Goal: Task Accomplishment & Management: Manage account settings

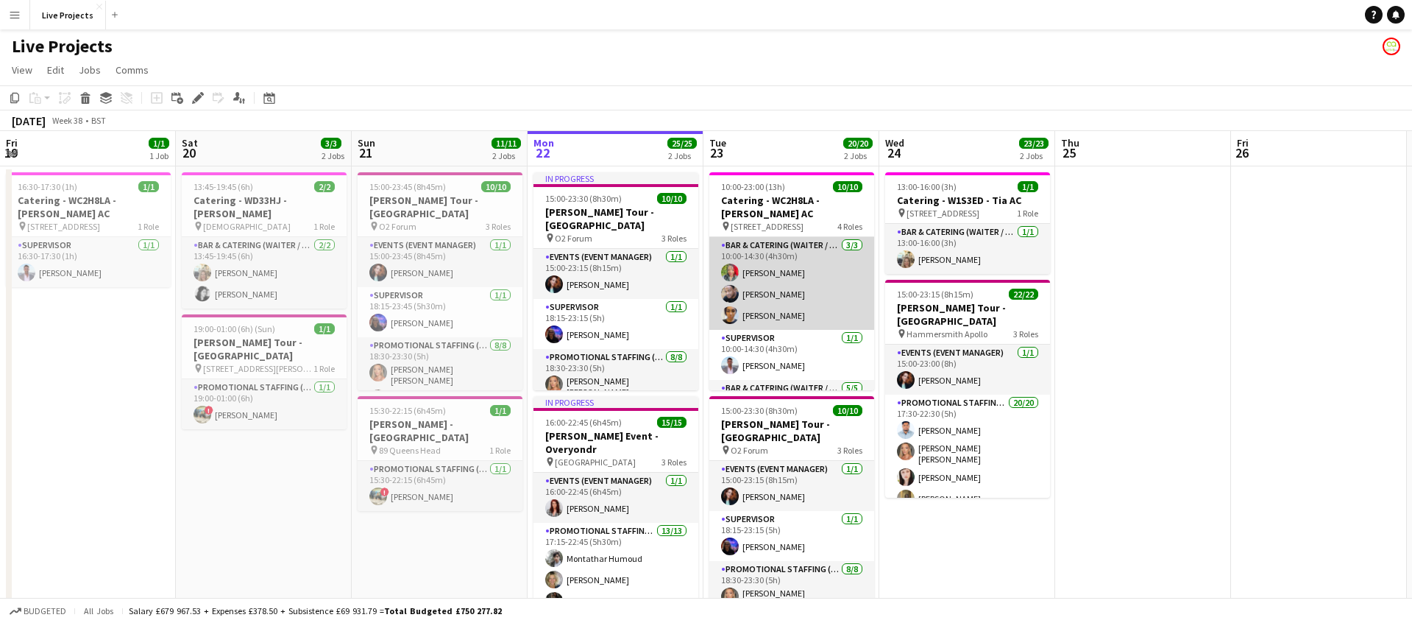
scroll to position [0, 356]
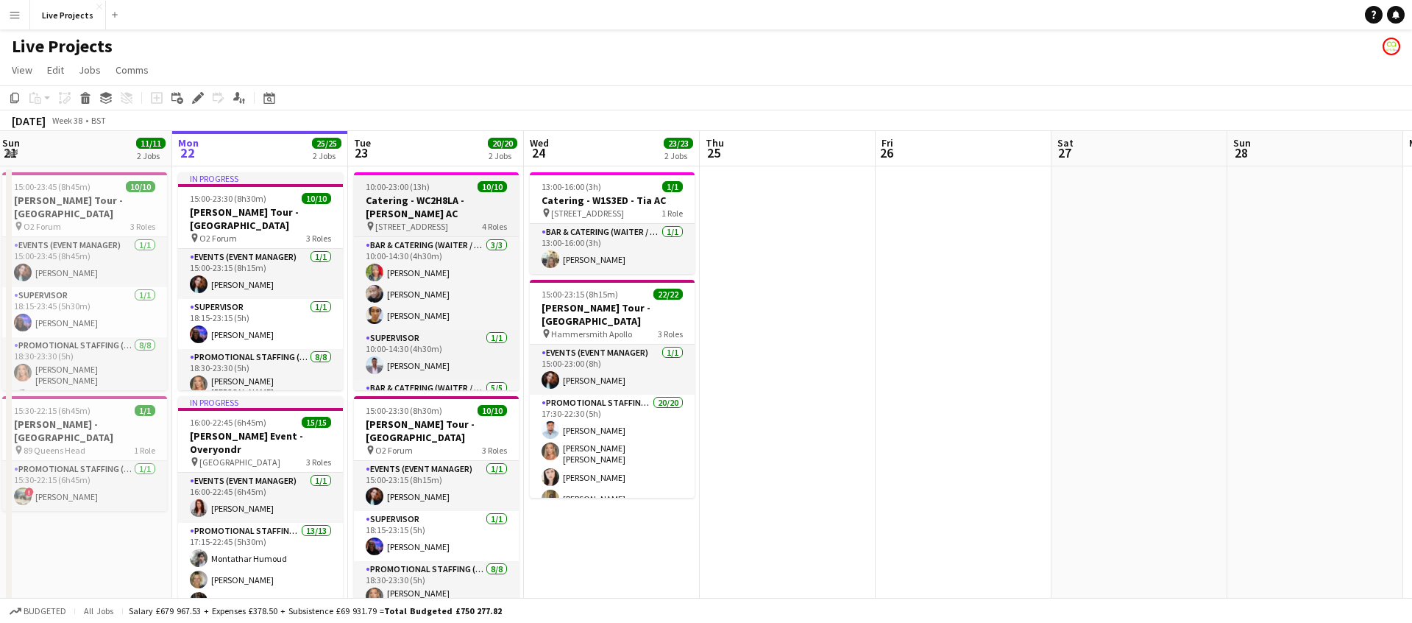
click at [435, 196] on h3 "Catering - WC2H8LA - [PERSON_NAME] AC" at bounding box center [436, 207] width 165 height 26
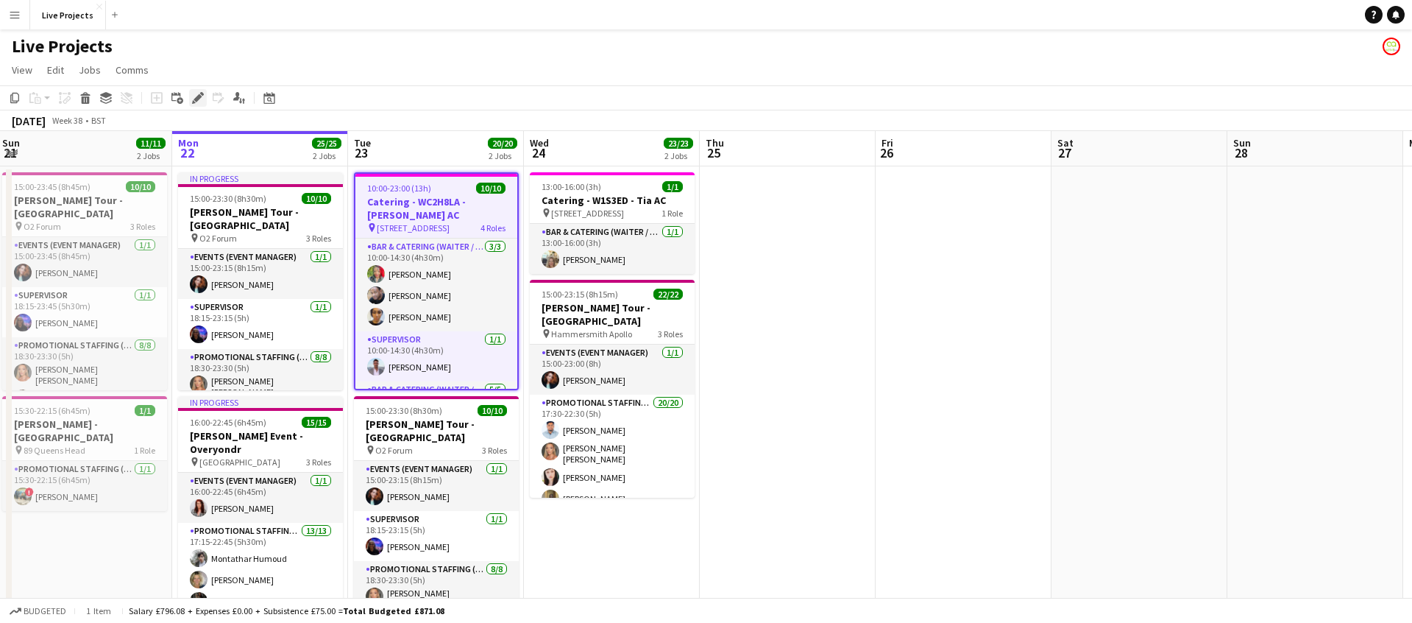
click at [202, 94] on icon at bounding box center [202, 94] width 4 height 4
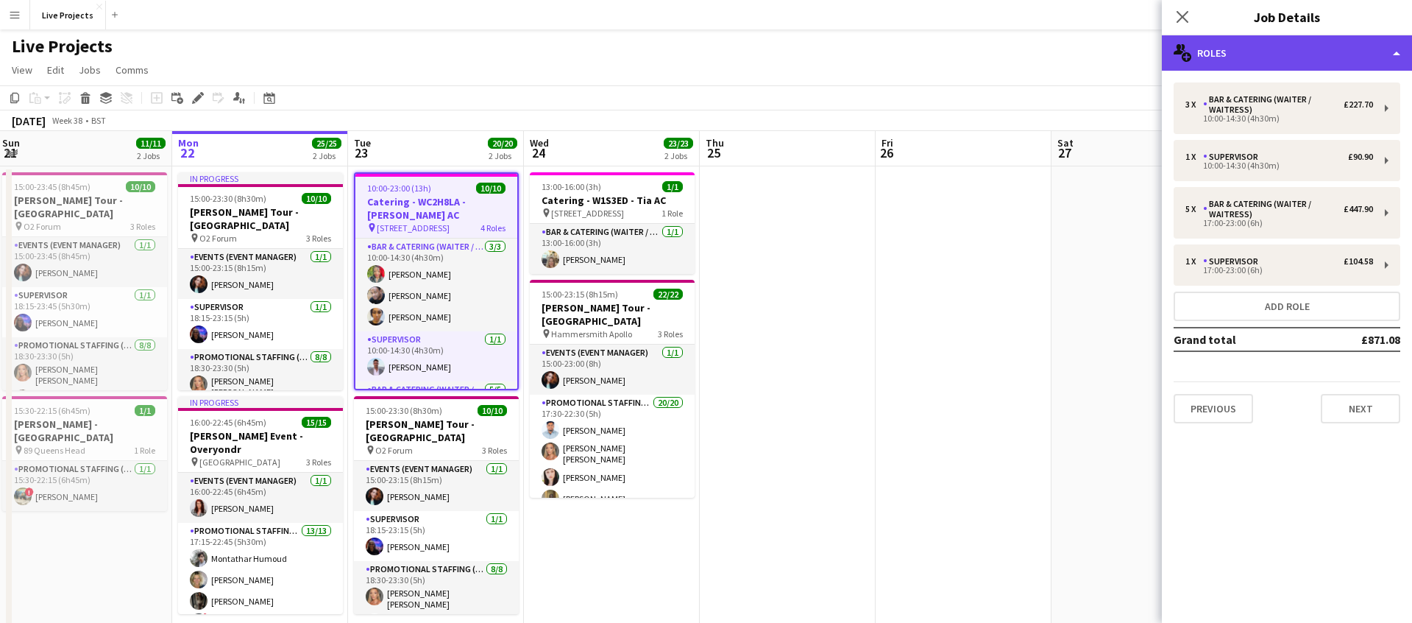
click at [1261, 54] on div "multiple-users-add Roles" at bounding box center [1287, 52] width 250 height 35
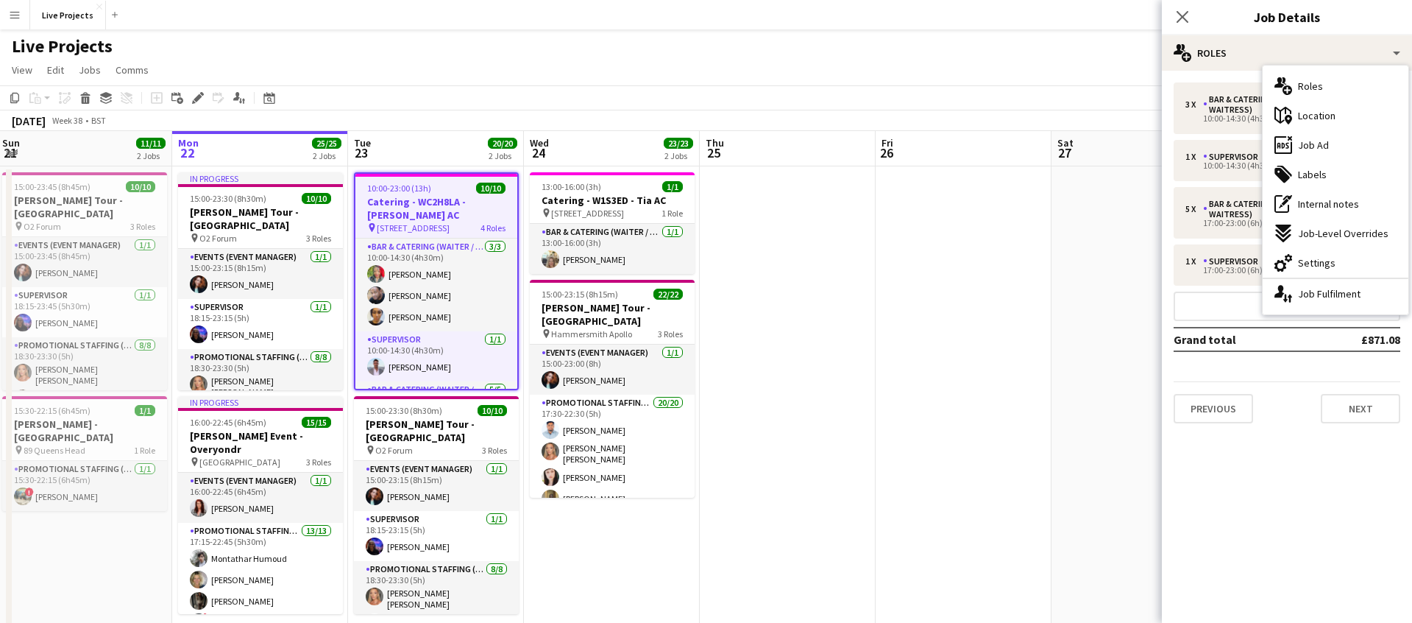
click at [1297, 119] on div "maps-pin-1 Location" at bounding box center [1336, 115] width 146 height 29
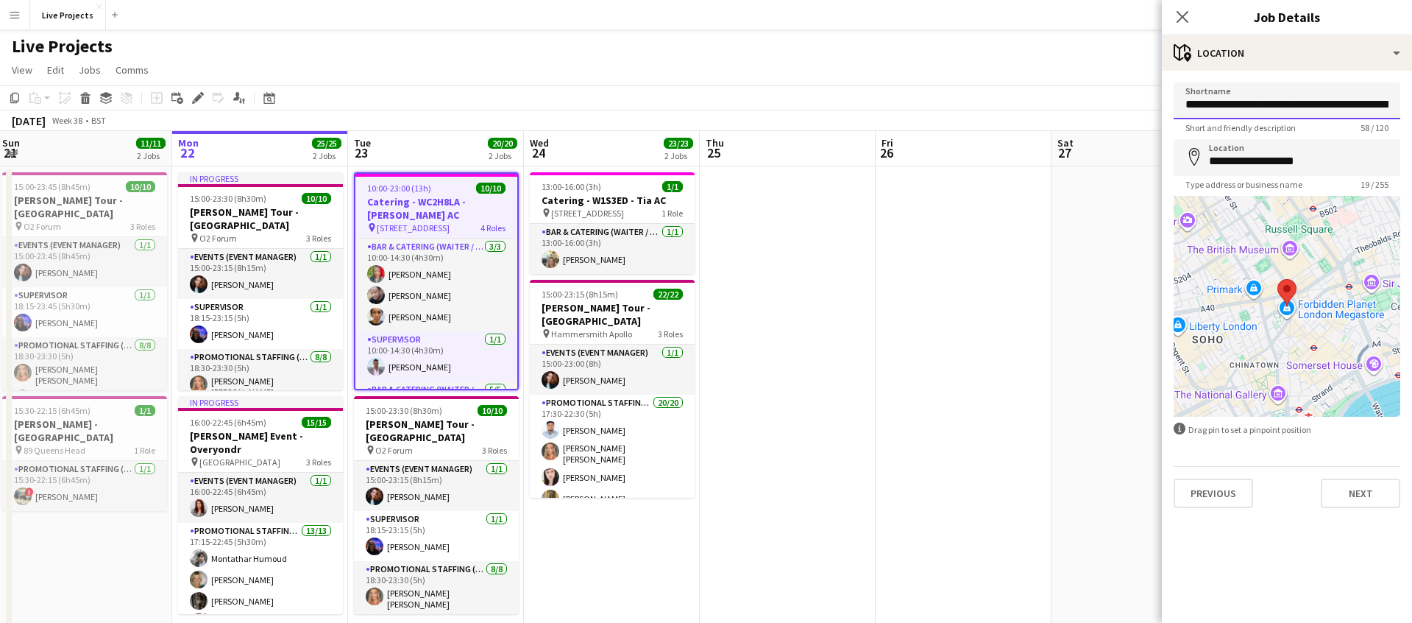
click at [1222, 107] on input "**********" at bounding box center [1287, 100] width 227 height 37
type input "**********"
click at [1183, 14] on icon "Close pop-in" at bounding box center [1182, 17] width 14 height 14
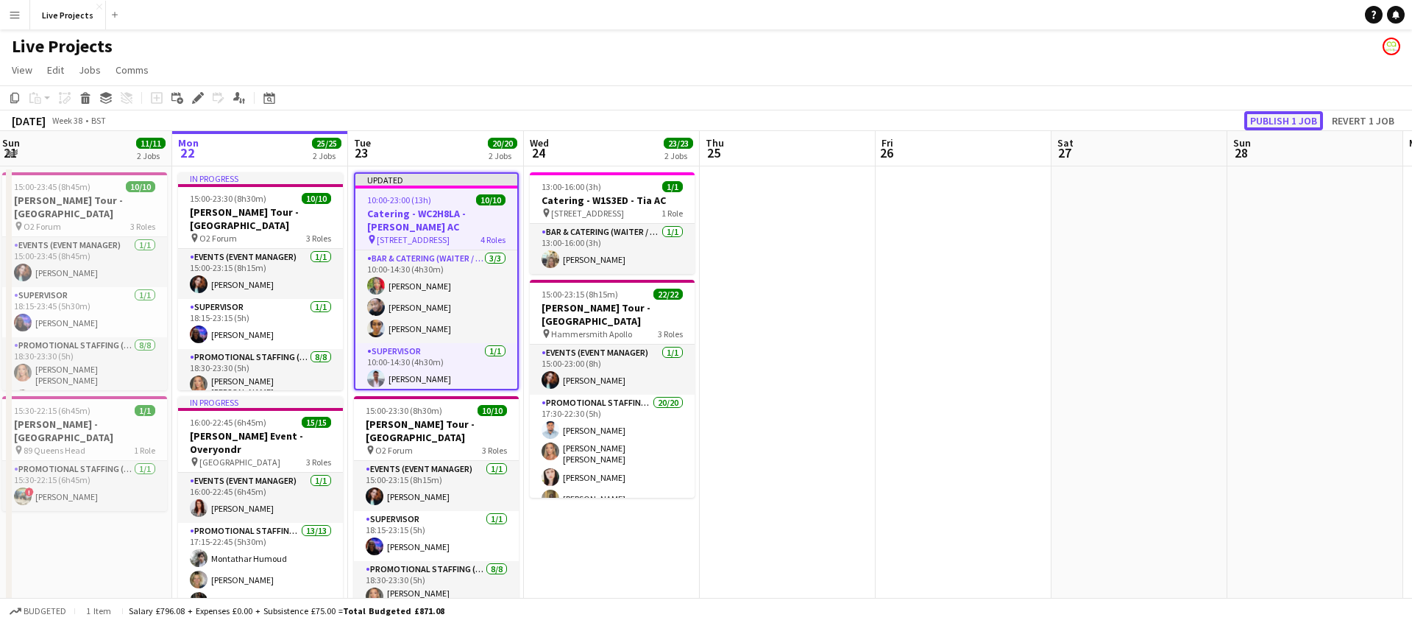
click at [1281, 119] on button "Publish 1 job" at bounding box center [1284, 120] width 79 height 19
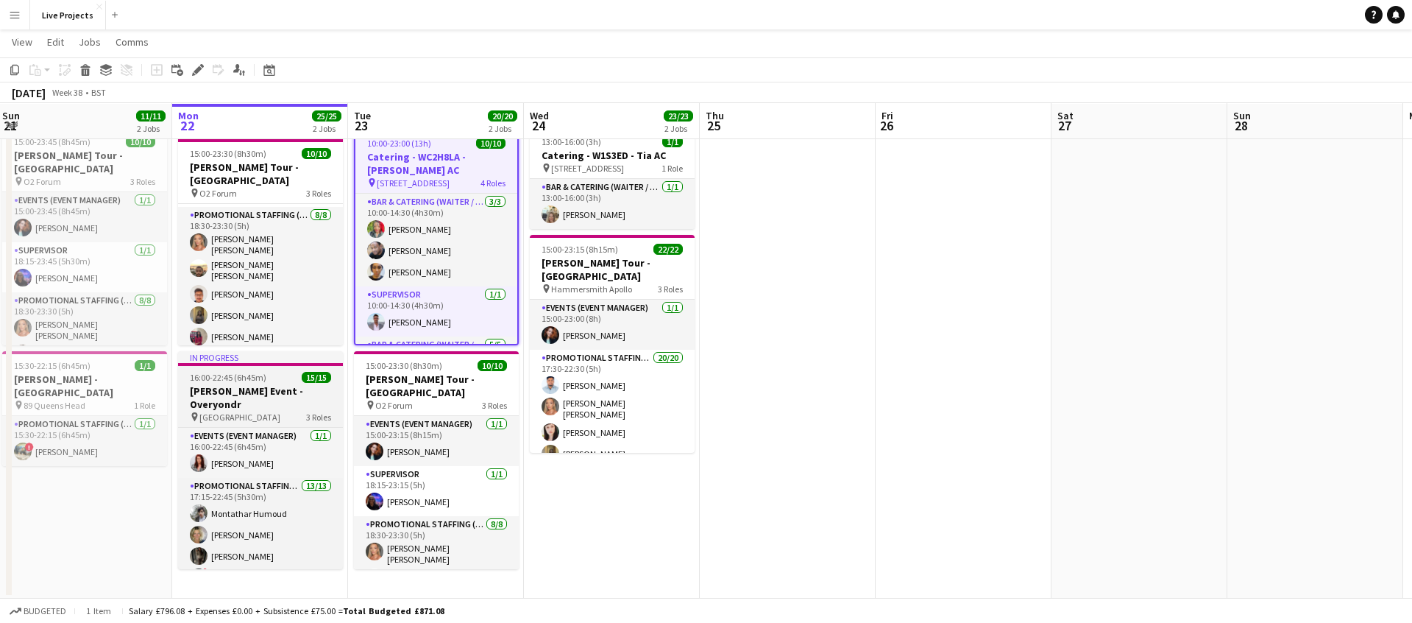
scroll to position [44, 0]
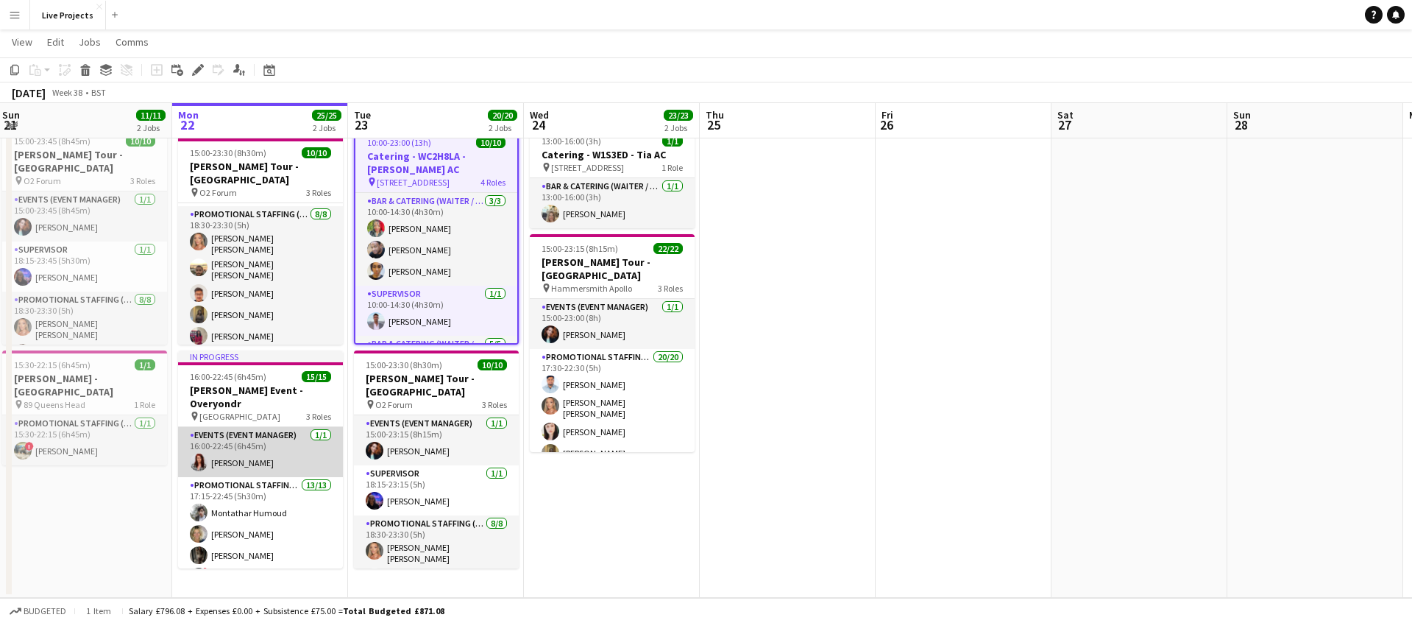
click at [305, 436] on app-card-role "Events (Event Manager) [DATE] 16:00-22:45 (6h45m) [PERSON_NAME]" at bounding box center [260, 452] width 165 height 50
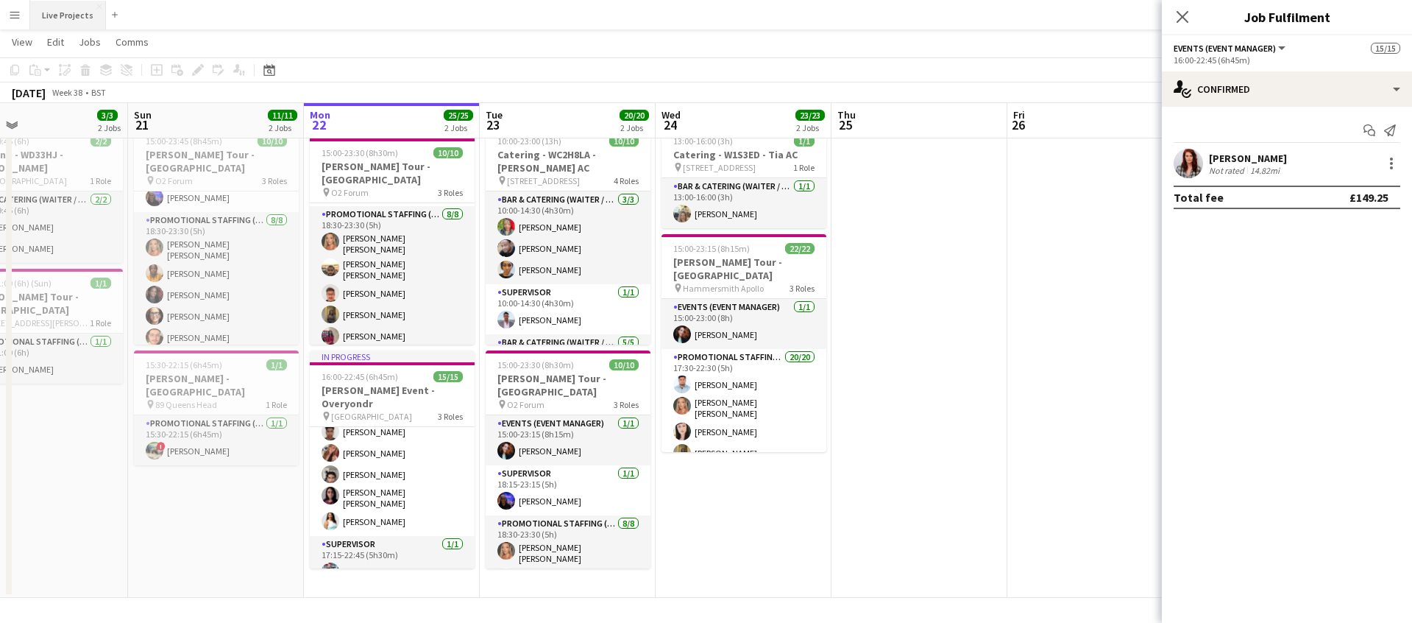
scroll to position [133, 0]
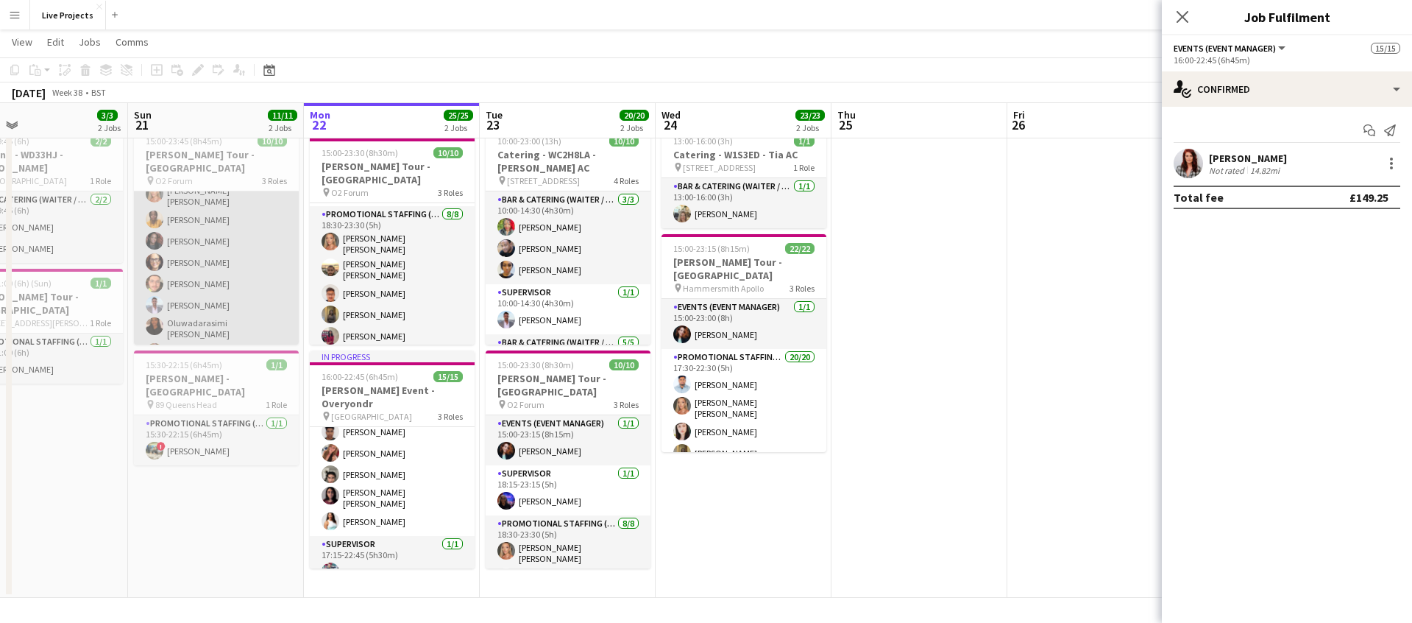
click at [224, 225] on app-card-role "Promotional Staffing (Exhibition Host) [DATE] 18:30-23:30 (5h) [PERSON_NAME] Mi…" at bounding box center [216, 262] width 165 height 208
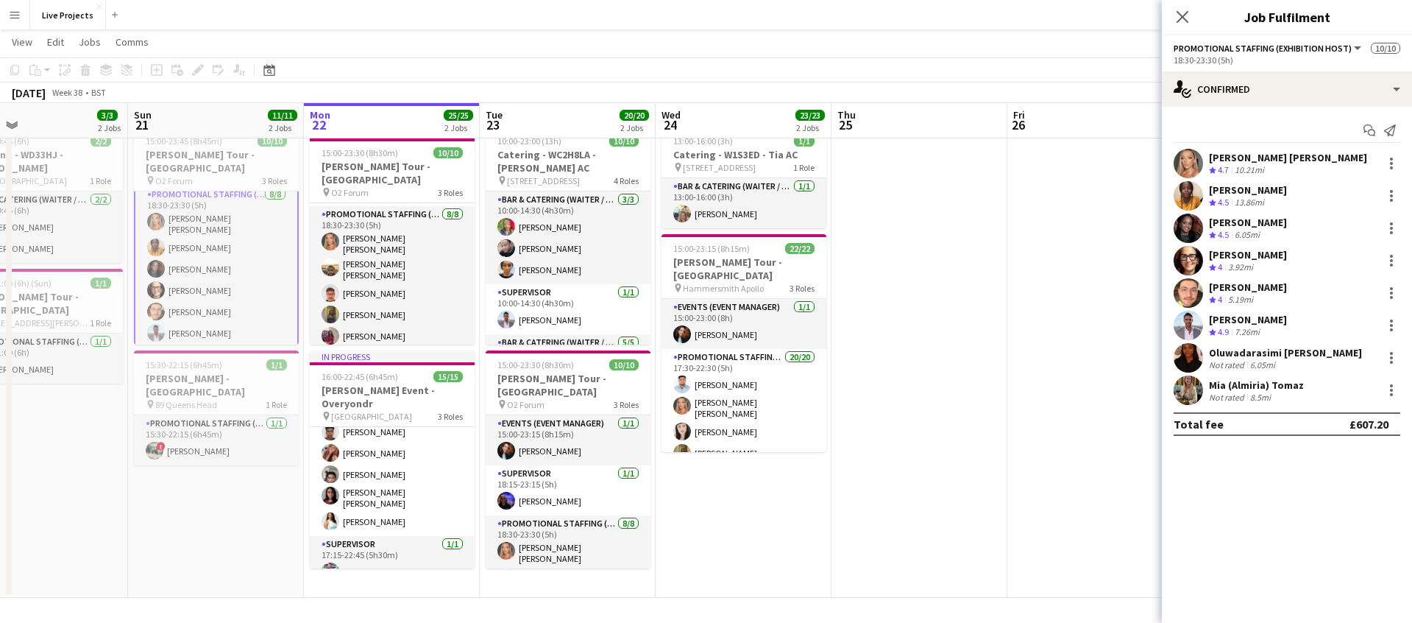
scroll to position [108, 0]
click at [1178, 13] on icon at bounding box center [1182, 17] width 14 height 14
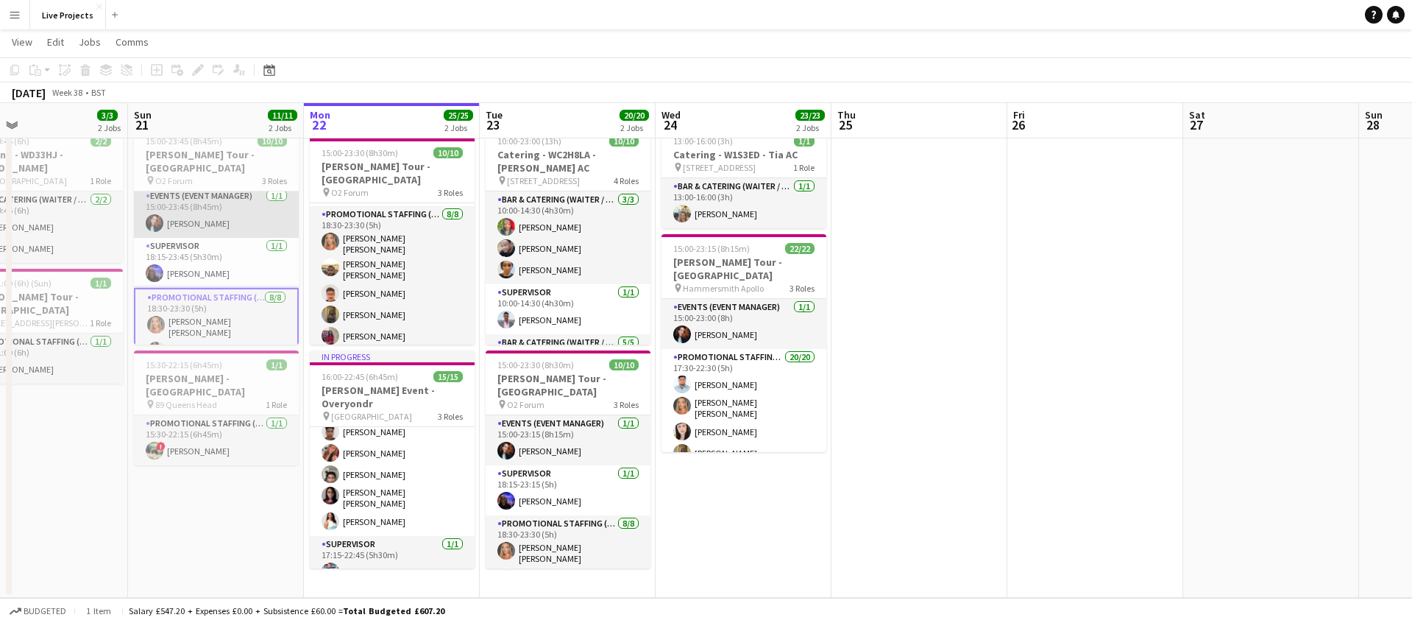
scroll to position [0, 0]
click at [209, 174] on div "pin O2 Forum 3 Roles" at bounding box center [216, 180] width 165 height 12
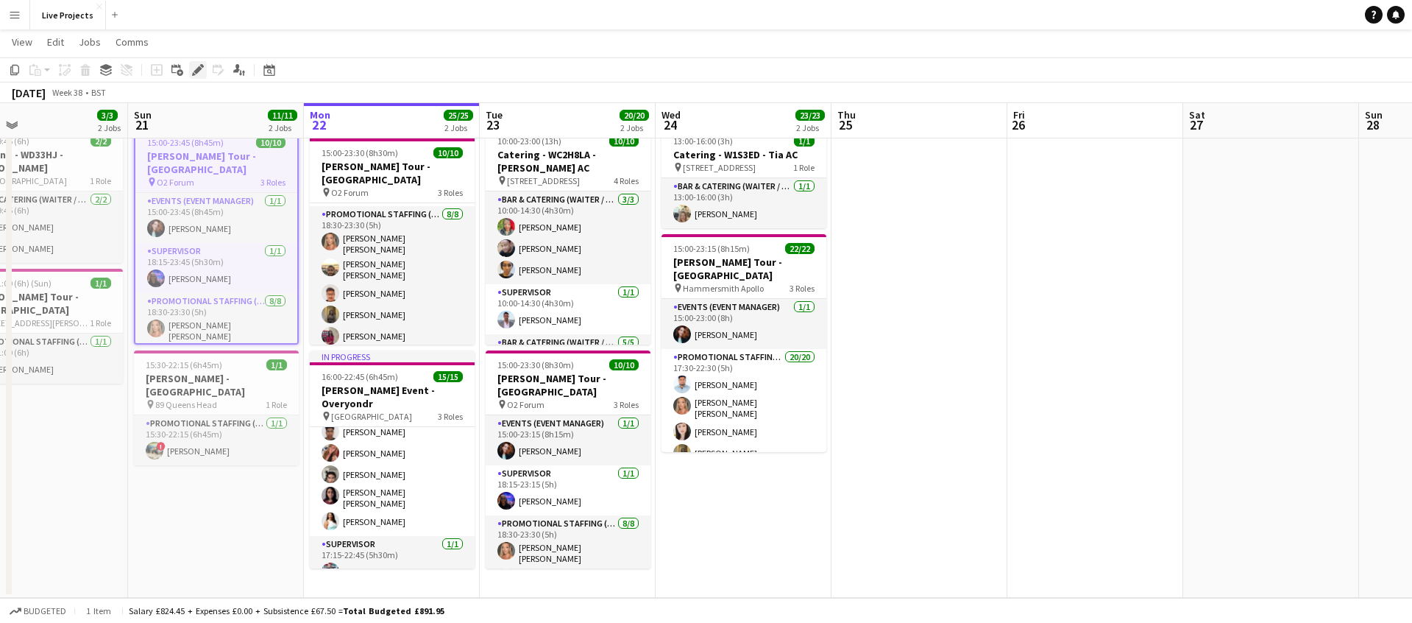
click at [200, 66] on icon "Edit" at bounding box center [198, 70] width 12 height 12
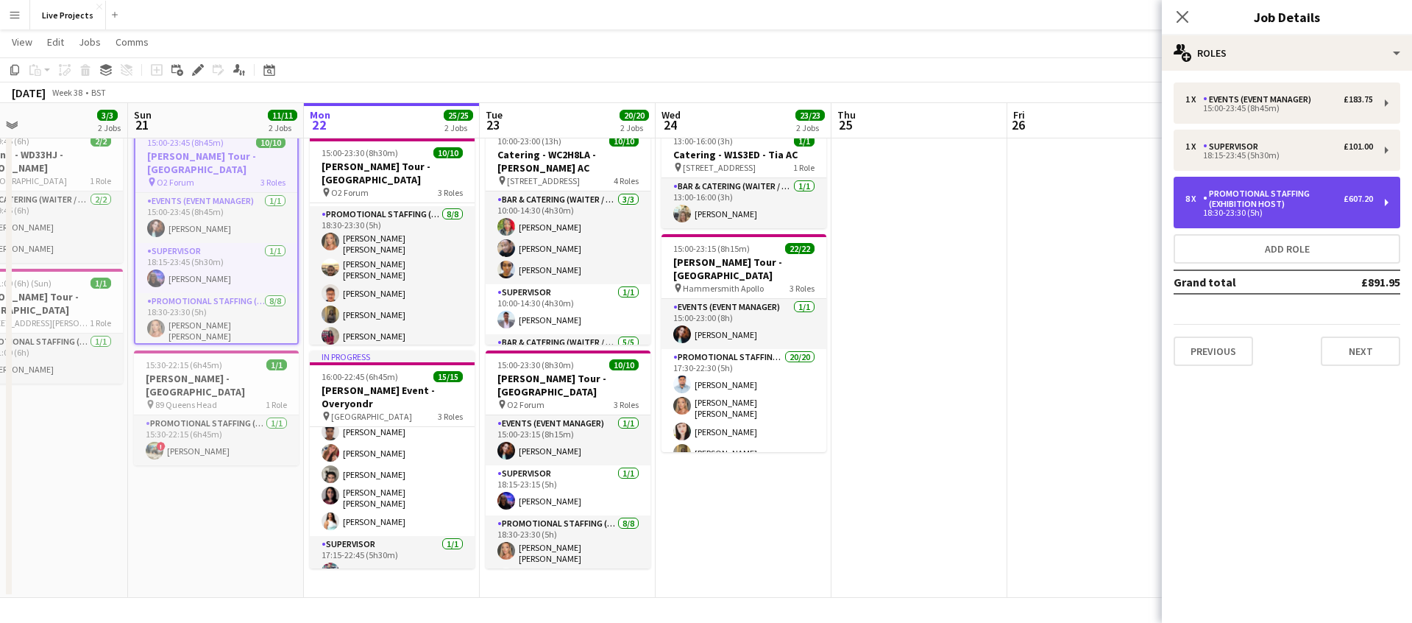
click at [1272, 200] on div "Promotional Staffing (Exhibition Host)" at bounding box center [1273, 198] width 141 height 21
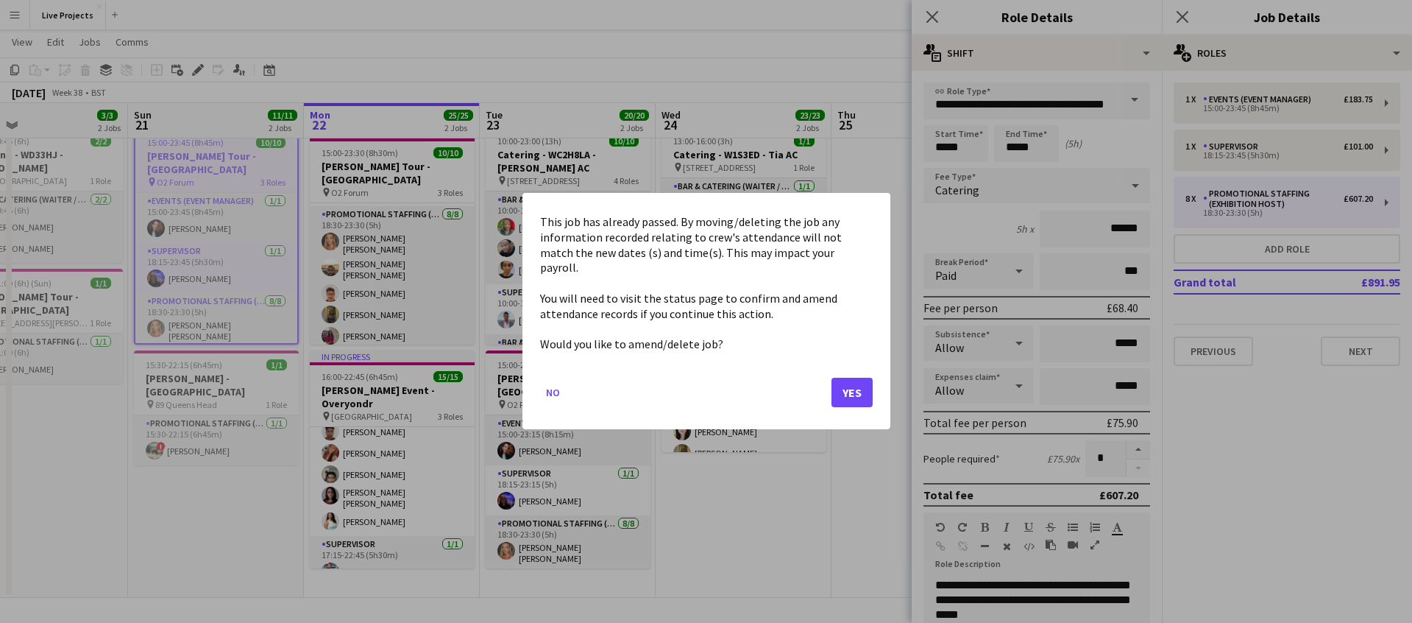
click at [1034, 147] on body "Menu Boards Boards Boards All jobs Status Workforce Workforce My Workforce Recr…" at bounding box center [706, 289] width 1412 height 667
drag, startPoint x: 859, startPoint y: 383, endPoint x: 874, endPoint y: 367, distance: 22.9
click at [860, 383] on button "Yes" at bounding box center [852, 392] width 41 height 29
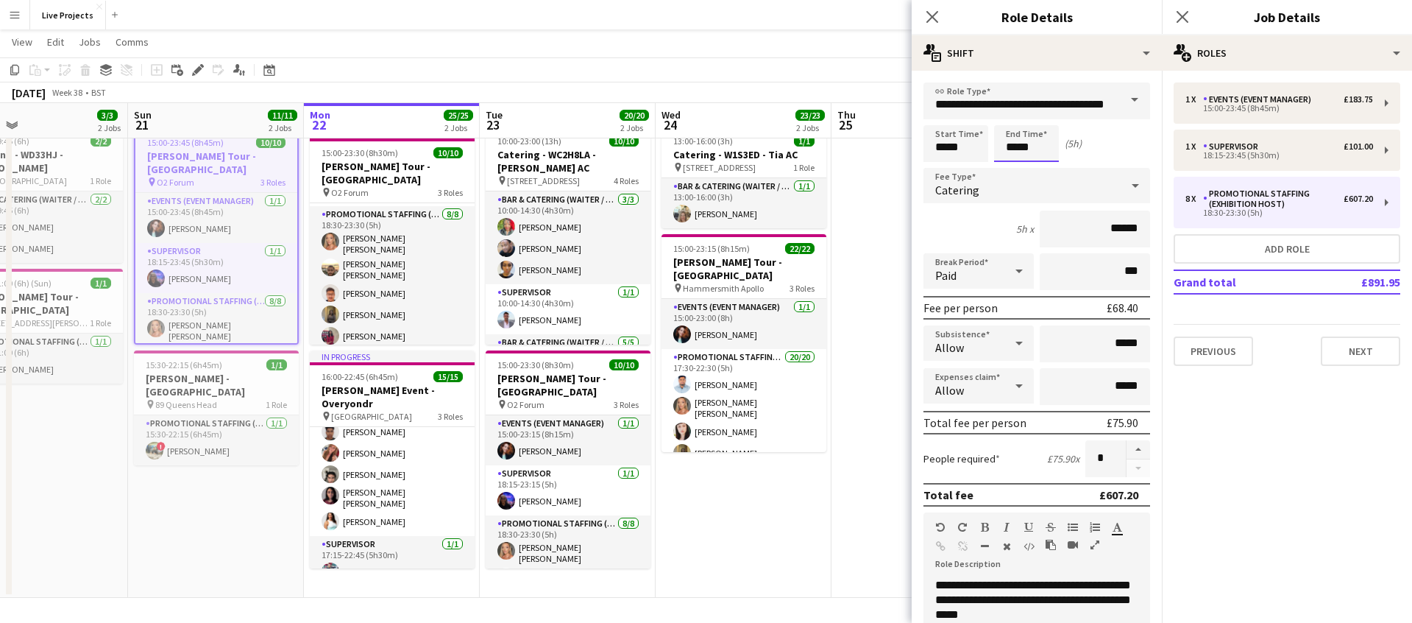
scroll to position [44, 0]
click at [1041, 146] on input "*****" at bounding box center [1026, 143] width 65 height 37
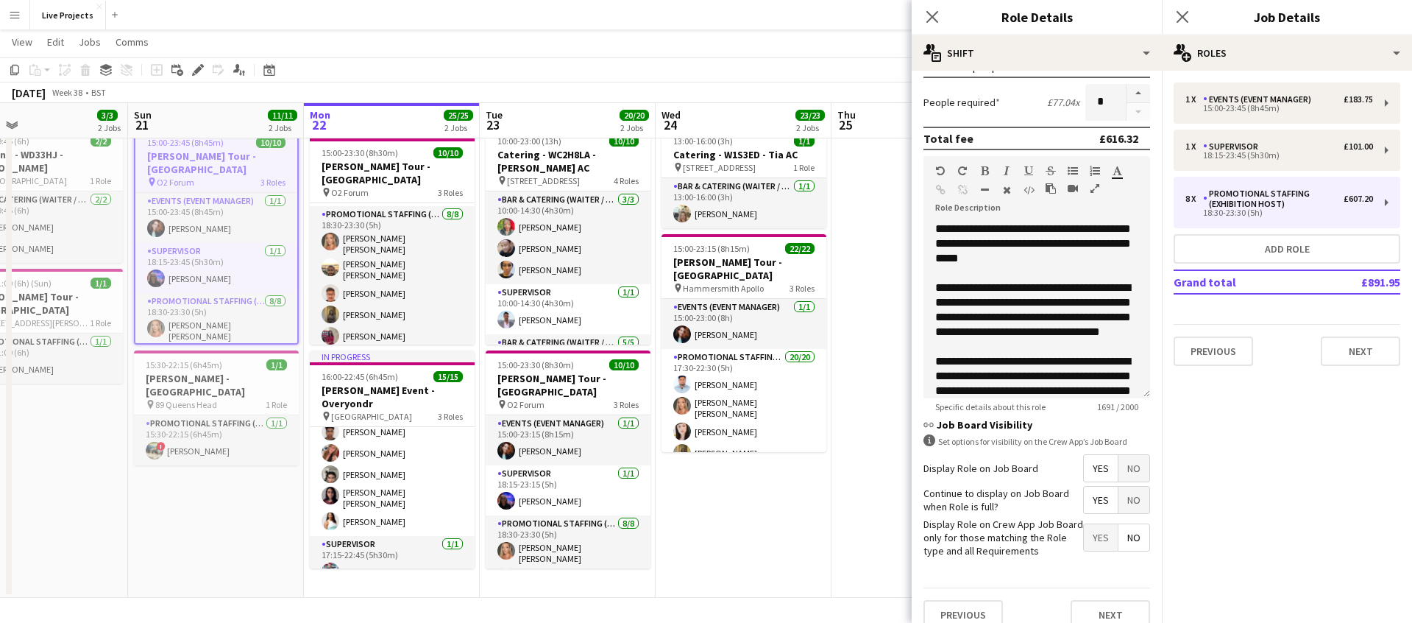
scroll to position [375, 0]
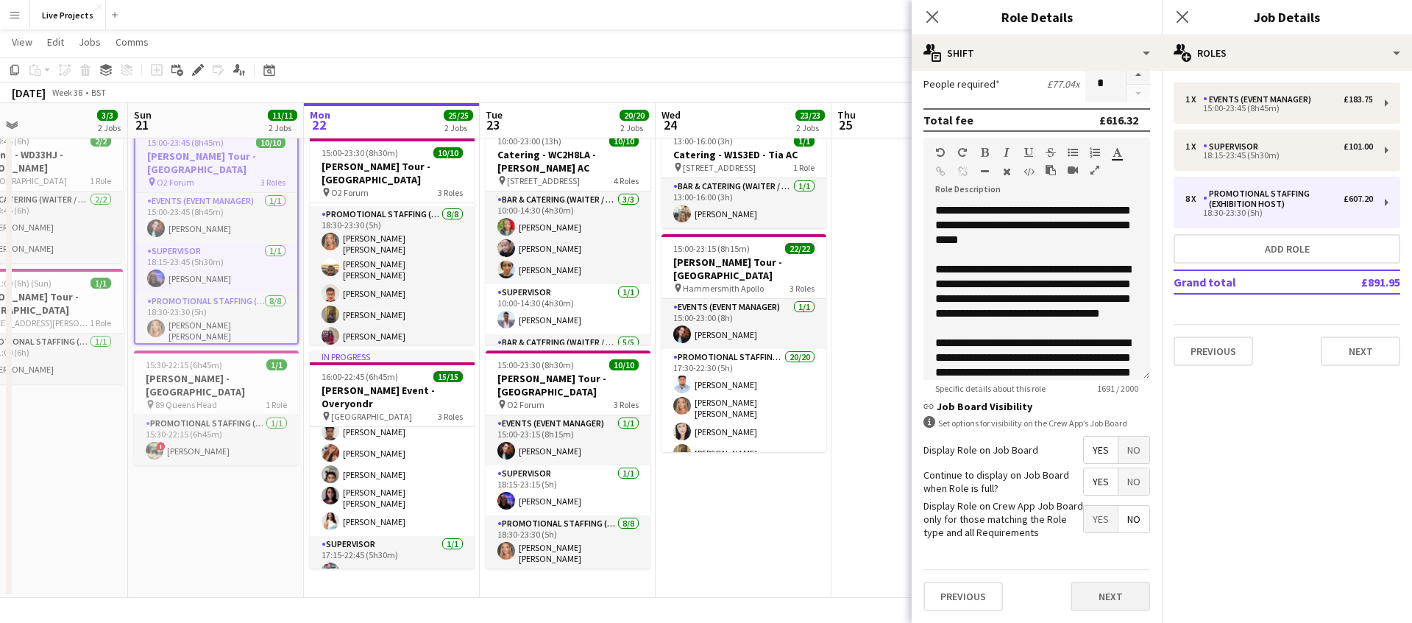
type input "*****"
drag, startPoint x: 1100, startPoint y: 591, endPoint x: 1087, endPoint y: 573, distance: 21.6
click at [1100, 591] on button "Next" at bounding box center [1110, 595] width 79 height 29
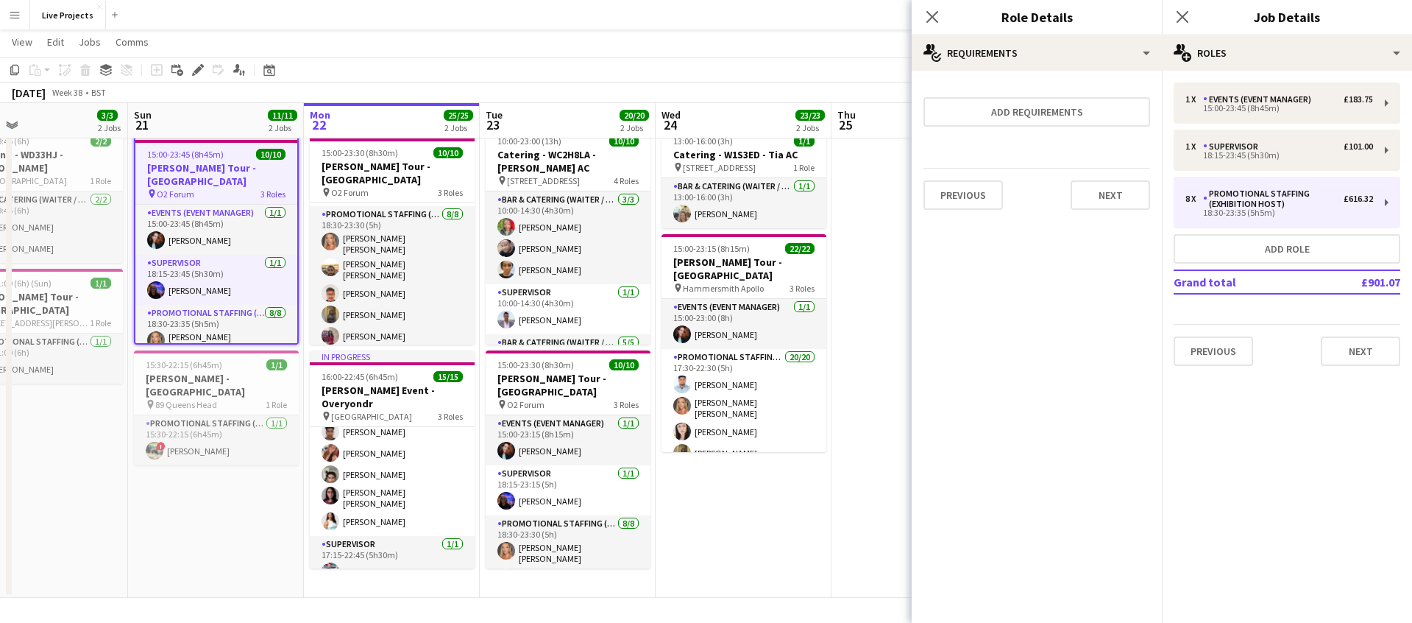
scroll to position [0, 0]
click at [934, 17] on icon at bounding box center [932, 17] width 14 height 14
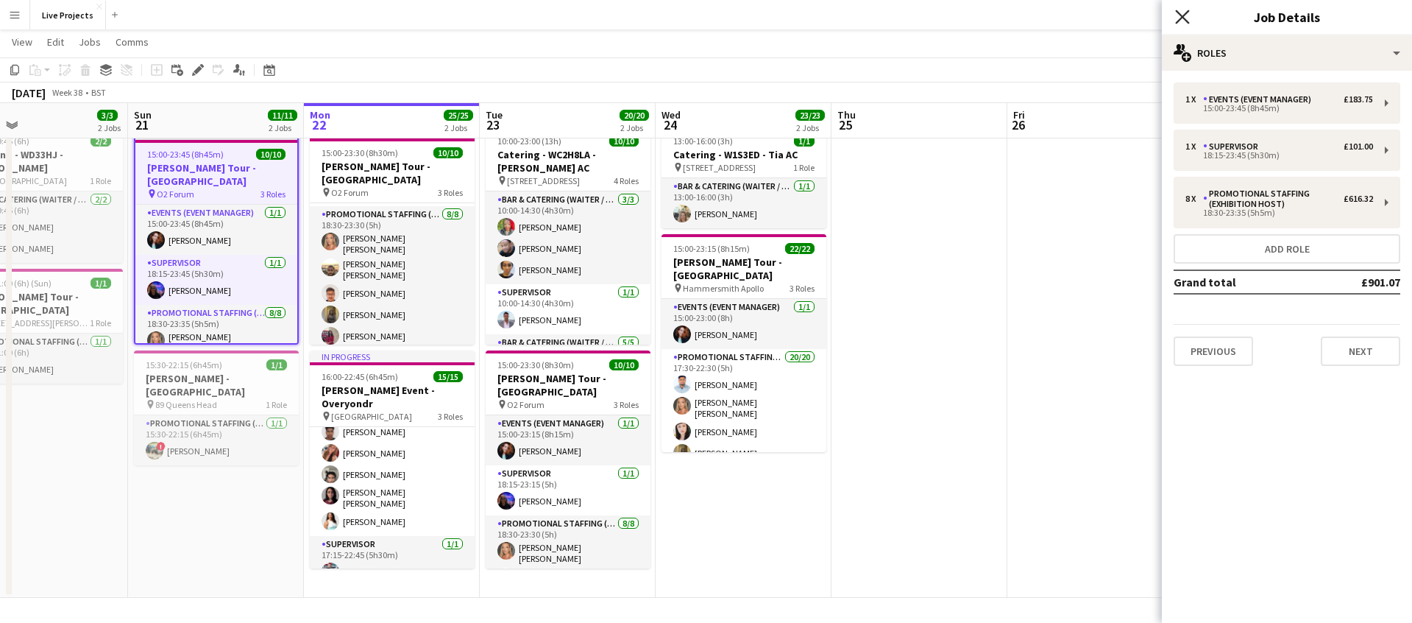
drag, startPoint x: 1184, startPoint y: 13, endPoint x: 1189, endPoint y: 23, distance: 11.5
click at [1184, 13] on icon "Close pop-in" at bounding box center [1182, 17] width 14 height 14
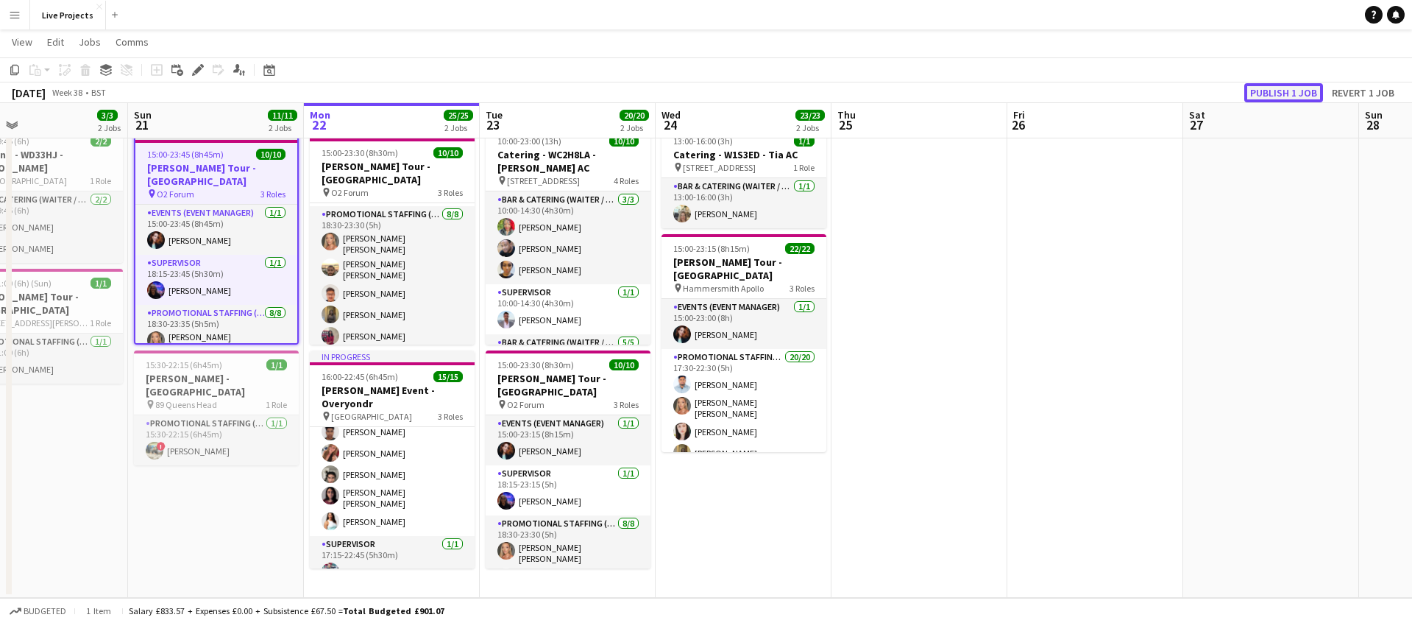
click at [1281, 91] on button "Publish 1 job" at bounding box center [1284, 92] width 79 height 19
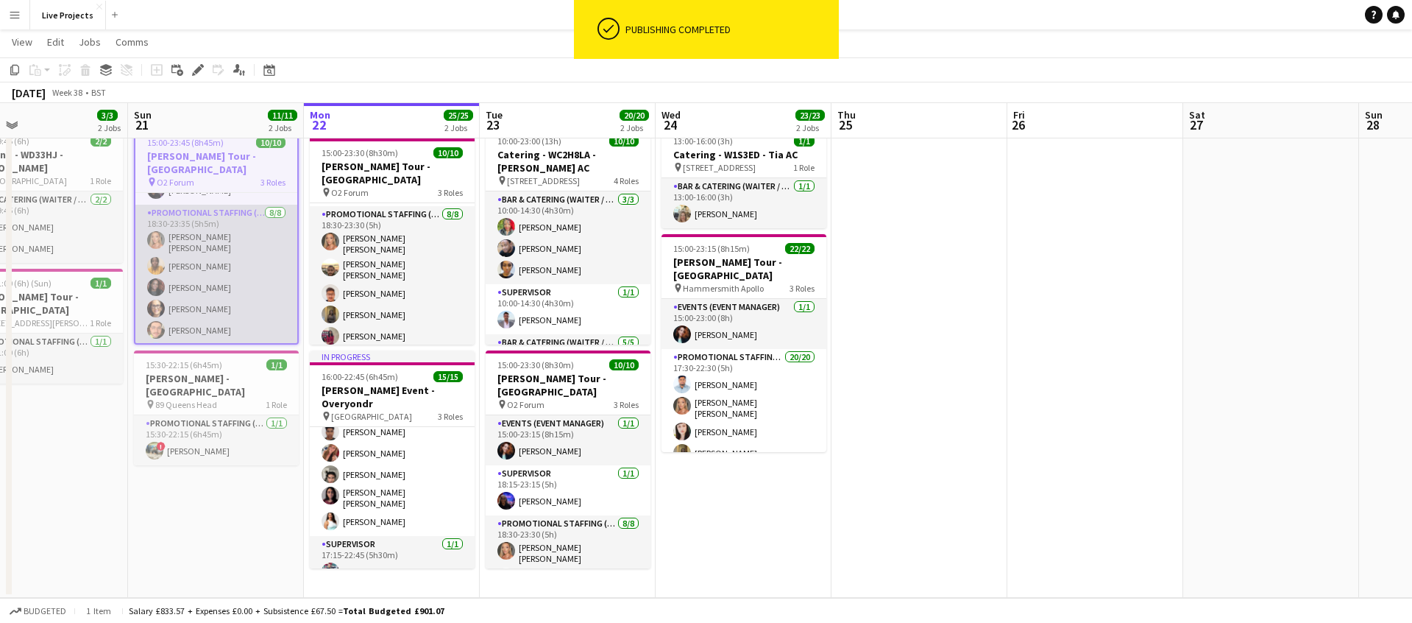
scroll to position [136, 0]
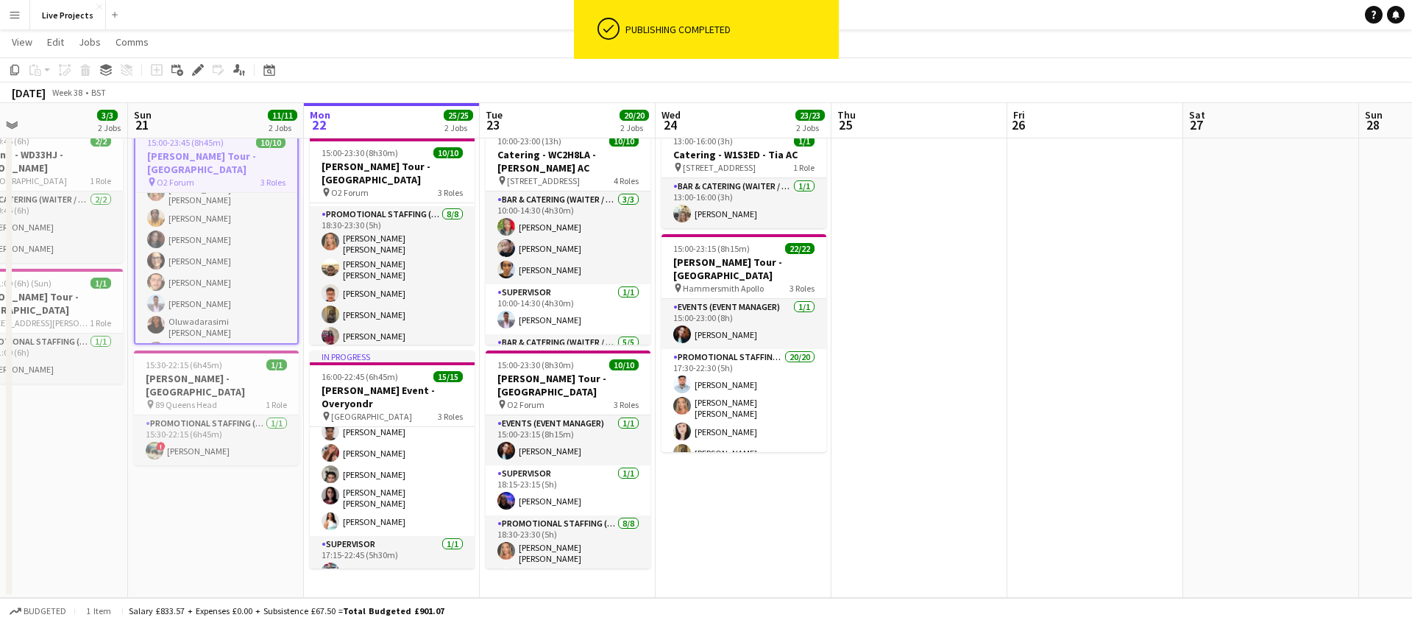
click at [15, 13] on app-icon "Menu" at bounding box center [15, 15] width 12 height 12
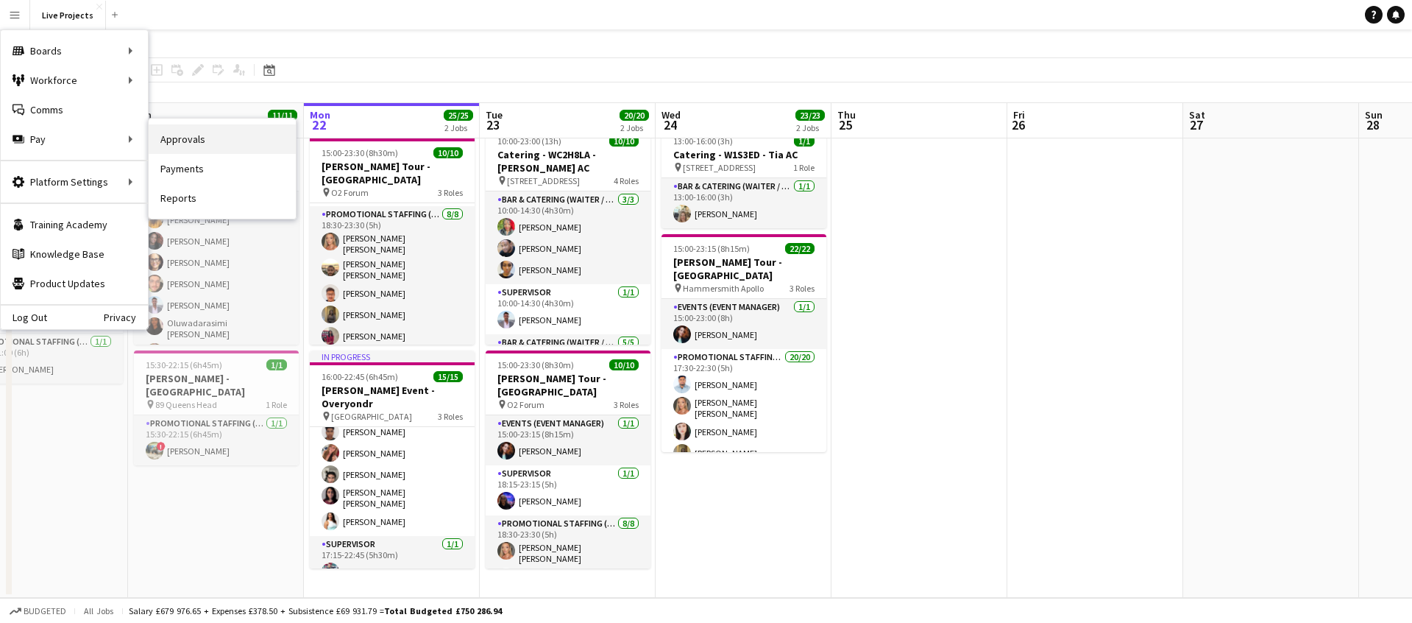
click at [189, 139] on link "Approvals" at bounding box center [222, 138] width 147 height 29
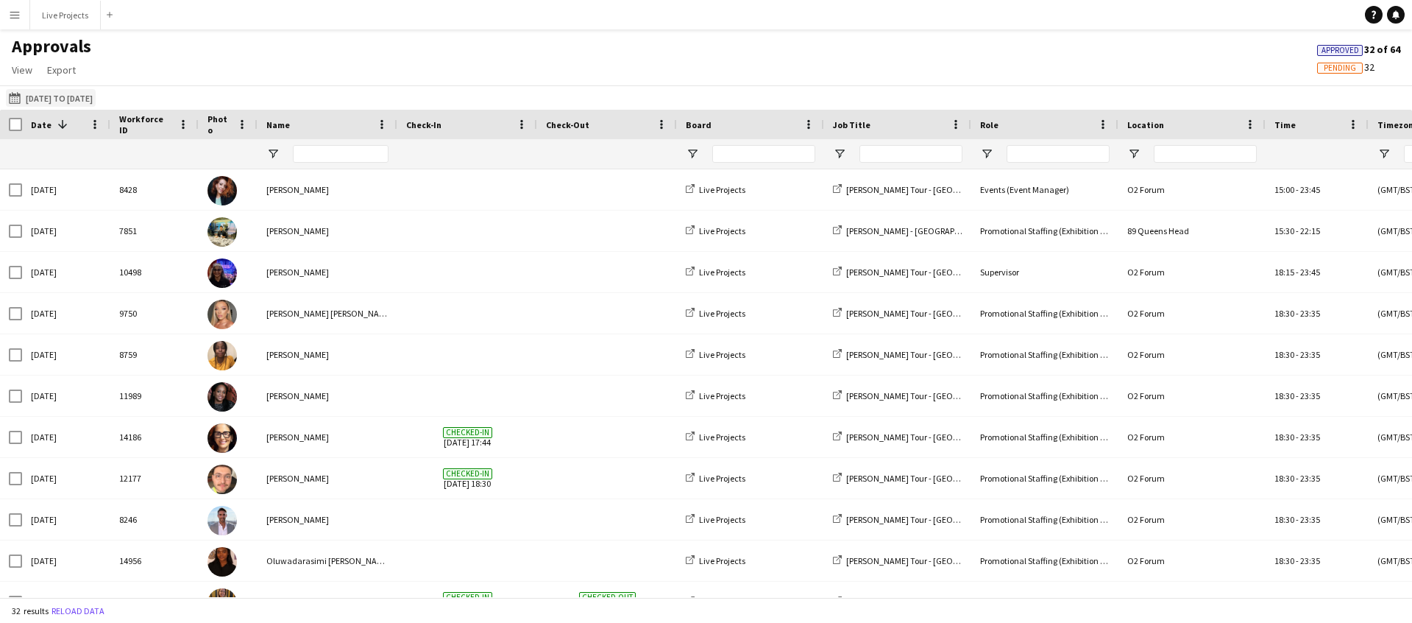
click at [96, 93] on button "[DATE] to [DATE] [DATE] to [DATE]" at bounding box center [51, 98] width 90 height 18
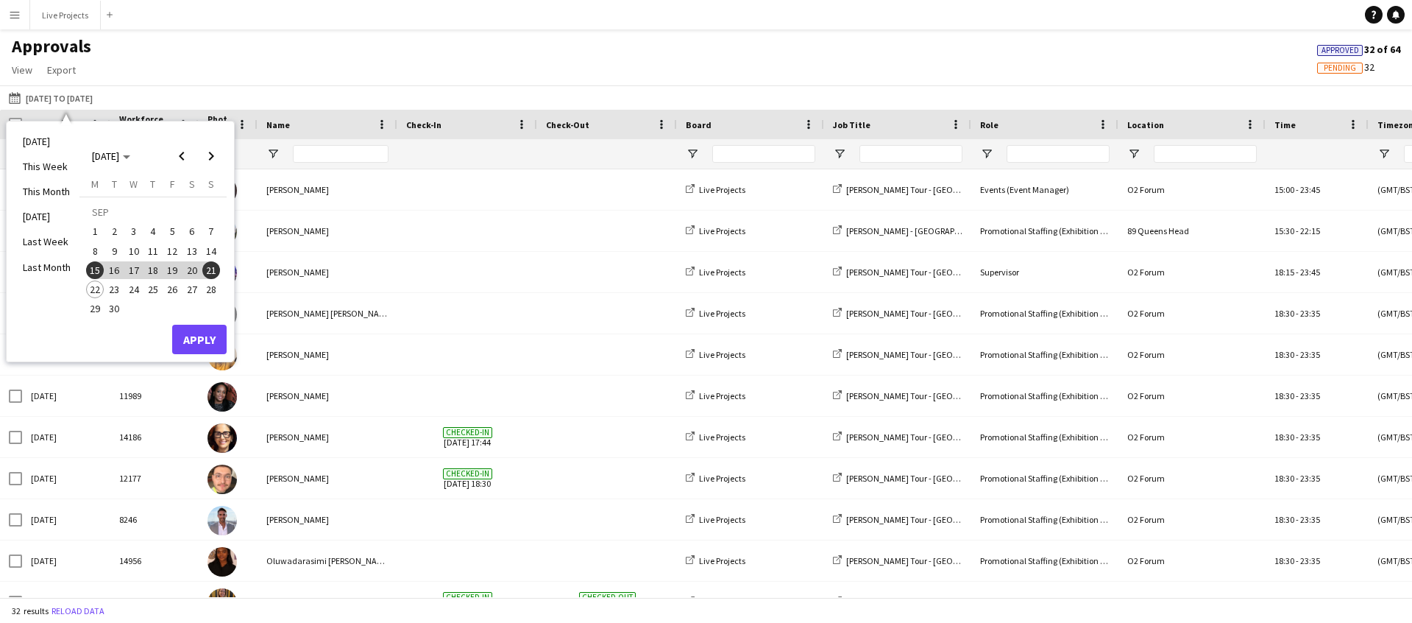
click at [216, 266] on span "21" at bounding box center [211, 270] width 18 height 18
click at [210, 340] on button "Apply" at bounding box center [199, 339] width 54 height 29
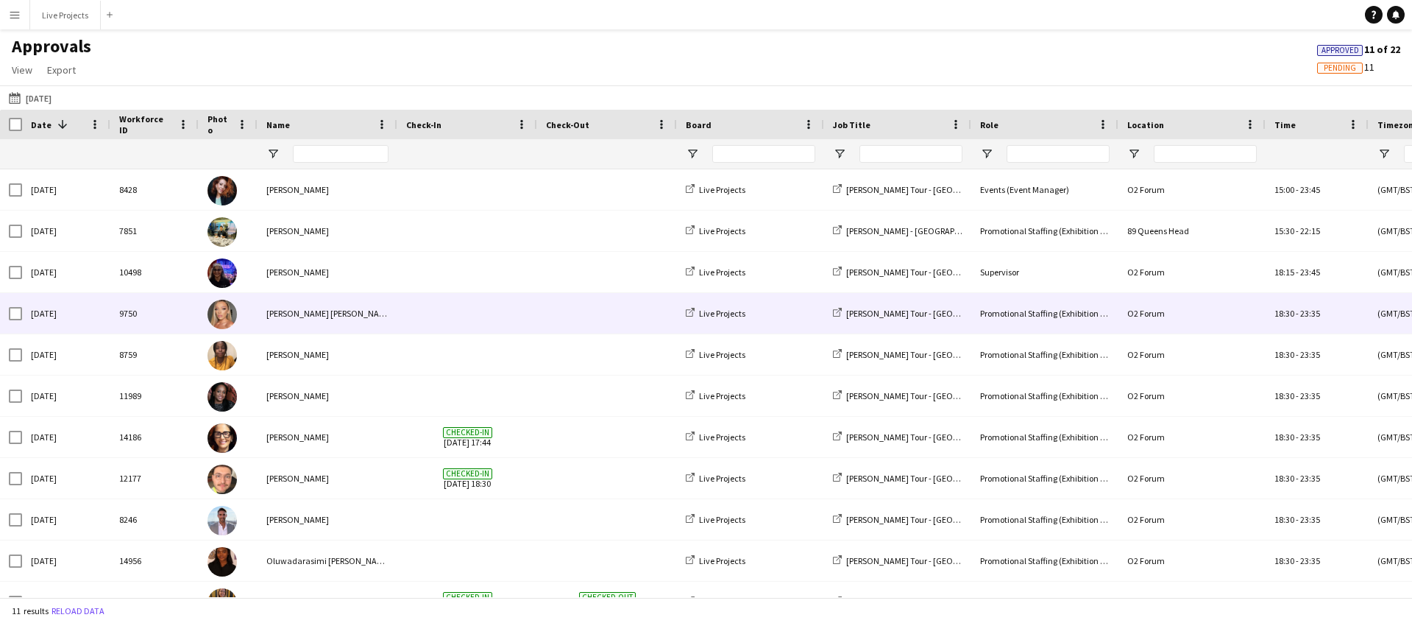
scroll to position [26, 0]
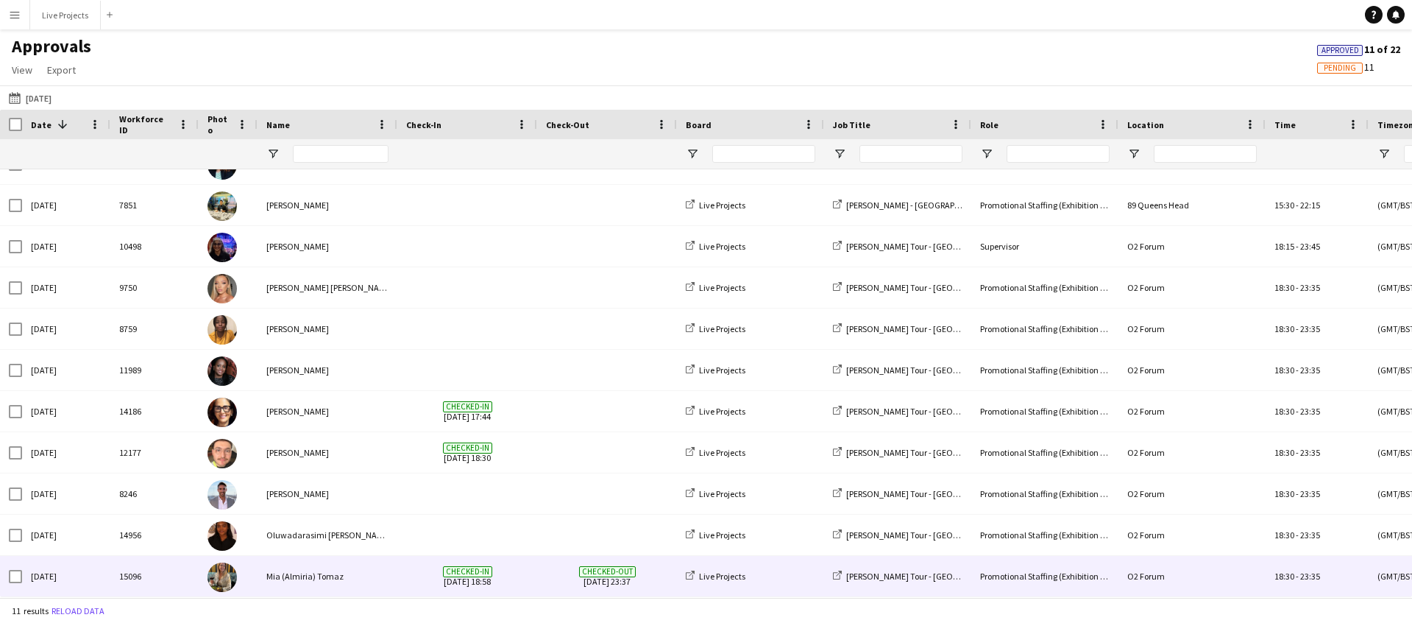
click at [333, 573] on div "Mia (Almiria) Tomaz" at bounding box center [328, 576] width 140 height 40
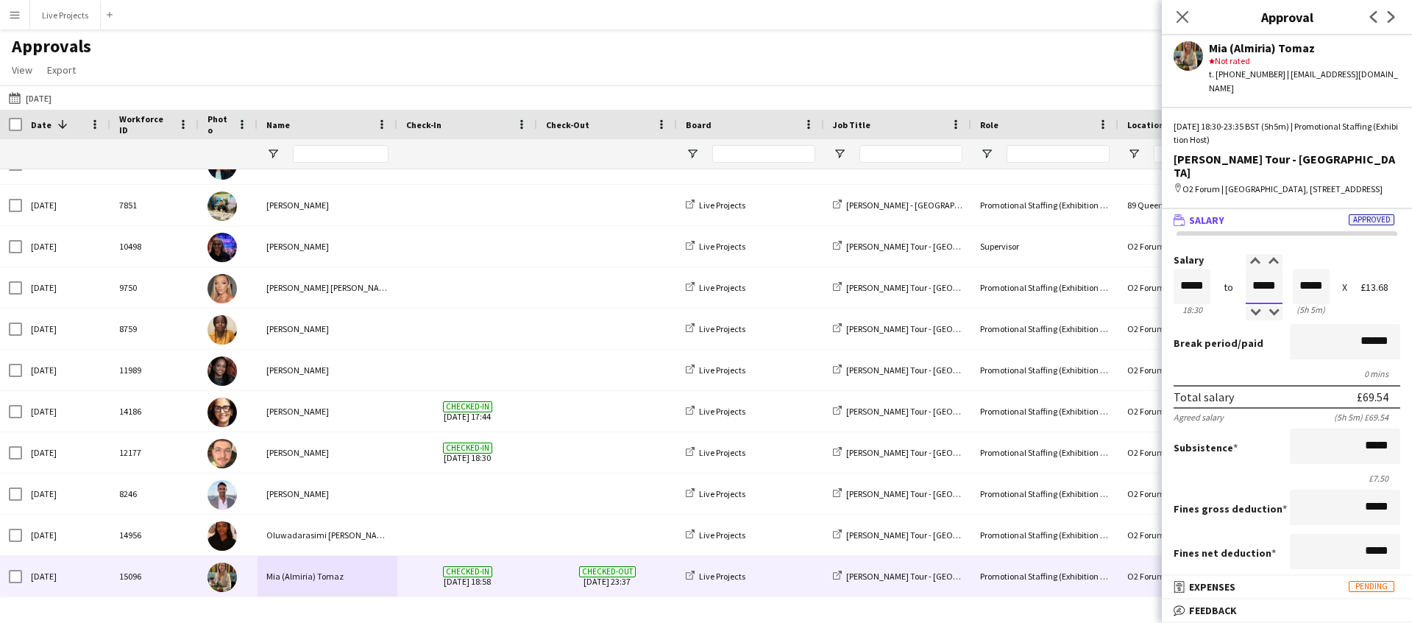
drag, startPoint x: 1279, startPoint y: 269, endPoint x: 1266, endPoint y: 273, distance: 14.0
click at [1266, 273] on input "*****" at bounding box center [1264, 286] width 37 height 35
type input "*****"
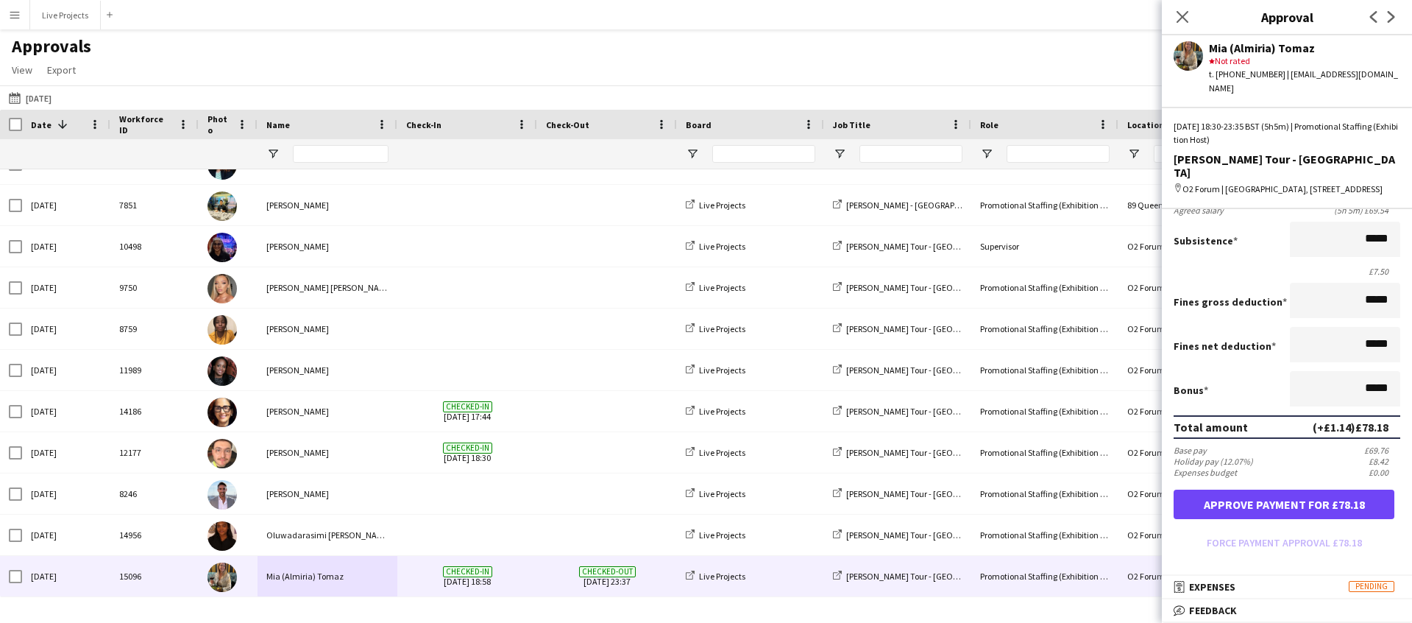
scroll to position [218, 0]
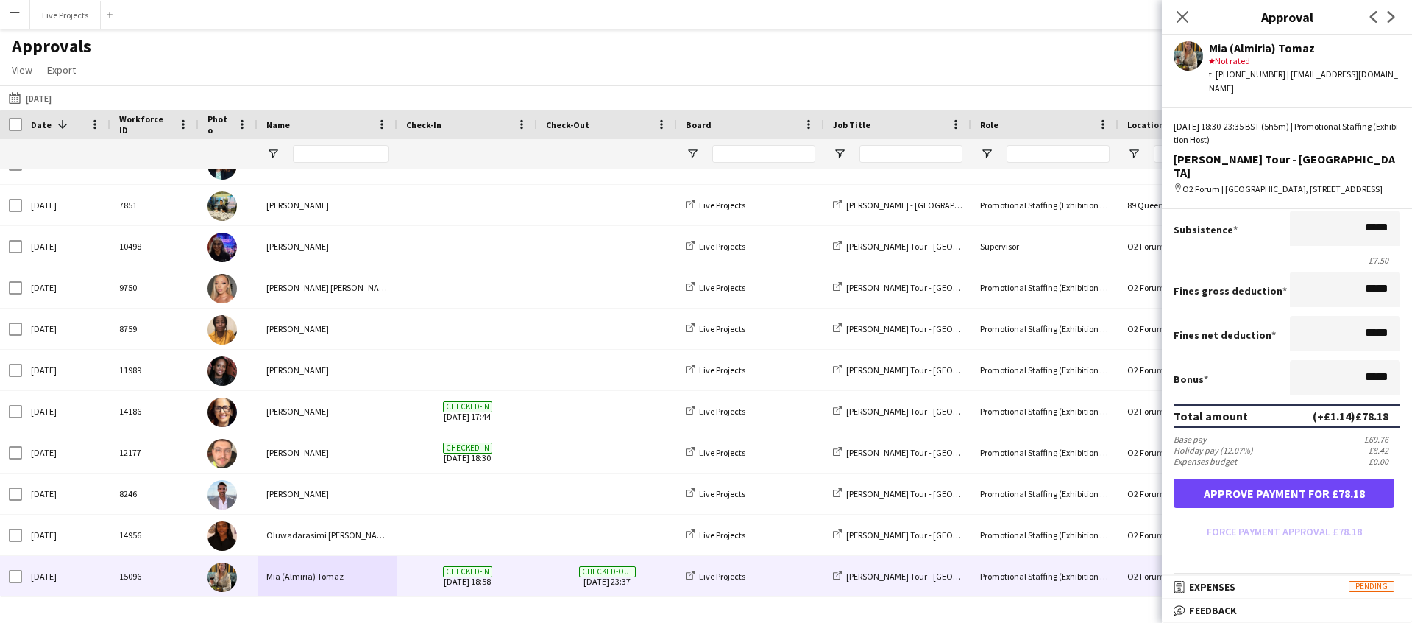
type input "*****"
click at [1248, 480] on button "Approve payment for £78.18" at bounding box center [1284, 492] width 221 height 29
click at [1184, 15] on icon at bounding box center [1182, 17] width 14 height 14
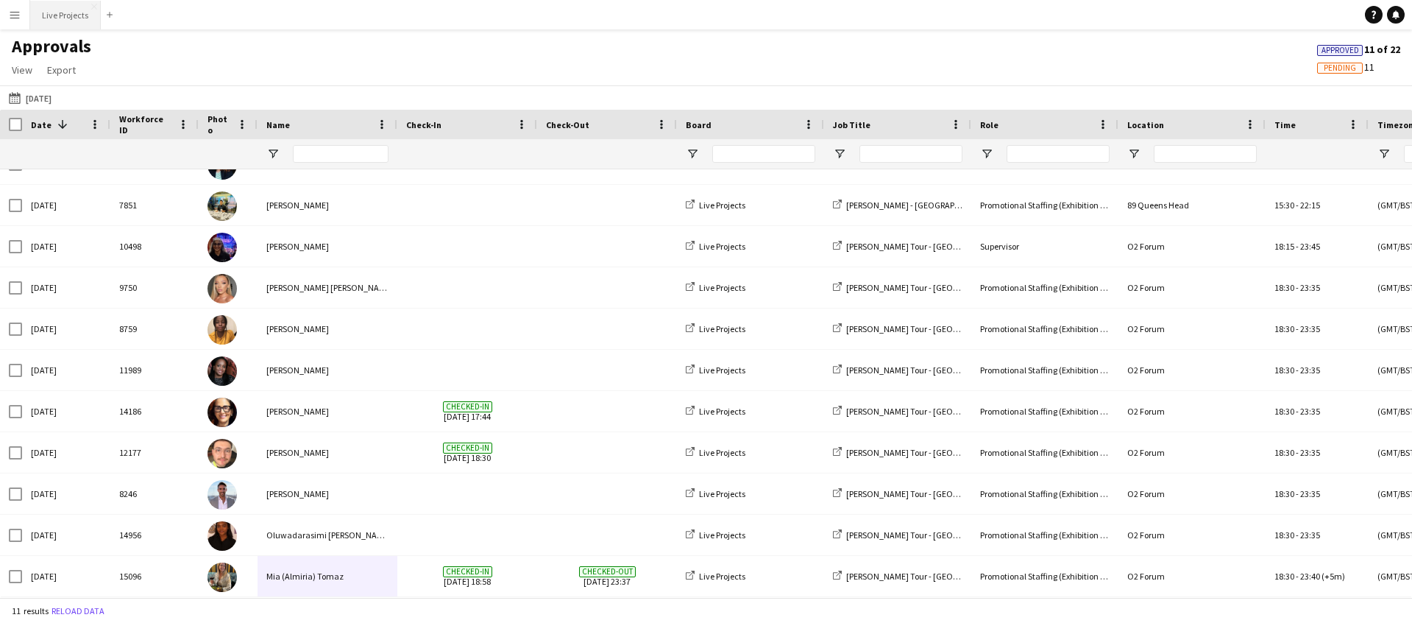
click at [57, 13] on button "Live Projects Close" at bounding box center [65, 15] width 71 height 29
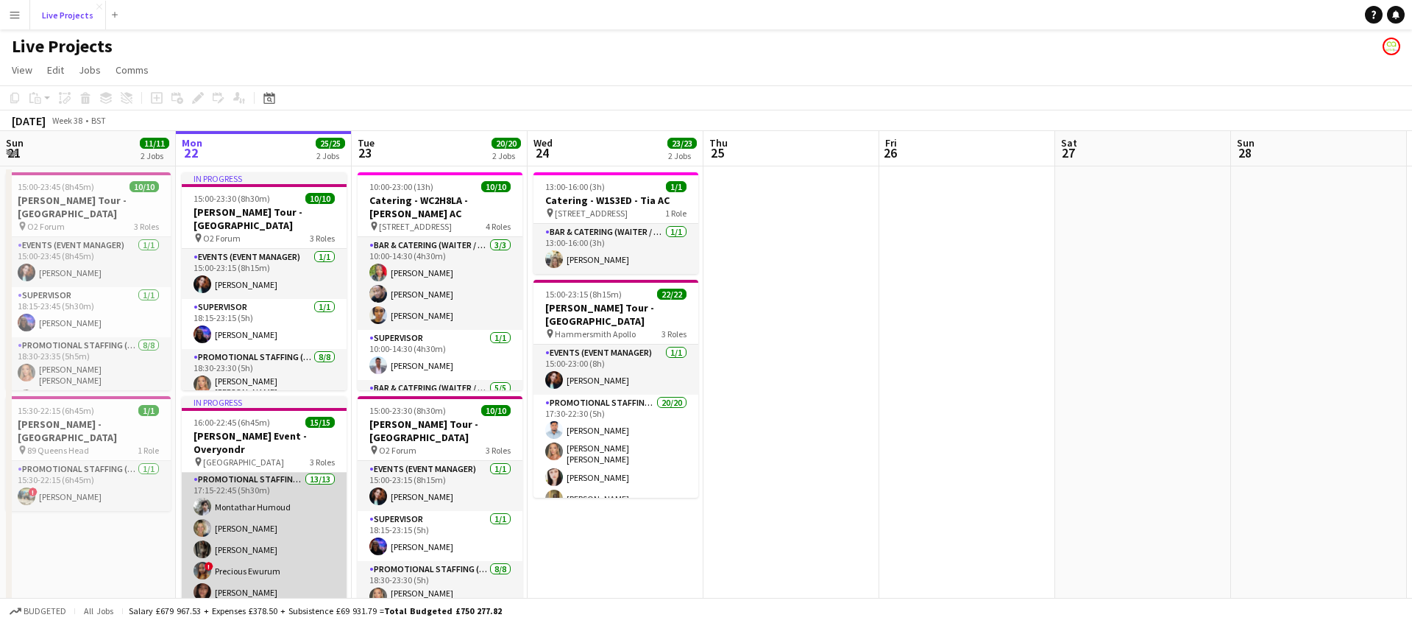
scroll to position [55, 0]
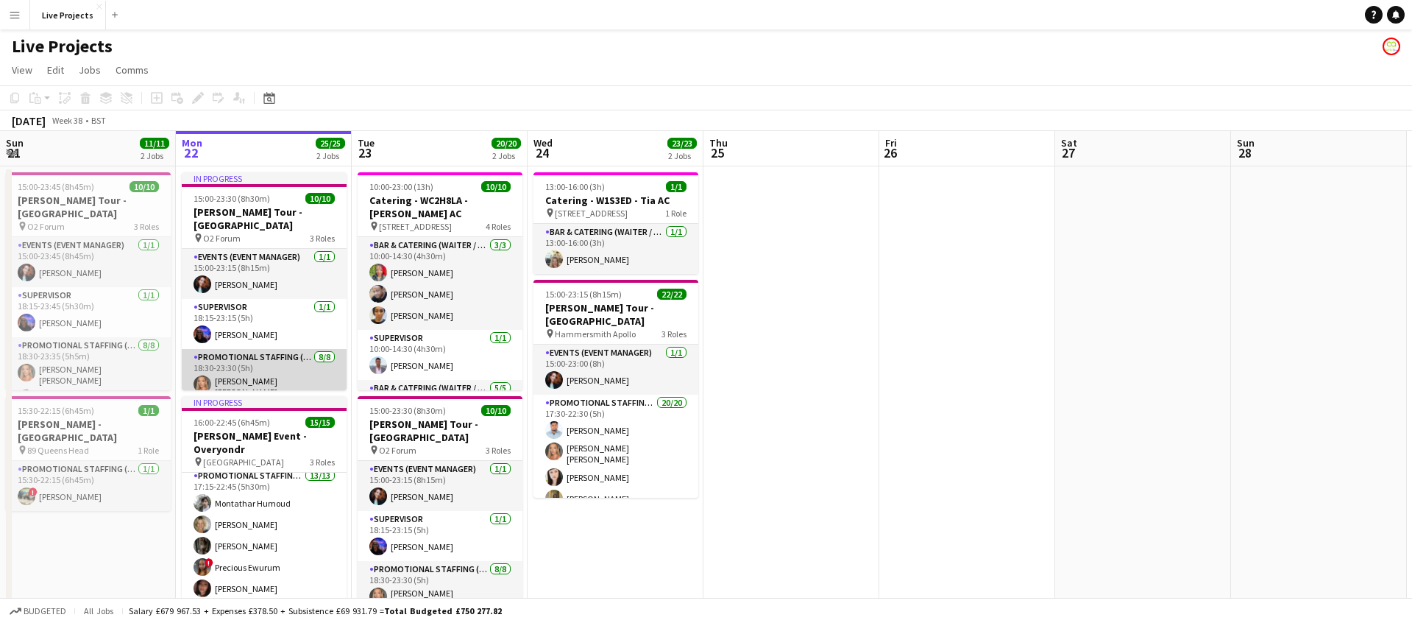
click at [298, 366] on app-card-role "Promotional Staffing (Exhibition Host) [DATE] 18:30-23:30 (5h) [PERSON_NAME] [P…" at bounding box center [264, 453] width 165 height 208
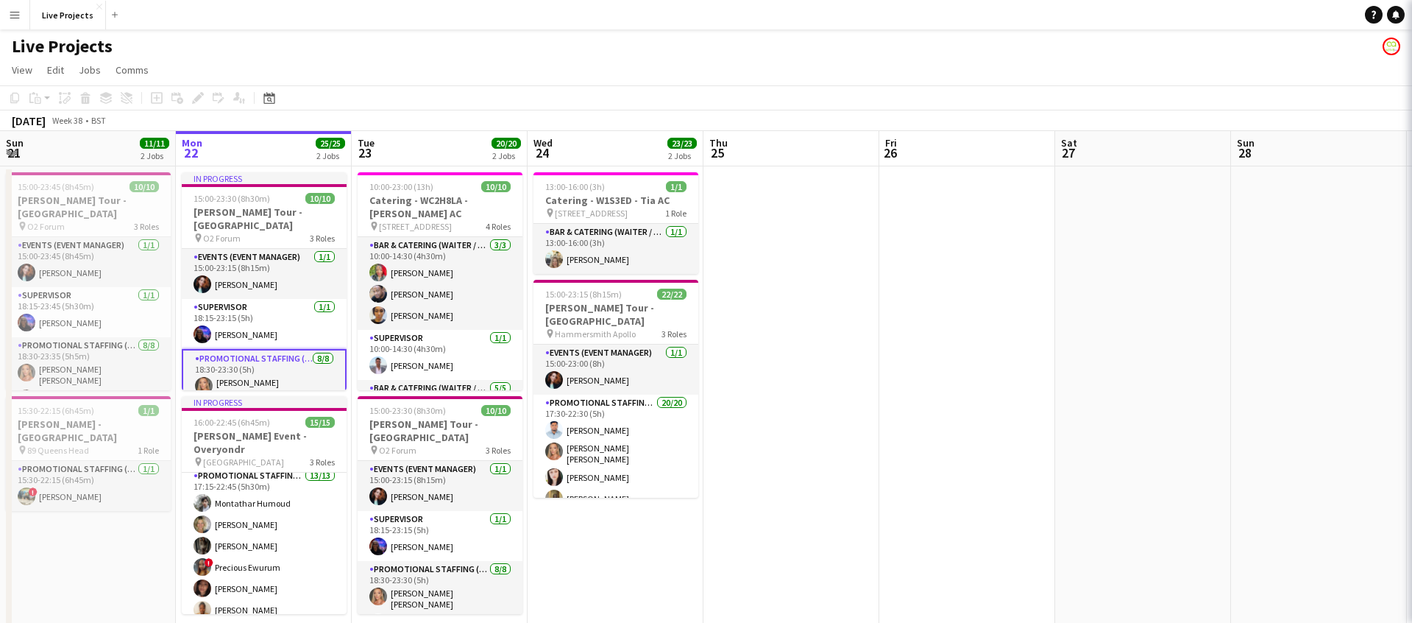
scroll to position [0, 353]
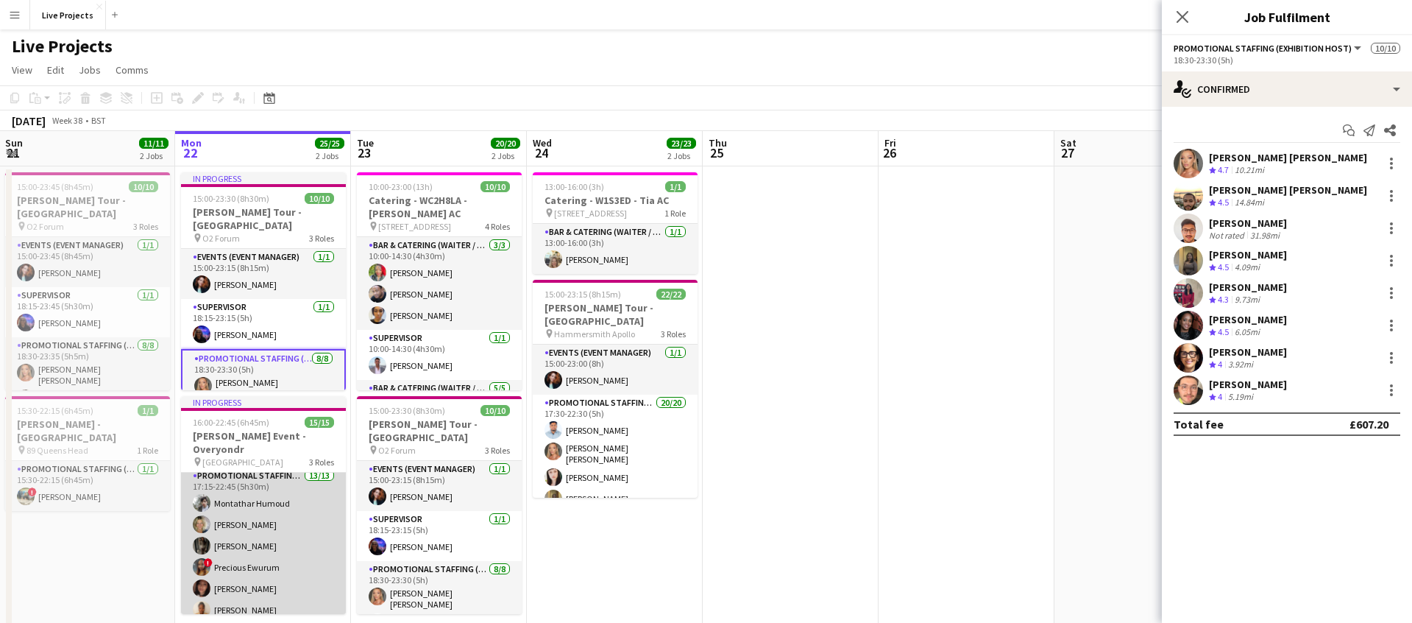
click at [268, 532] on app-card-role "Promotional Staffing (Exhibition Host) 13/13 17:15-22:45 (5h30m) [PERSON_NAME] …" at bounding box center [263, 622] width 165 height 311
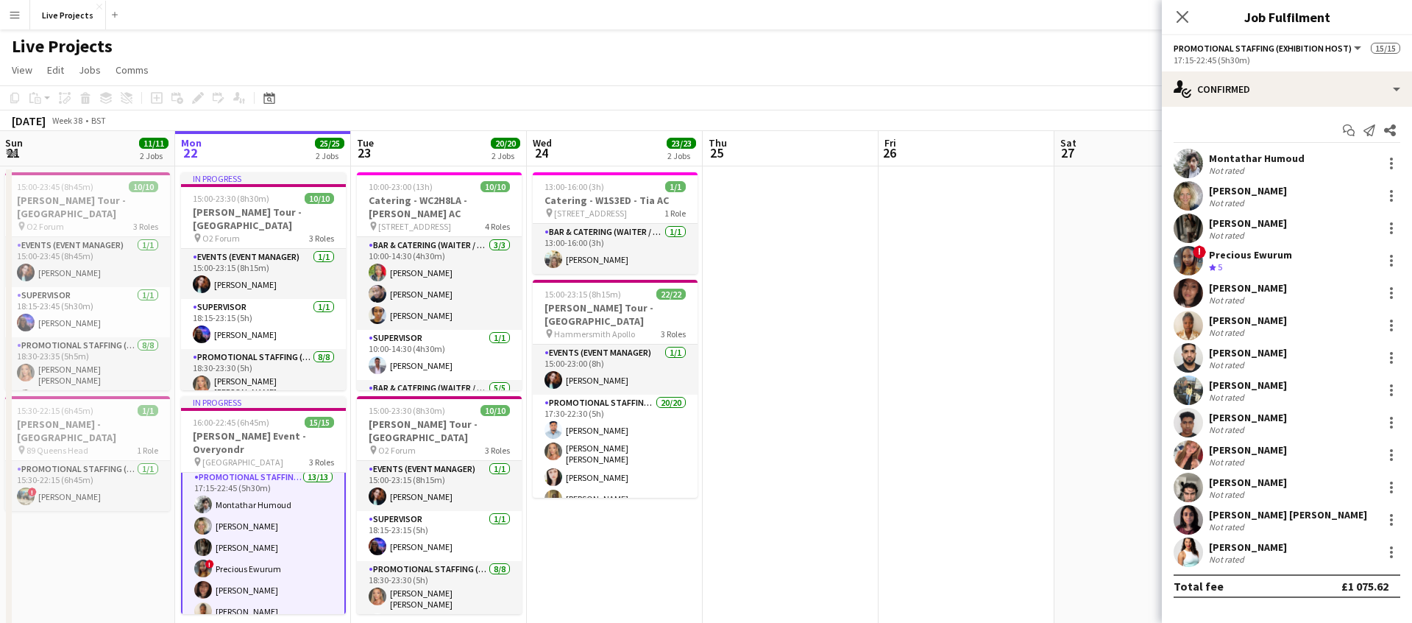
scroll to position [57, 0]
click at [1393, 552] on div at bounding box center [1392, 552] width 18 height 18
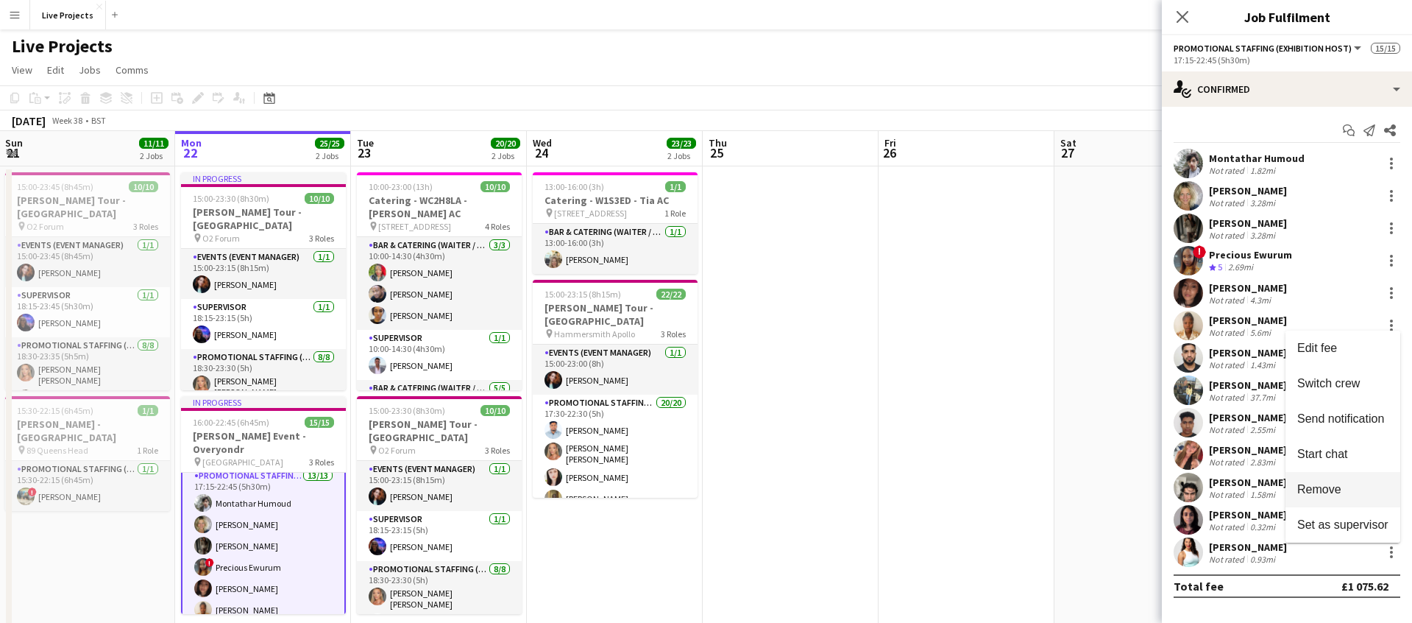
click at [1334, 488] on span "Remove" at bounding box center [1320, 489] width 44 height 13
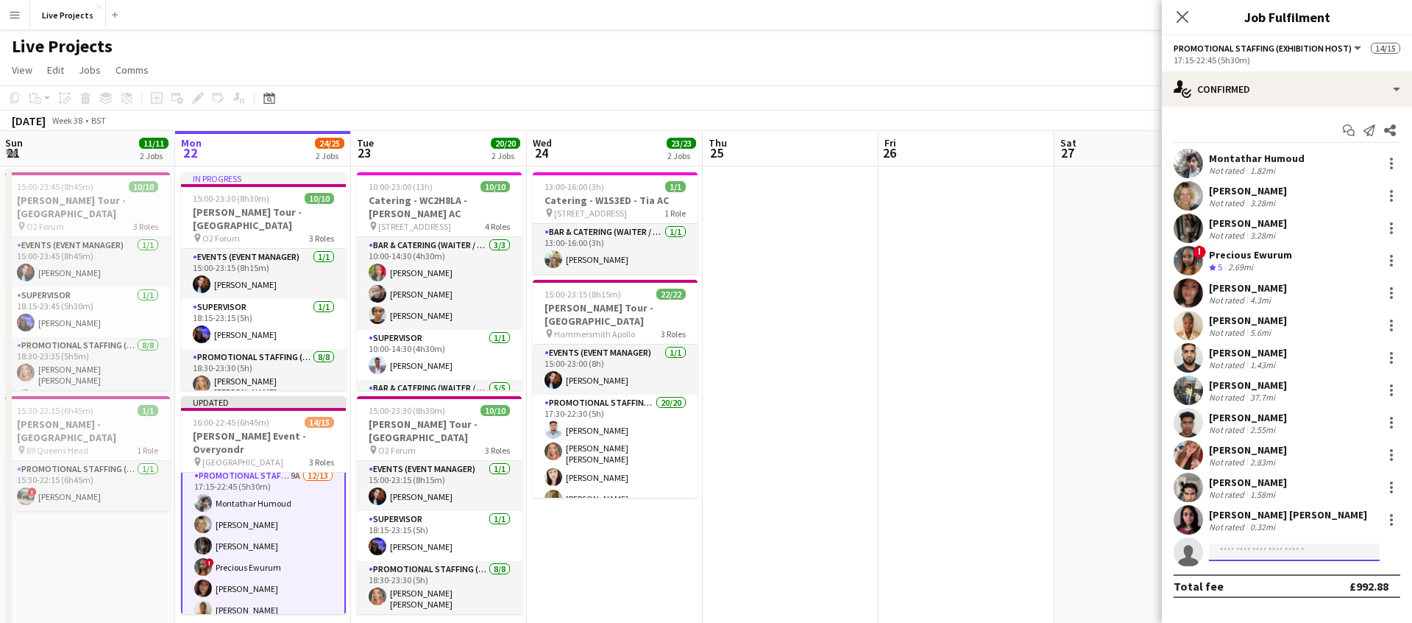
click at [1284, 552] on input at bounding box center [1294, 552] width 171 height 18
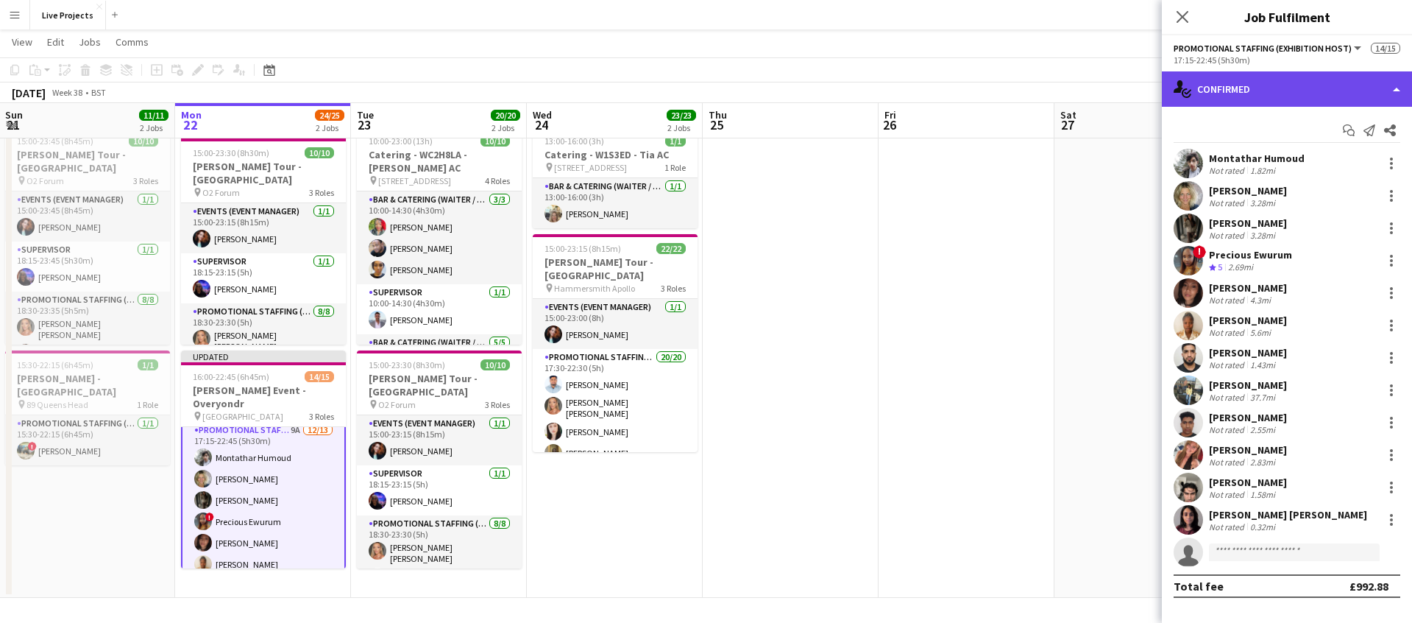
scroll to position [44, 0]
click at [1311, 91] on div "single-neutral-actions-check-2 Confirmed" at bounding box center [1287, 88] width 250 height 35
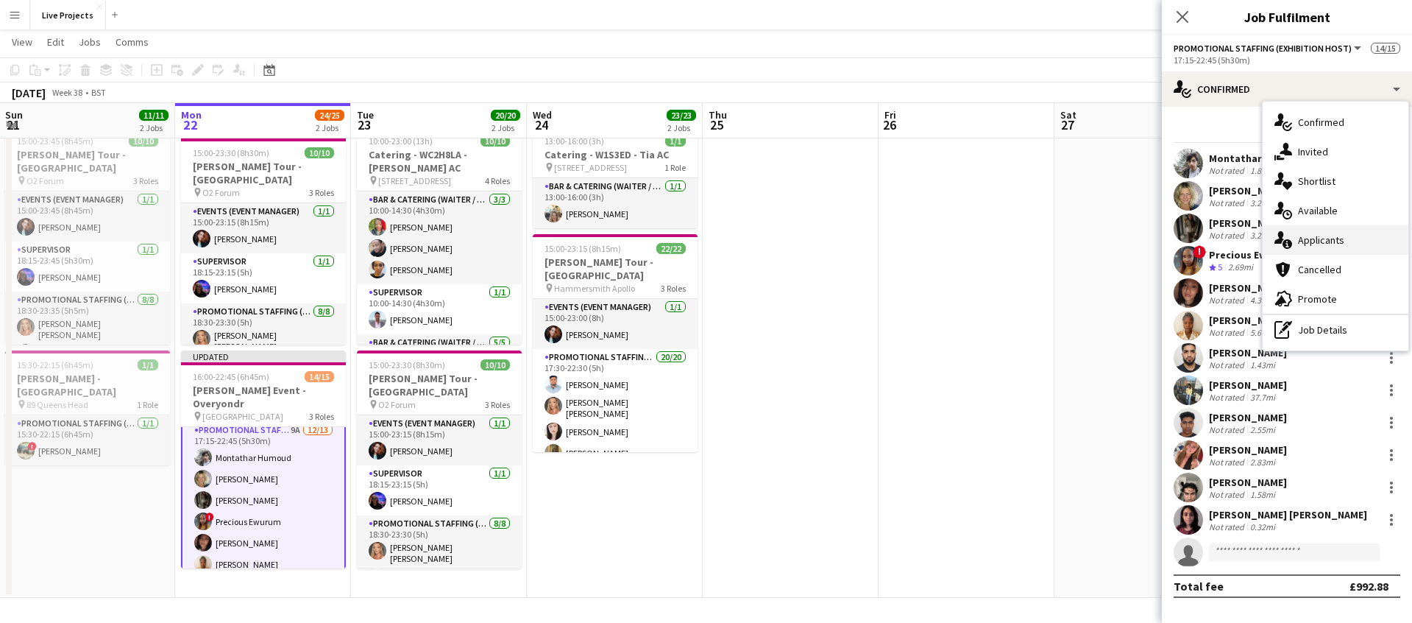
click at [1340, 238] on span "Applicants" at bounding box center [1321, 239] width 46 height 13
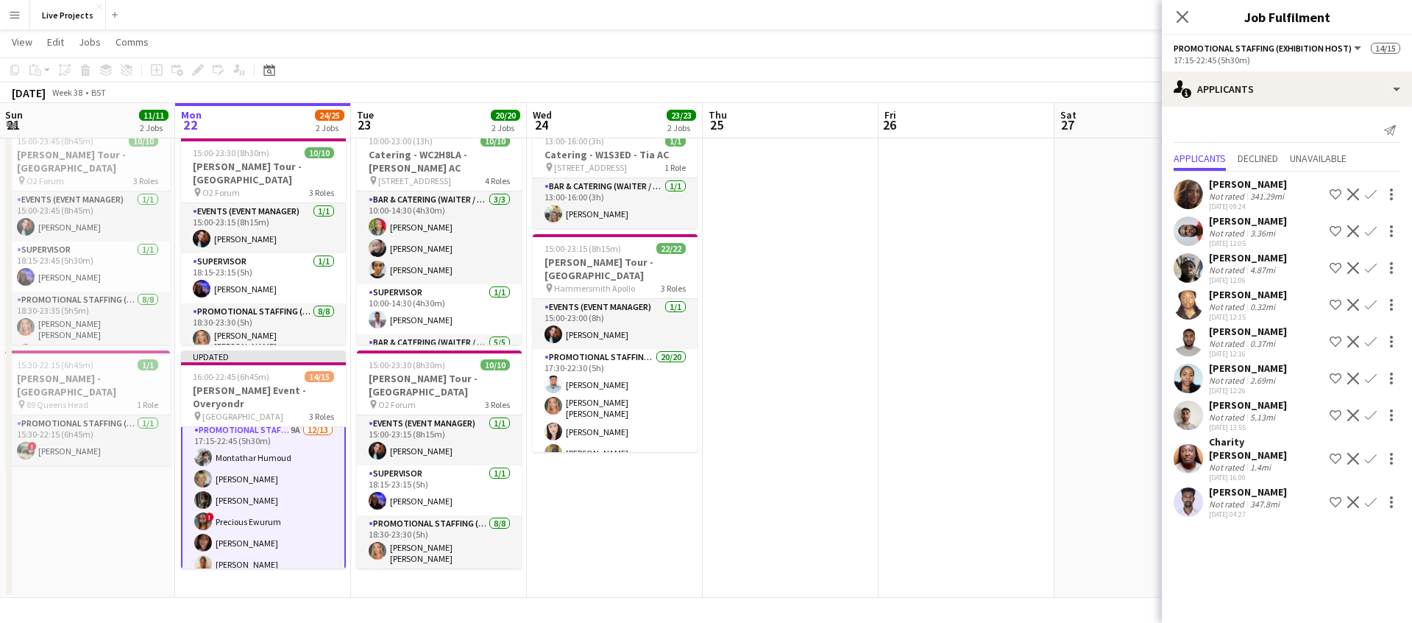
click at [1370, 375] on app-icon "Confirm" at bounding box center [1371, 378] width 12 height 12
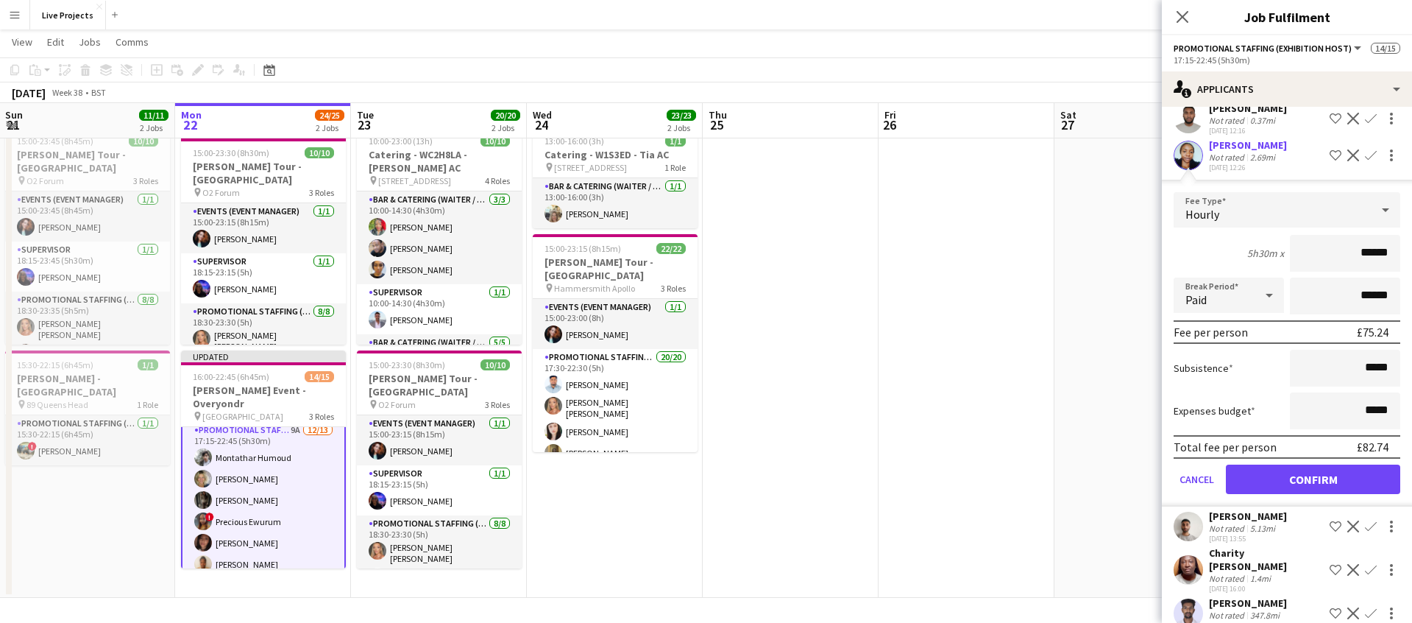
scroll to position [232, 0]
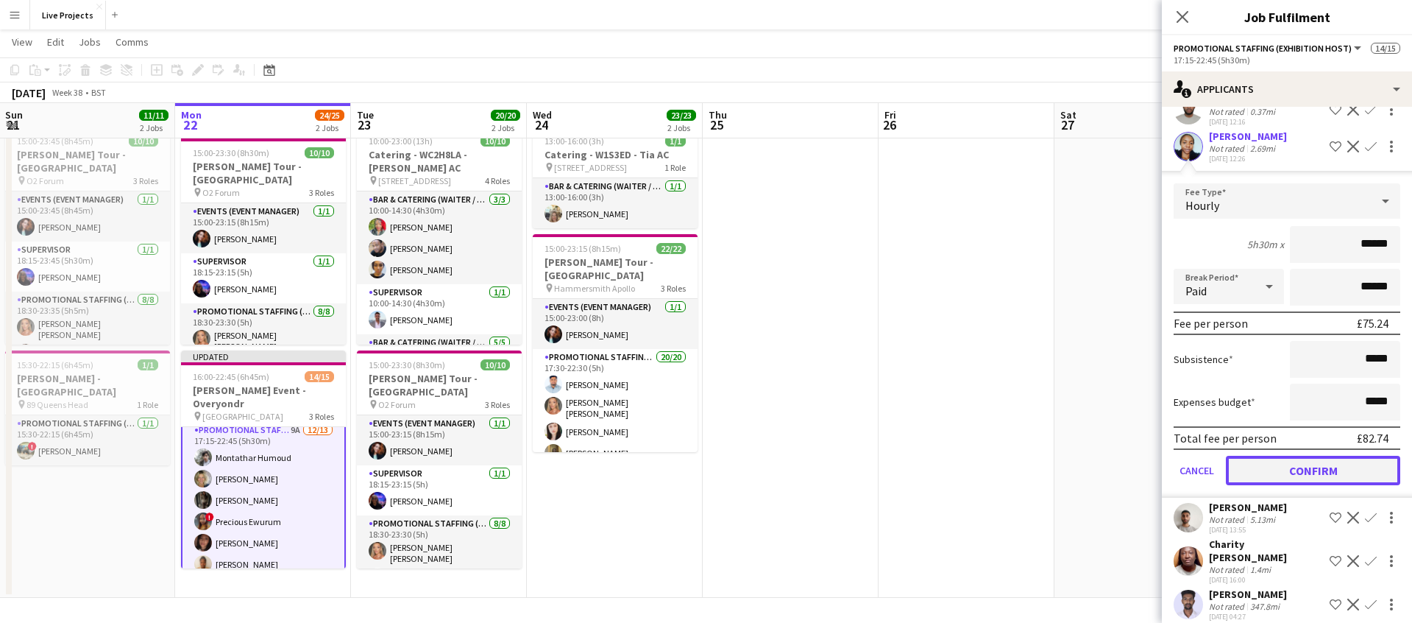
click at [1315, 470] on button "Confirm" at bounding box center [1313, 470] width 174 height 29
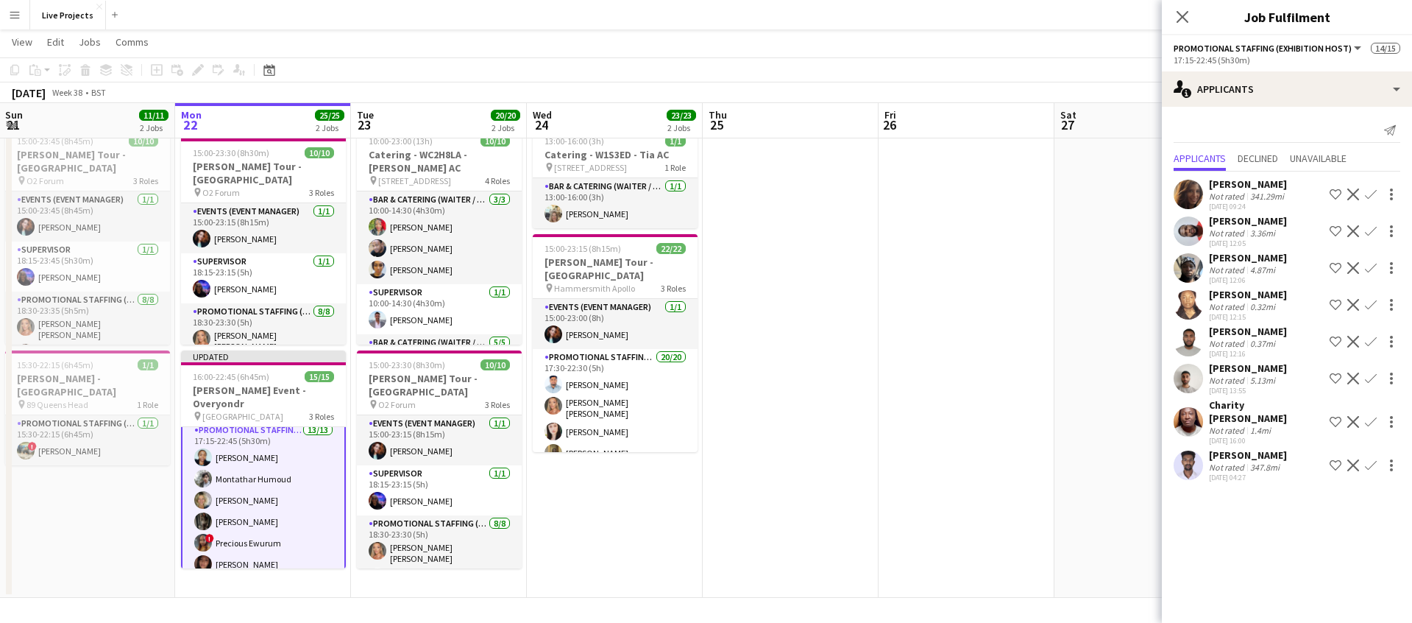
scroll to position [0, 0]
click at [1181, 12] on icon "Close pop-in" at bounding box center [1182, 17] width 14 height 14
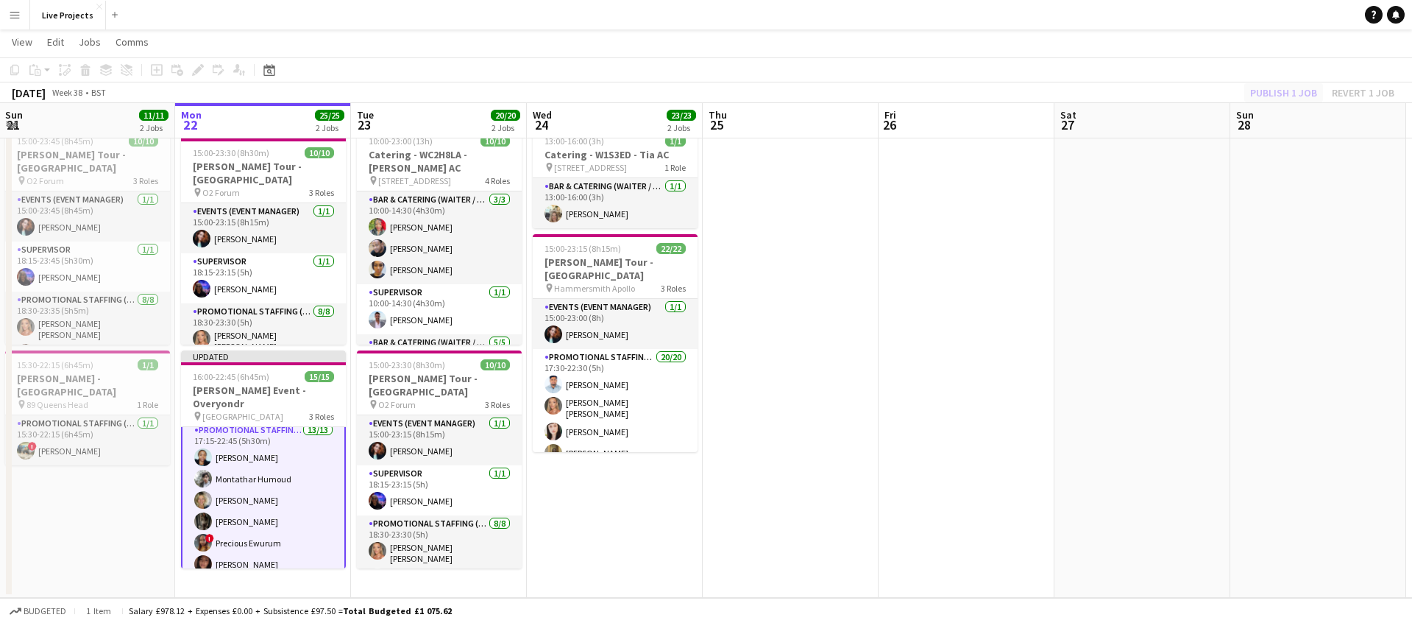
click at [1273, 84] on div "Publish 1 job Revert 1 job" at bounding box center [1323, 92] width 180 height 19
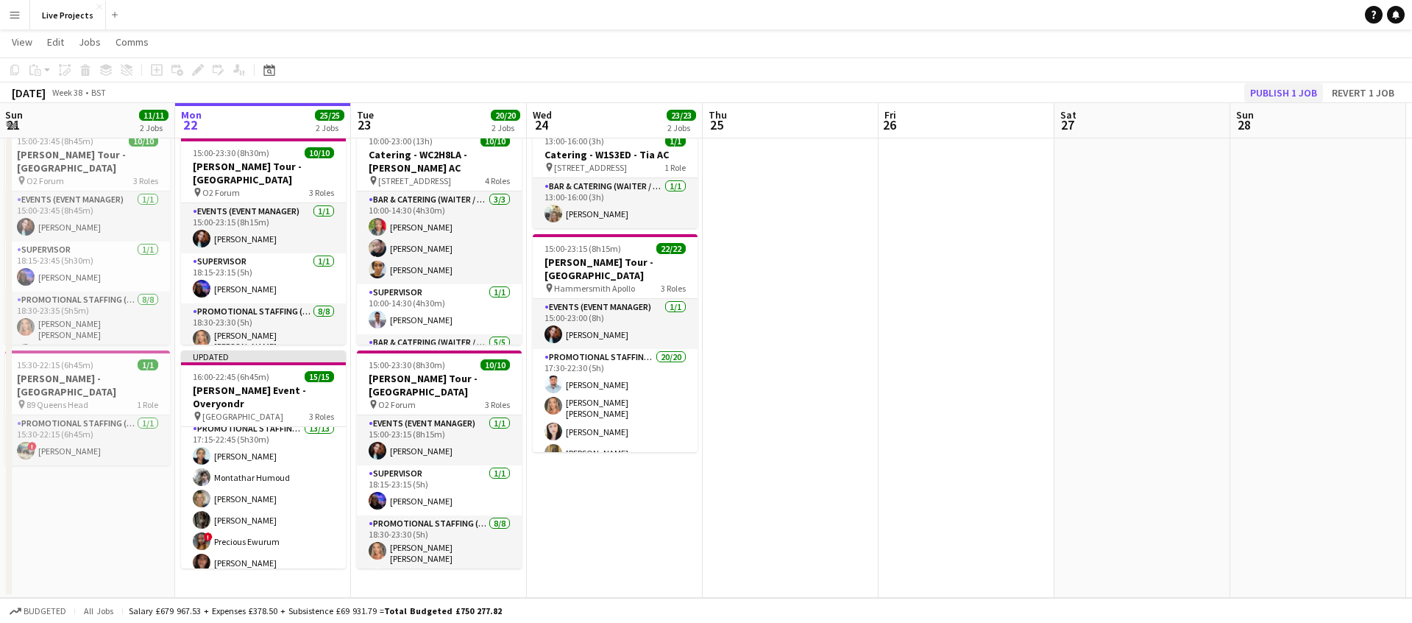
scroll to position [55, 0]
click at [1273, 85] on button "Publish 1 job" at bounding box center [1284, 92] width 79 height 19
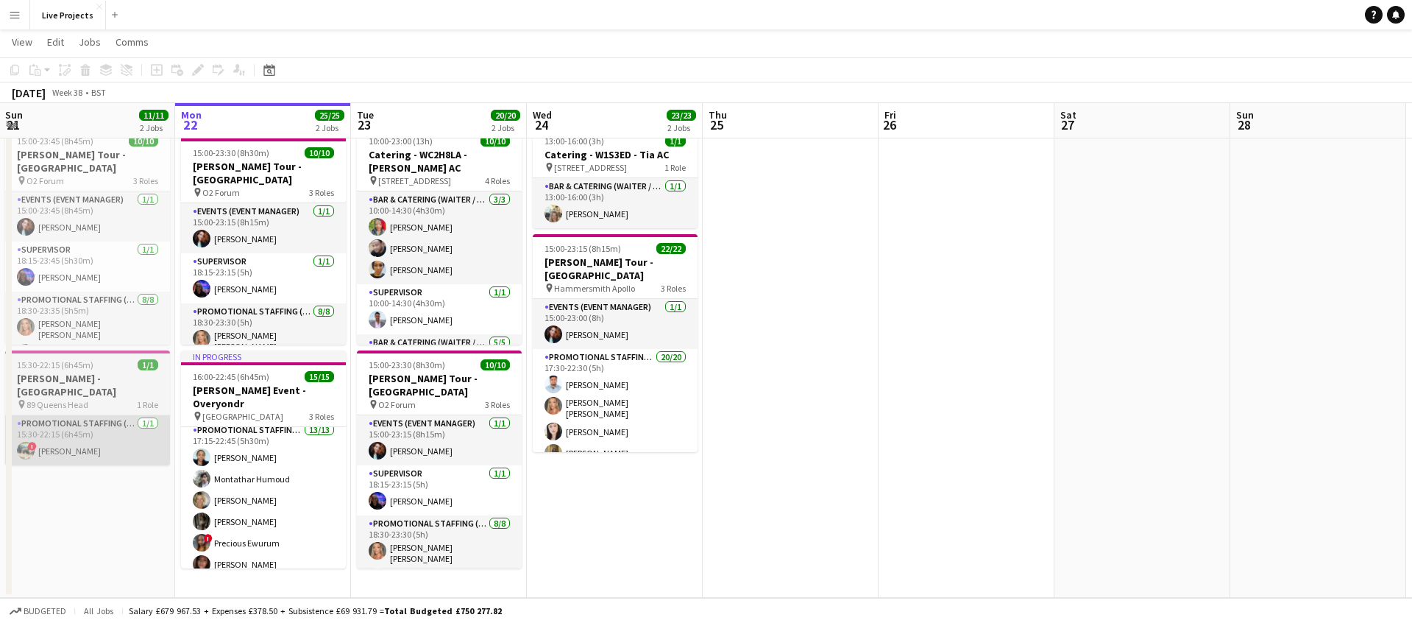
scroll to position [43, 0]
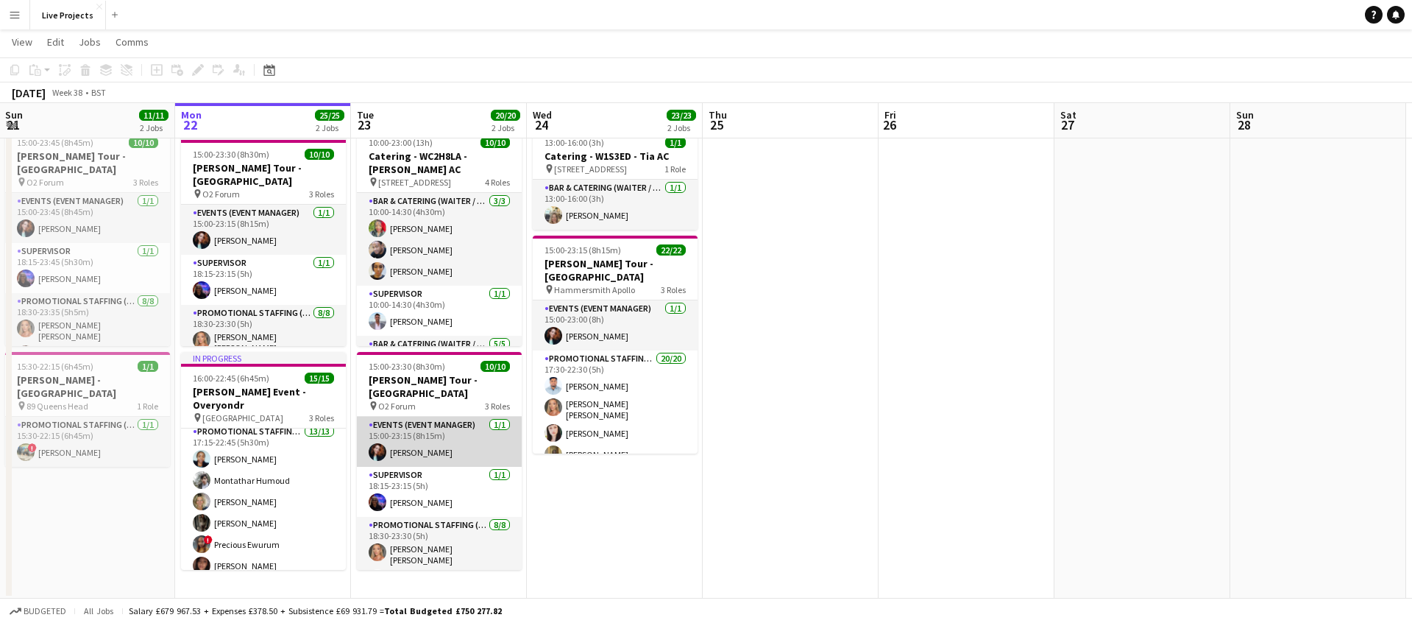
click at [467, 428] on app-card-role "Events (Event Manager) [DATE] 15:00-23:15 (8h15m) [PERSON_NAME]" at bounding box center [439, 442] width 165 height 50
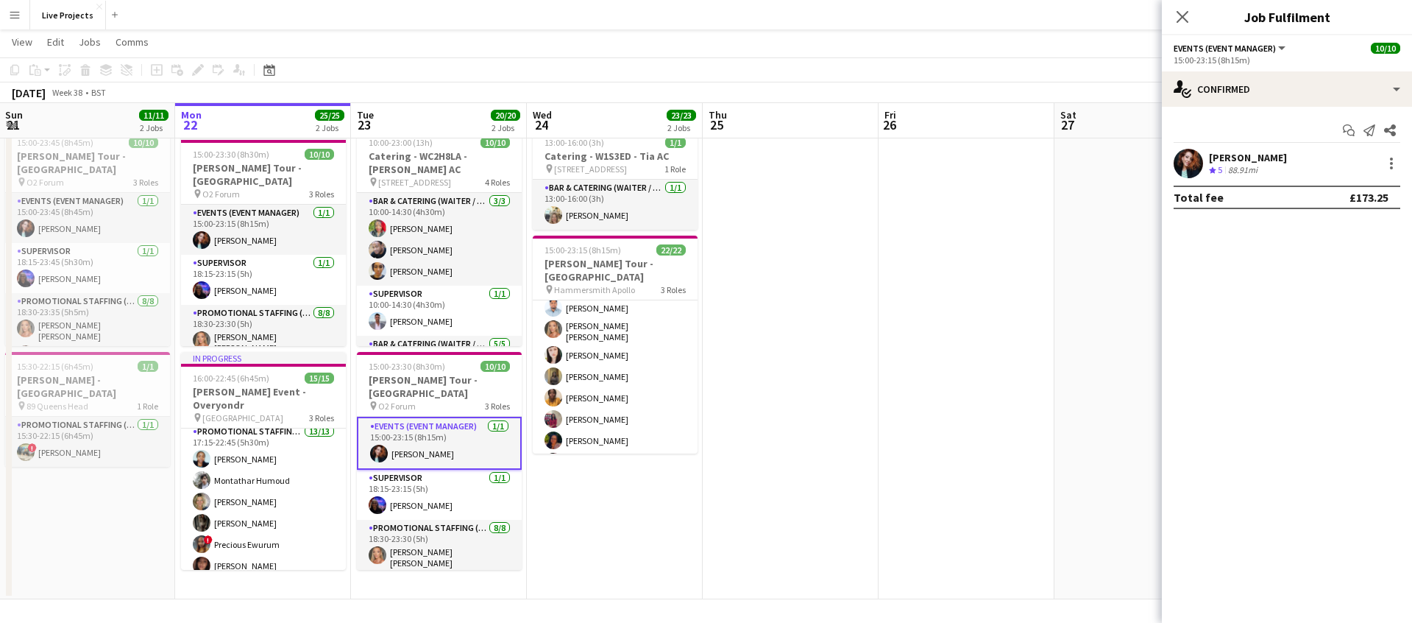
scroll to position [0, 0]
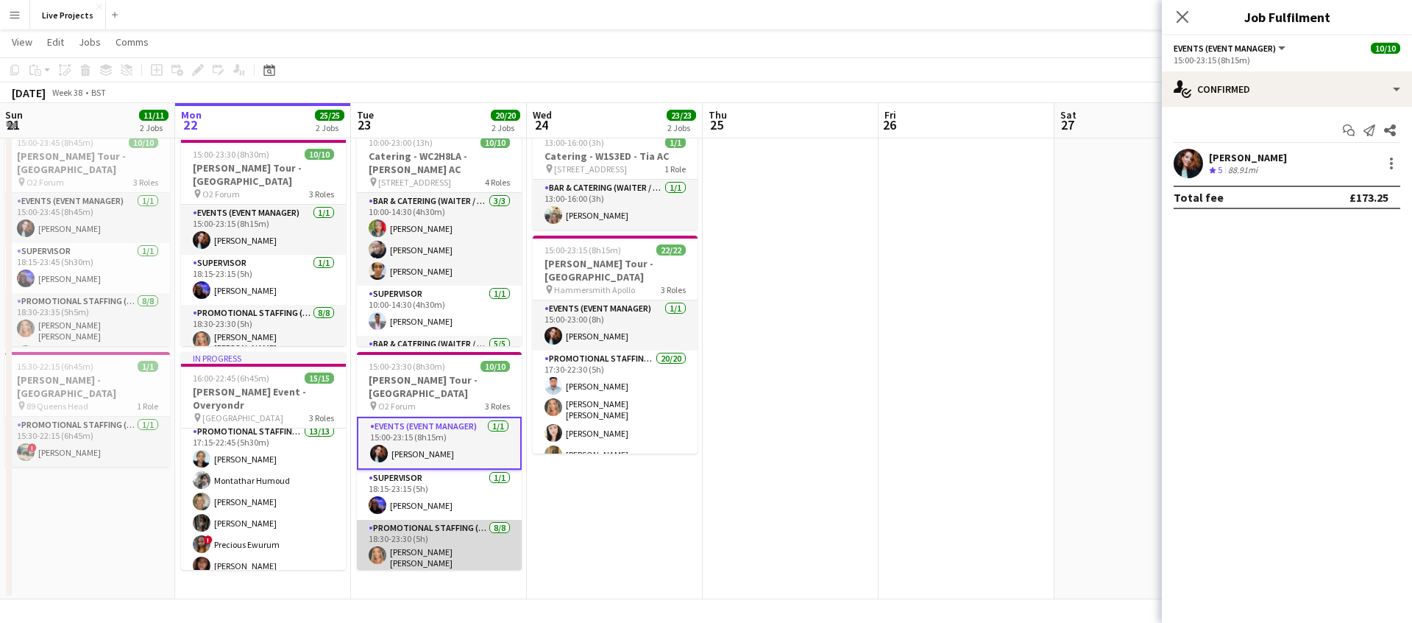
click at [439, 543] on app-card-role "Promotional Staffing (Exhibition Host) [DATE] 18:30-23:30 (5h) [PERSON_NAME] [P…" at bounding box center [439, 624] width 165 height 208
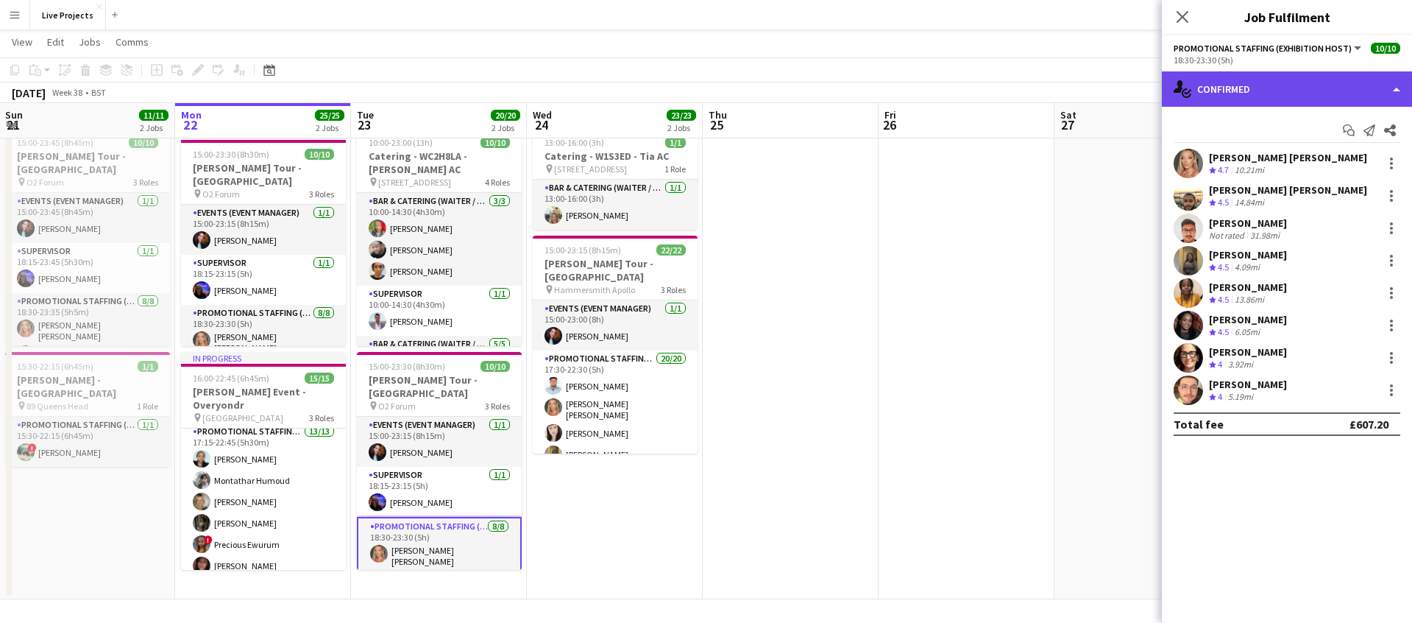
click at [1253, 98] on div "single-neutral-actions-check-2 Confirmed" at bounding box center [1287, 88] width 250 height 35
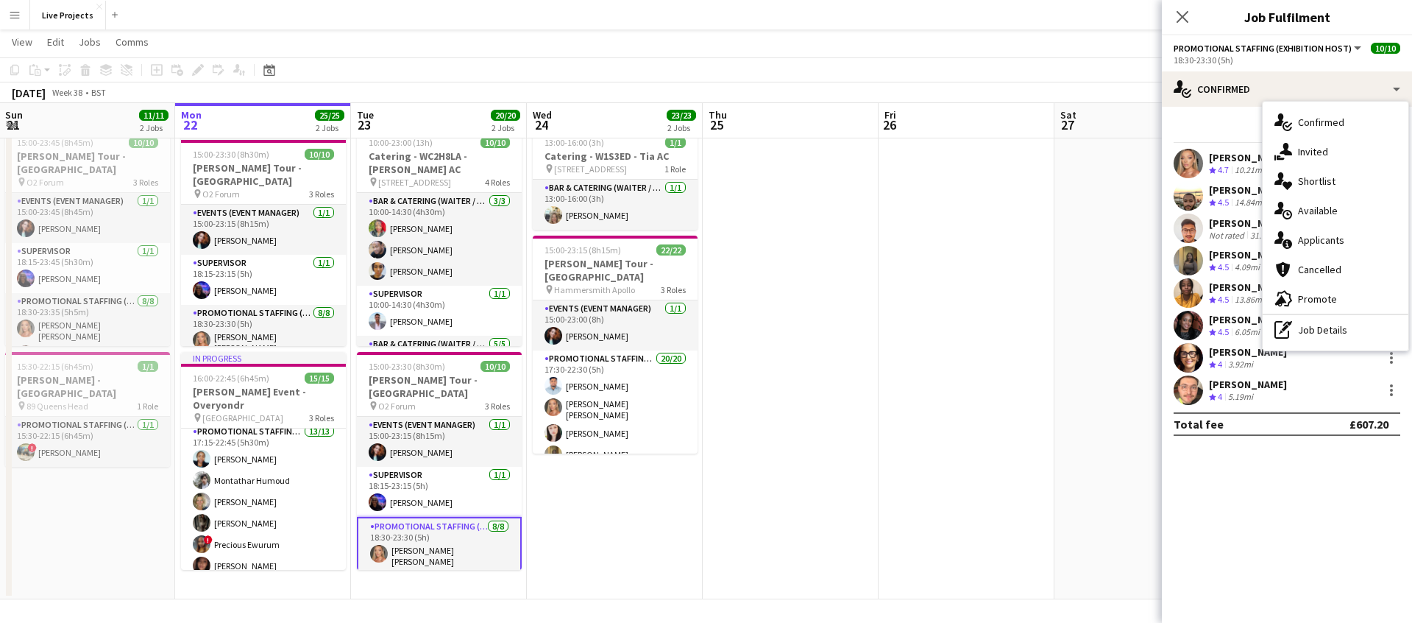
click at [1330, 234] on span "Applicants" at bounding box center [1321, 239] width 46 height 13
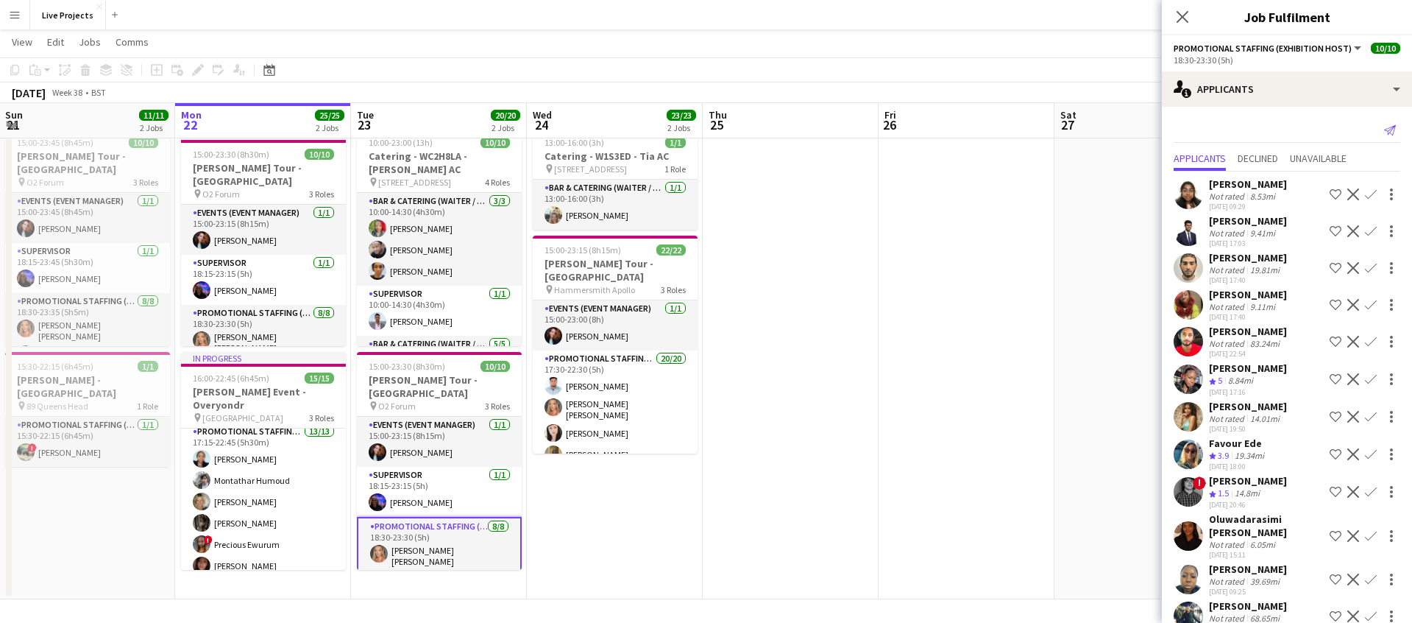
click at [1396, 130] on icon "Send notification" at bounding box center [1390, 130] width 12 height 12
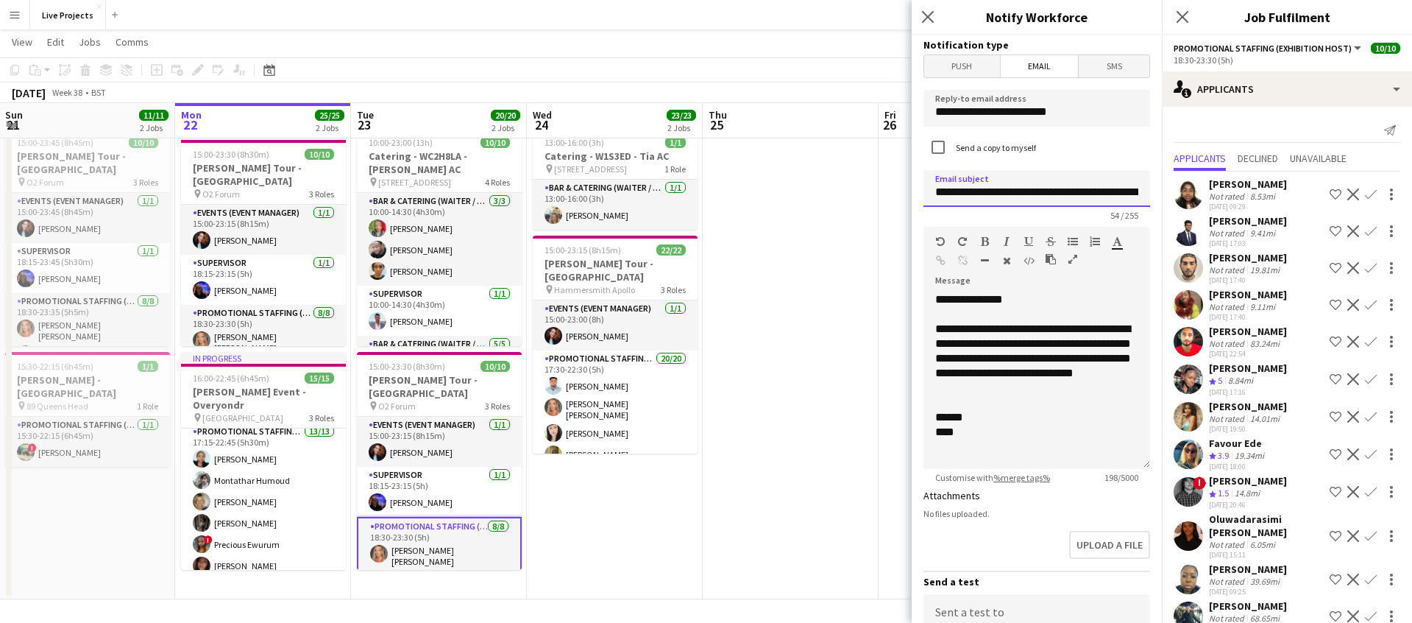
drag, startPoint x: 1121, startPoint y: 189, endPoint x: 1176, endPoint y: 193, distance: 55.3
click at [1176, 194] on body "Menu Boards Boards Boards All jobs Status Workforce Workforce My Workforce Recr…" at bounding box center [706, 290] width 1412 height 667
click at [1122, 197] on input "**********" at bounding box center [1037, 188] width 227 height 37
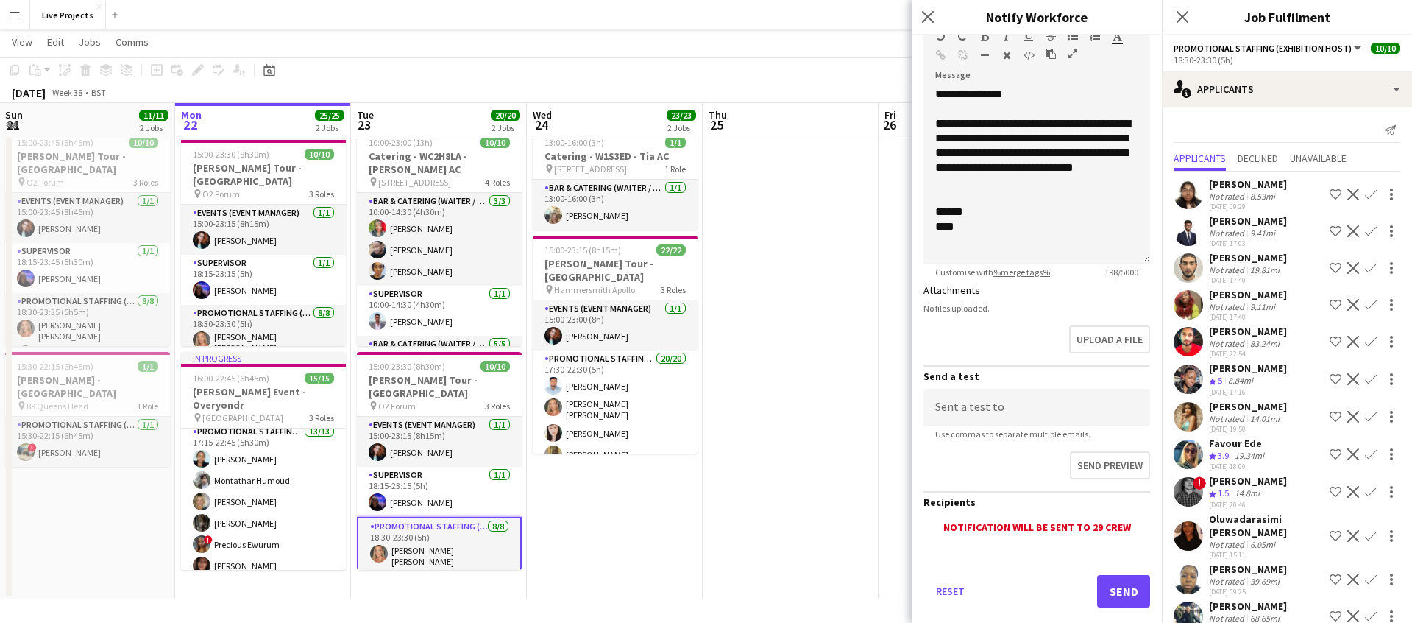
scroll to position [231, 0]
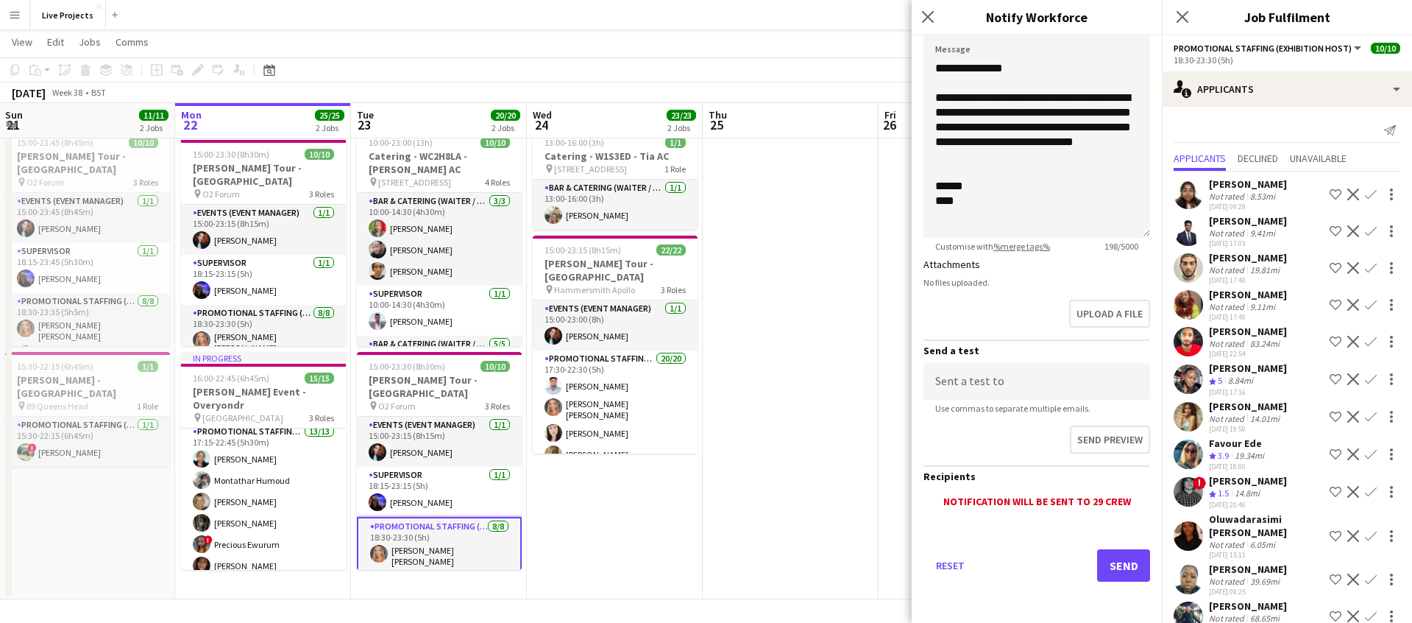
type input "**********"
click at [1132, 572] on button "Send" at bounding box center [1123, 565] width 53 height 32
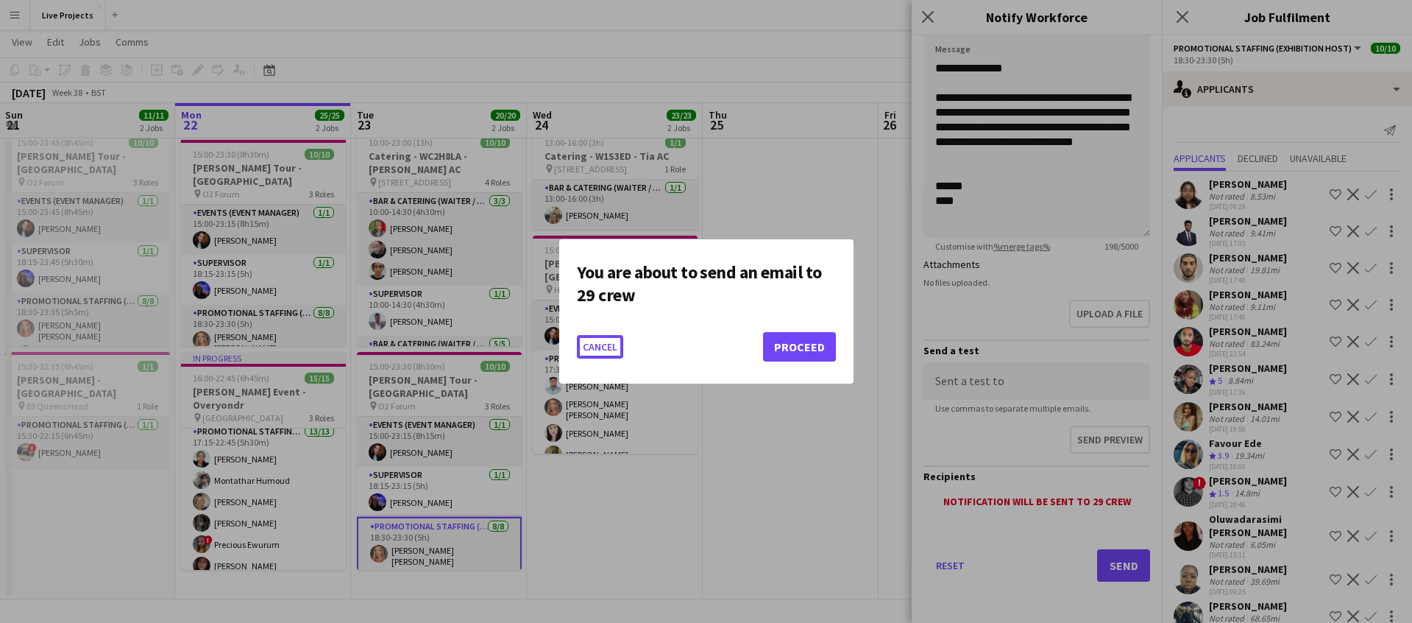
scroll to position [0, 0]
click at [810, 347] on button "Proceed" at bounding box center [799, 346] width 73 height 29
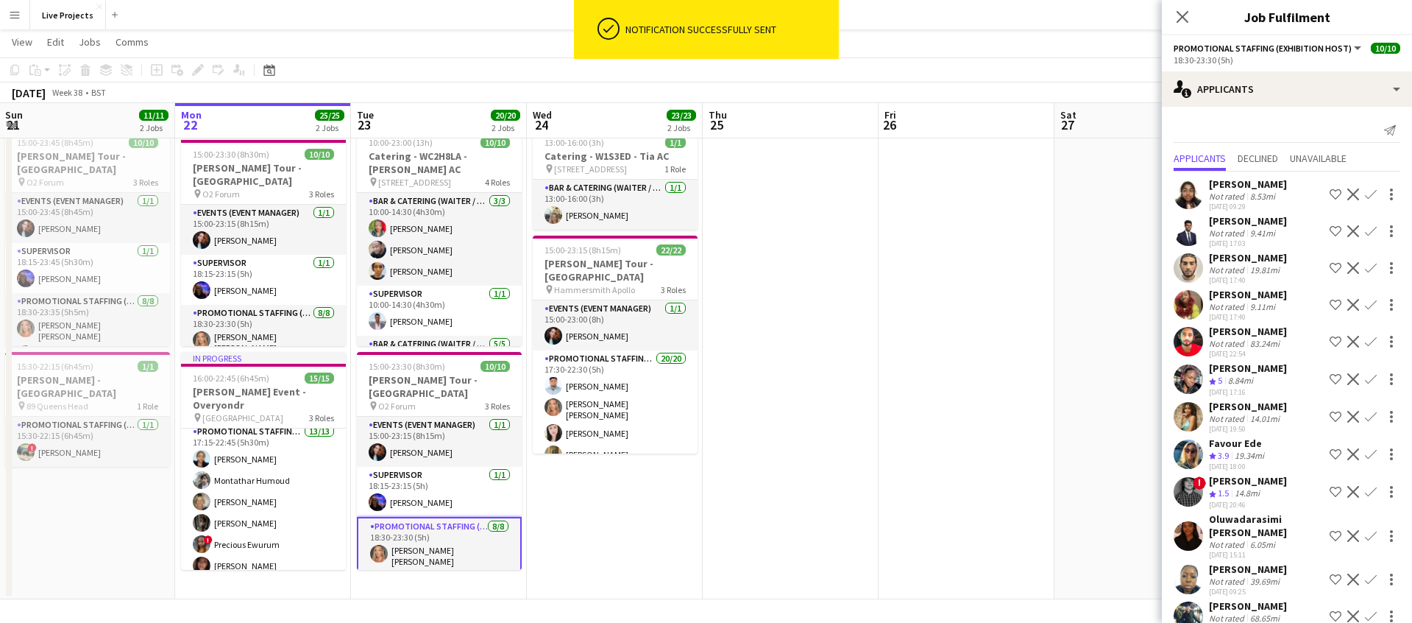
drag, startPoint x: 1184, startPoint y: 15, endPoint x: 1186, endPoint y: 51, distance: 35.5
click at [1184, 15] on icon at bounding box center [1183, 17] width 12 height 12
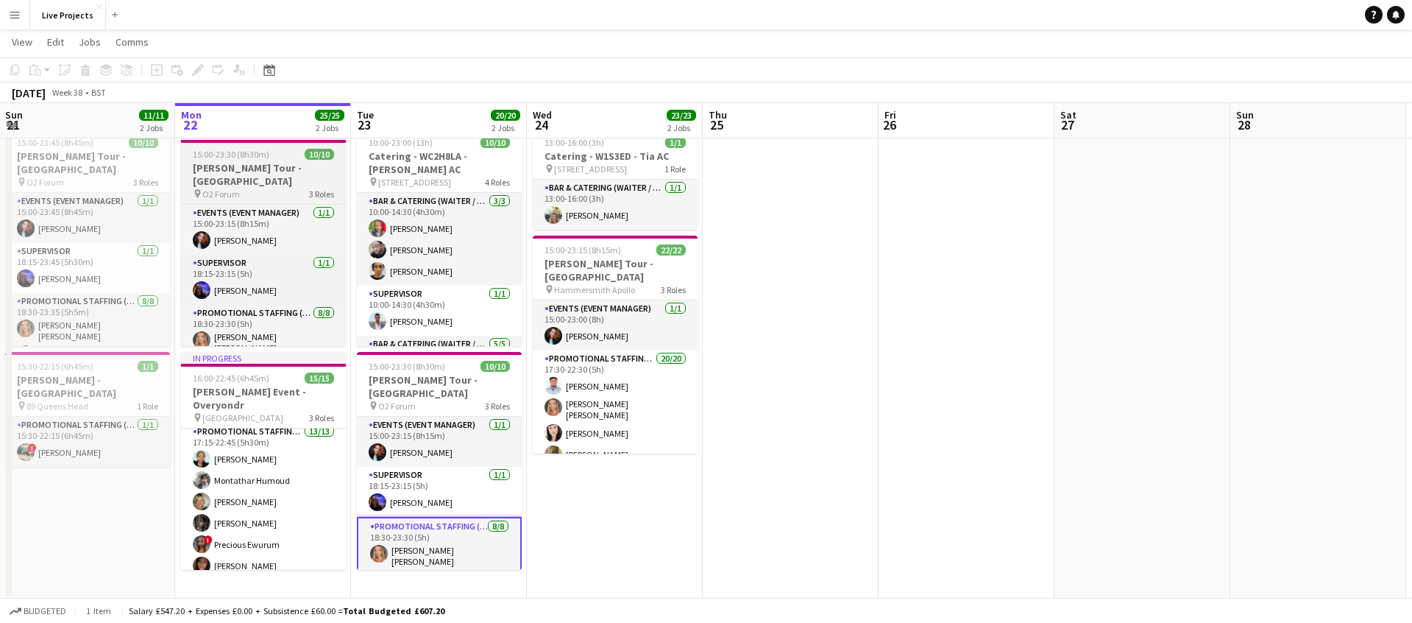
click at [274, 173] on h3 "[PERSON_NAME] Tour - [GEOGRAPHIC_DATA]" at bounding box center [263, 174] width 165 height 26
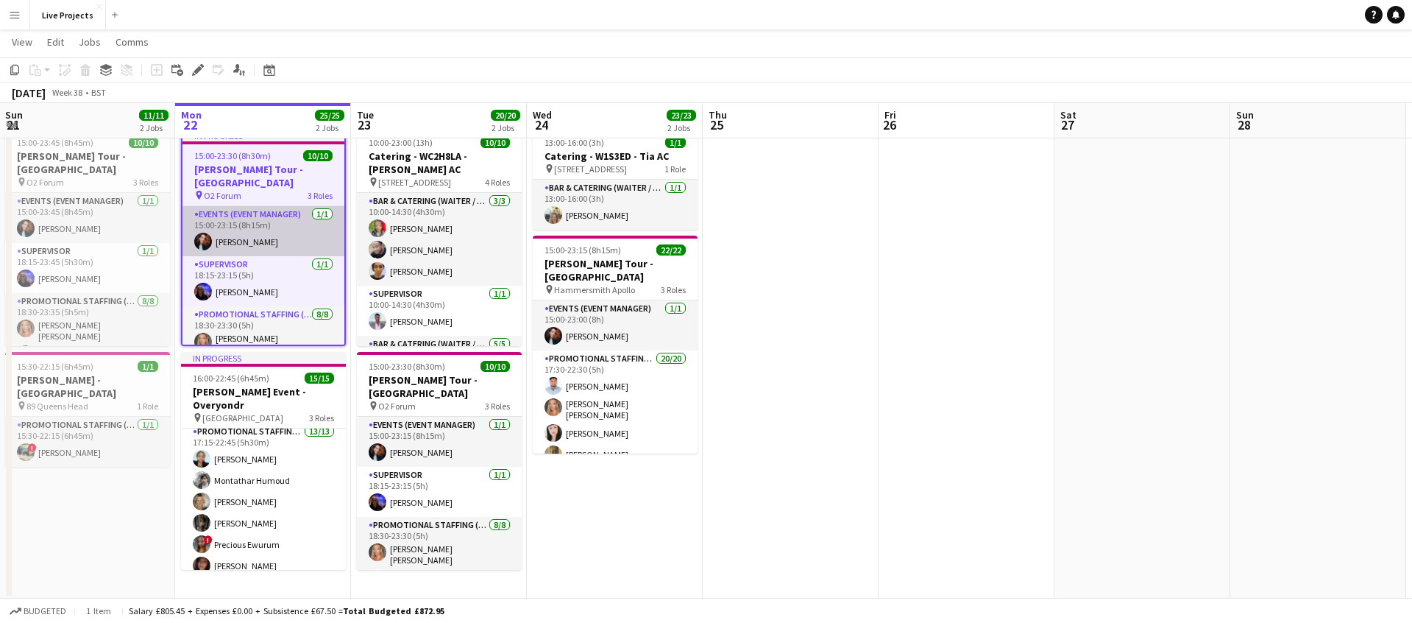
click at [275, 222] on app-card-role "Events (Event Manager) [DATE] 15:00-23:15 (8h15m) [PERSON_NAME]" at bounding box center [264, 231] width 162 height 50
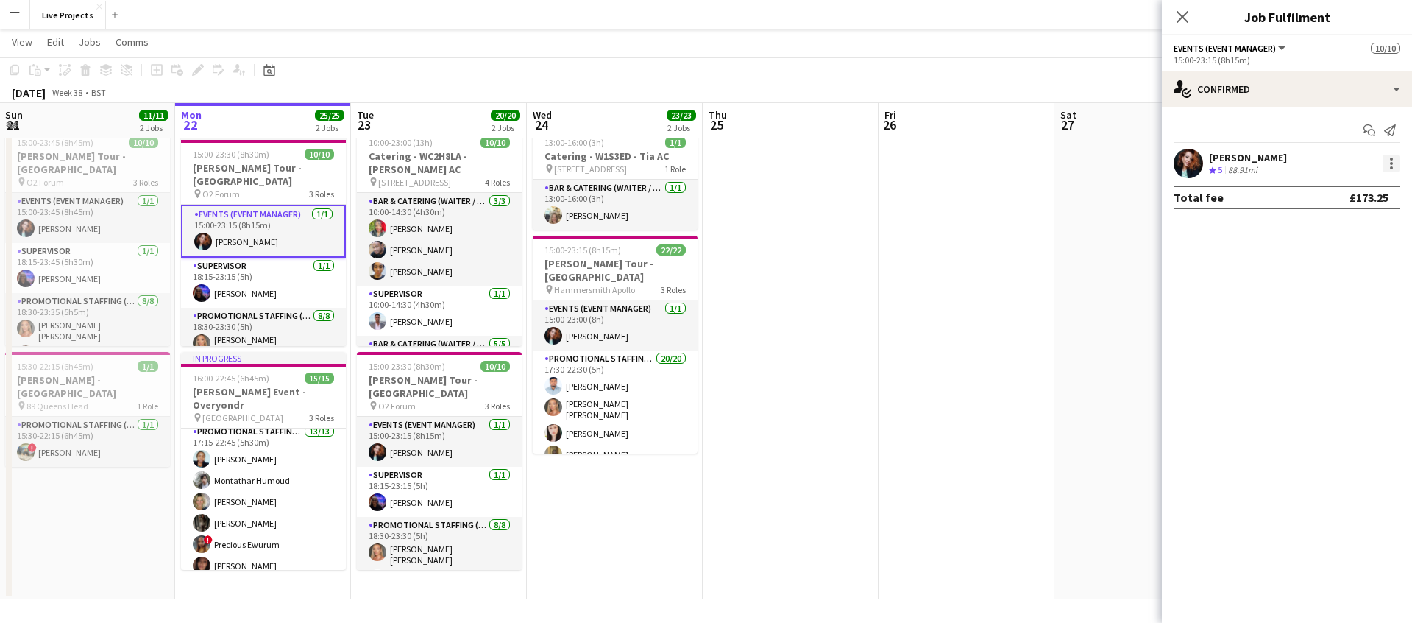
click at [1390, 160] on div at bounding box center [1392, 164] width 18 height 18
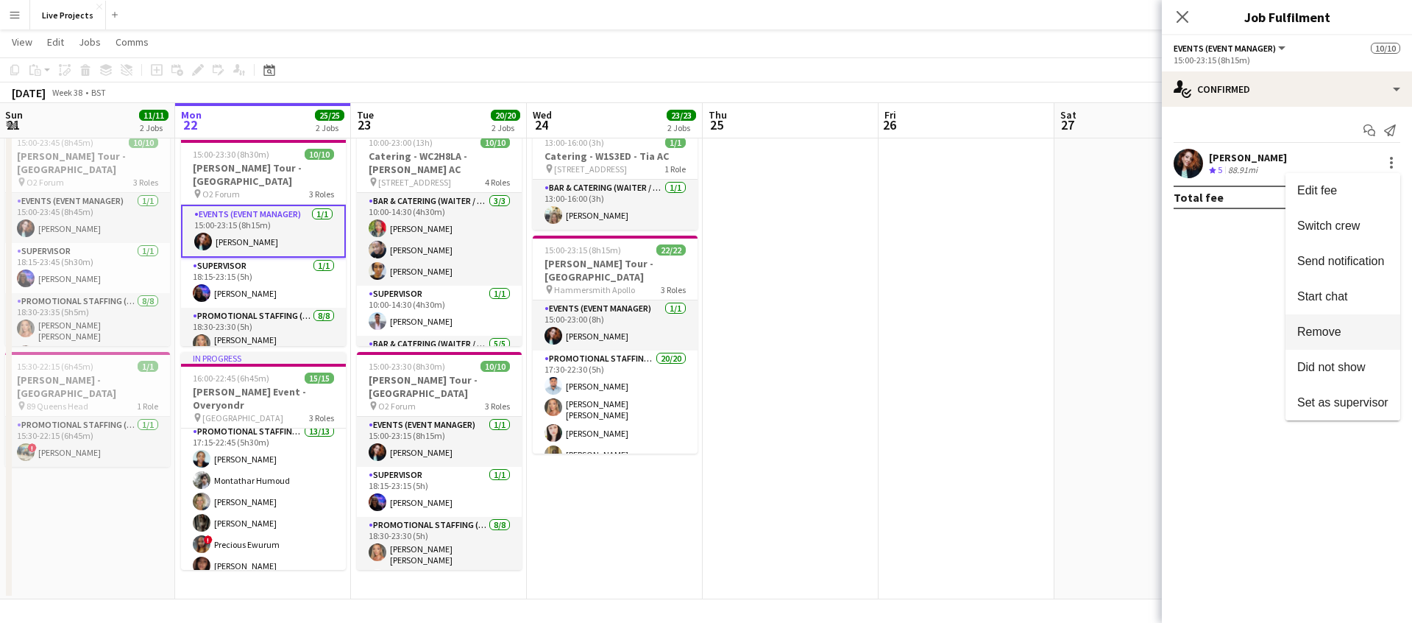
click at [1354, 328] on span "Remove" at bounding box center [1343, 331] width 91 height 13
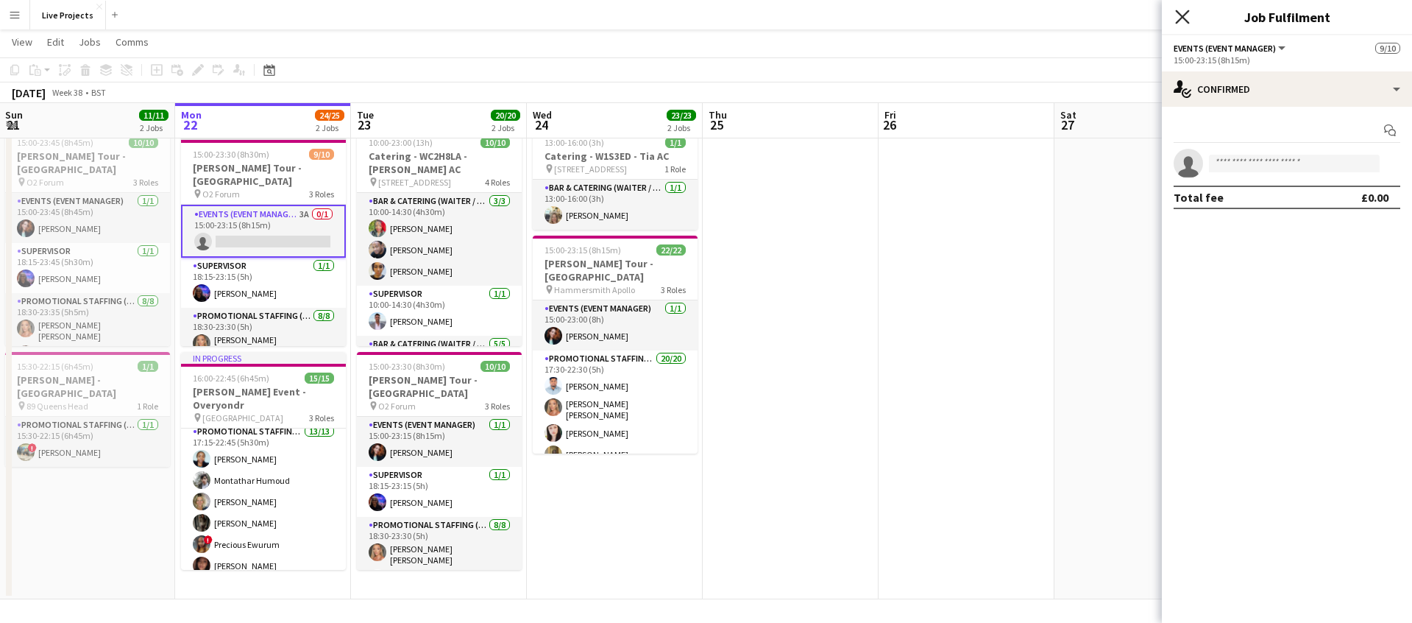
click at [1184, 18] on icon at bounding box center [1182, 17] width 14 height 14
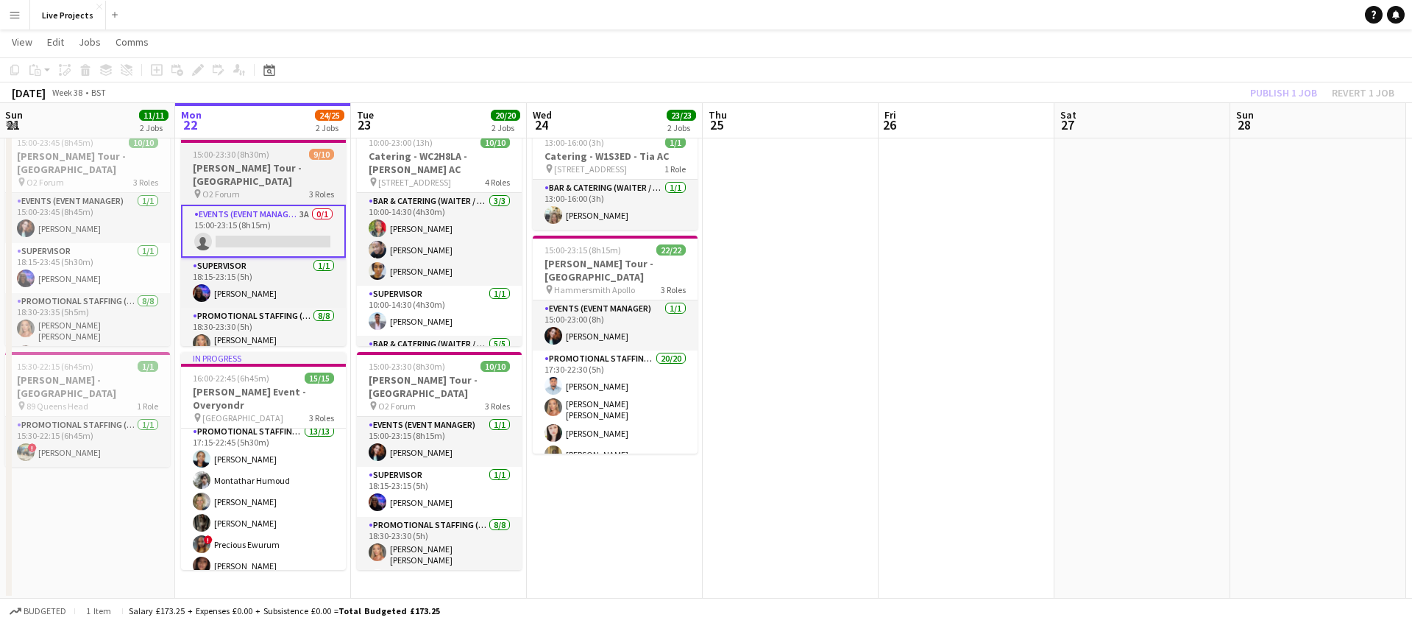
click at [272, 188] on div "pin O2 Forum 3 Roles" at bounding box center [263, 194] width 165 height 12
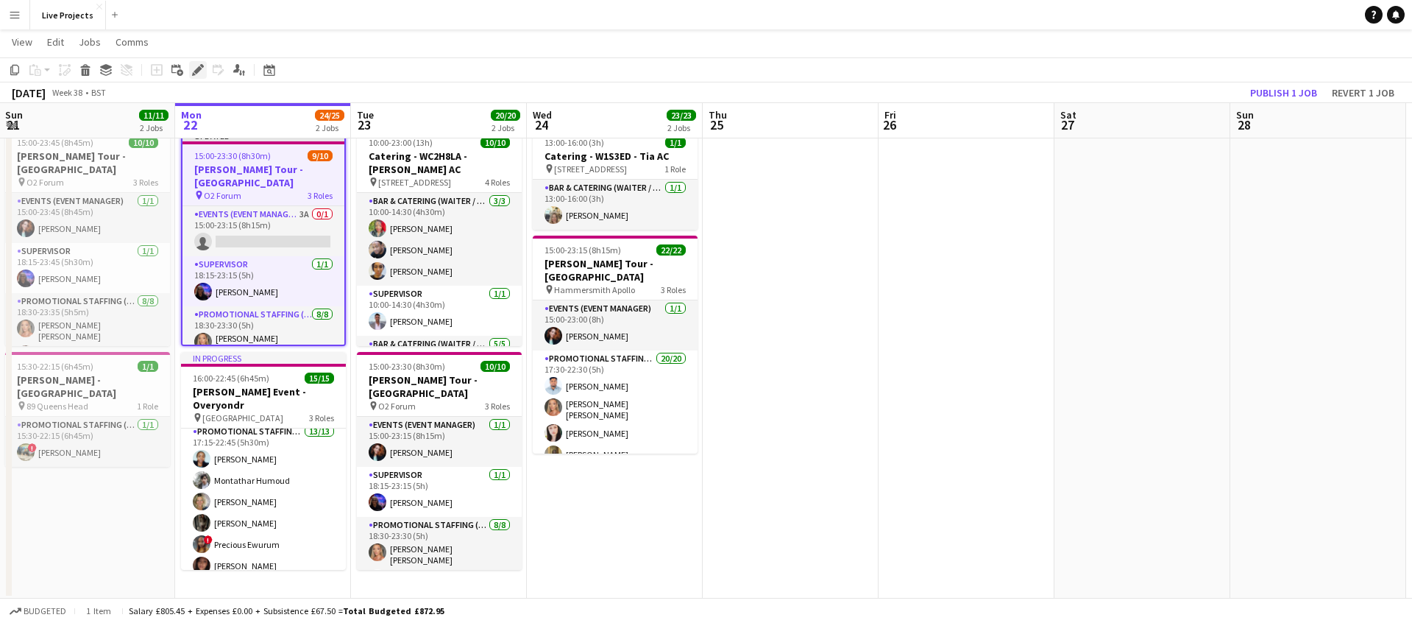
click at [199, 67] on icon at bounding box center [198, 70] width 8 height 8
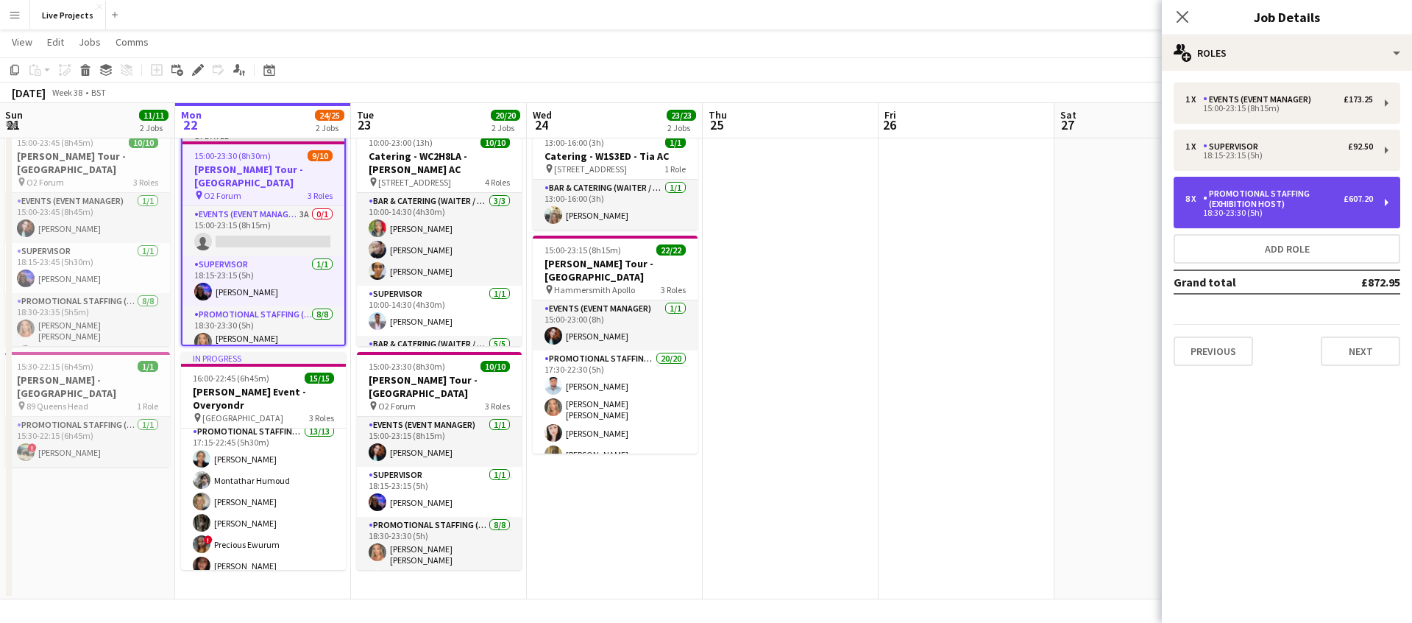
click at [1301, 203] on div "Promotional Staffing (Exhibition Host)" at bounding box center [1273, 198] width 141 height 21
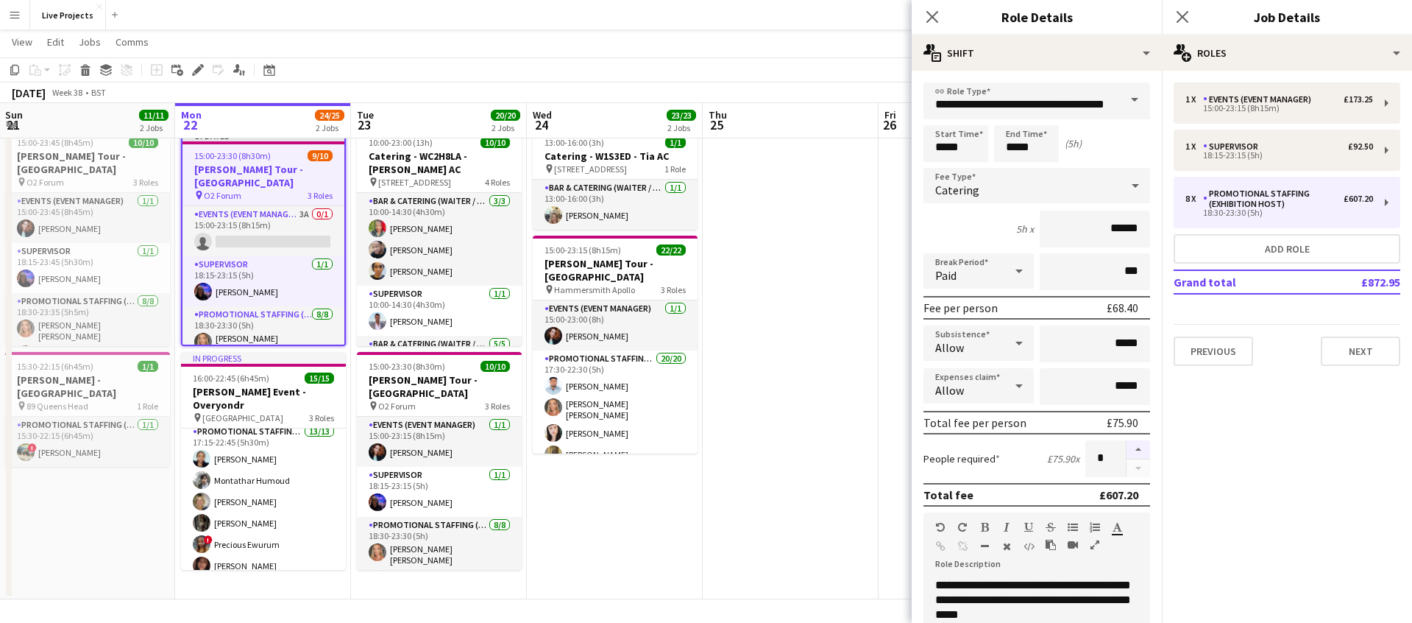
click at [1139, 447] on button "button" at bounding box center [1139, 449] width 24 height 19
type input "*"
drag, startPoint x: 932, startPoint y: 12, endPoint x: 937, endPoint y: 25, distance: 14.2
click at [932, 12] on icon "Close pop-in" at bounding box center [933, 17] width 12 height 12
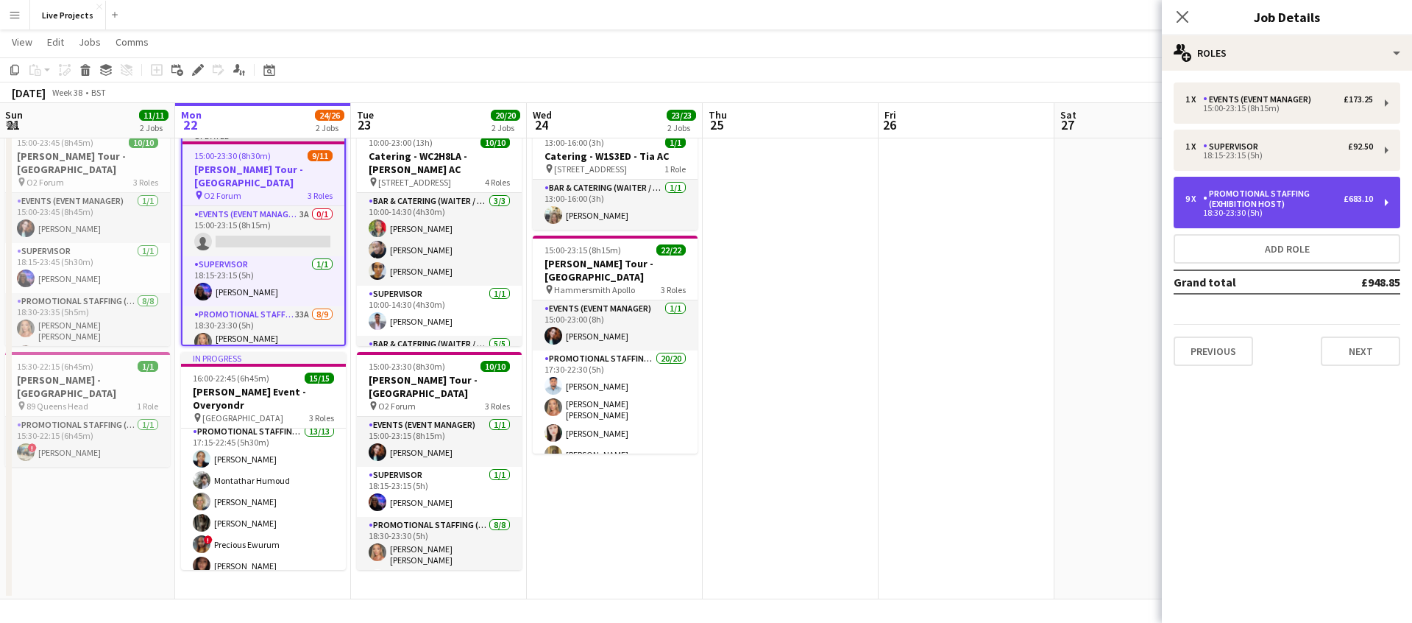
click at [1262, 200] on div "Promotional Staffing (Exhibition Host)" at bounding box center [1273, 198] width 141 height 21
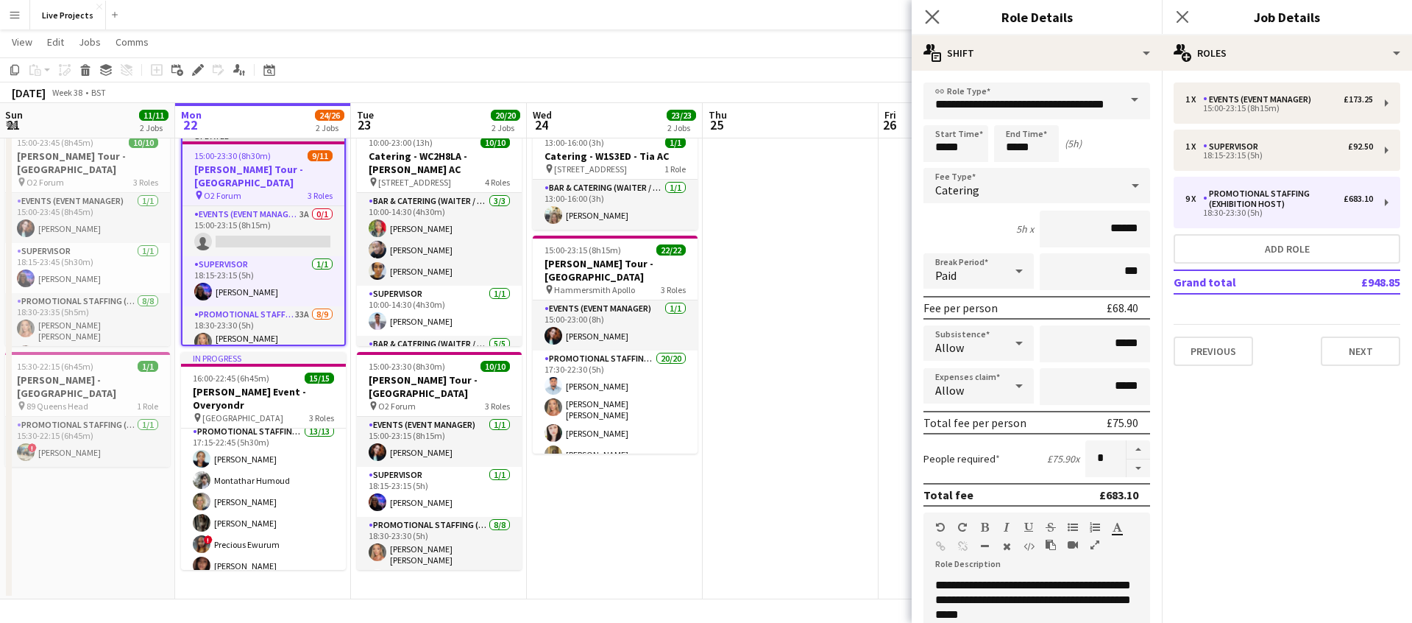
click at [929, 7] on app-icon "Close pop-in" at bounding box center [932, 17] width 21 height 21
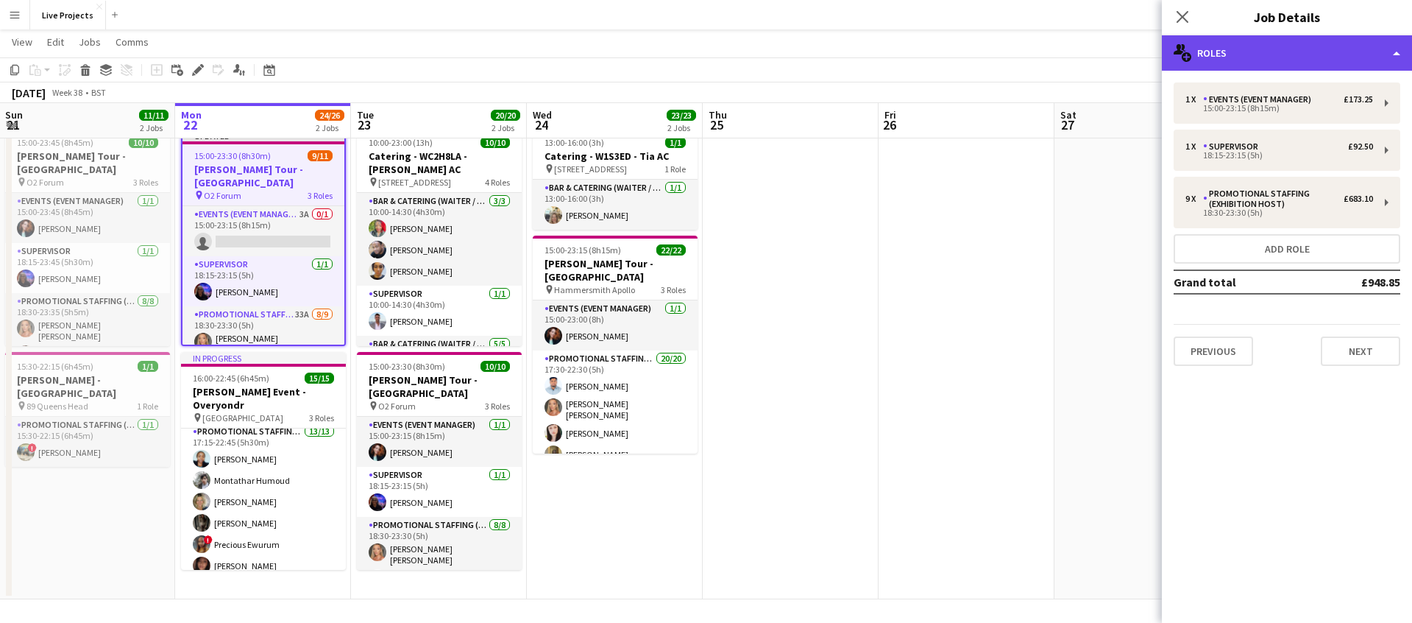
click at [1270, 57] on div "multiple-users-add Roles" at bounding box center [1287, 52] width 250 height 35
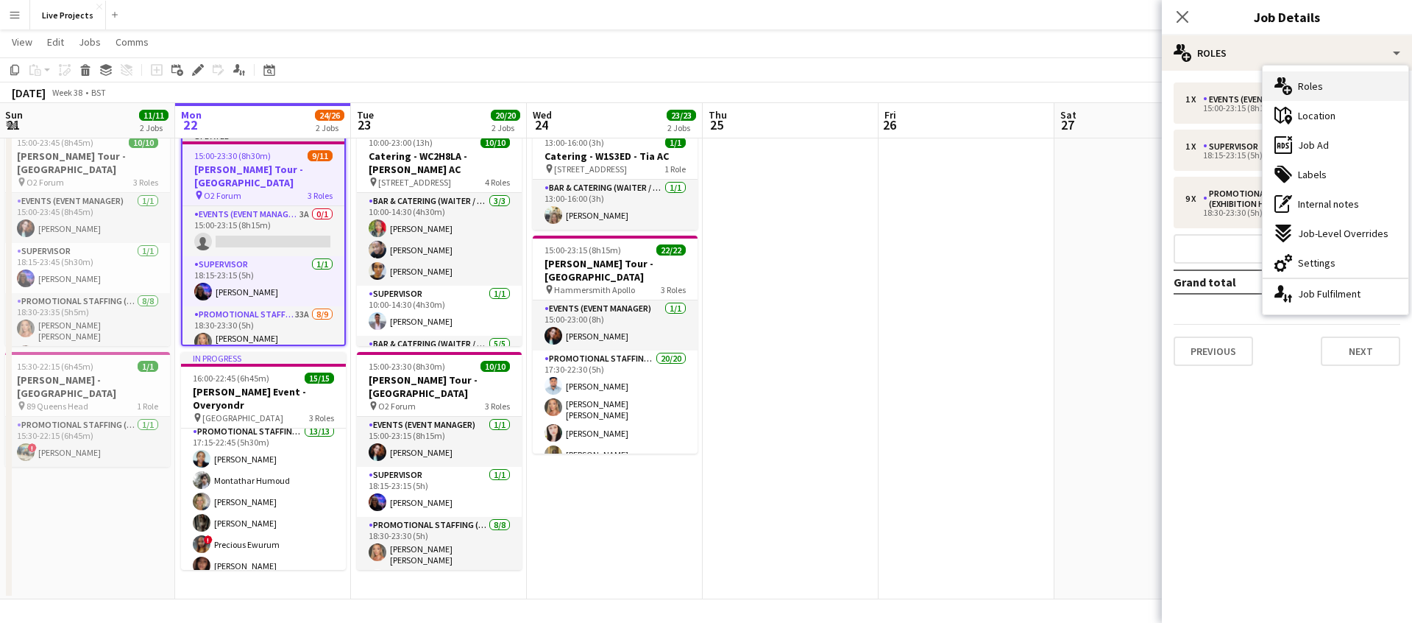
click at [1300, 83] on span "Roles" at bounding box center [1310, 85] width 25 height 13
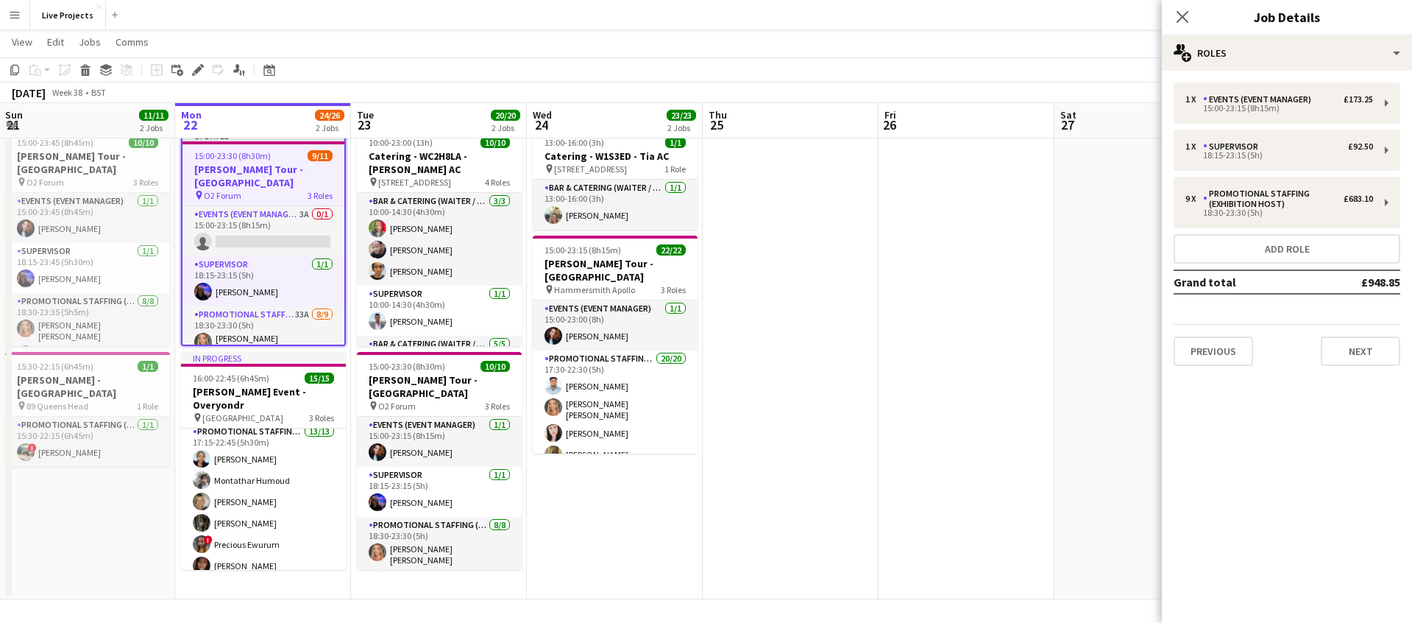
drag, startPoint x: 1178, startPoint y: 10, endPoint x: 1175, endPoint y: 20, distance: 10.0
click at [1178, 11] on icon "Close pop-in" at bounding box center [1183, 17] width 12 height 12
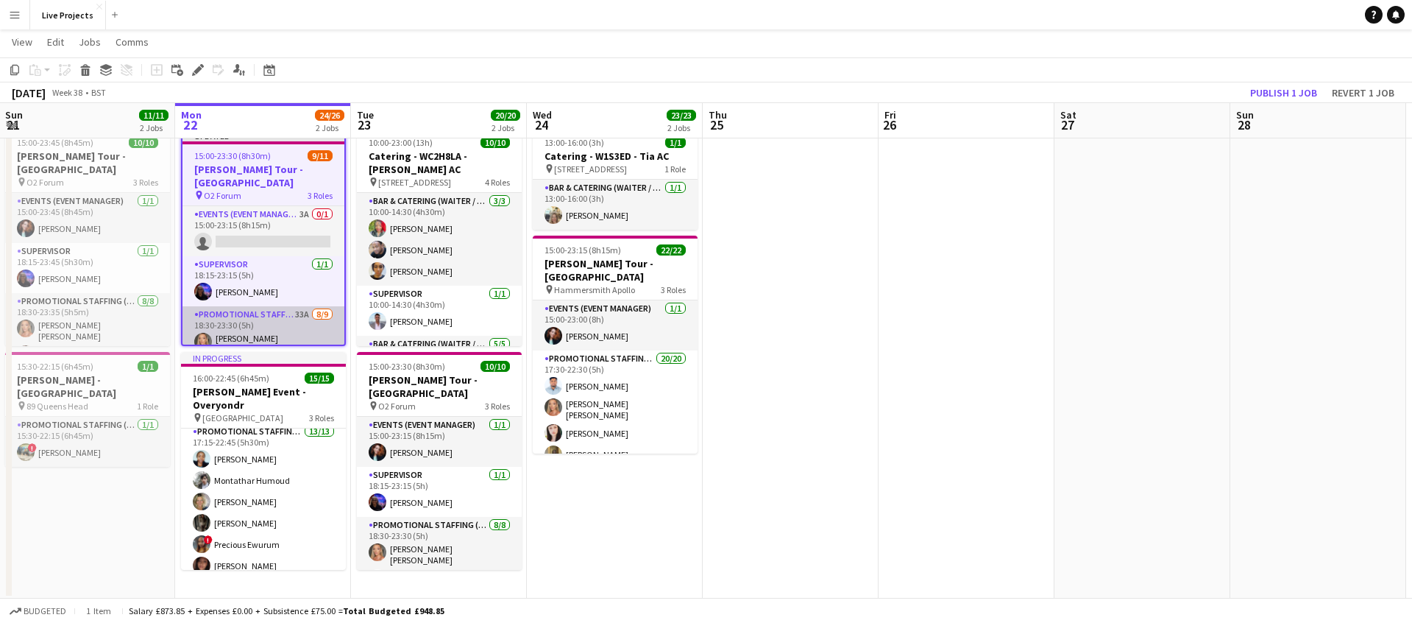
click at [319, 319] on app-card-role "Promotional Staffing (Exhibition Host) 33A [DATE] 18:30-23:30 (5h) [PERSON_NAME…" at bounding box center [264, 421] width 162 height 230
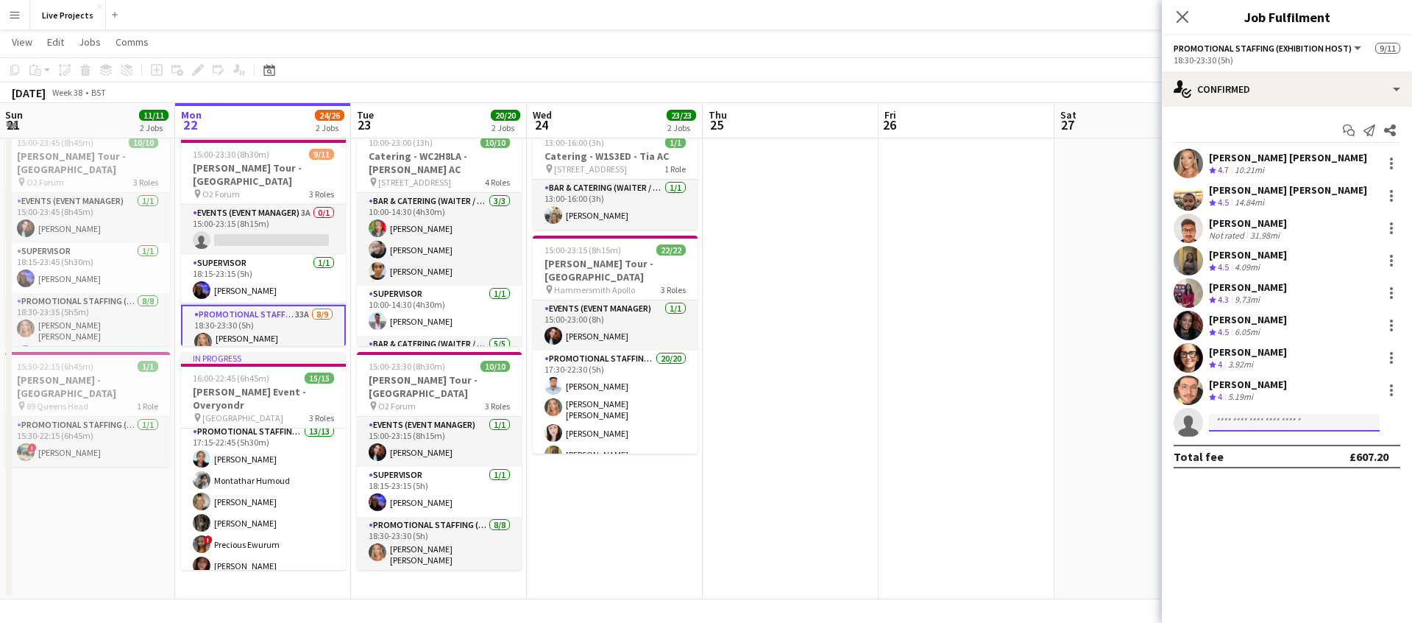
click at [1265, 430] on body "Menu Boards Boards Boards All jobs Status Workforce Workforce My Workforce Recr…" at bounding box center [706, 290] width 1412 height 667
click at [1262, 424] on input at bounding box center [1294, 423] width 171 height 18
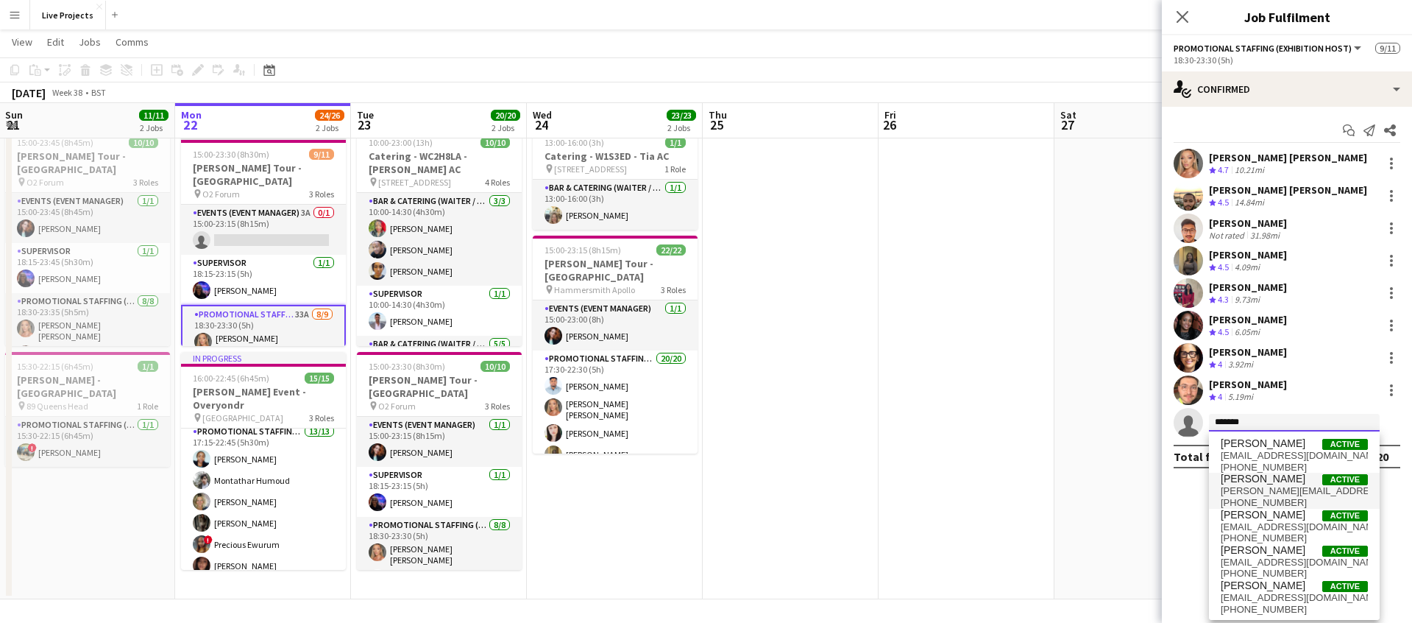
type input "*******"
click at [1270, 484] on span "[PERSON_NAME]" at bounding box center [1263, 479] width 85 height 13
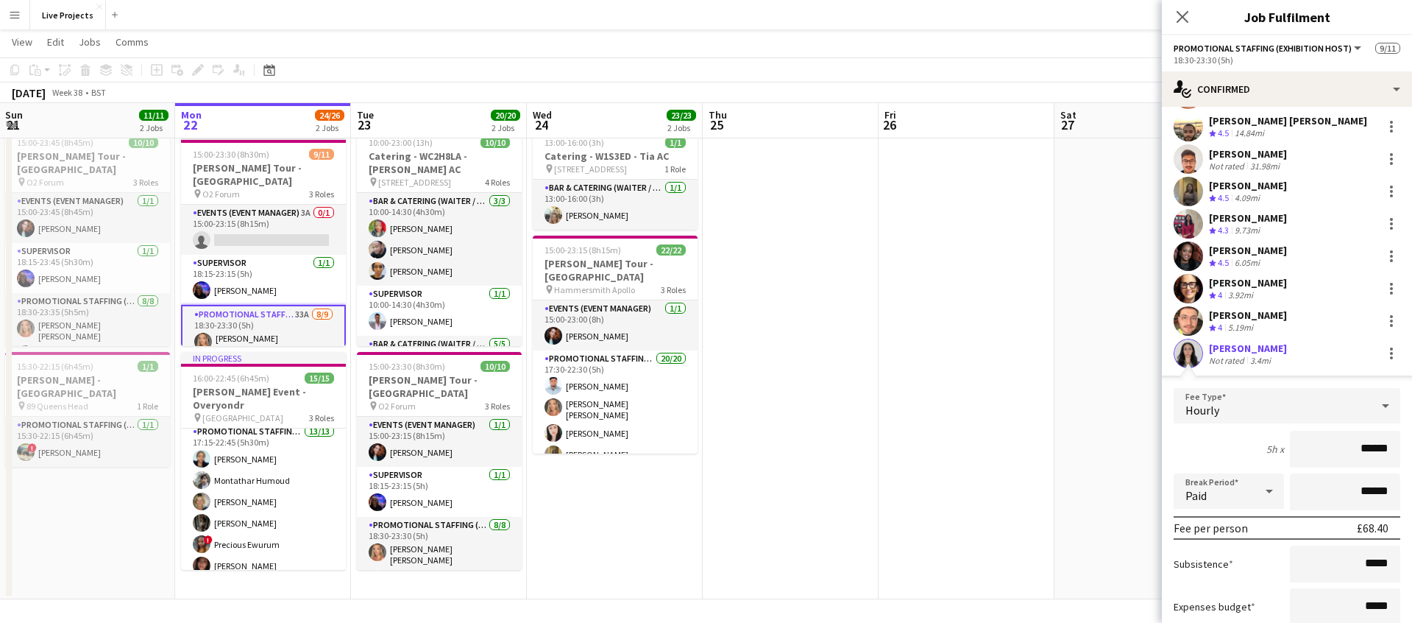
scroll to position [191, 0]
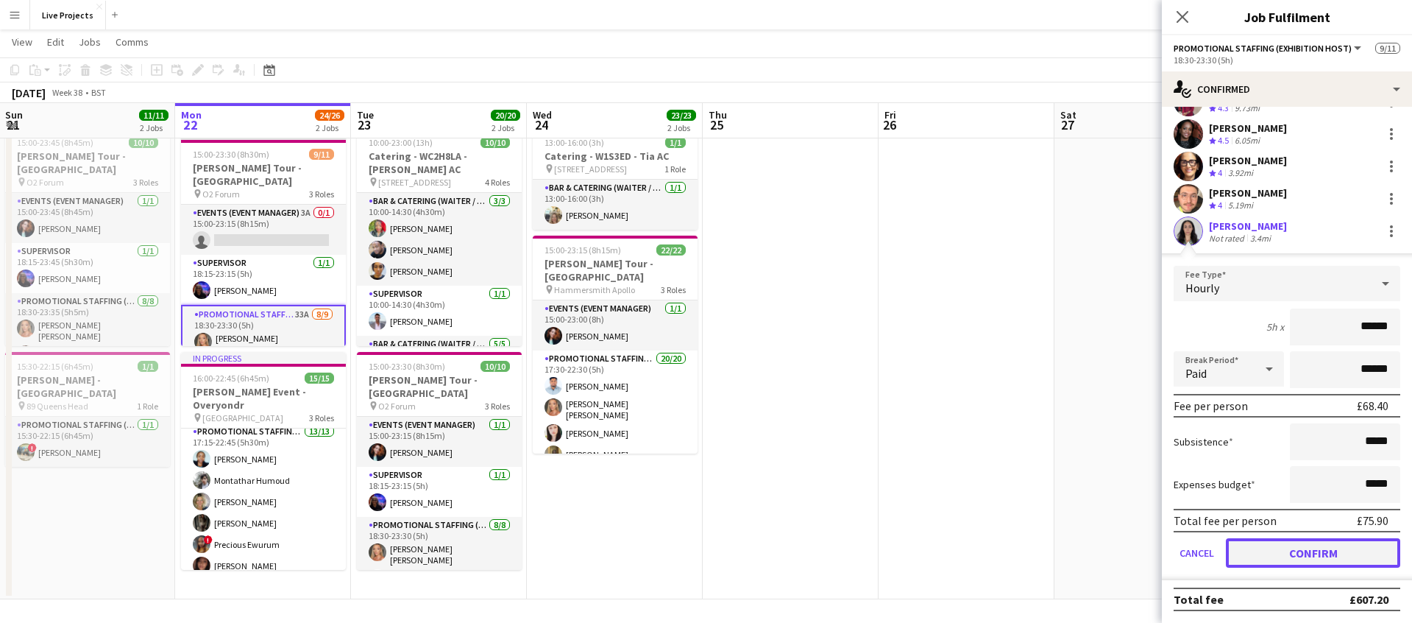
click at [1331, 553] on button "Confirm" at bounding box center [1313, 552] width 174 height 29
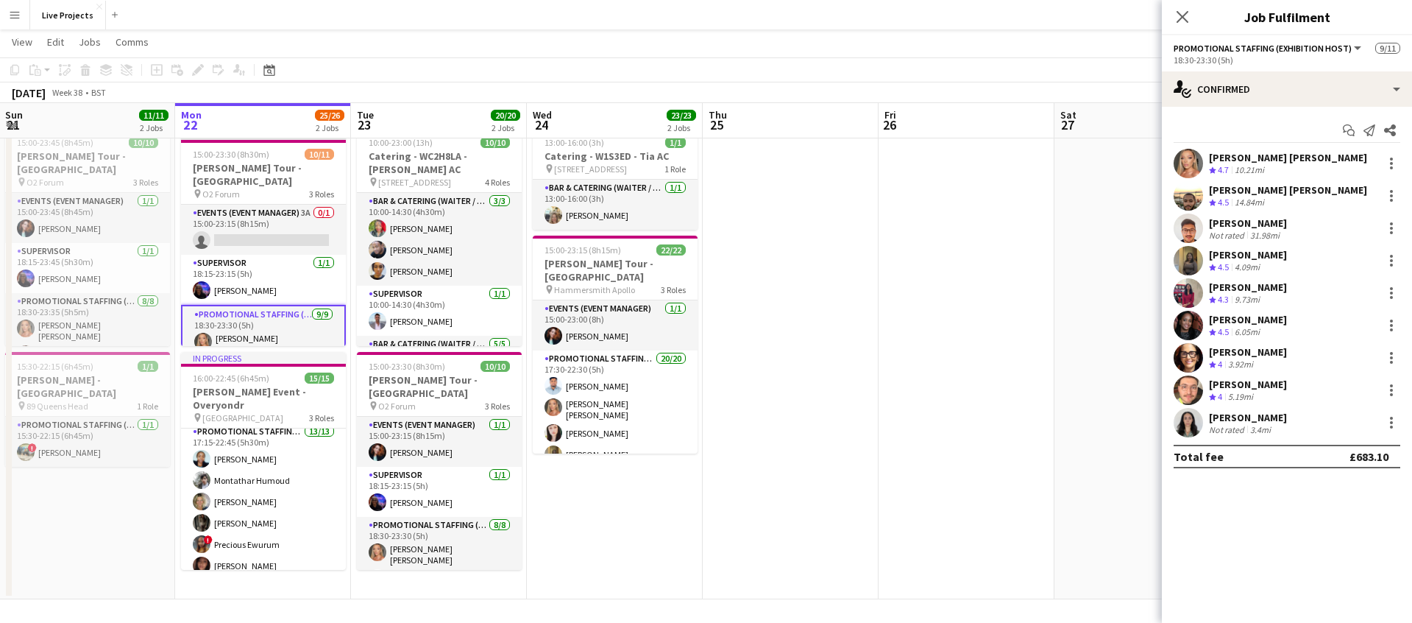
scroll to position [0, 0]
click at [1183, 11] on icon "Close pop-in" at bounding box center [1182, 17] width 14 height 14
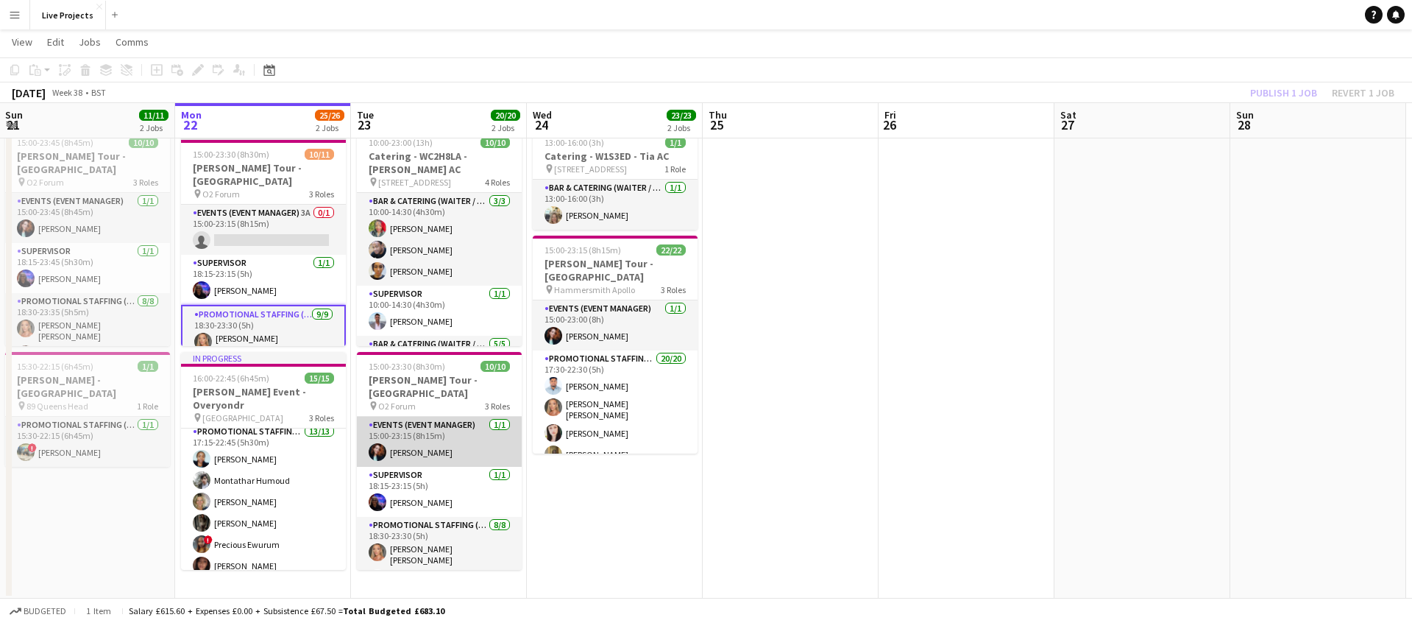
click at [474, 428] on app-card-role "Events (Event Manager) [DATE] 15:00-23:15 (8h15m) [PERSON_NAME]" at bounding box center [439, 442] width 165 height 50
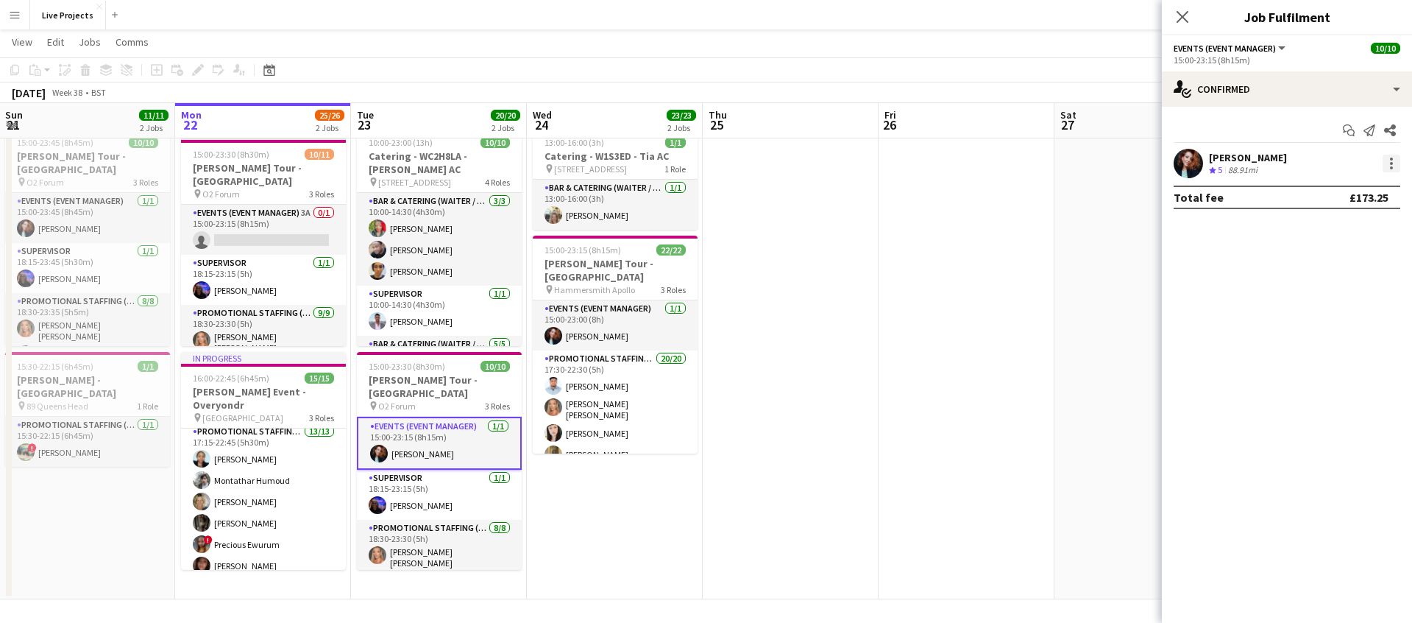
click at [1391, 158] on div at bounding box center [1391, 159] width 3 height 3
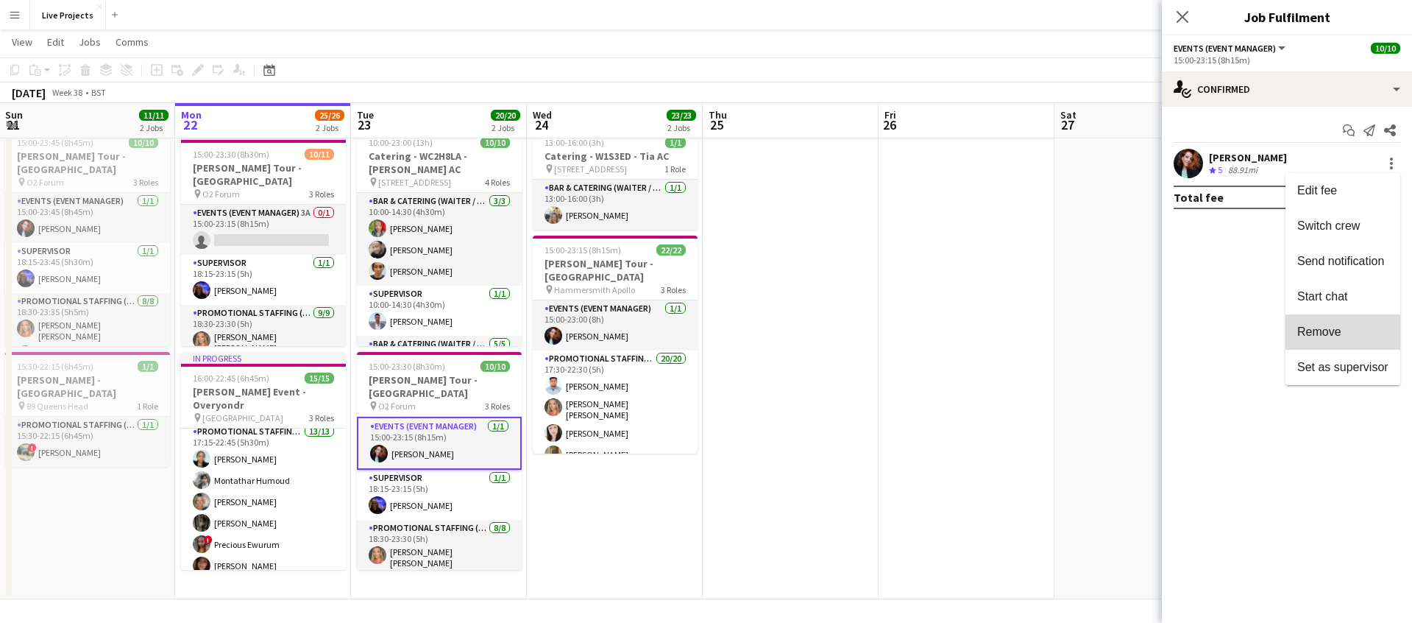
click at [1317, 324] on button "Remove" at bounding box center [1343, 331] width 115 height 35
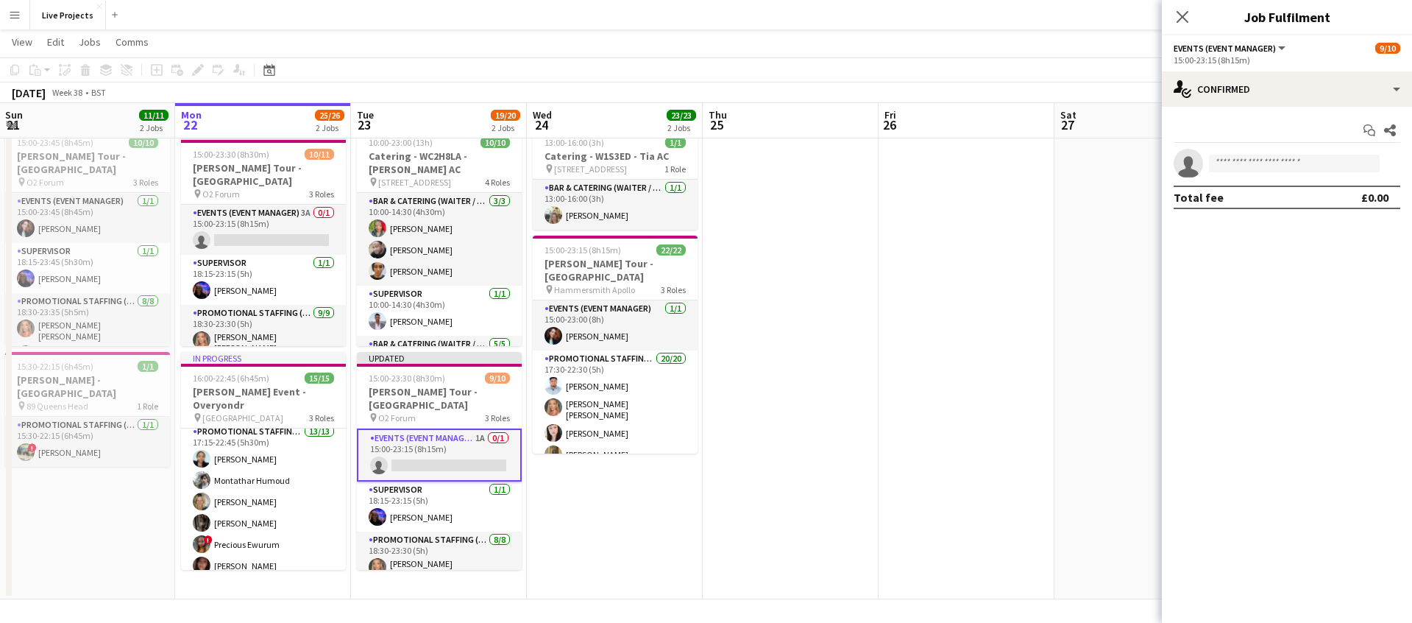
drag, startPoint x: 664, startPoint y: 311, endPoint x: 782, endPoint y: 310, distance: 117.8
click at [664, 311] on app-card-role "Events (Event Manager) [DATE] 15:00-23:00 (8h) [PERSON_NAME]" at bounding box center [615, 325] width 165 height 50
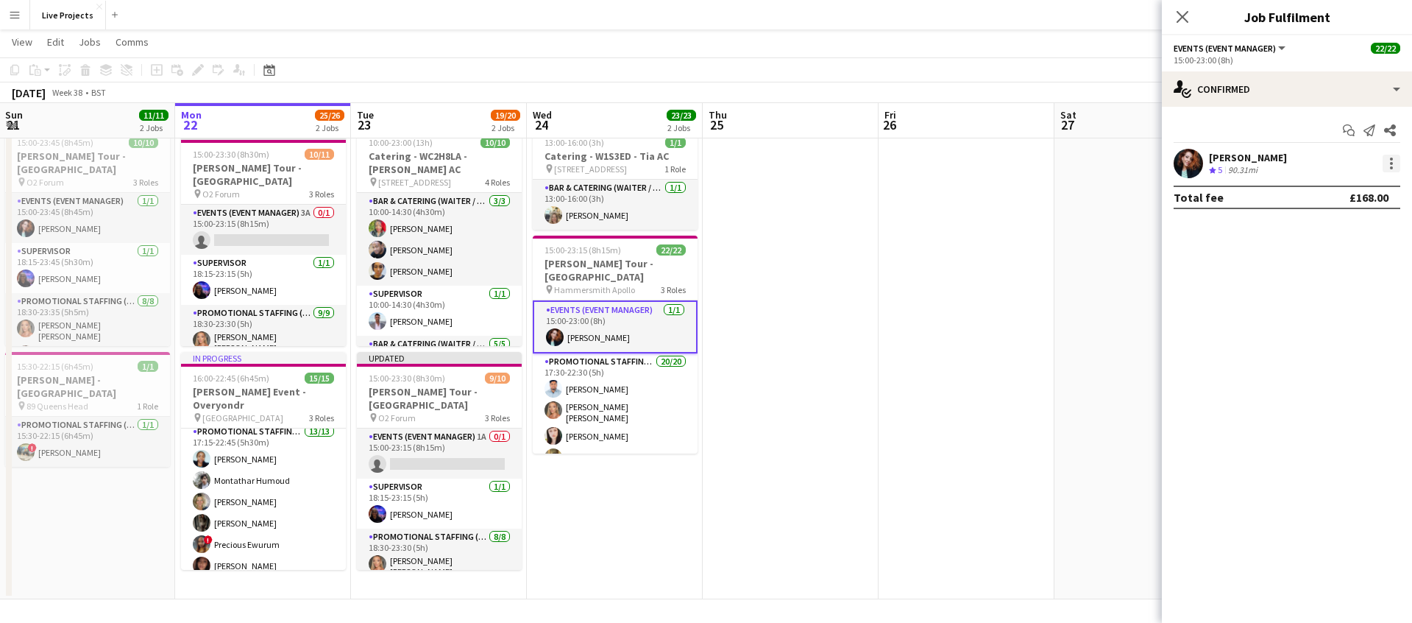
click at [1398, 159] on div at bounding box center [1392, 164] width 18 height 18
click at [1330, 331] on span "Remove" at bounding box center [1320, 331] width 44 height 13
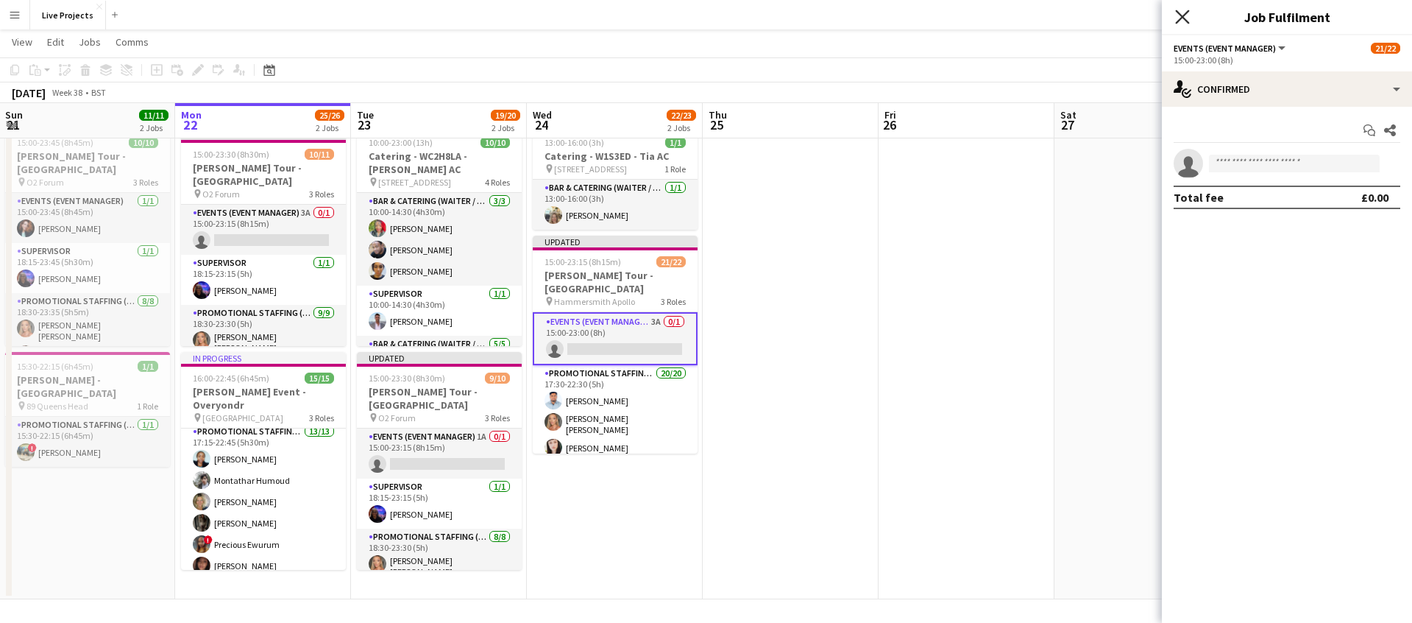
click at [1186, 17] on icon "Close pop-in" at bounding box center [1182, 17] width 14 height 14
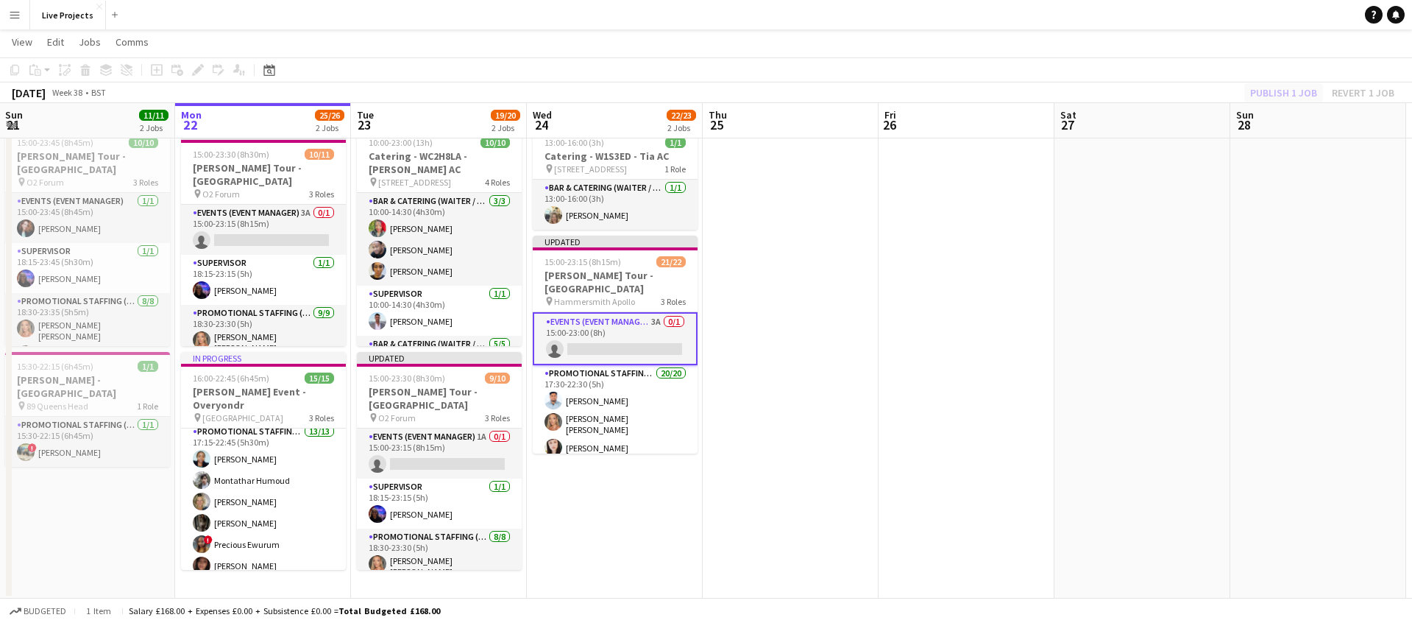
click at [1296, 93] on div "Publish 1 job Revert 1 job" at bounding box center [1323, 92] width 180 height 19
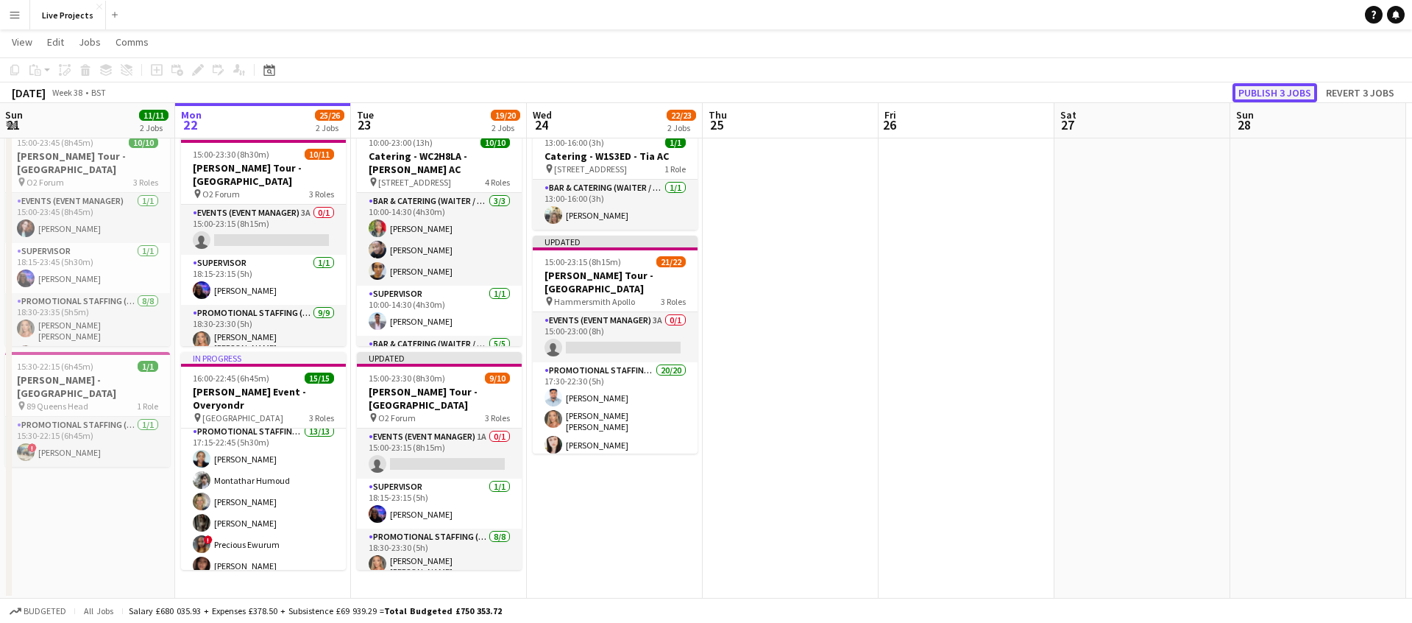
click at [1296, 93] on button "Publish 3 jobs" at bounding box center [1275, 92] width 85 height 19
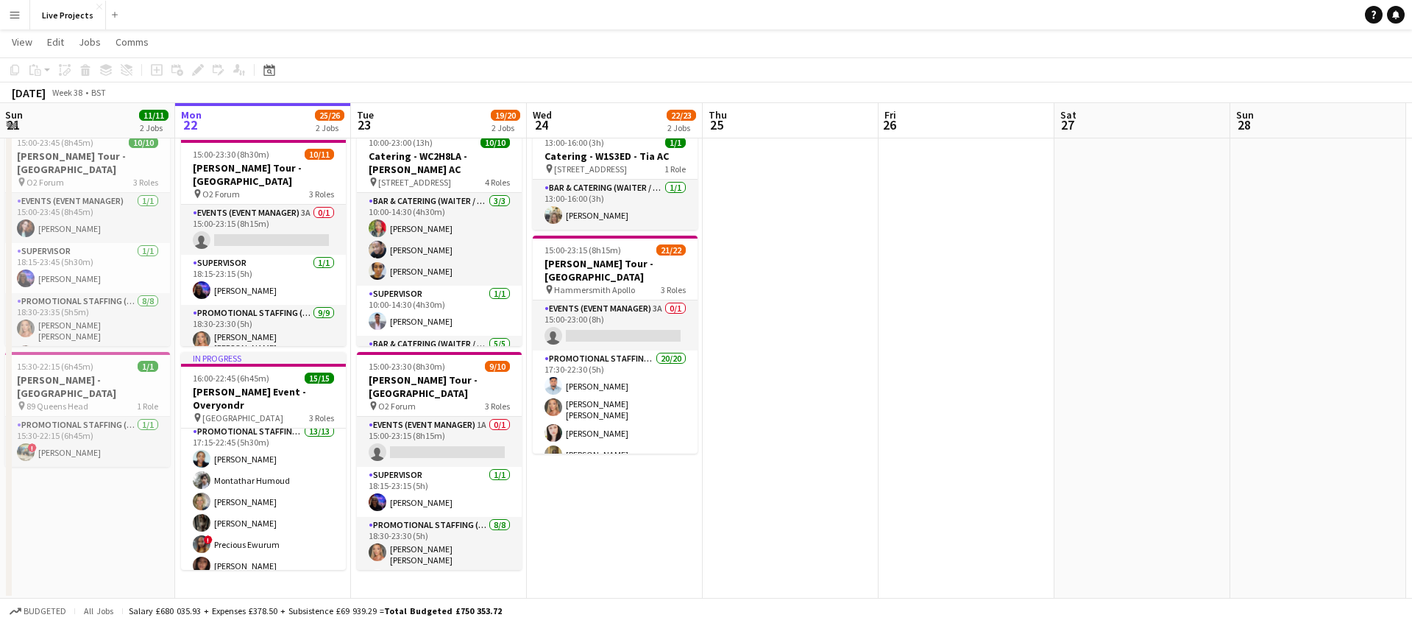
scroll to position [0, 320]
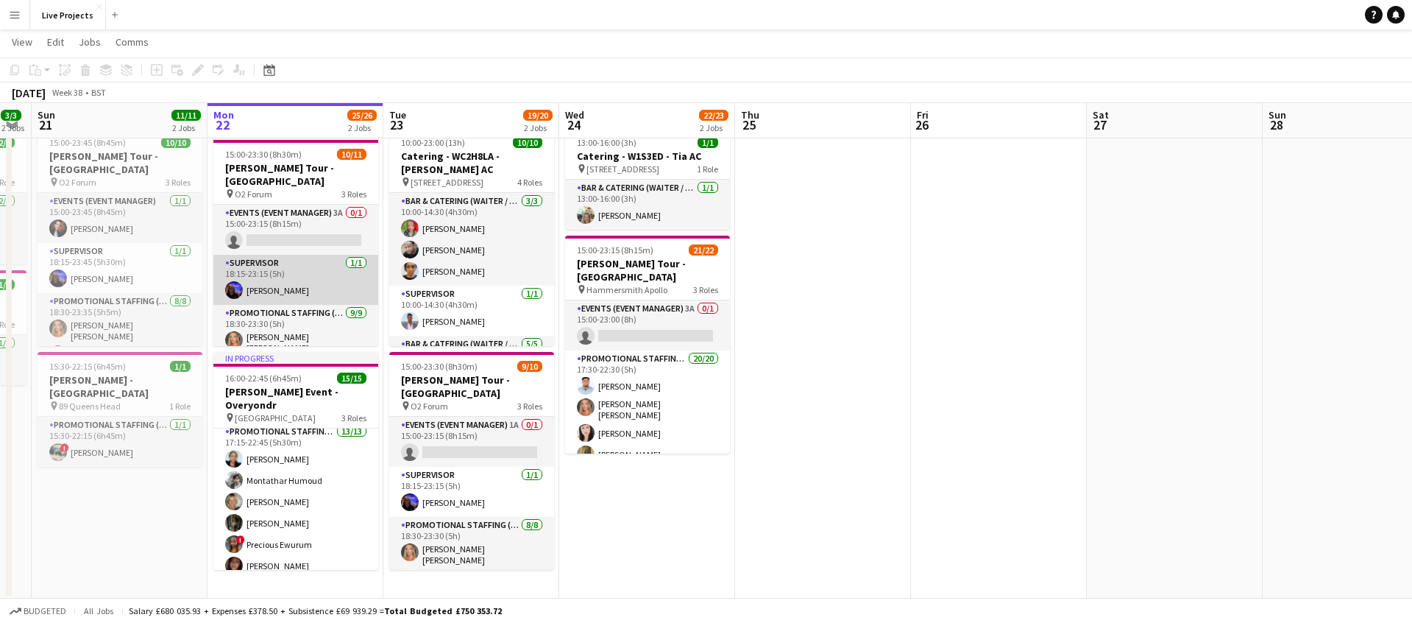
click at [289, 274] on app-card-role "Supervisor [DATE] 18:15-23:15 (5h) [PERSON_NAME]" at bounding box center [295, 280] width 165 height 50
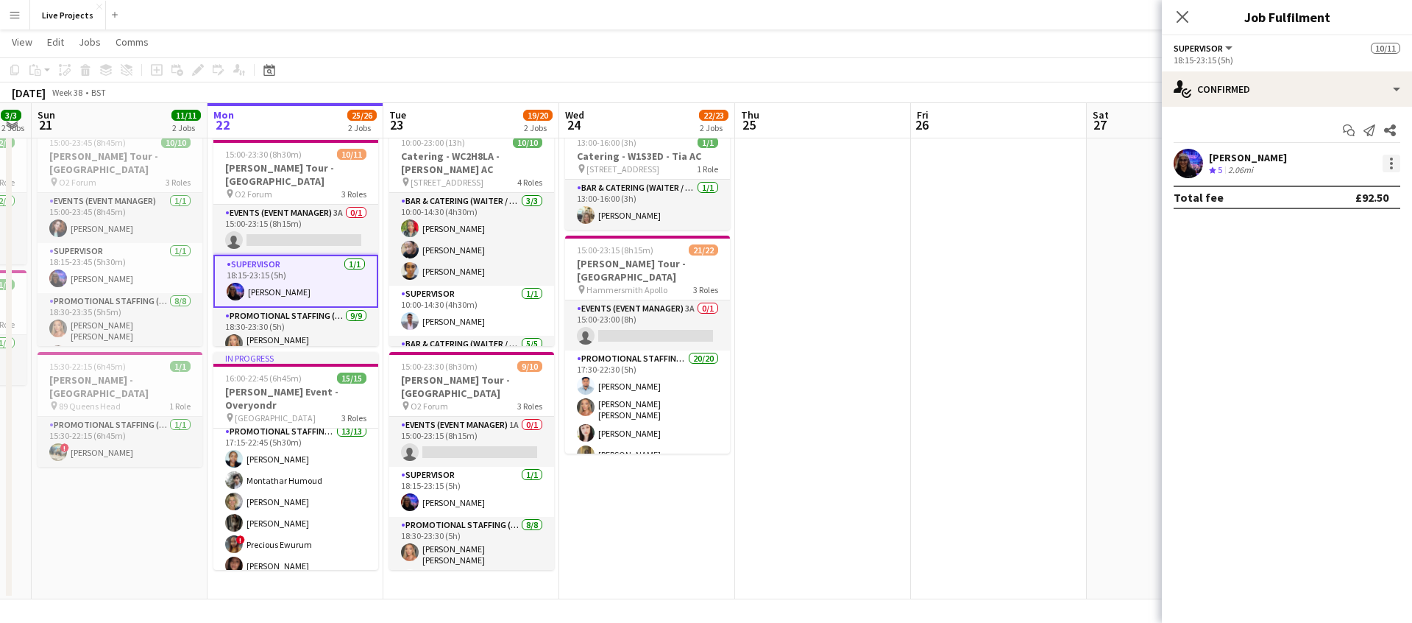
click at [1390, 160] on div at bounding box center [1391, 159] width 3 height 3
click at [1321, 329] on span "Remove" at bounding box center [1320, 331] width 44 height 13
click at [1189, 14] on icon "Close pop-in" at bounding box center [1182, 17] width 14 height 14
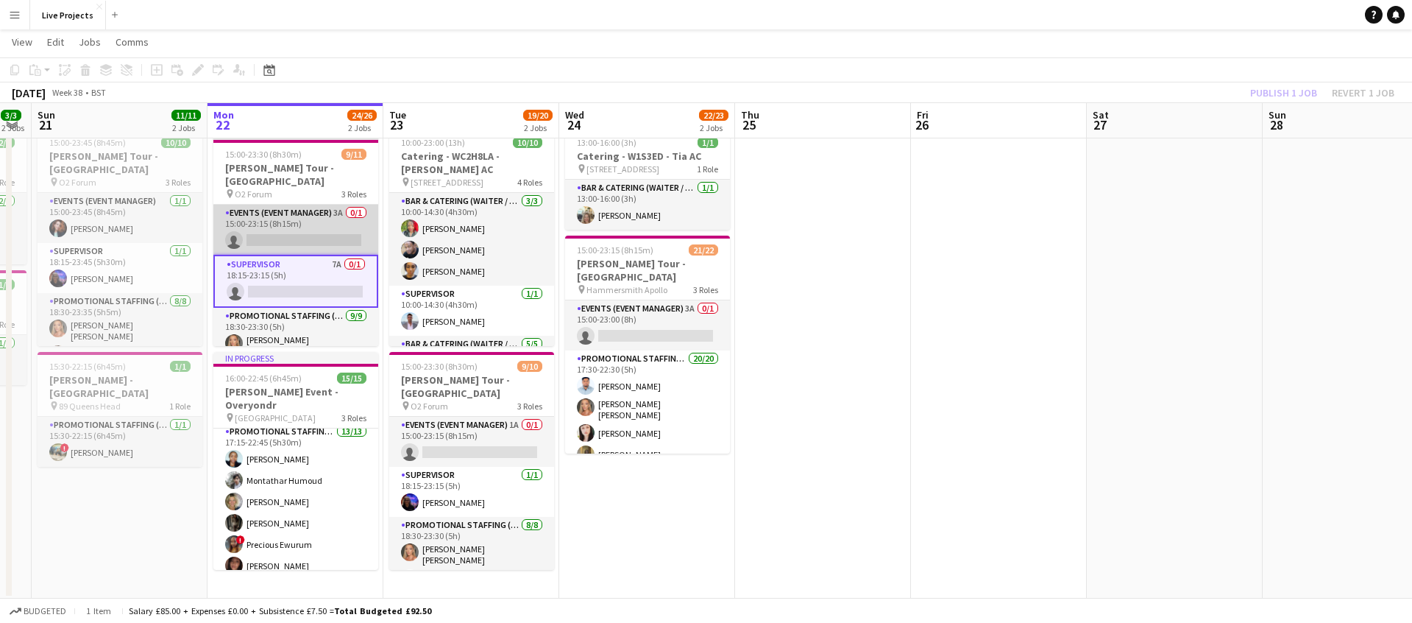
click at [333, 214] on app-card-role "Events (Event Manager) 3A 0/1 15:00-23:15 (8h15m) single-neutral-actions" at bounding box center [295, 230] width 165 height 50
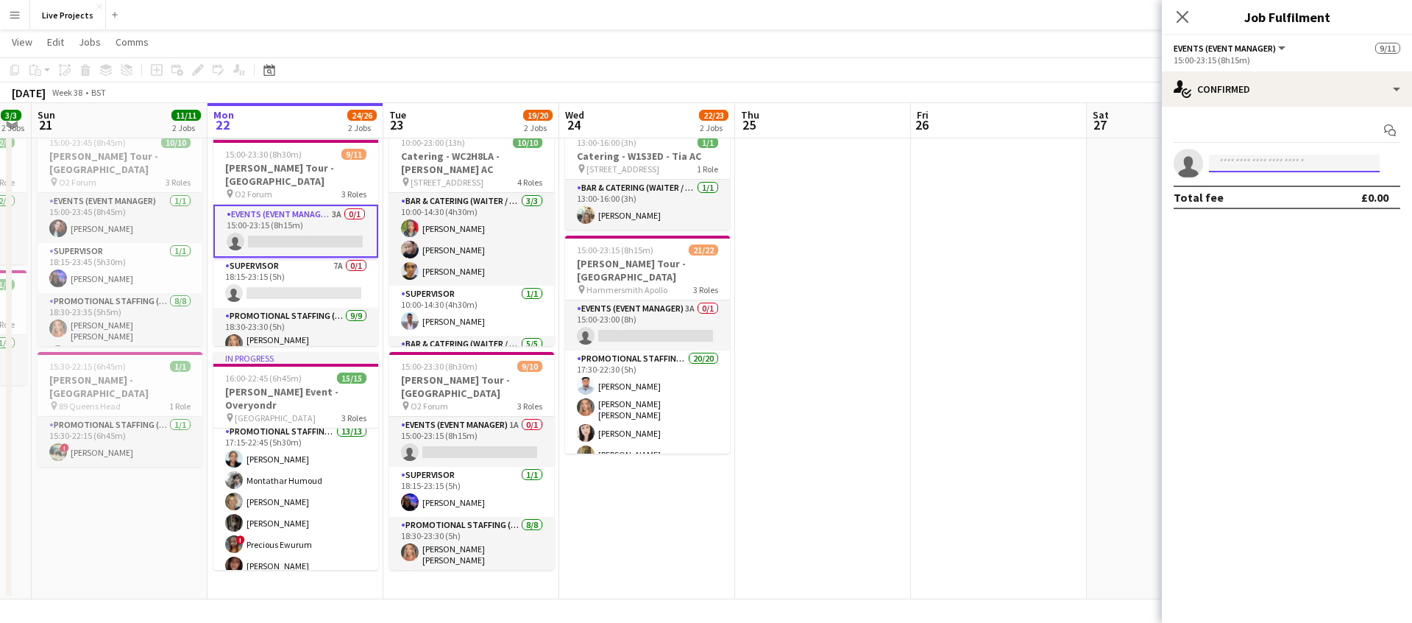
click at [1279, 168] on input at bounding box center [1294, 164] width 171 height 18
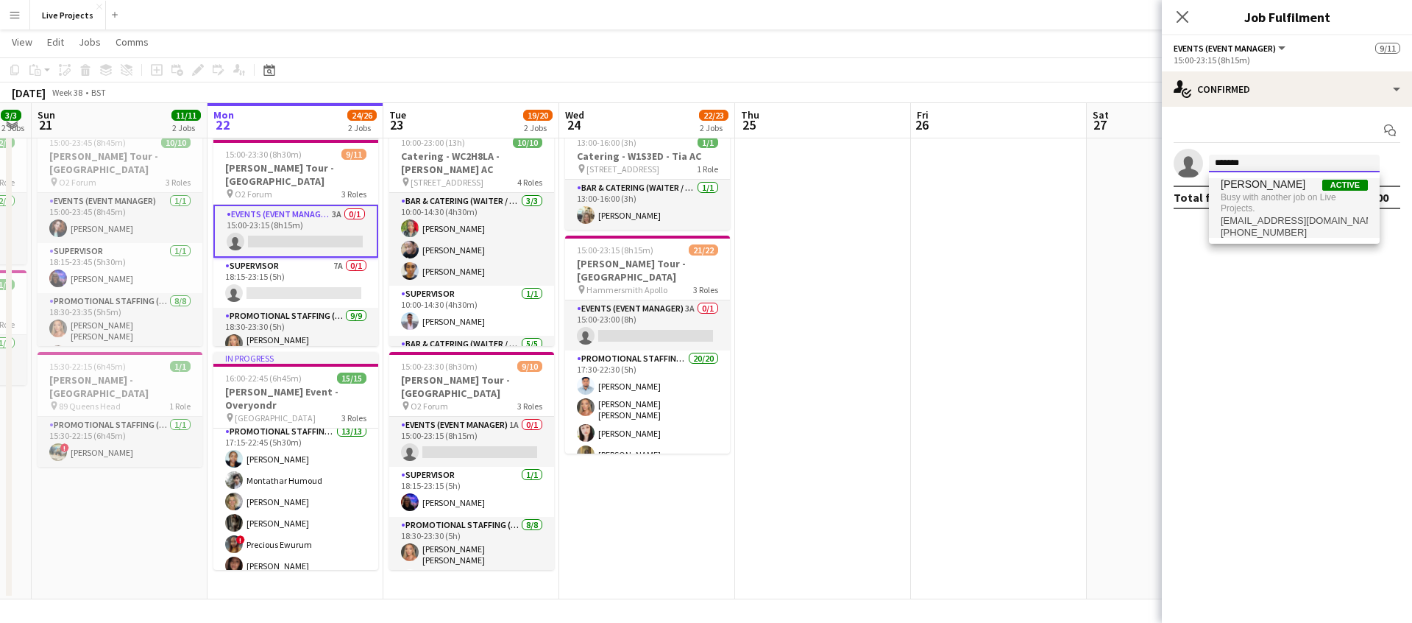
type input "*******"
click at [1273, 193] on span "Busy with another job on Live Projects." at bounding box center [1294, 203] width 147 height 24
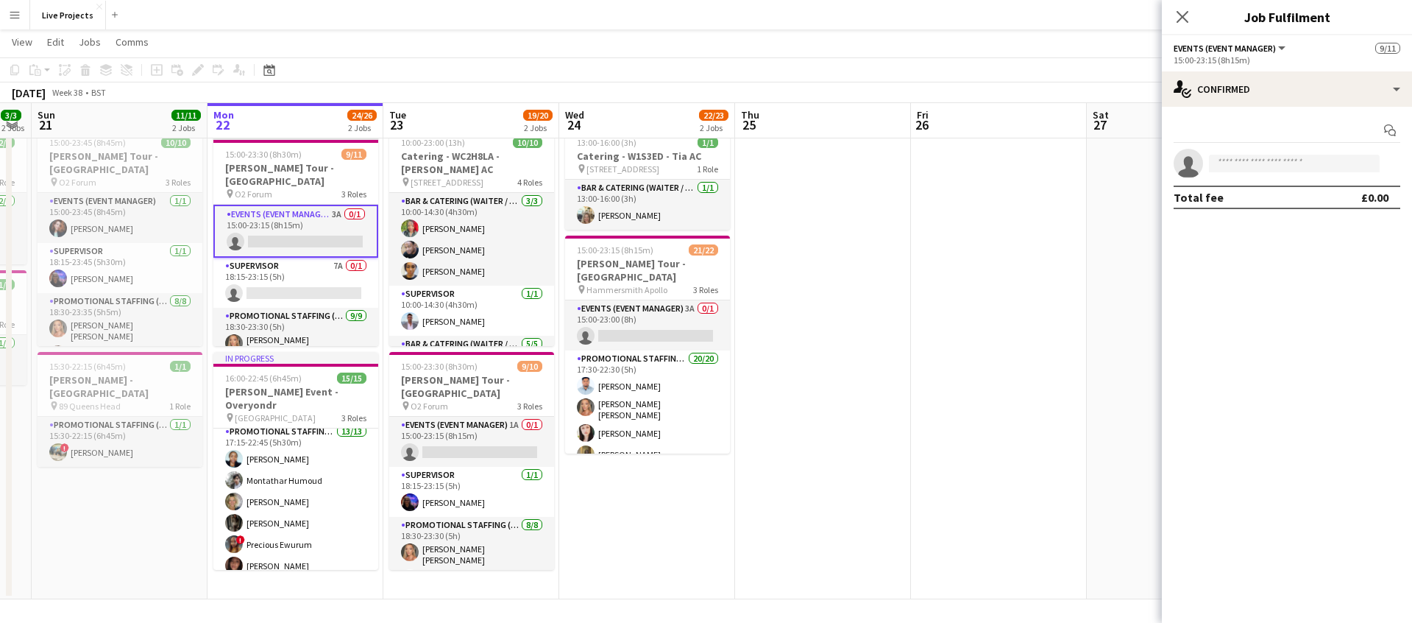
drag, startPoint x: 1183, startPoint y: 10, endPoint x: 1237, endPoint y: 58, distance: 73.0
click at [1183, 11] on icon "Close pop-in" at bounding box center [1183, 17] width 12 height 12
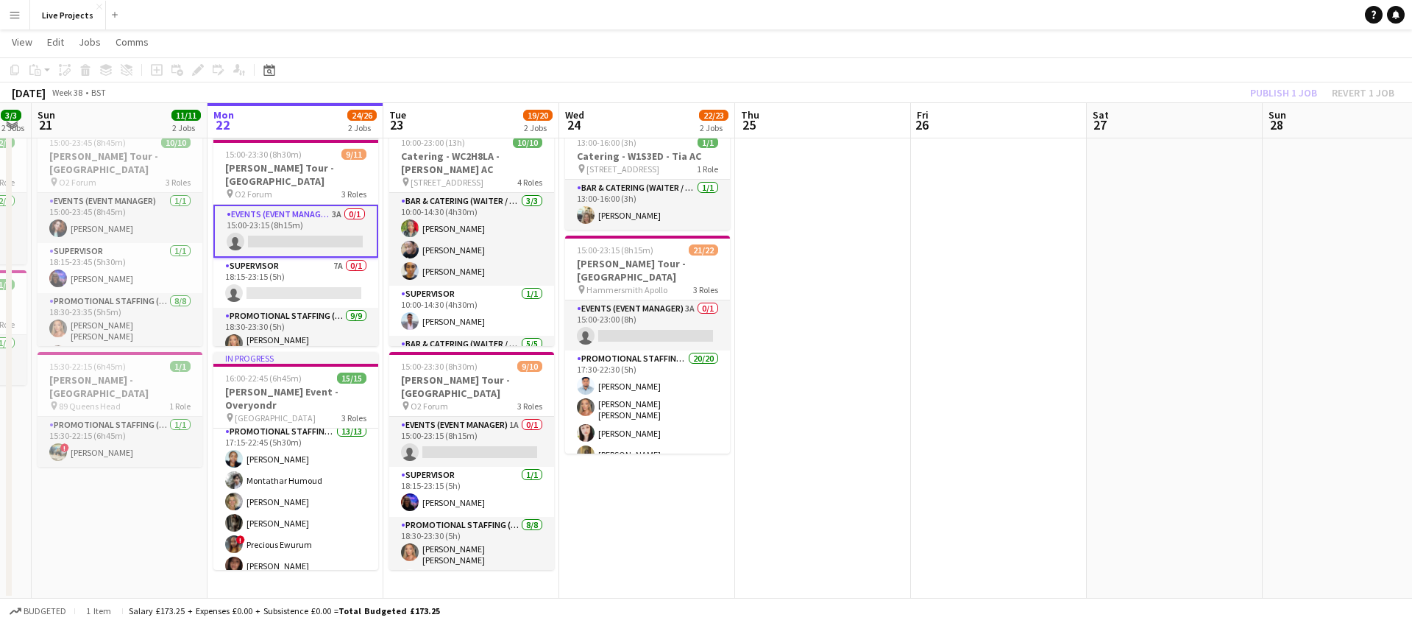
click at [1279, 93] on div "Publish 1 job Revert 1 job" at bounding box center [1323, 92] width 180 height 19
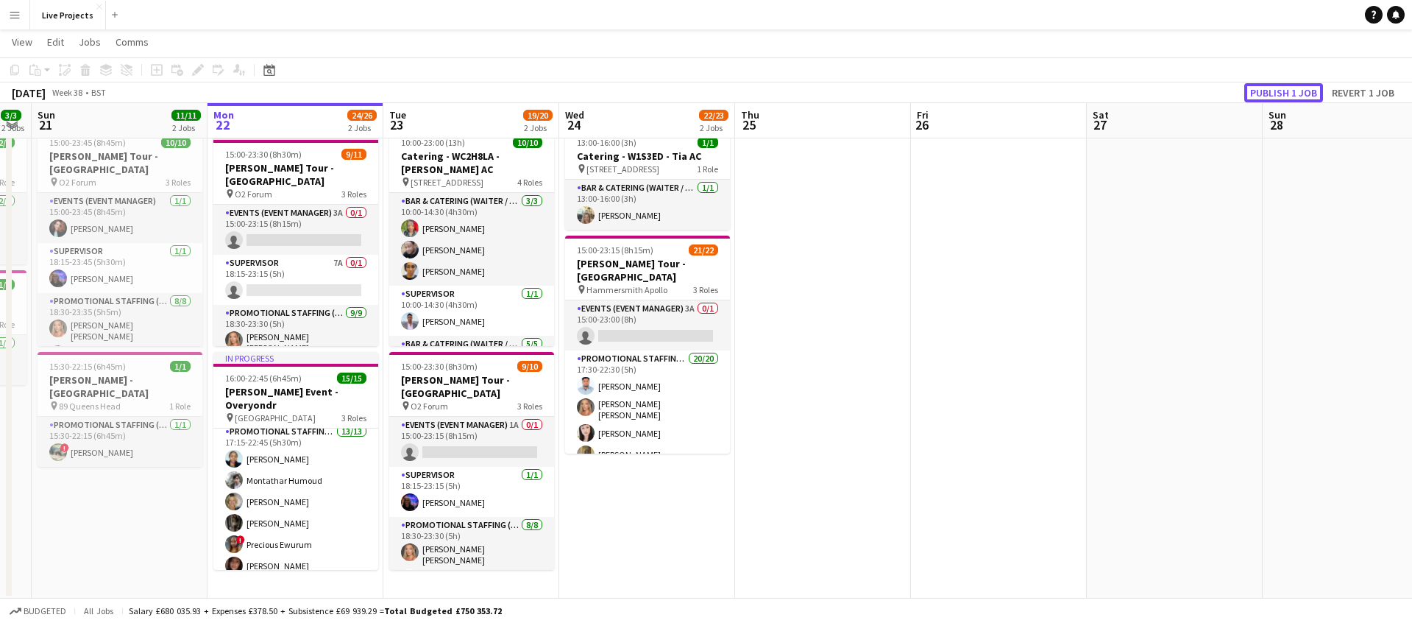
click at [1279, 93] on button "Publish 1 job" at bounding box center [1284, 92] width 79 height 19
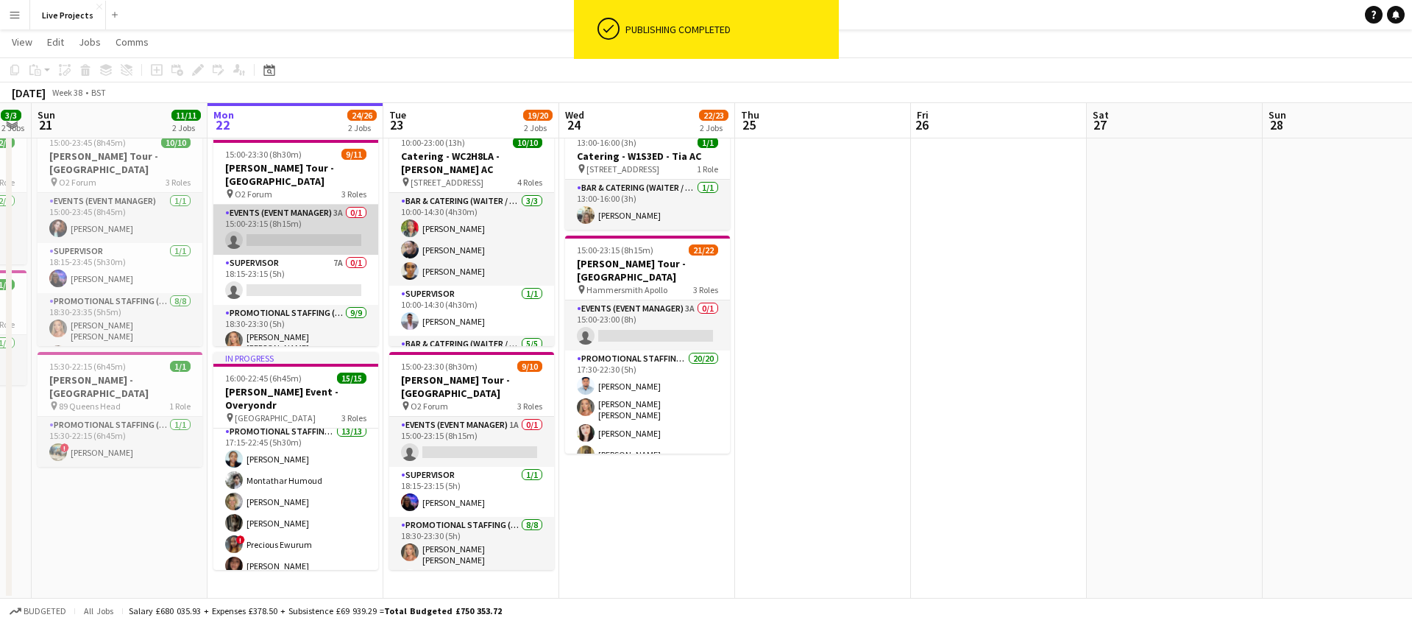
click at [302, 215] on app-card-role "Events (Event Manager) 3A 0/1 15:00-23:15 (8h15m) single-neutral-actions" at bounding box center [295, 230] width 165 height 50
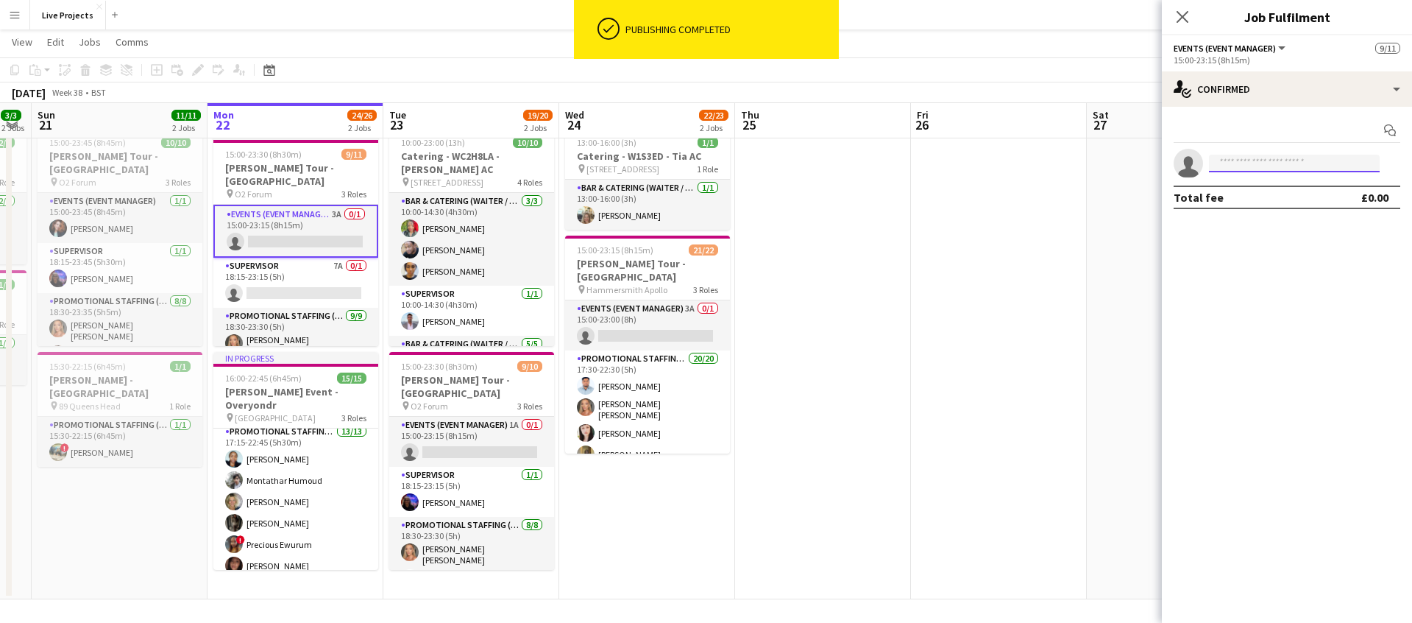
click at [1241, 158] on input at bounding box center [1294, 164] width 171 height 18
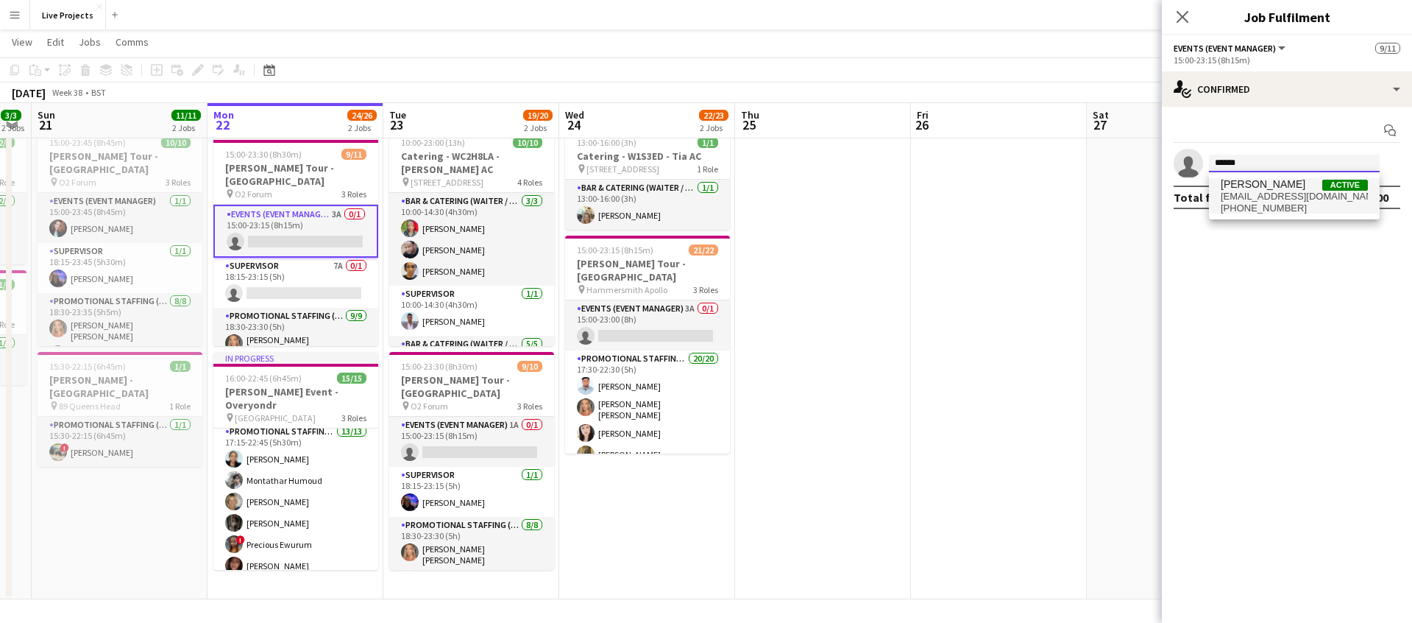
type input "******"
click at [1253, 196] on span "[EMAIL_ADDRESS][DOMAIN_NAME]" at bounding box center [1294, 197] width 147 height 12
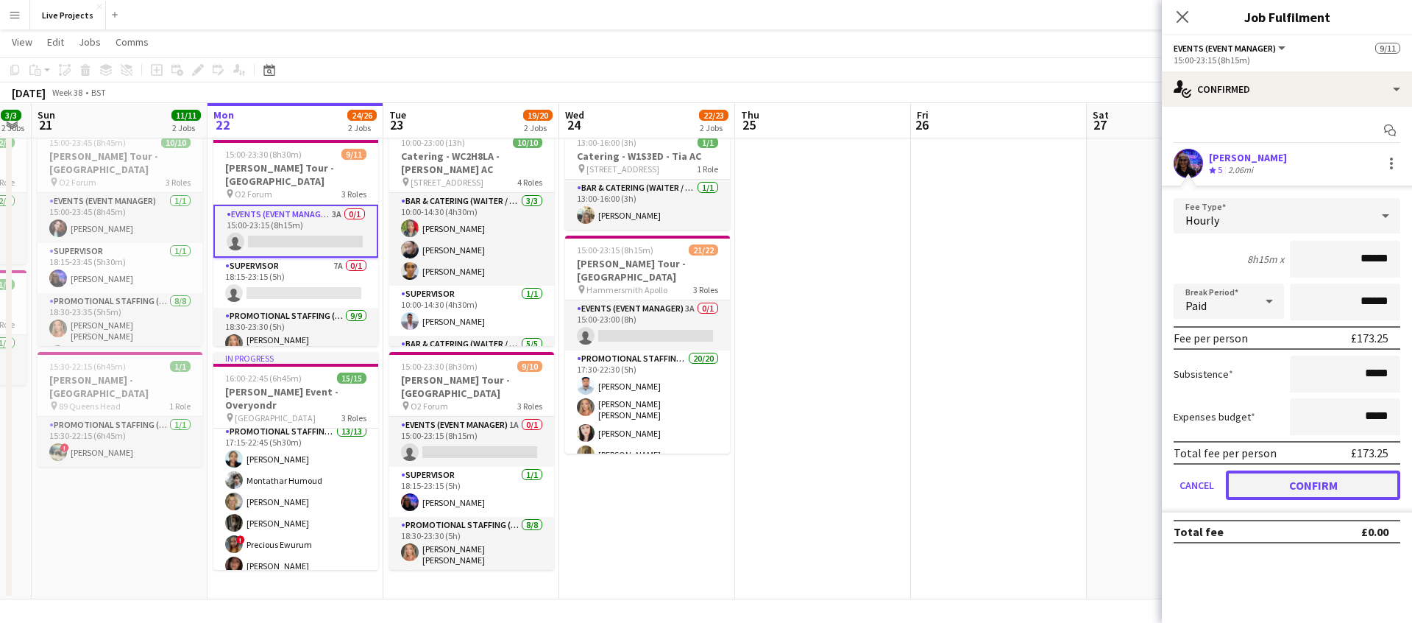
click at [1286, 475] on button "Confirm" at bounding box center [1313, 484] width 174 height 29
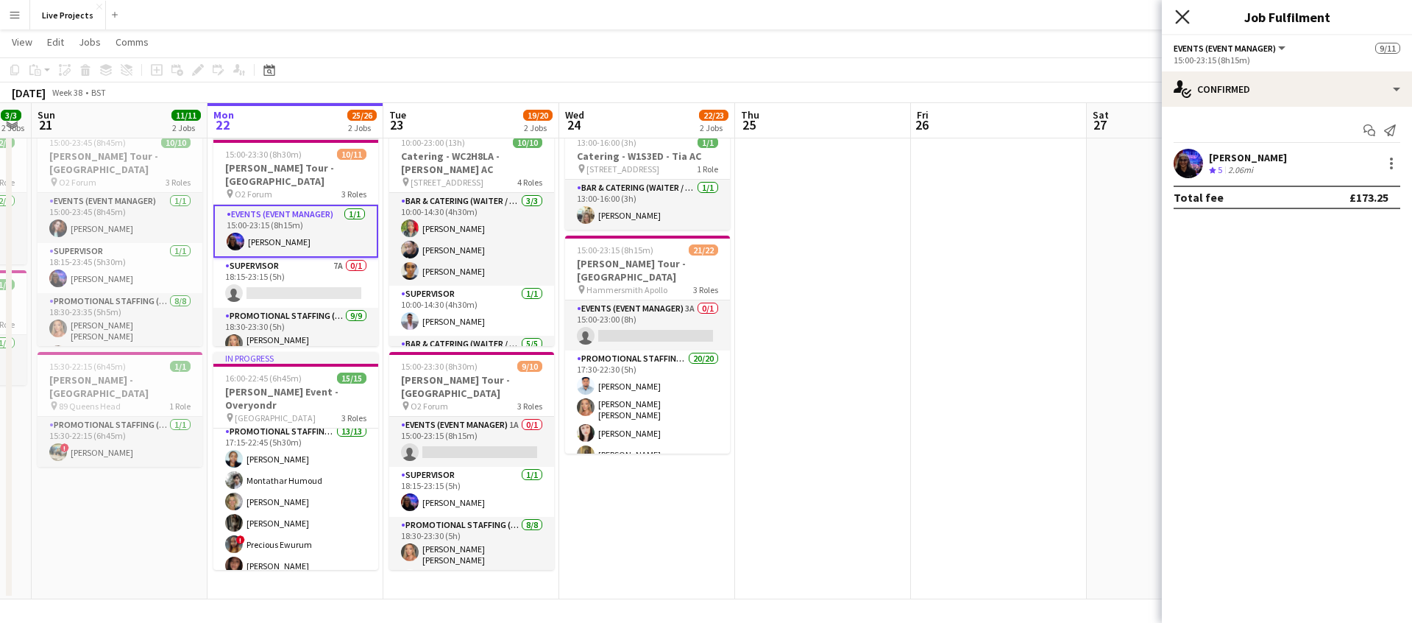
click at [1181, 10] on icon "Close pop-in" at bounding box center [1182, 17] width 14 height 14
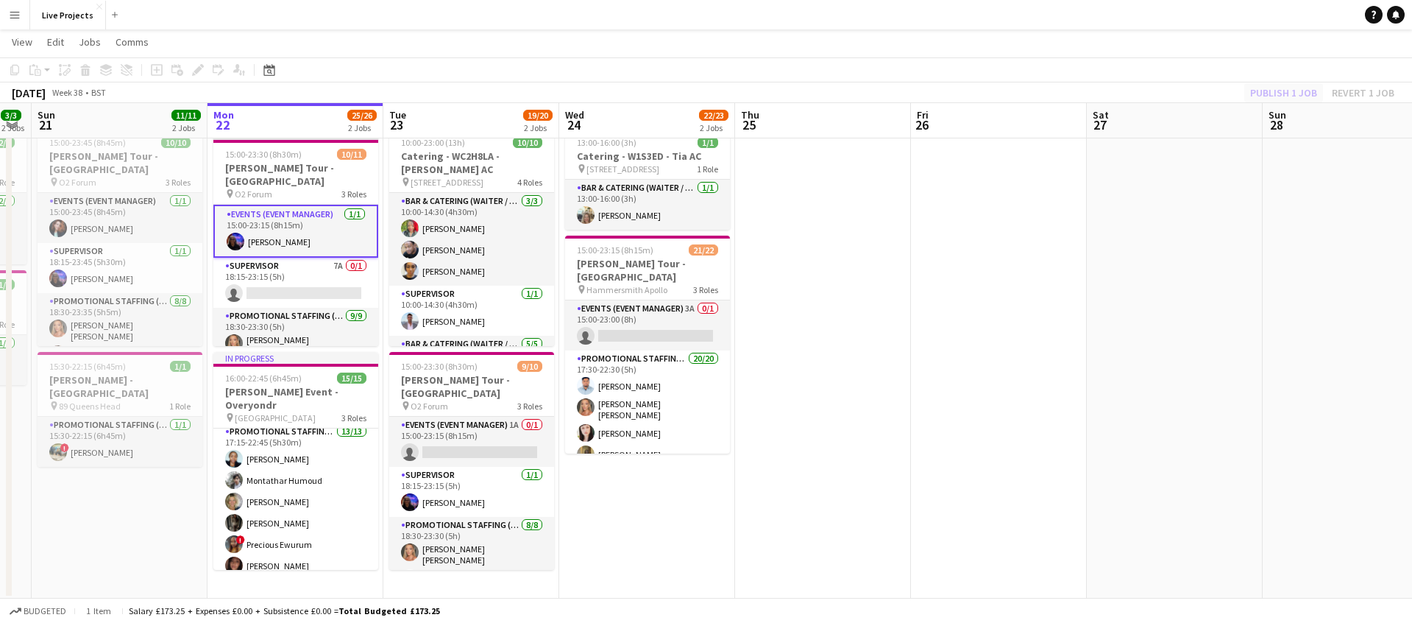
click at [1300, 89] on div "Publish 1 job Revert 1 job" at bounding box center [1323, 92] width 180 height 19
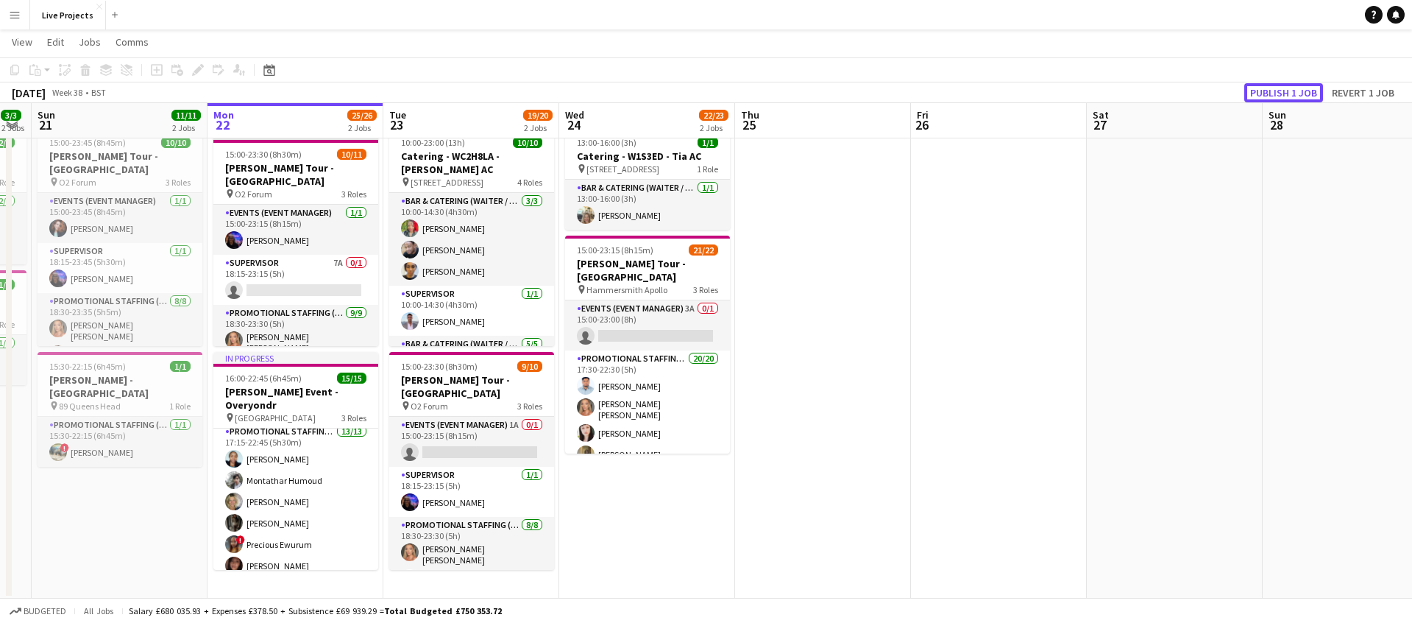
drag, startPoint x: 1299, startPoint y: 89, endPoint x: 1276, endPoint y: 104, distance: 27.8
click at [1299, 89] on button "Publish 1 job" at bounding box center [1284, 92] width 79 height 19
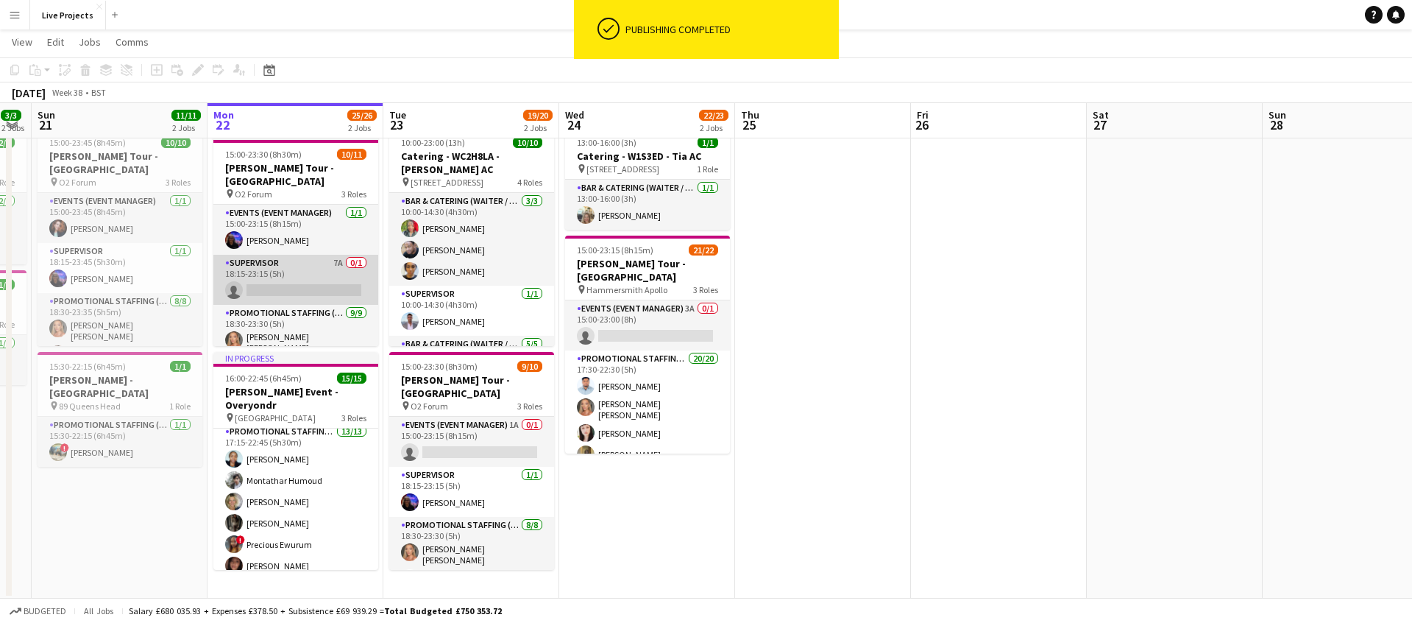
click at [320, 266] on app-card-role "Supervisor 7A 0/1 18:15-23:15 (5h) single-neutral-actions" at bounding box center [295, 280] width 165 height 50
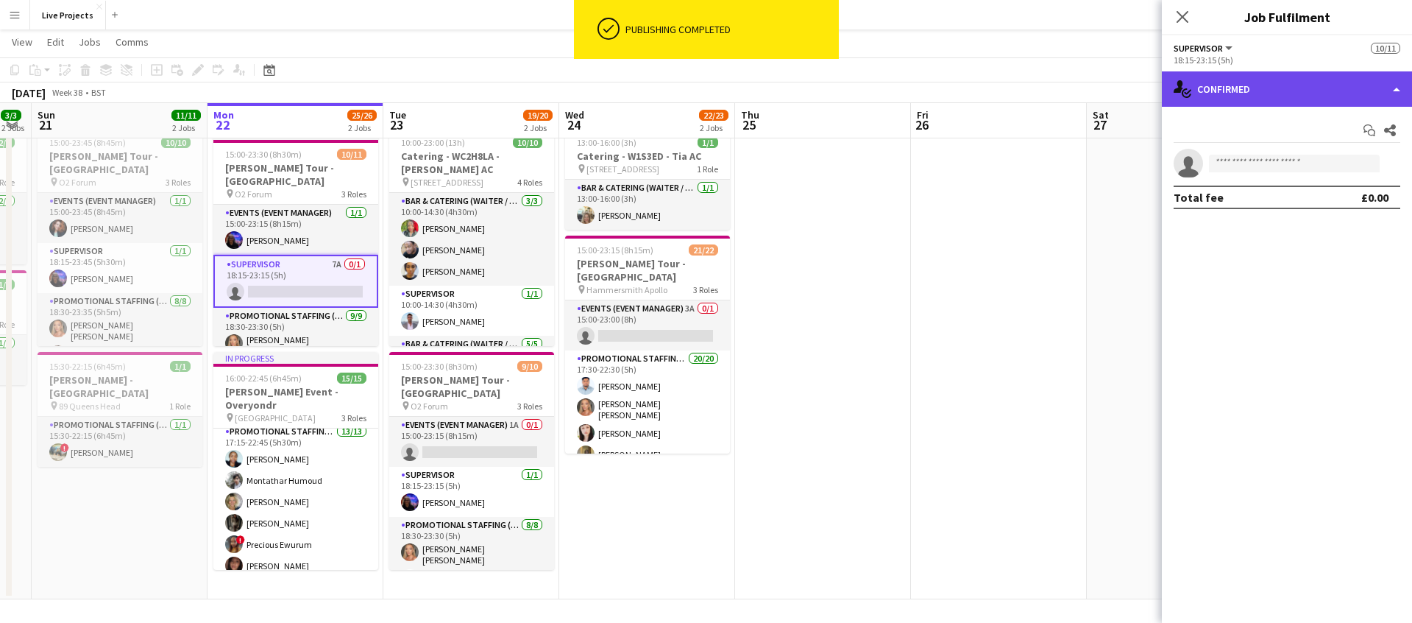
drag, startPoint x: 1265, startPoint y: 87, endPoint x: 1270, endPoint y: 96, distance: 9.9
click at [1265, 87] on div "single-neutral-actions-check-2 Confirmed" at bounding box center [1287, 88] width 250 height 35
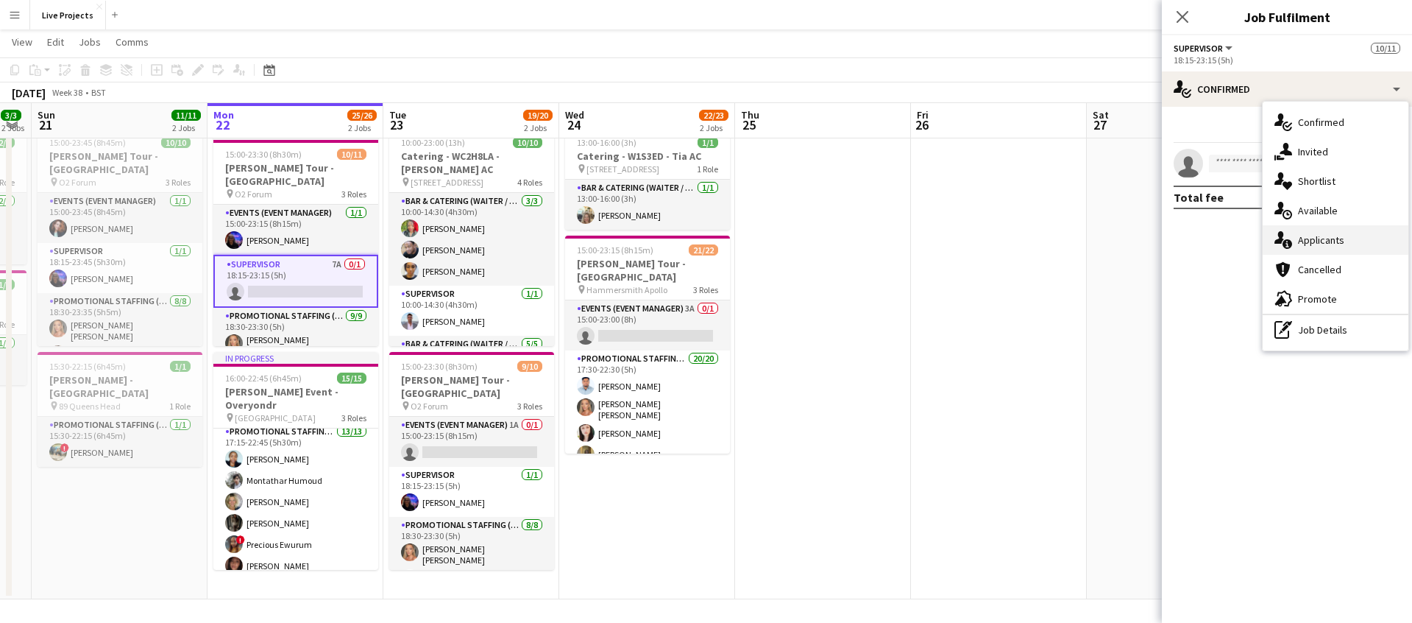
click at [1323, 237] on span "Applicants" at bounding box center [1321, 239] width 46 height 13
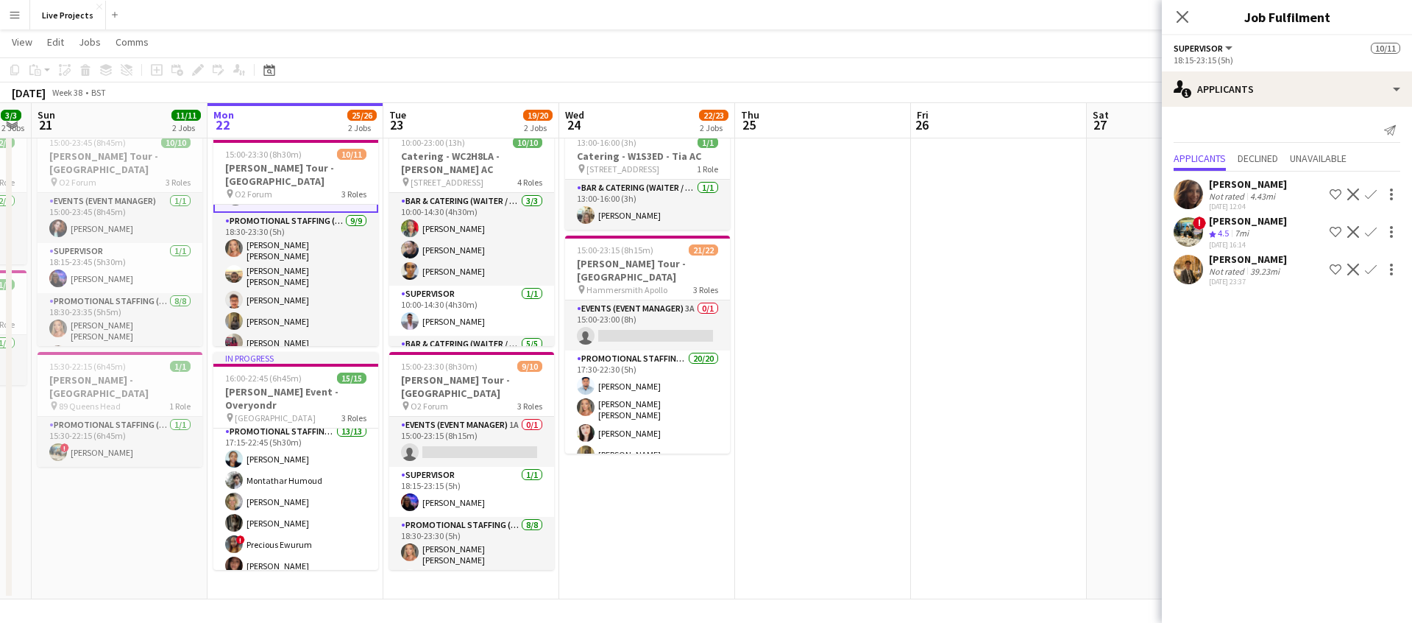
scroll to position [99, 0]
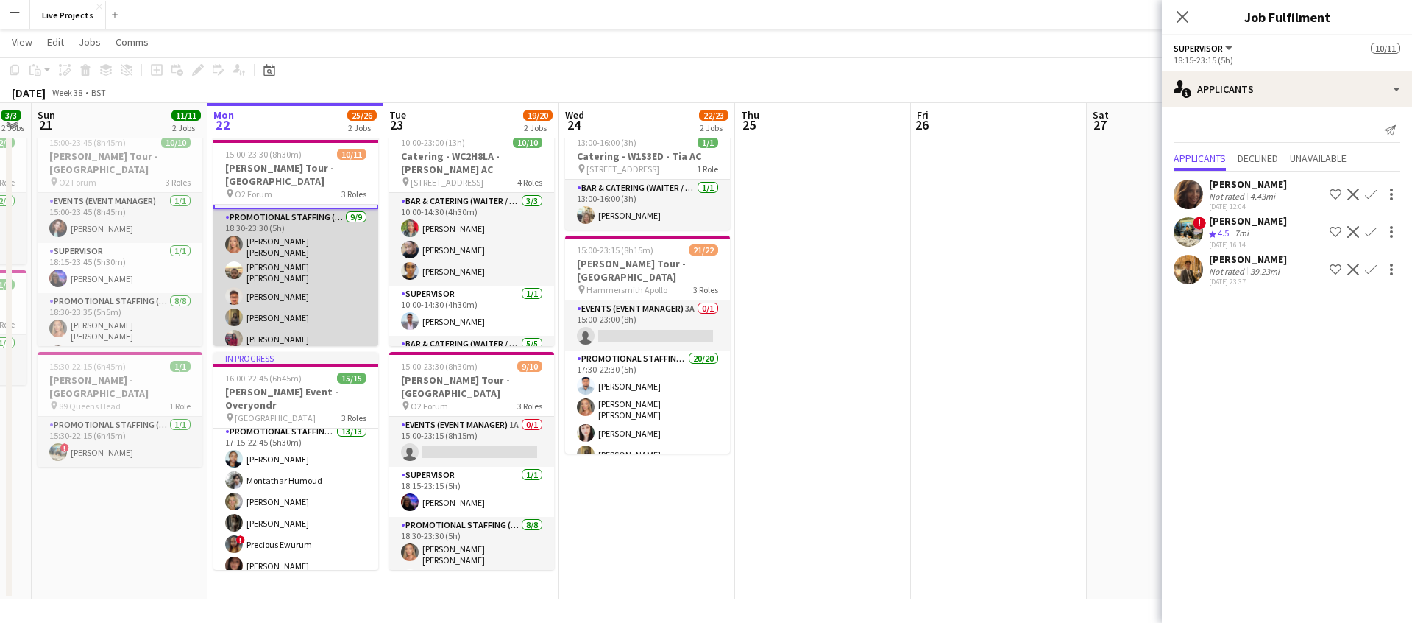
click at [305, 292] on app-card-role "Promotional Staffing (Exhibition Host) [DATE] 18:30-23:30 (5h) [PERSON_NAME] [P…" at bounding box center [295, 324] width 165 height 230
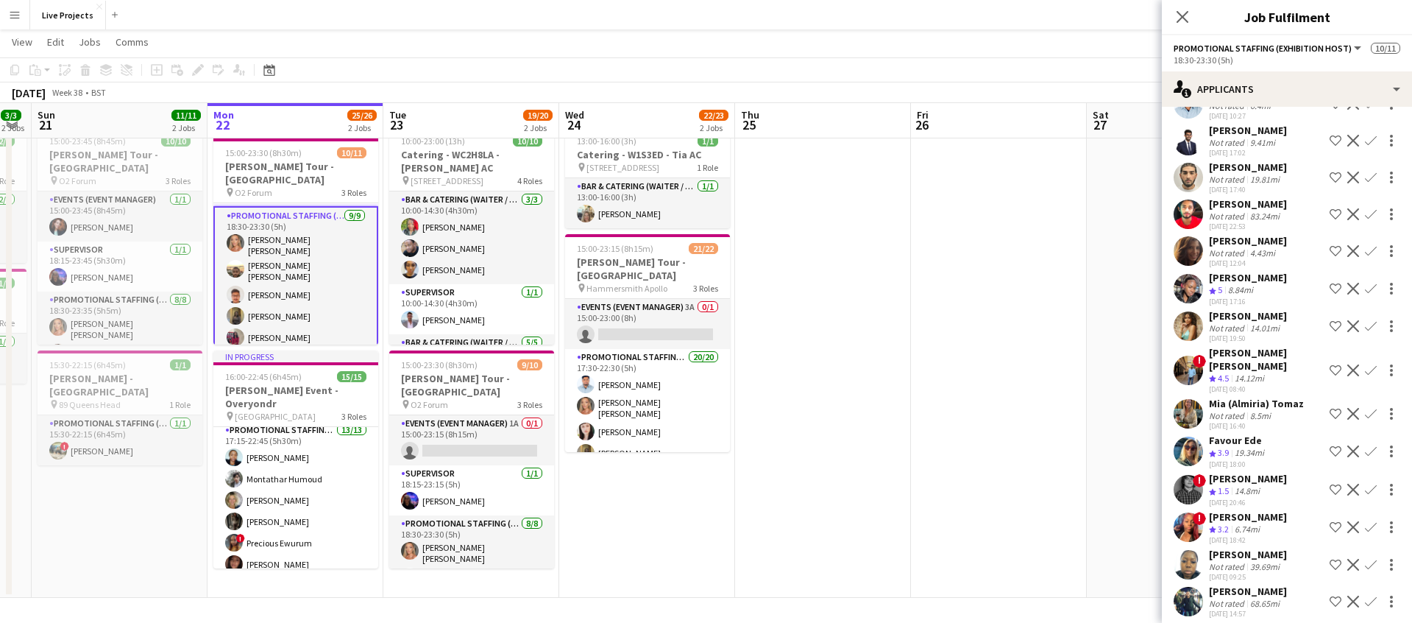
scroll to position [0, 0]
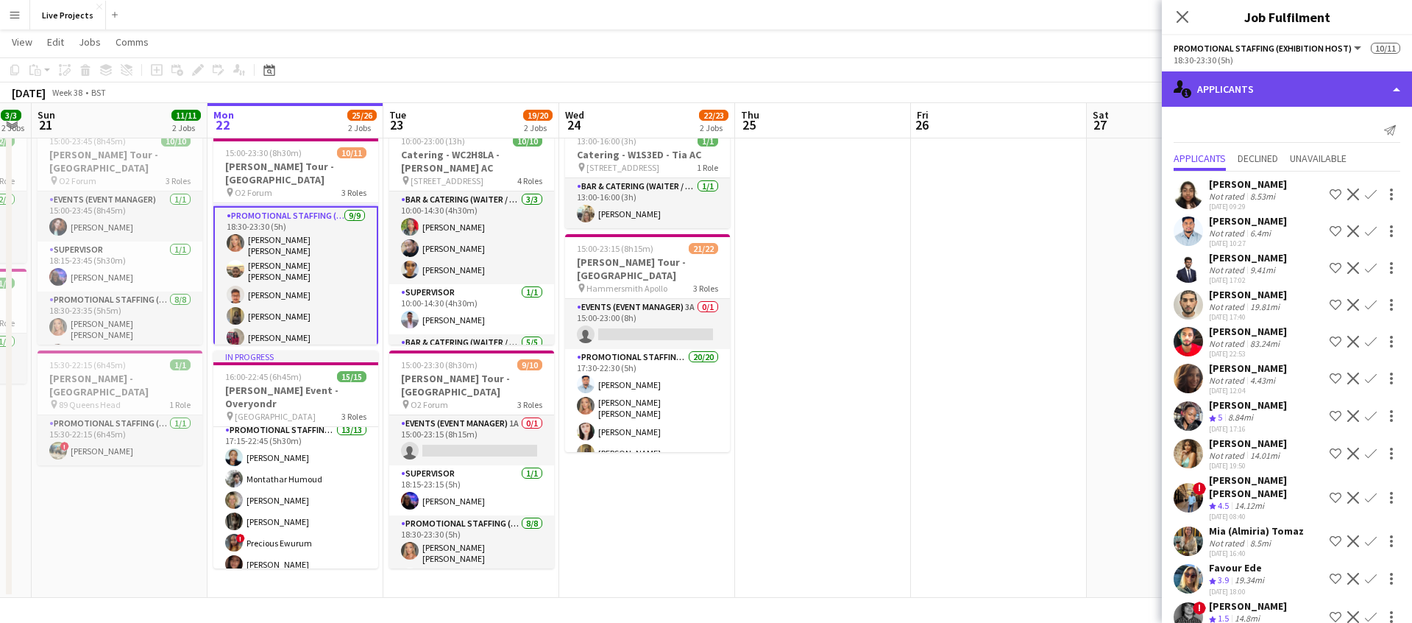
click at [1295, 93] on div "single-neutral-actions-information Applicants" at bounding box center [1287, 88] width 250 height 35
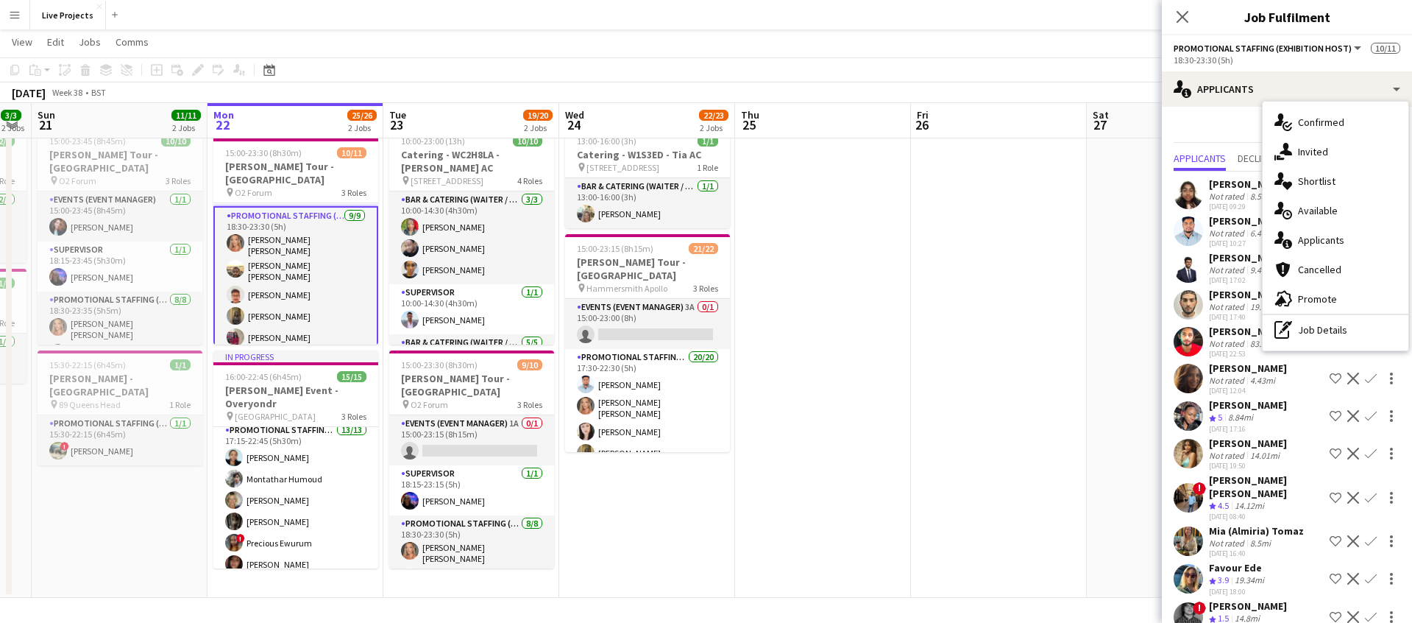
click at [1320, 121] on span "Confirmed" at bounding box center [1321, 122] width 46 height 13
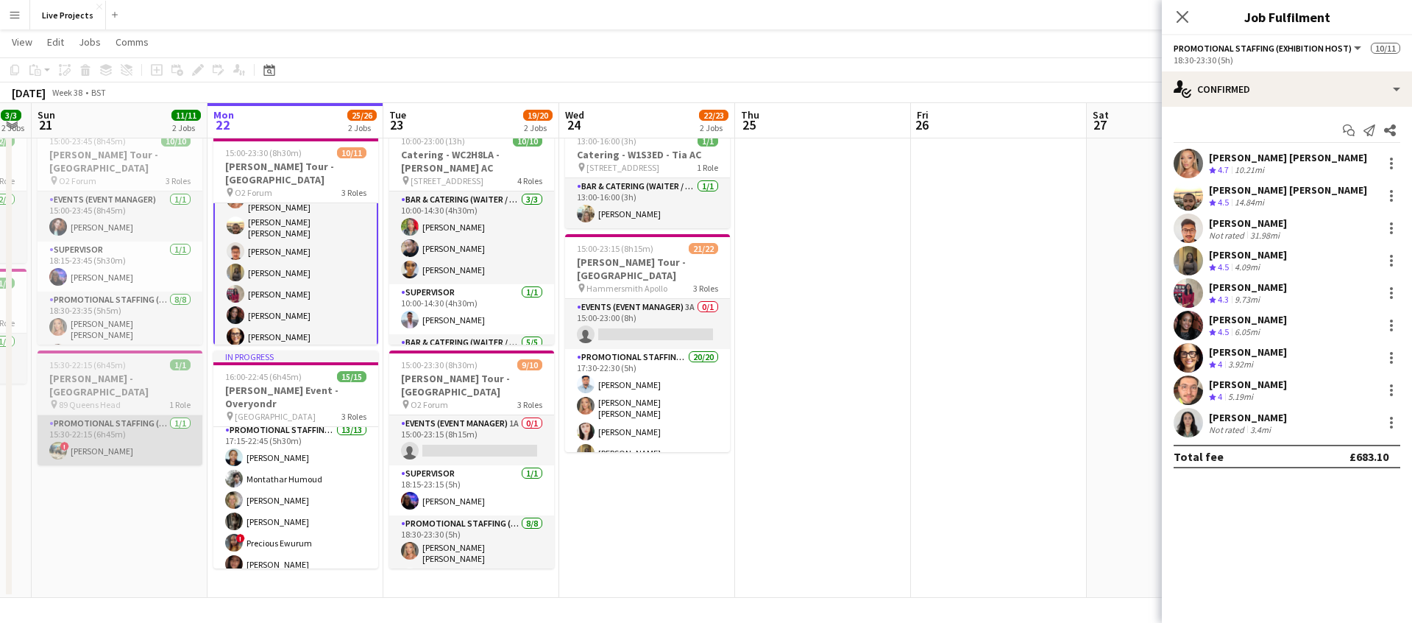
scroll to position [169, 0]
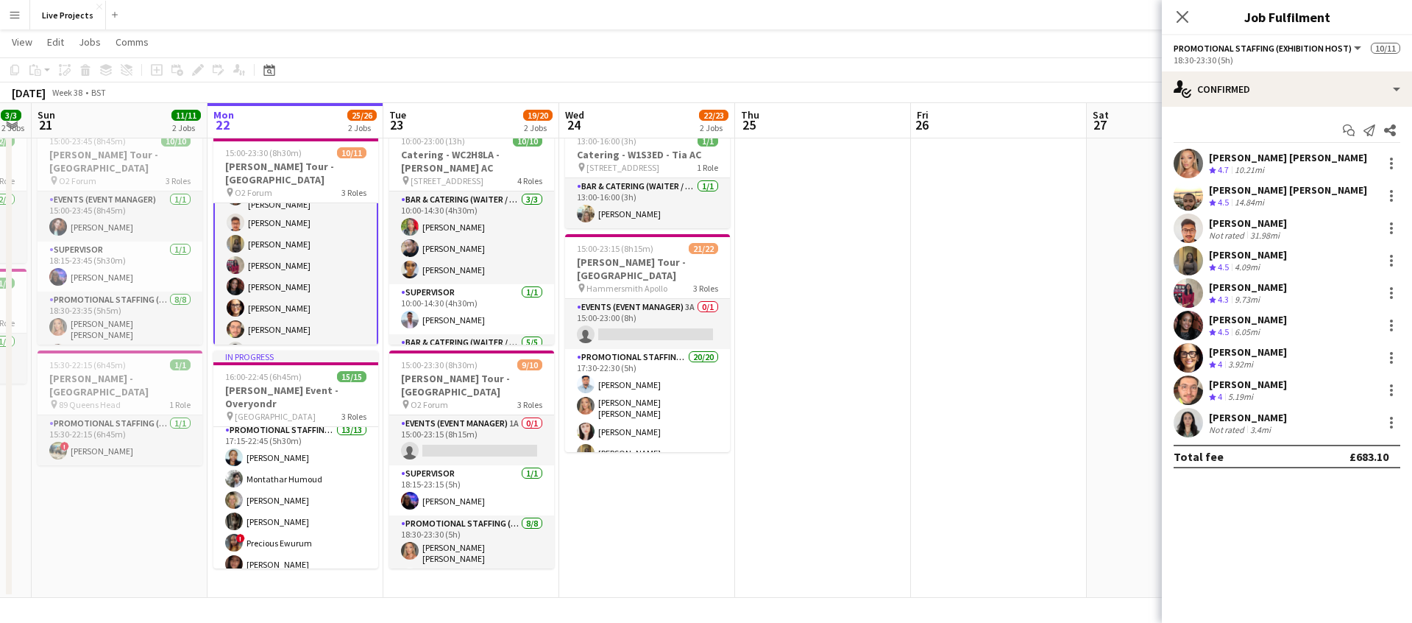
click at [281, 308] on app-card-role "Promotional Staffing (Exhibition Host) [DATE] 18:30-23:30 (5h) [PERSON_NAME] [P…" at bounding box center [295, 250] width 165 height 233
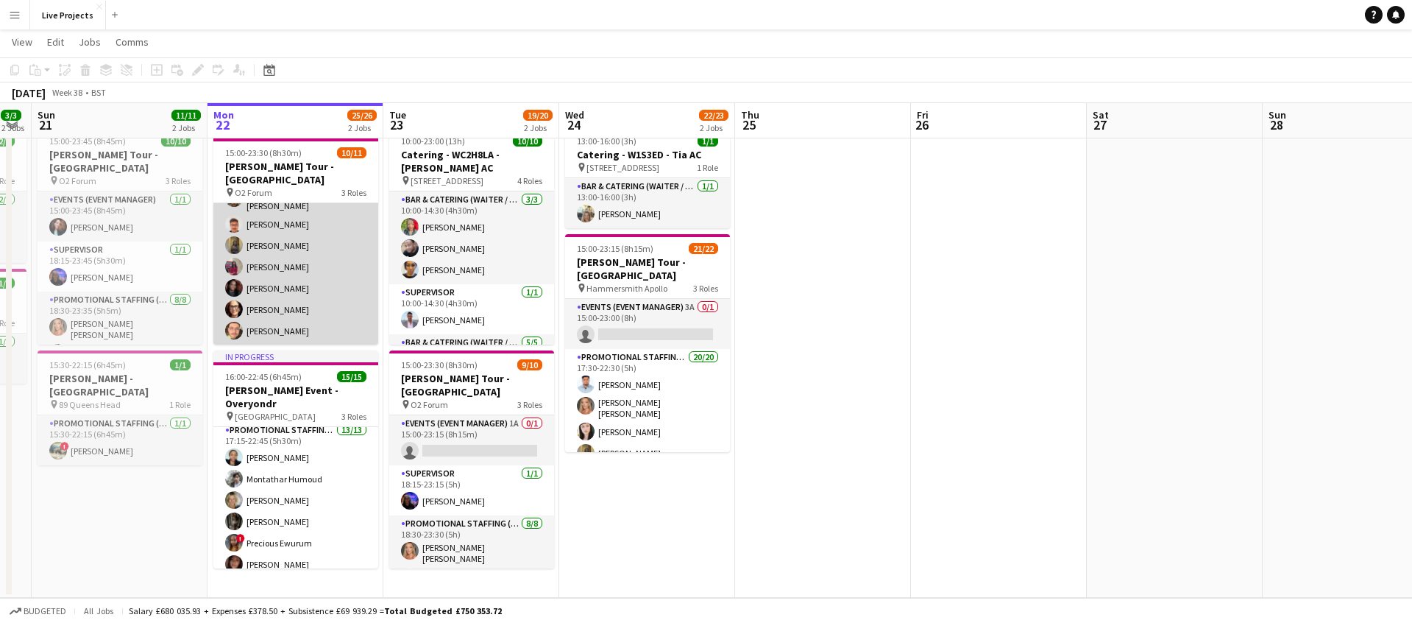
click at [281, 308] on app-card-role "Promotional Staffing (Exhibition Host) [DATE] 18:30-23:30 (5h) [PERSON_NAME] [P…" at bounding box center [295, 252] width 165 height 230
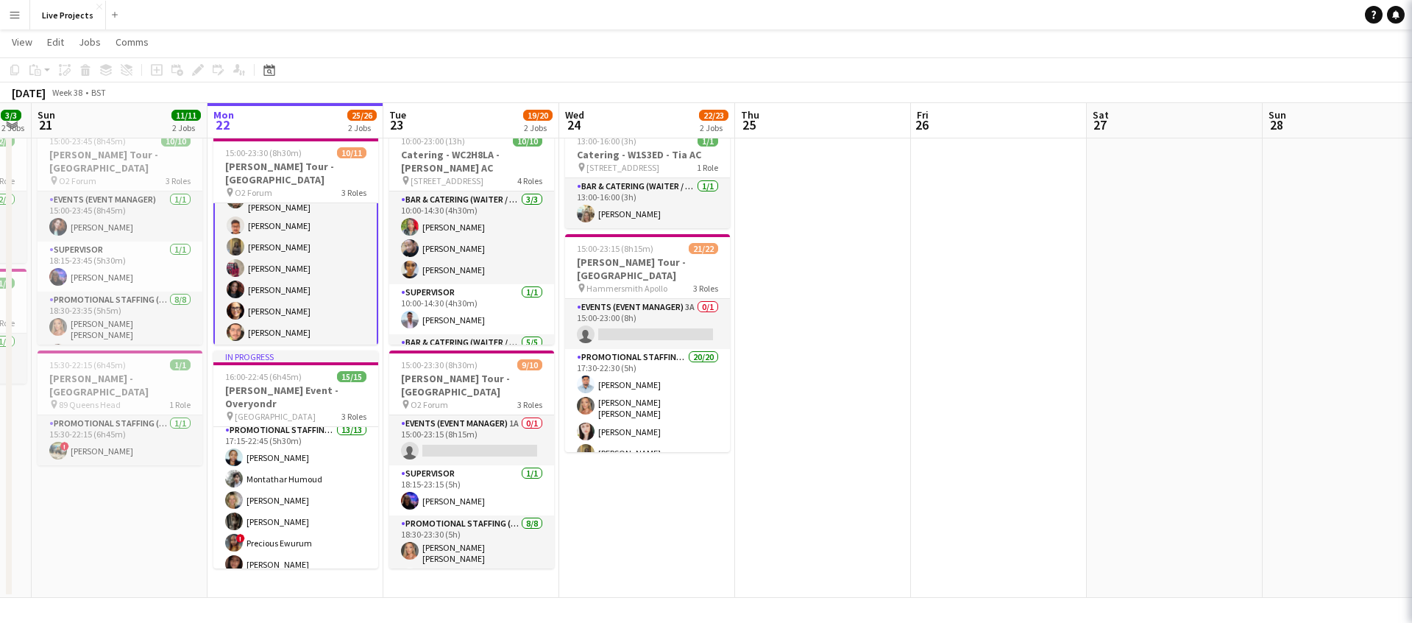
scroll to position [169, 0]
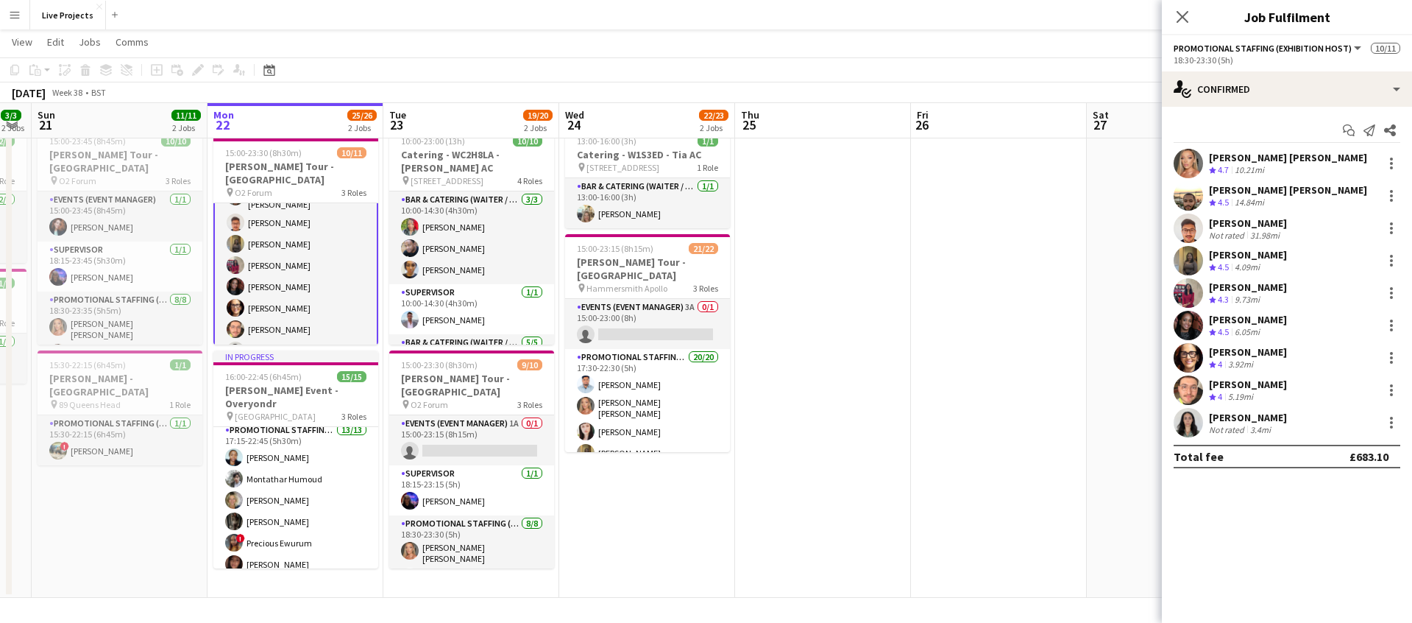
click at [1229, 382] on div "[PERSON_NAME]" at bounding box center [1248, 384] width 78 height 13
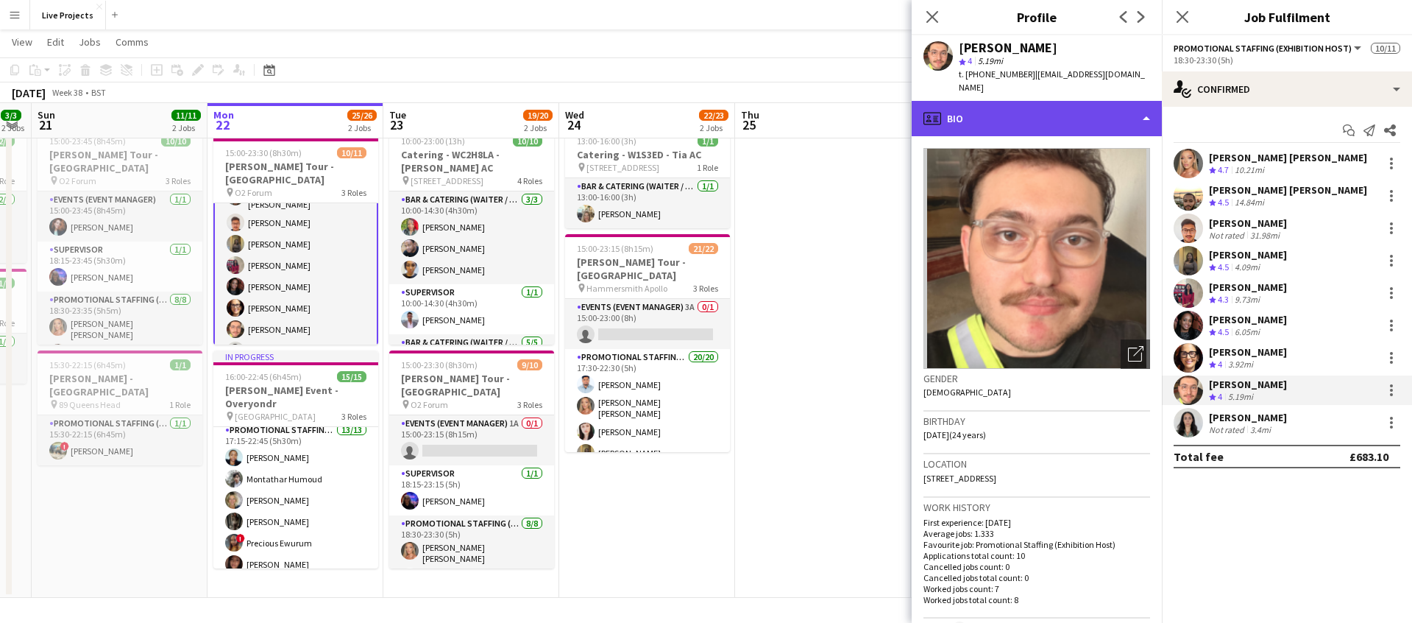
click at [1066, 107] on div "profile Bio" at bounding box center [1037, 118] width 250 height 35
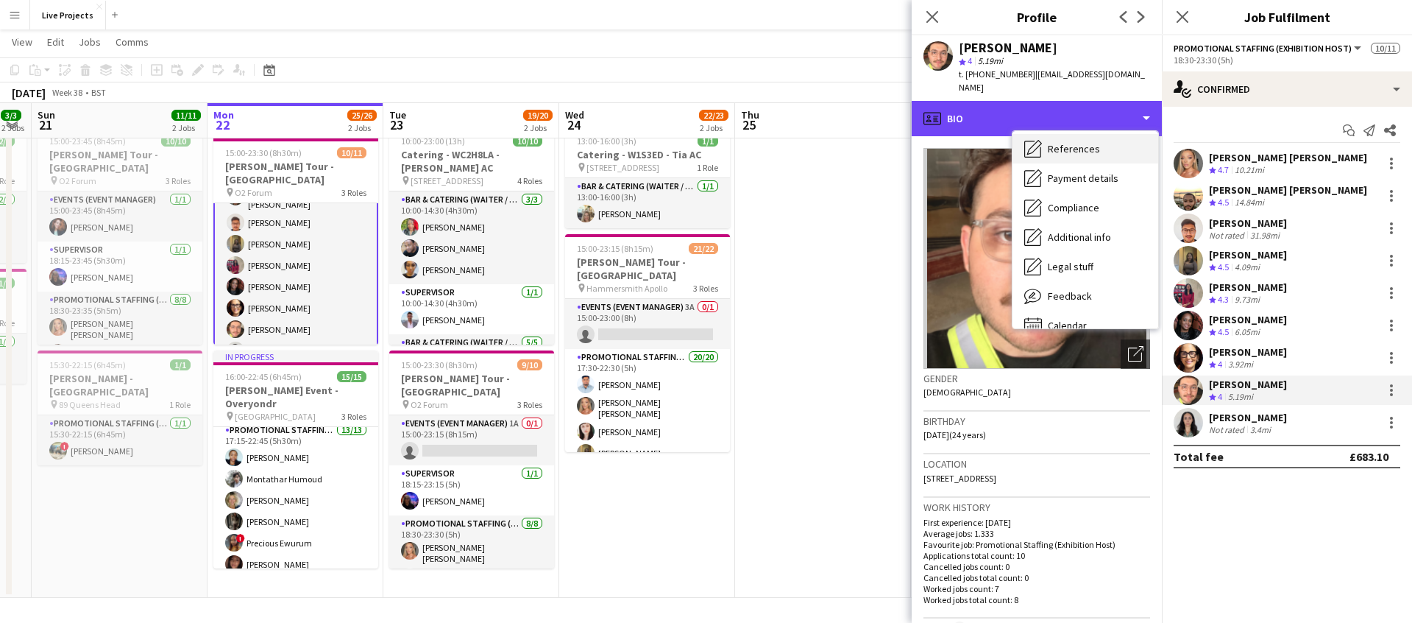
scroll to position [168, 0]
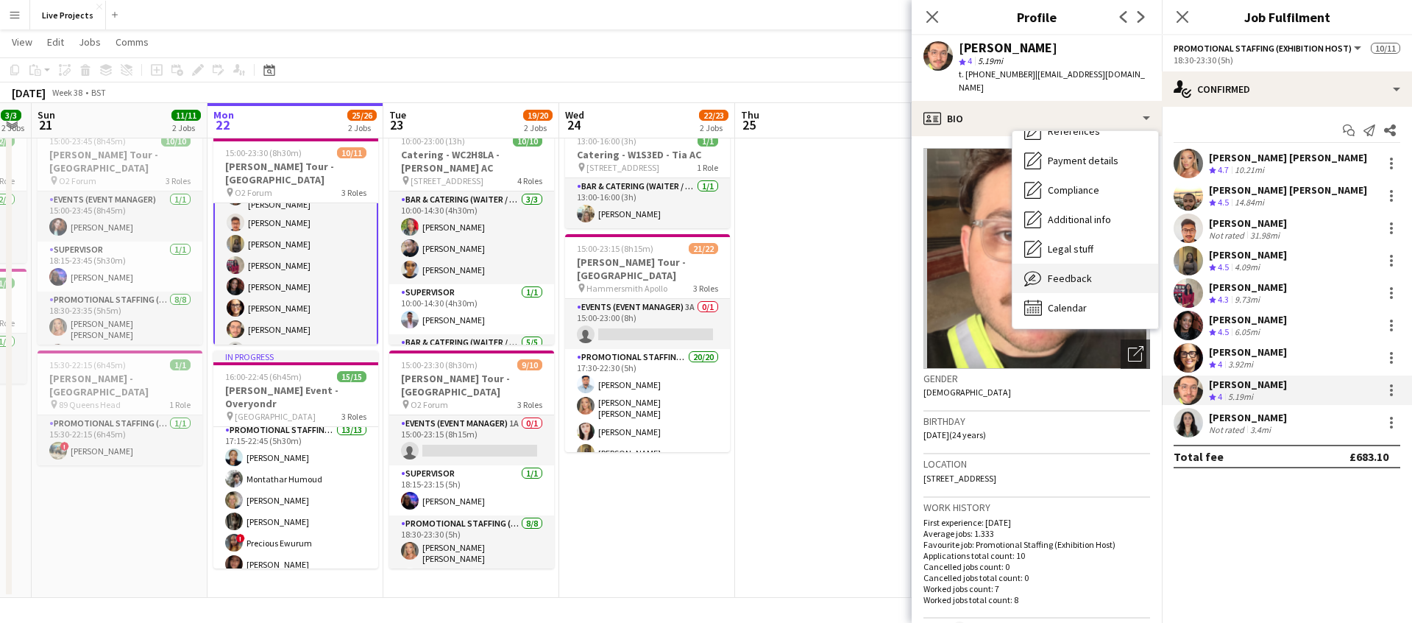
click at [1079, 272] on span "Feedback" at bounding box center [1070, 278] width 44 height 13
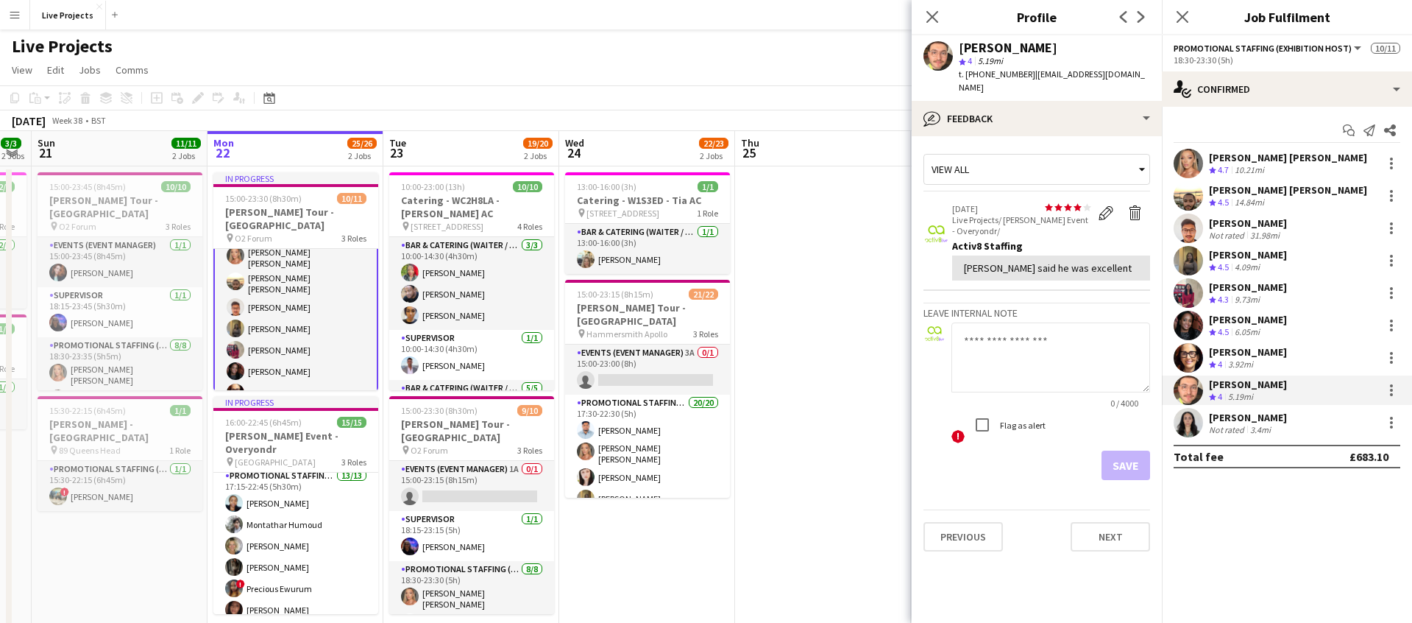
scroll to position [169, 0]
click at [283, 351] on app-card-role "Promotional Staffing (Exhibition Host) [DATE] 18:30-23:30 (5h) [PERSON_NAME] [P…" at bounding box center [295, 296] width 165 height 233
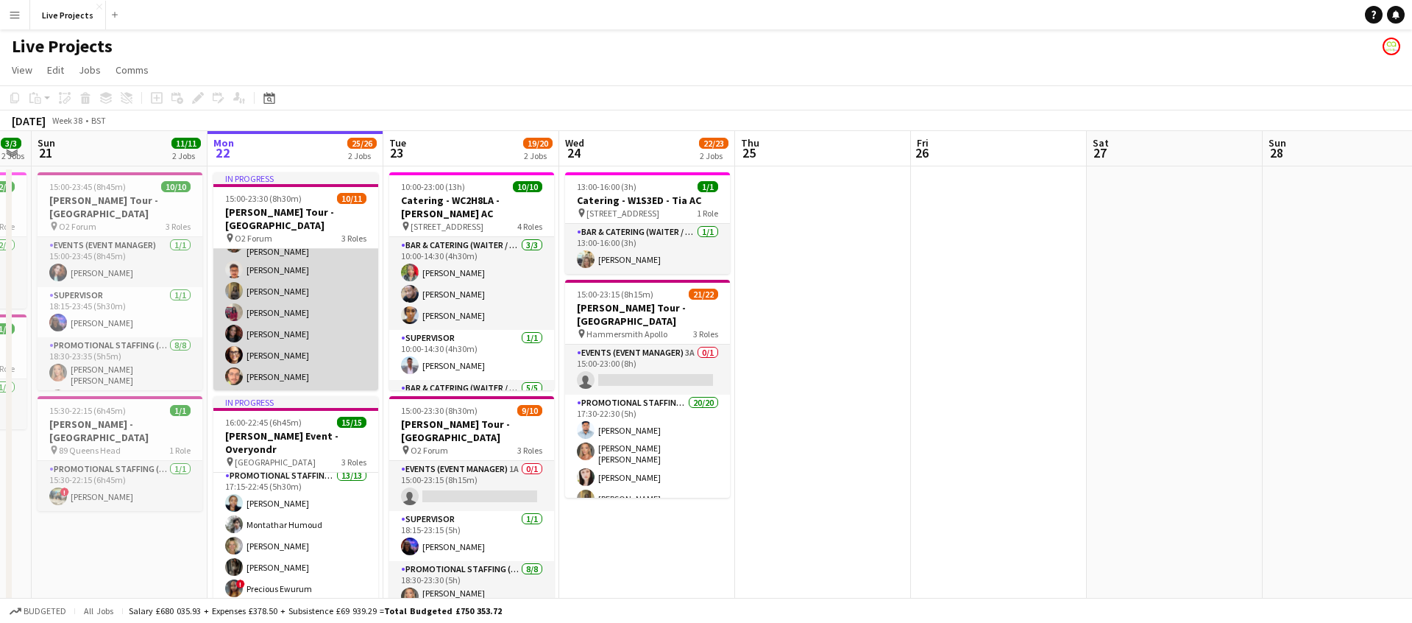
click at [283, 351] on app-card-role "Promotional Staffing (Exhibition Host) [DATE] 18:30-23:30 (5h) [PERSON_NAME] [P…" at bounding box center [295, 298] width 165 height 230
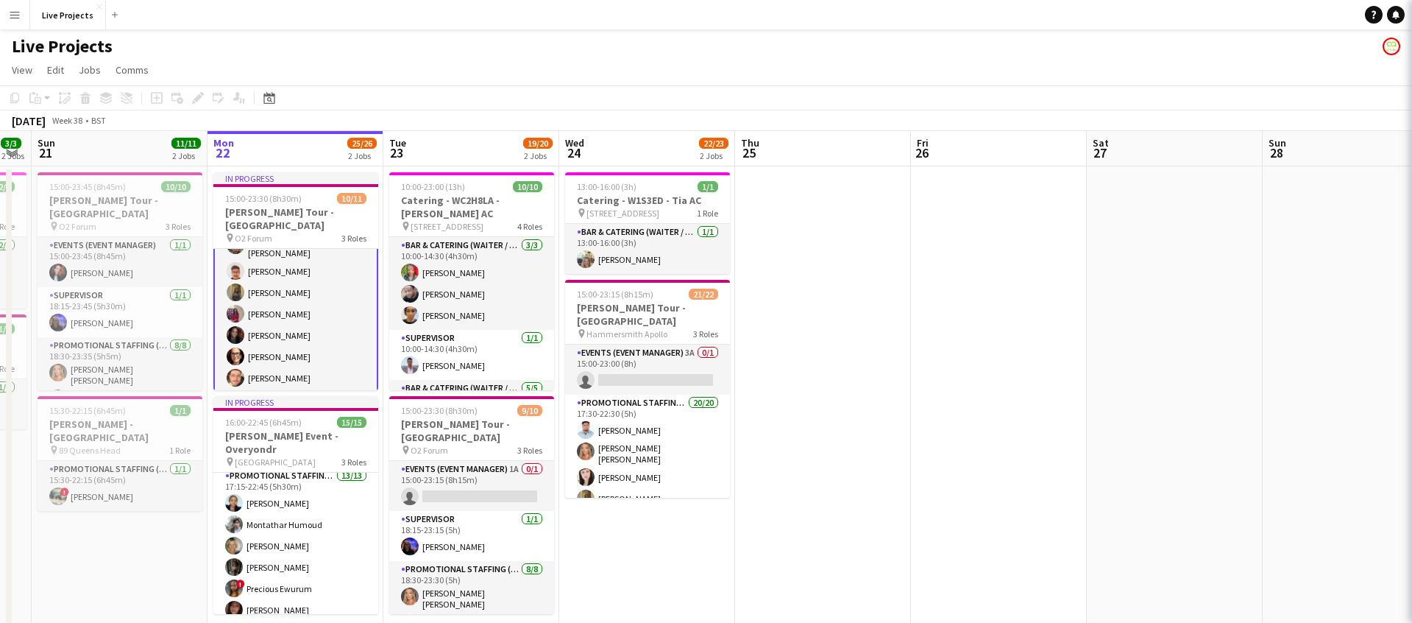
scroll to position [169, 0]
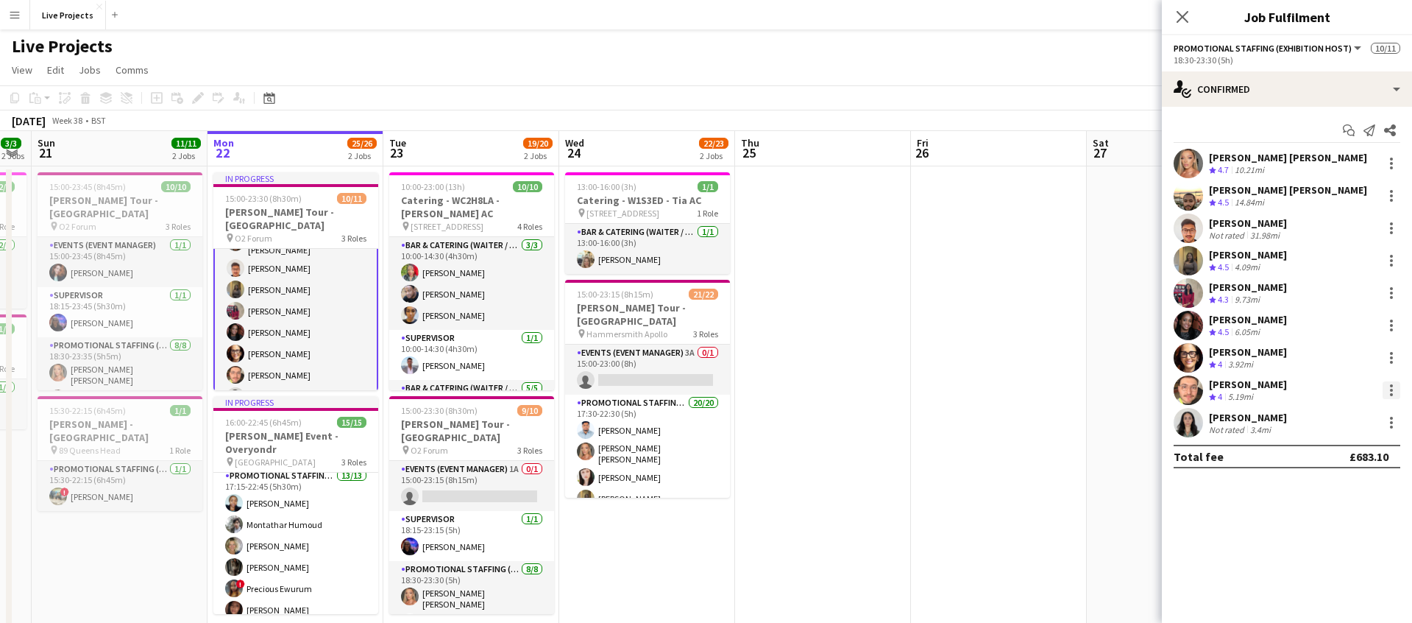
click at [1393, 391] on div at bounding box center [1392, 390] width 18 height 18
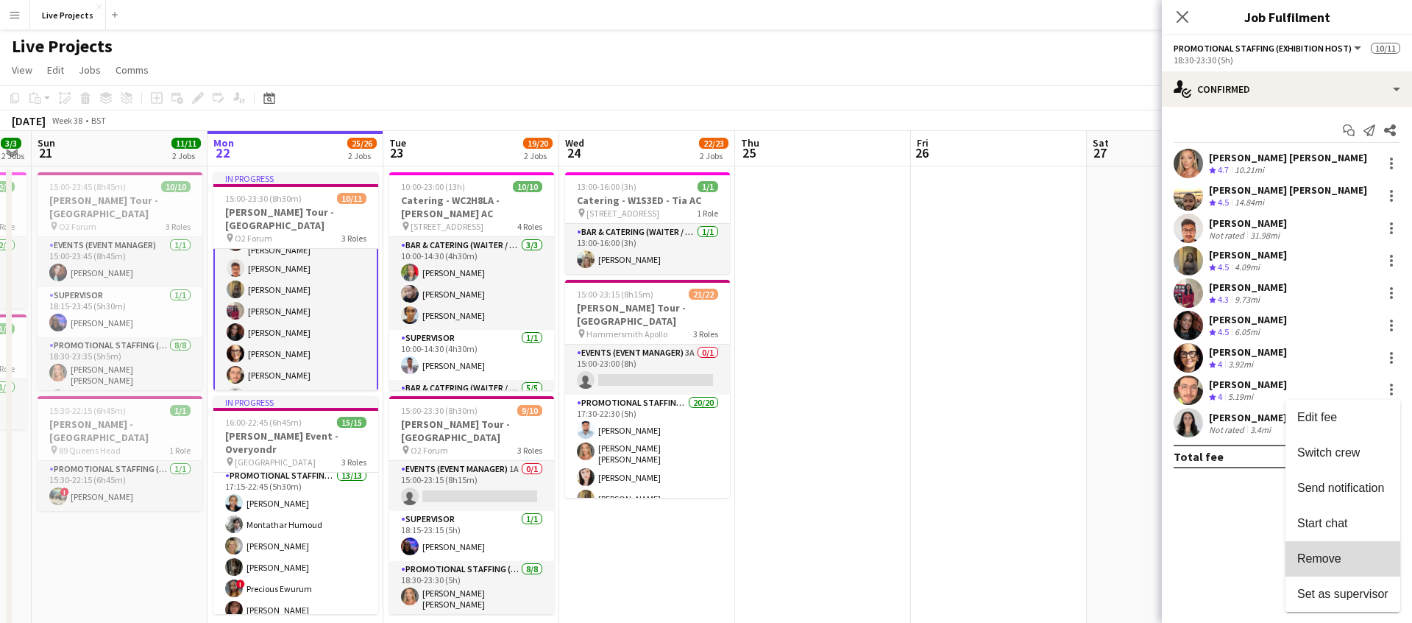
click at [1330, 550] on button "Remove" at bounding box center [1343, 558] width 115 height 35
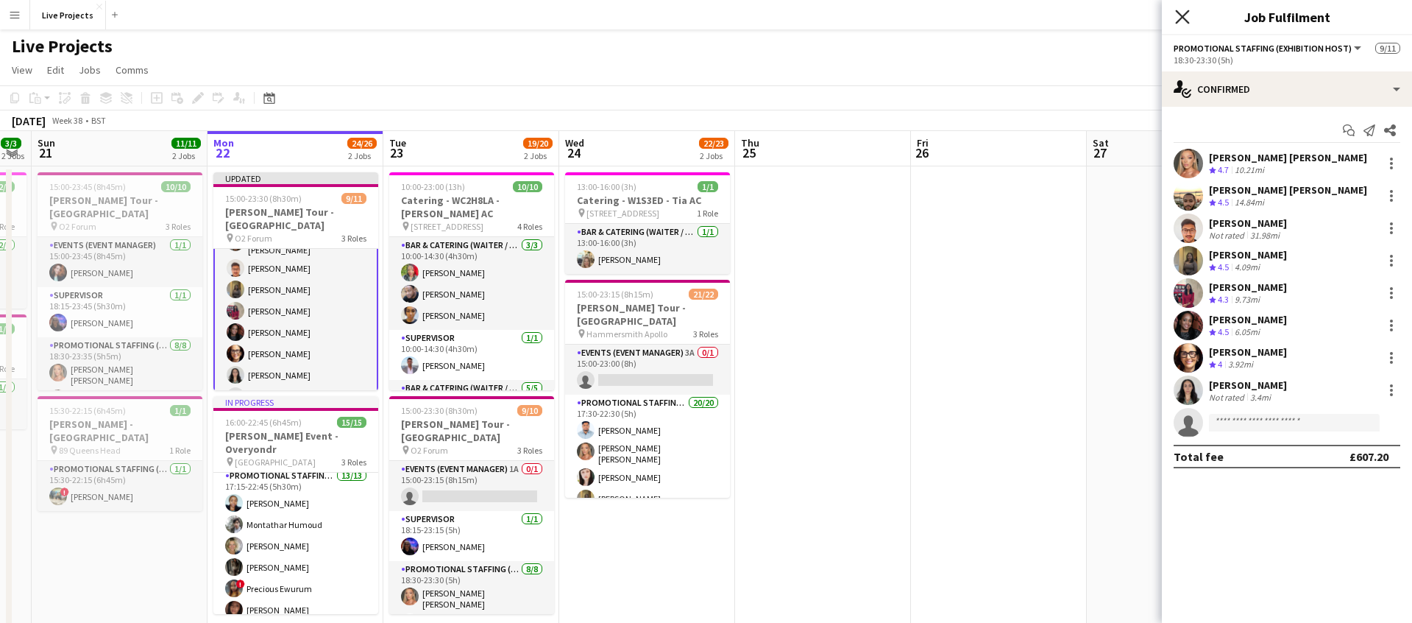
click at [1189, 18] on icon "Close pop-in" at bounding box center [1182, 17] width 14 height 14
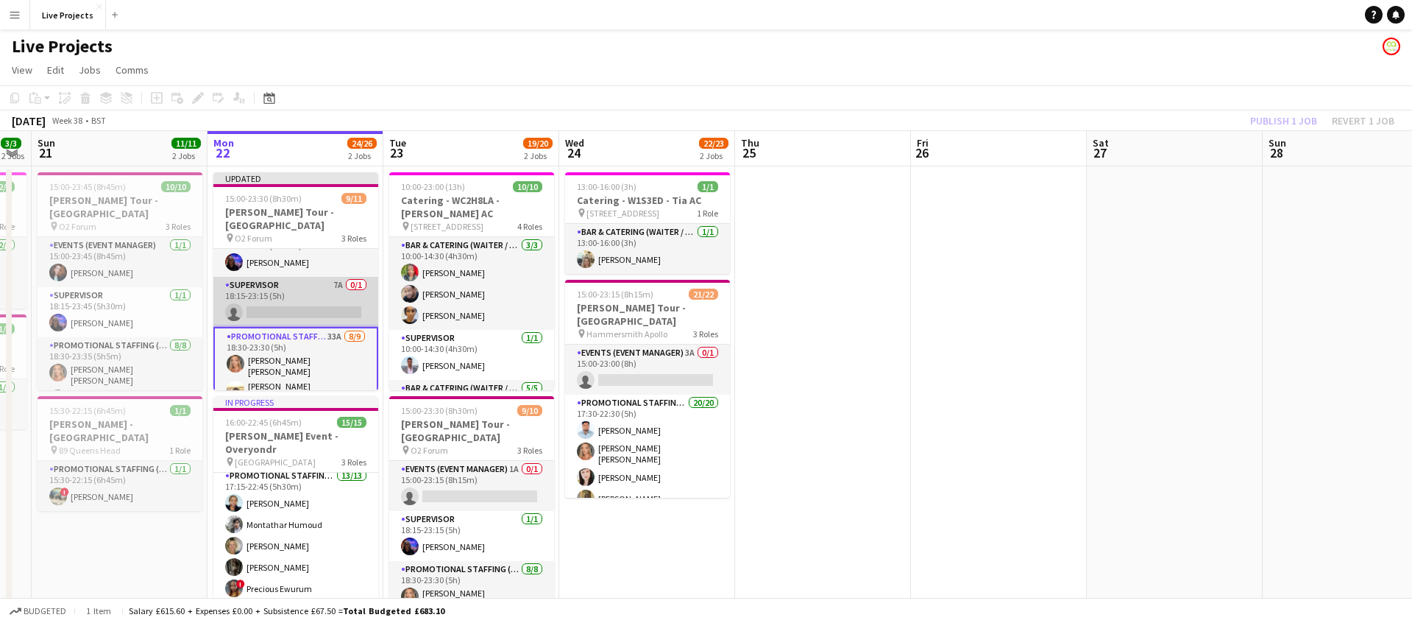
scroll to position [0, 0]
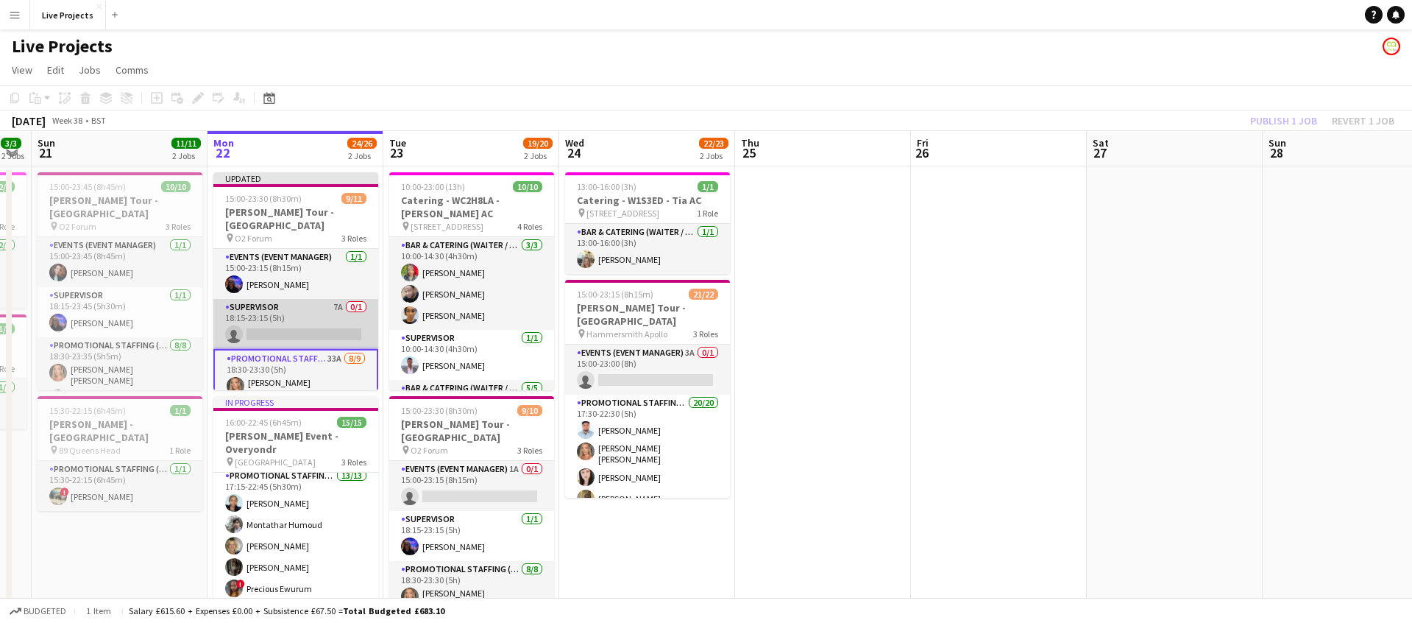
click at [318, 303] on app-card-role "Supervisor 7A 0/1 18:15-23:15 (5h) single-neutral-actions" at bounding box center [295, 324] width 165 height 50
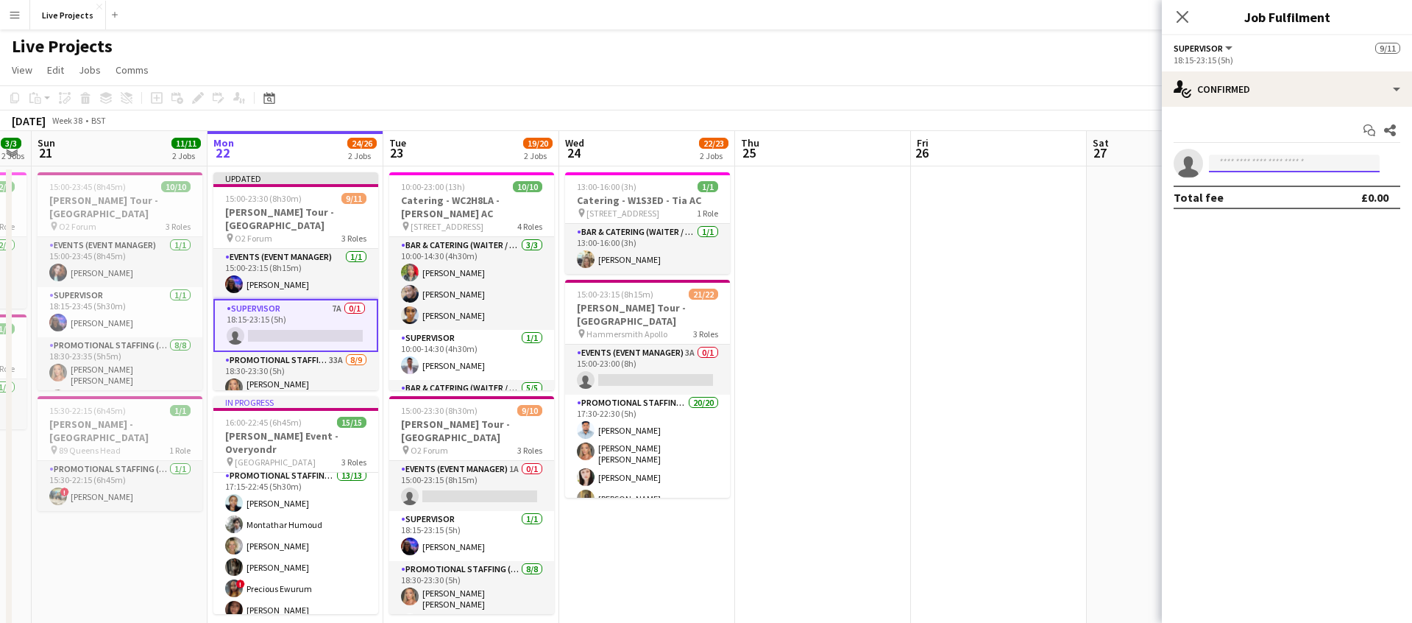
click at [1264, 168] on input at bounding box center [1294, 164] width 171 height 18
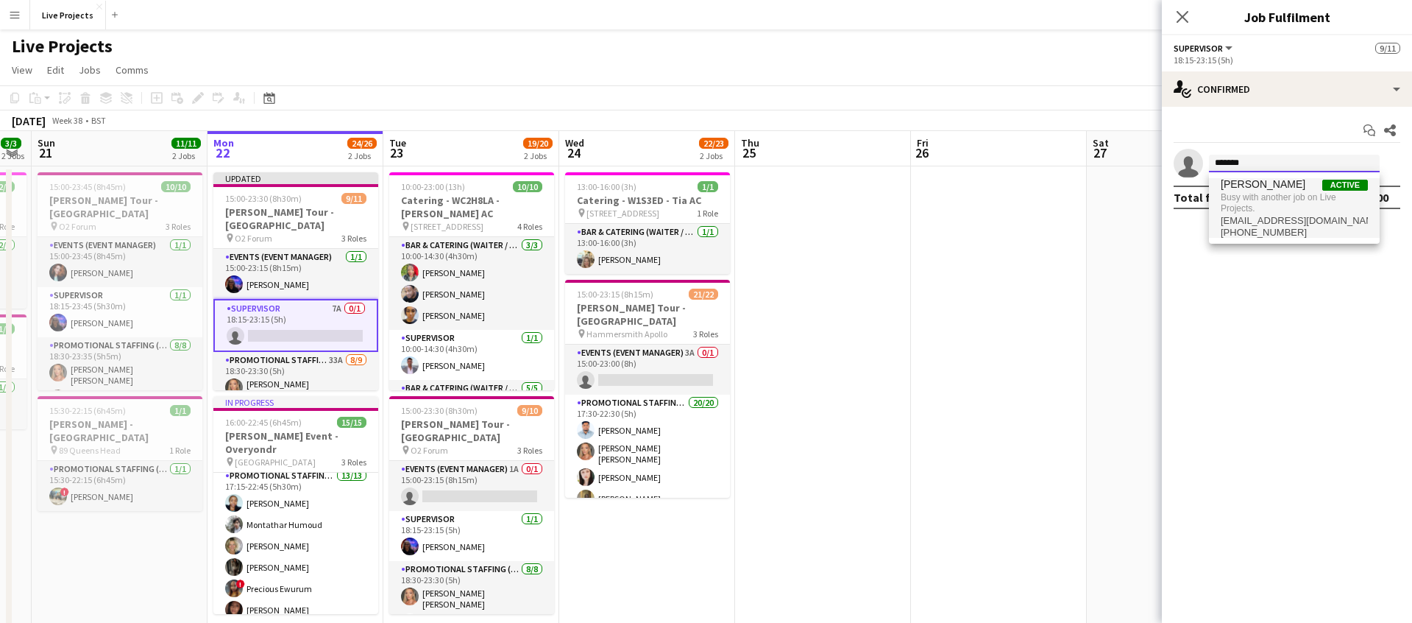
type input "*******"
click at [1267, 180] on span "[PERSON_NAME]" at bounding box center [1263, 184] width 85 height 13
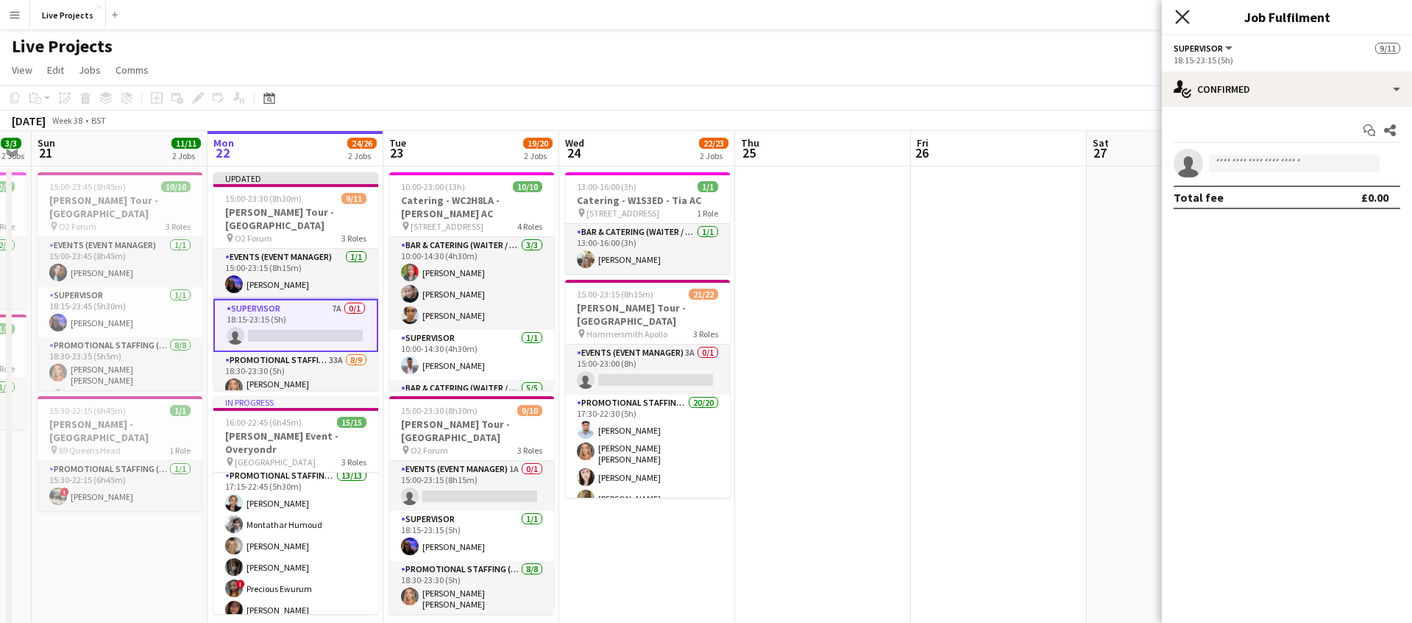
click at [1183, 10] on icon "Close pop-in" at bounding box center [1182, 17] width 14 height 14
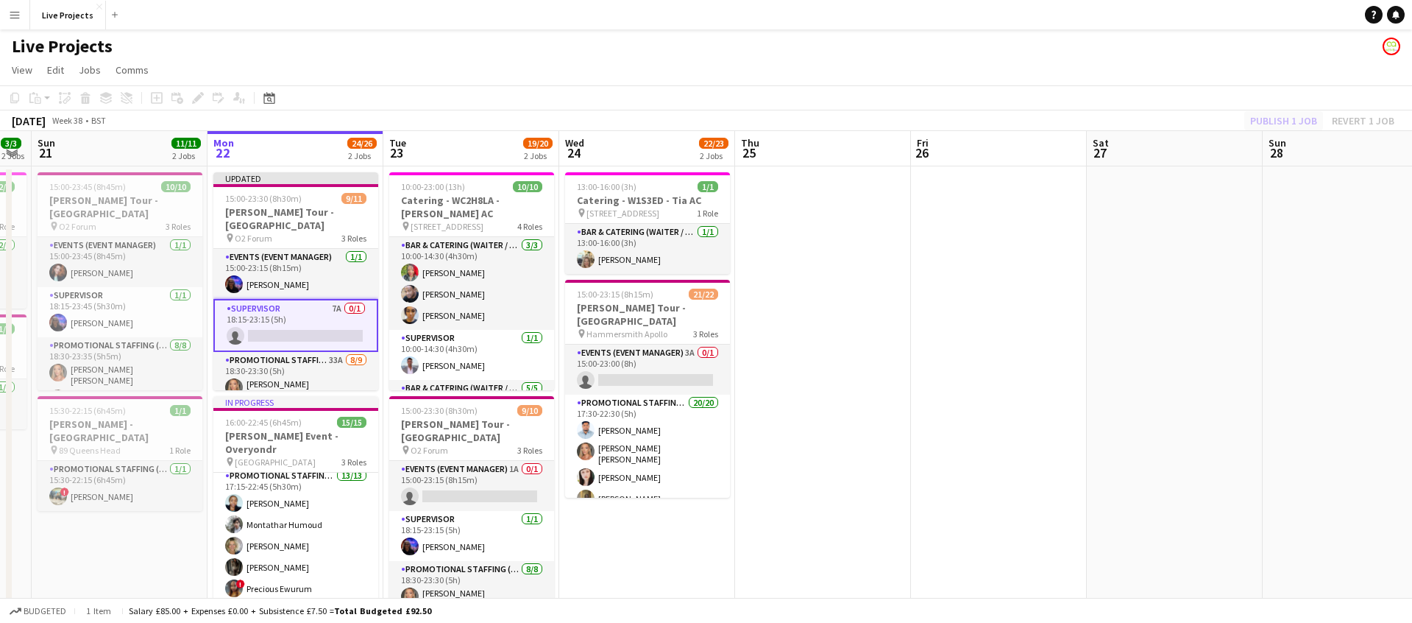
click at [1281, 115] on div "Publish 1 job Revert 1 job" at bounding box center [1323, 120] width 180 height 19
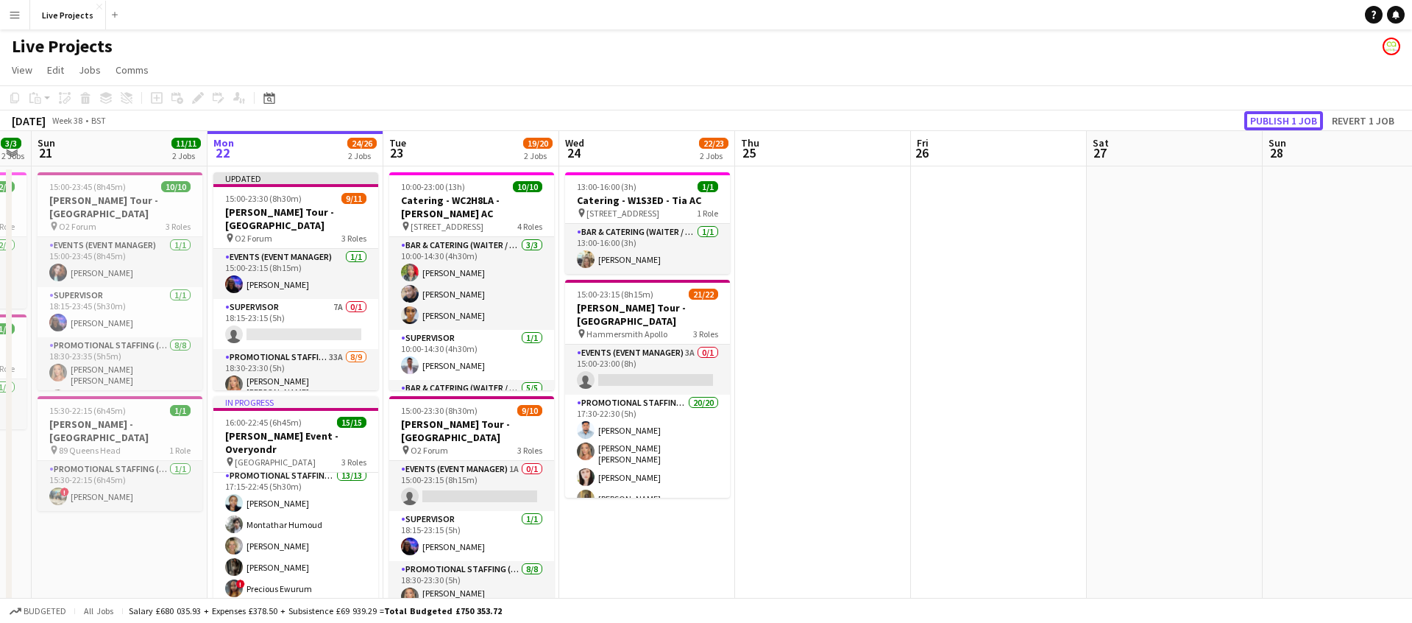
click at [1281, 115] on button "Publish 1 job" at bounding box center [1284, 120] width 79 height 19
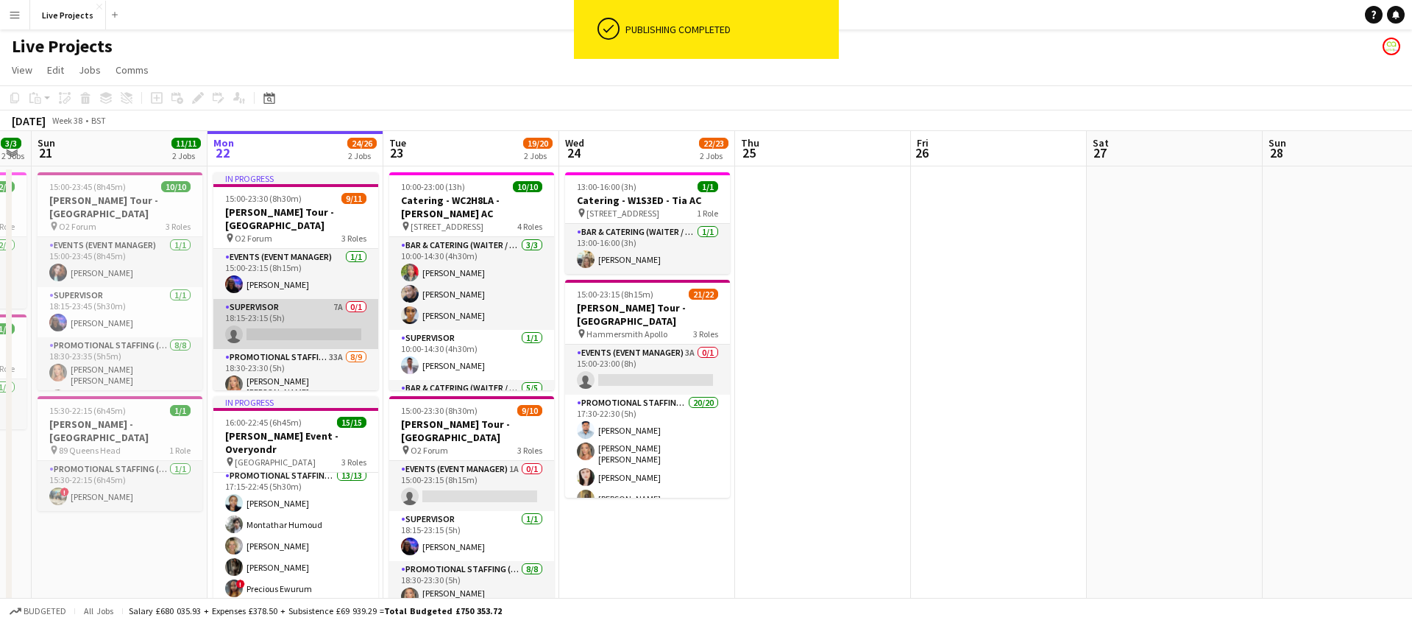
click at [311, 319] on app-card-role "Supervisor 7A 0/1 18:15-23:15 (5h) single-neutral-actions" at bounding box center [295, 324] width 165 height 50
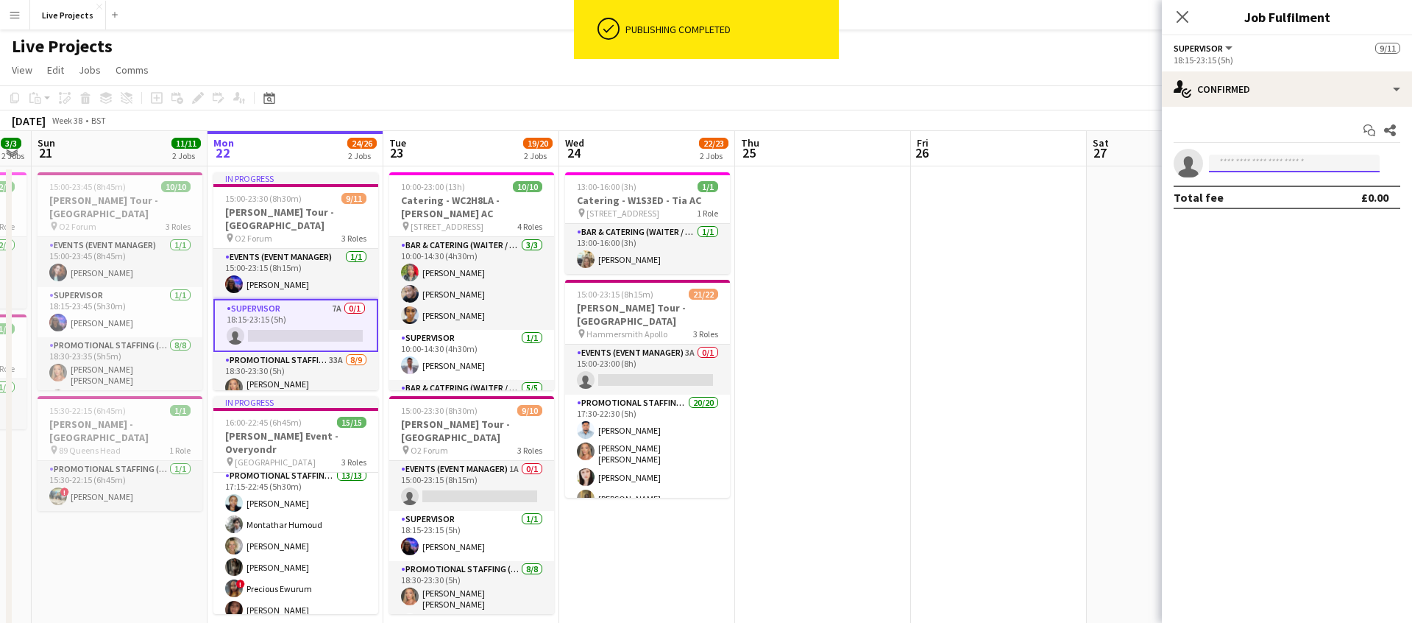
click at [1233, 167] on input at bounding box center [1294, 164] width 171 height 18
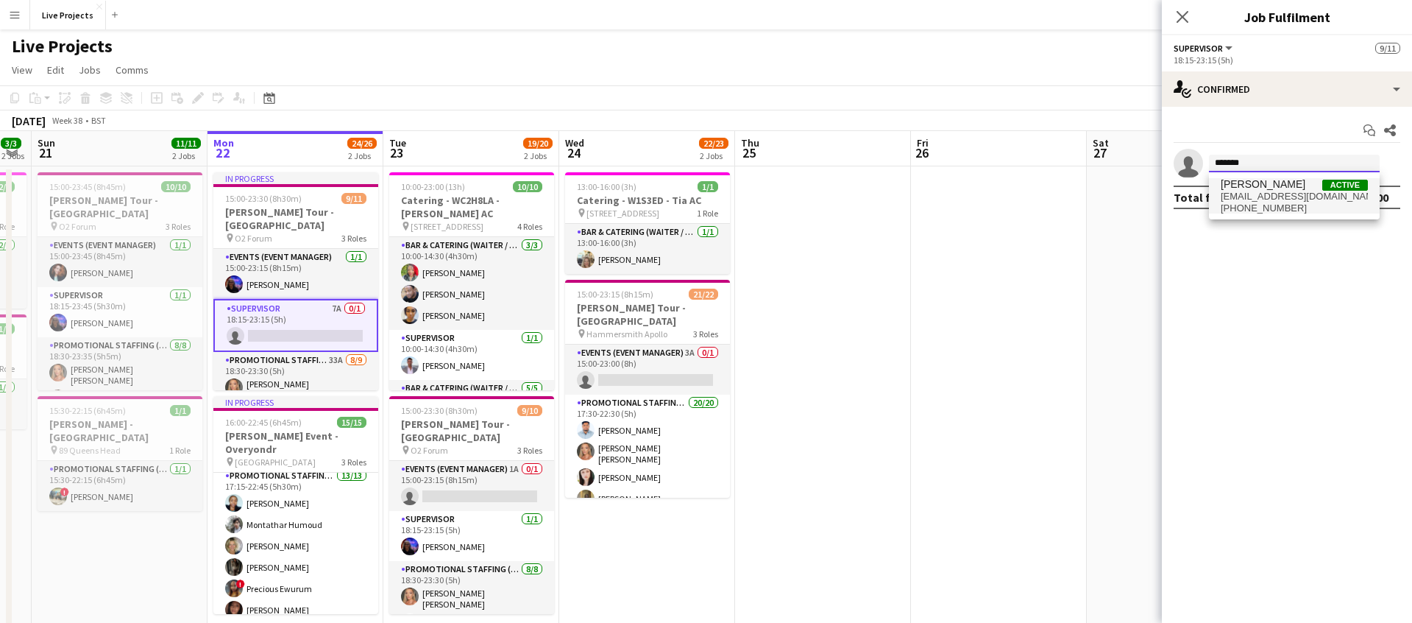
type input "*******"
click at [1254, 191] on span "[EMAIL_ADDRESS][DOMAIN_NAME]" at bounding box center [1294, 197] width 147 height 12
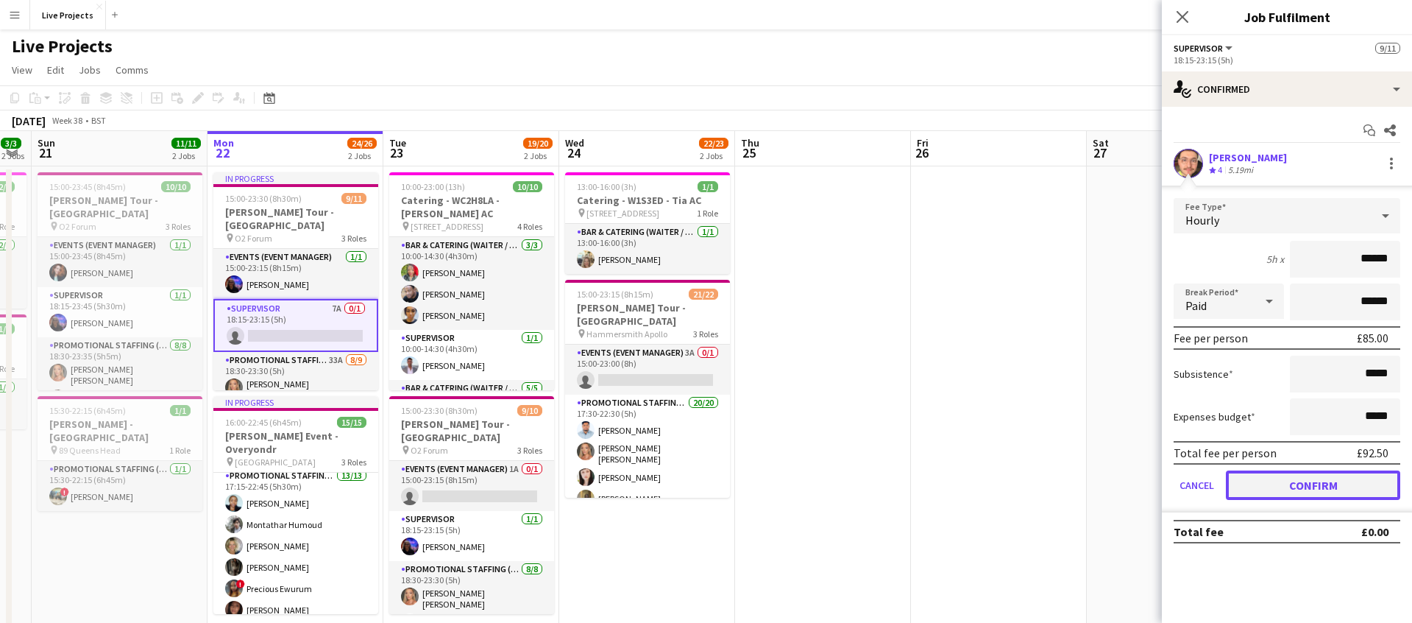
click at [1313, 478] on button "Confirm" at bounding box center [1313, 484] width 174 height 29
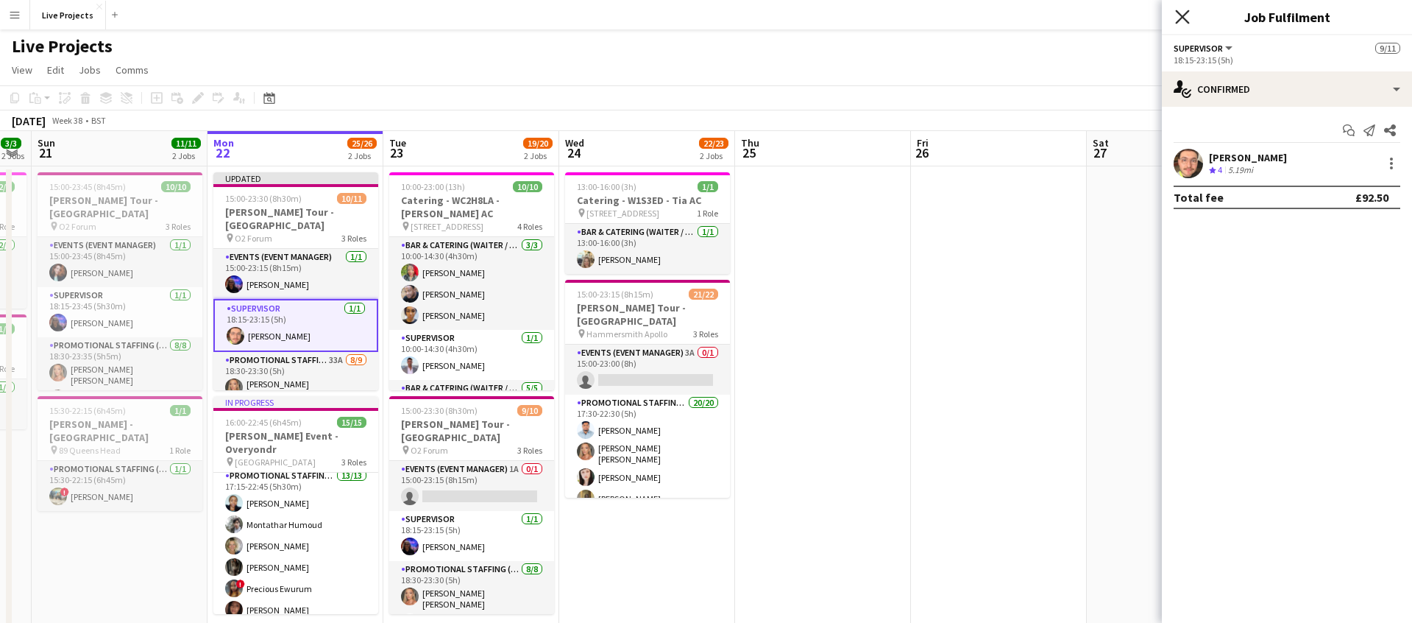
click at [1188, 15] on icon "Close pop-in" at bounding box center [1182, 17] width 14 height 14
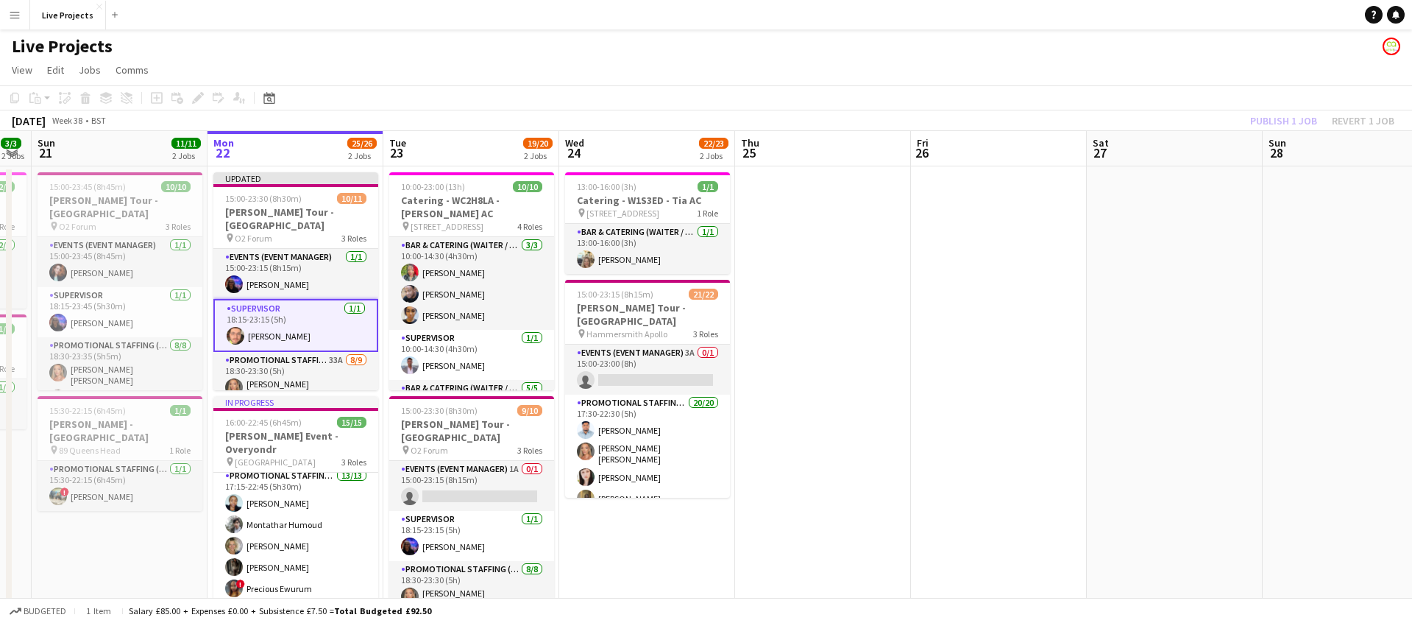
click at [1283, 116] on div "Publish 1 job Revert 1 job" at bounding box center [1323, 120] width 180 height 19
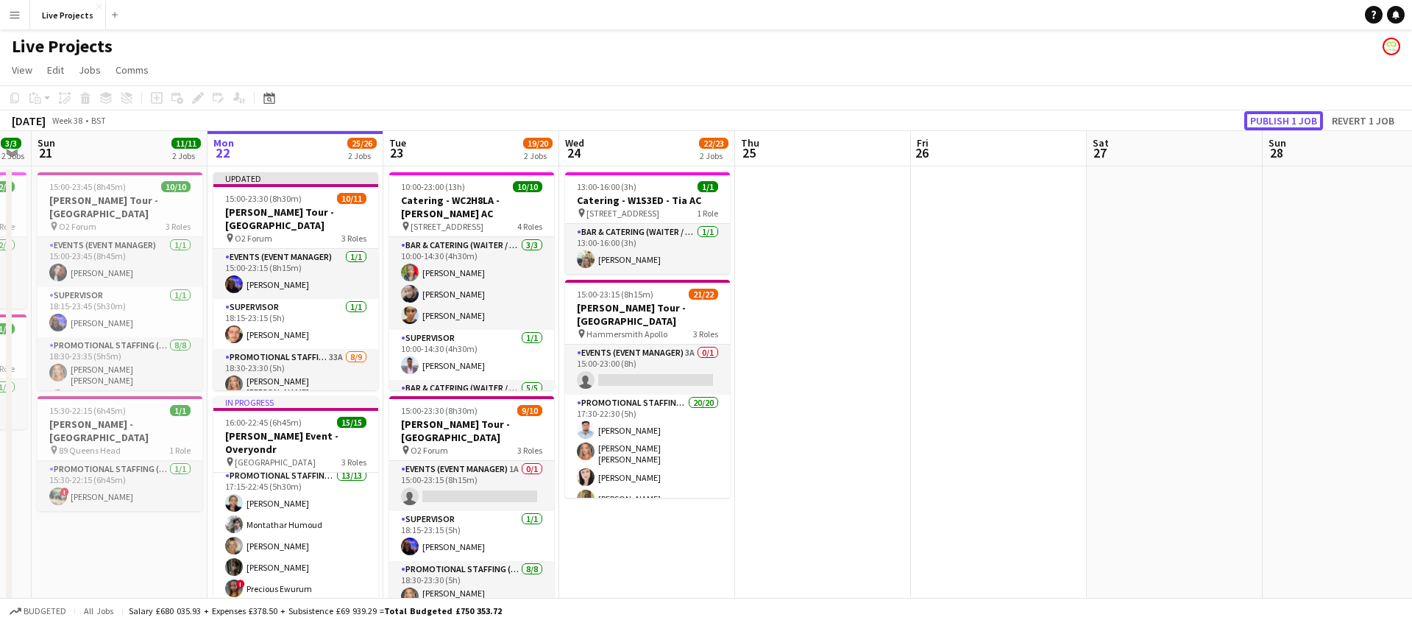
click at [1283, 116] on button "Publish 1 job" at bounding box center [1284, 120] width 79 height 19
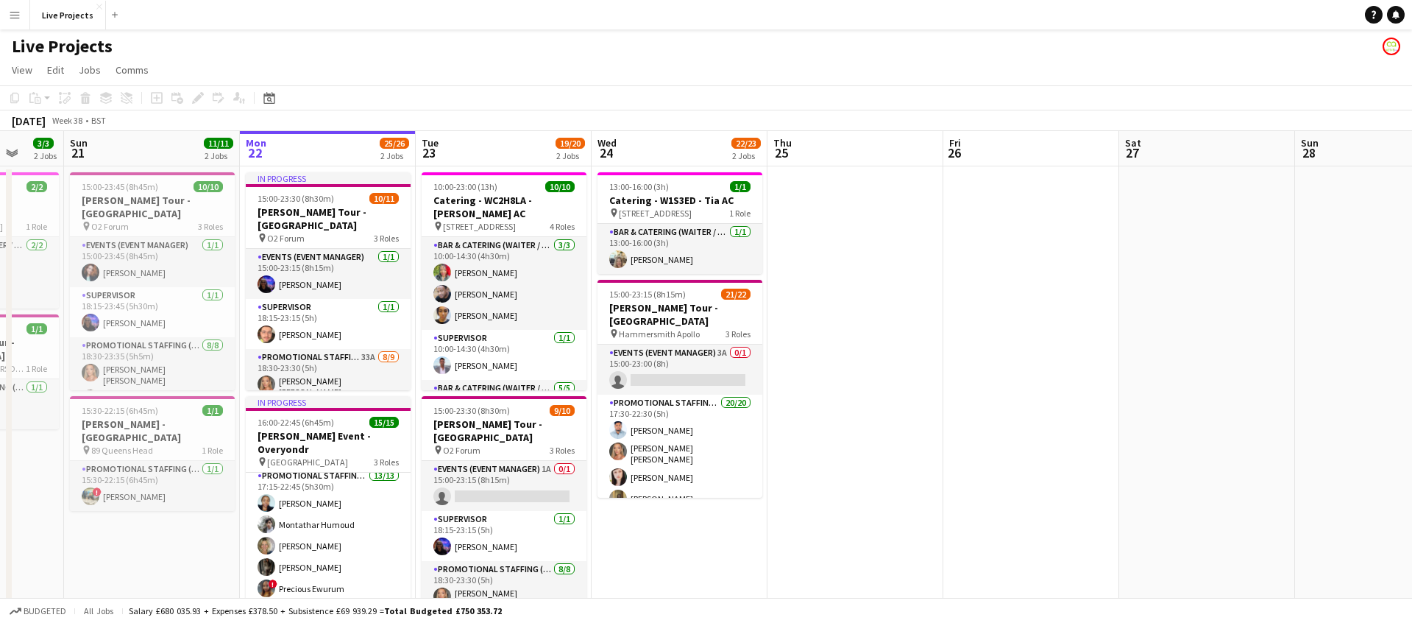
scroll to position [0, 465]
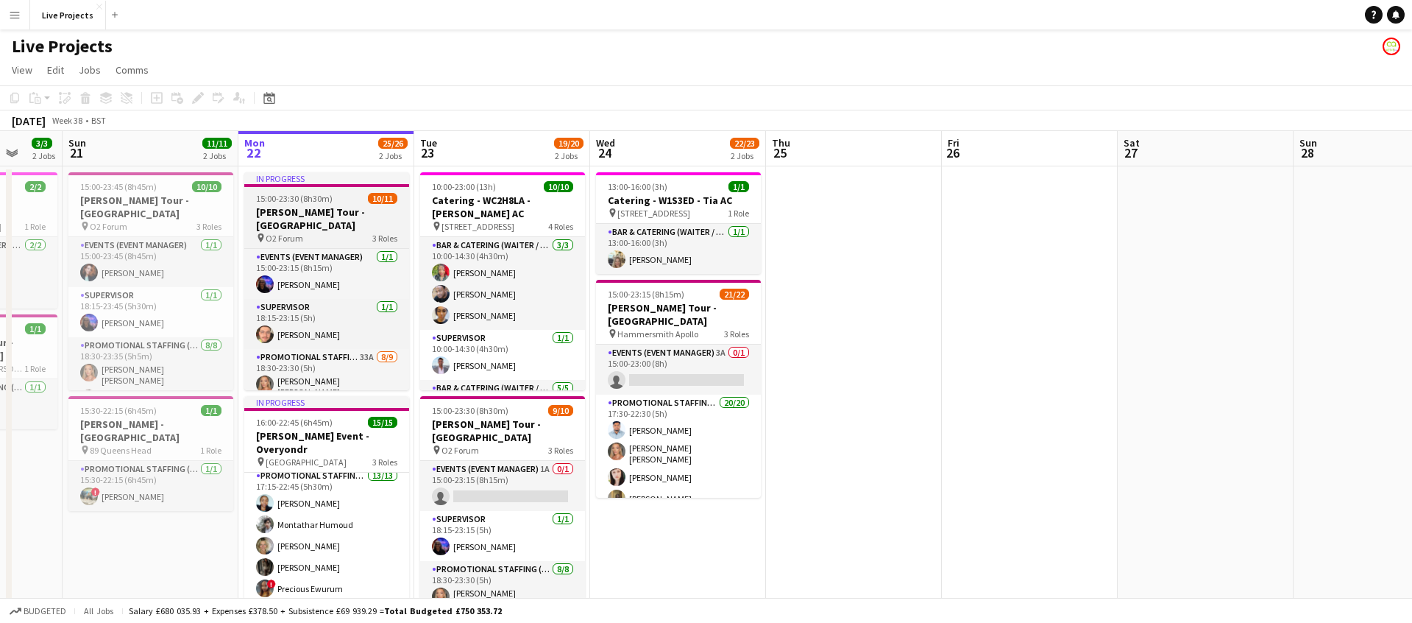
click at [320, 213] on h3 "[PERSON_NAME] Tour - [GEOGRAPHIC_DATA]" at bounding box center [326, 218] width 165 height 26
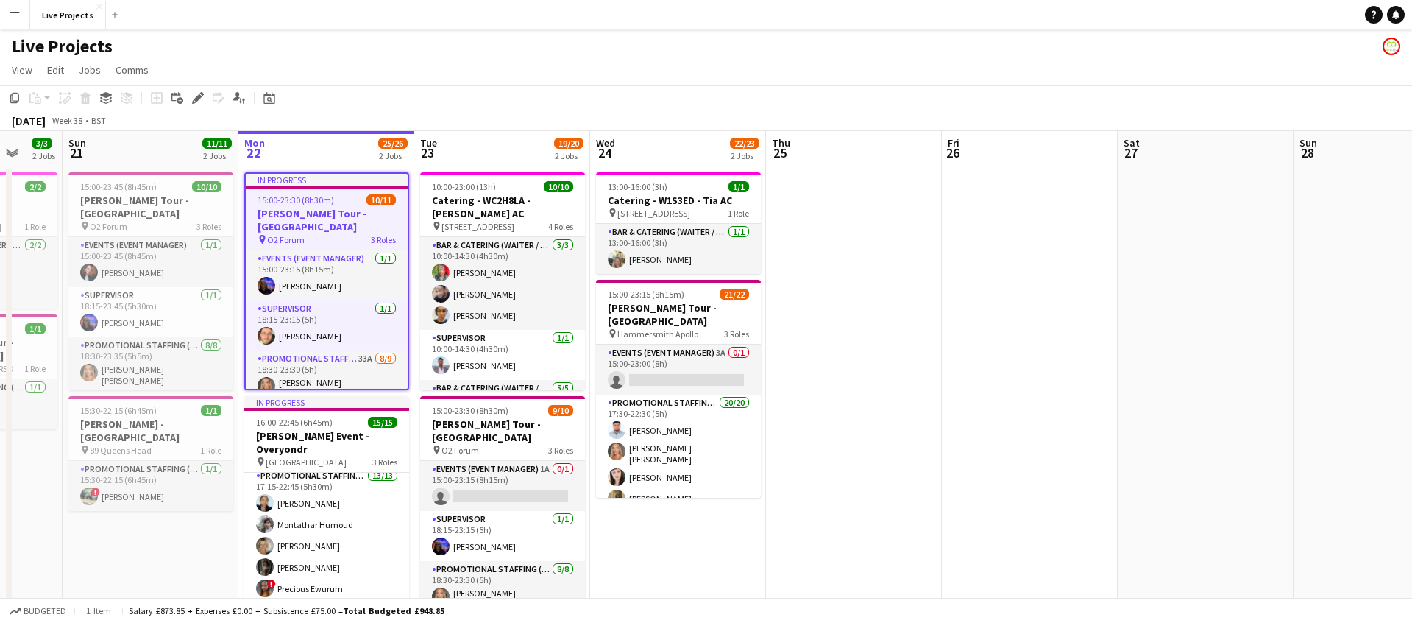
drag, startPoint x: 201, startPoint y: 96, endPoint x: 213, endPoint y: 106, distance: 15.2
click at [201, 96] on icon at bounding box center [198, 98] width 8 height 8
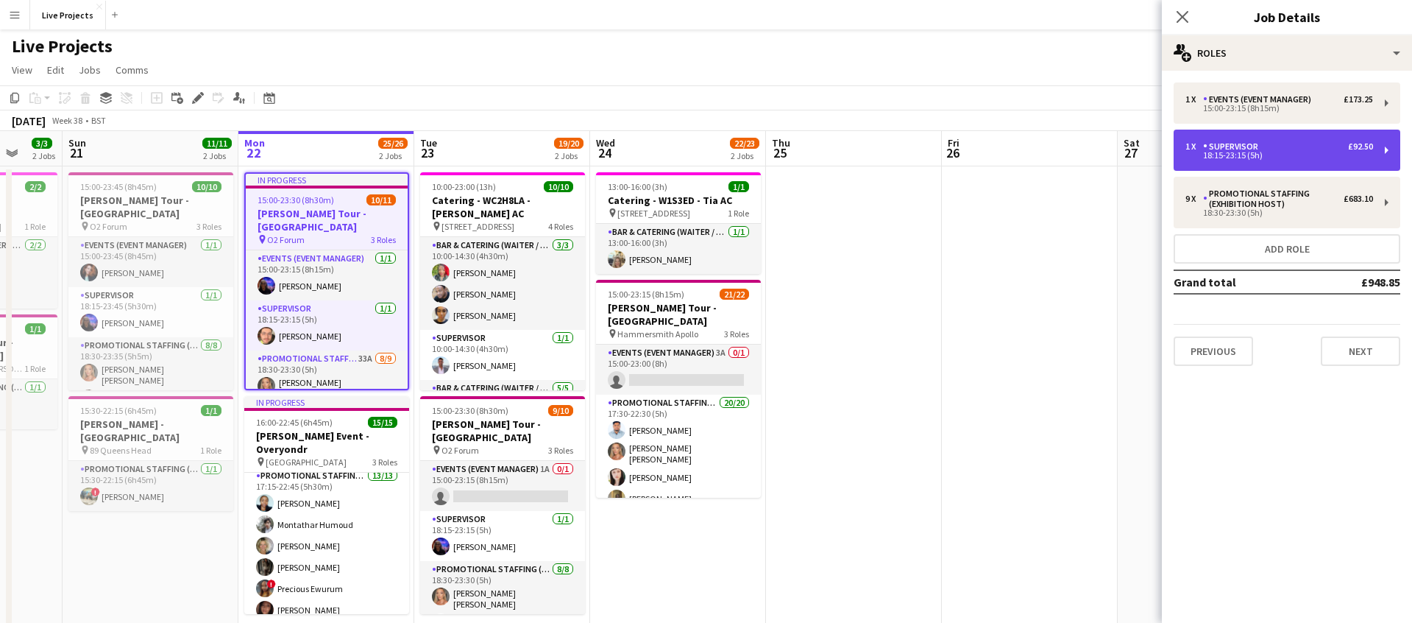
click at [1251, 149] on div "Supervisor" at bounding box center [1233, 146] width 61 height 10
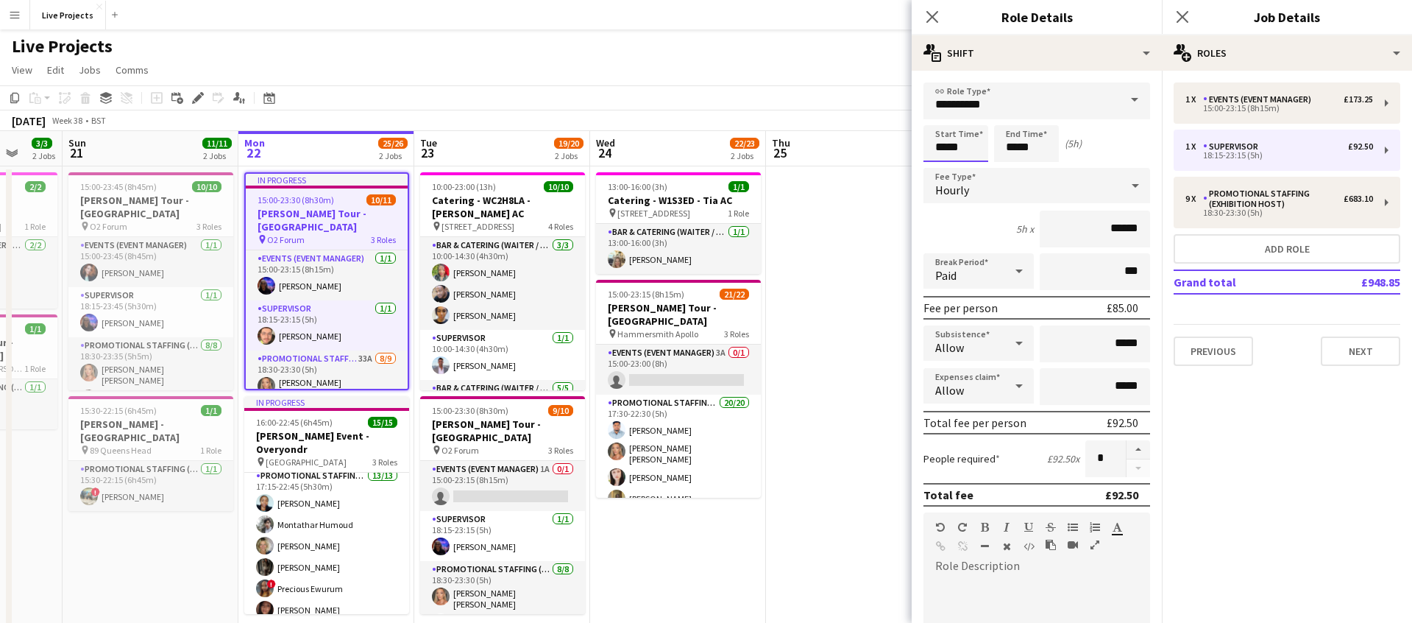
click at [949, 147] on input "*****" at bounding box center [956, 143] width 65 height 37
click at [942, 162] on div at bounding box center [941, 169] width 29 height 15
click at [972, 163] on div at bounding box center [970, 169] width 29 height 15
type input "*****"
click at [972, 163] on div at bounding box center [970, 169] width 29 height 15
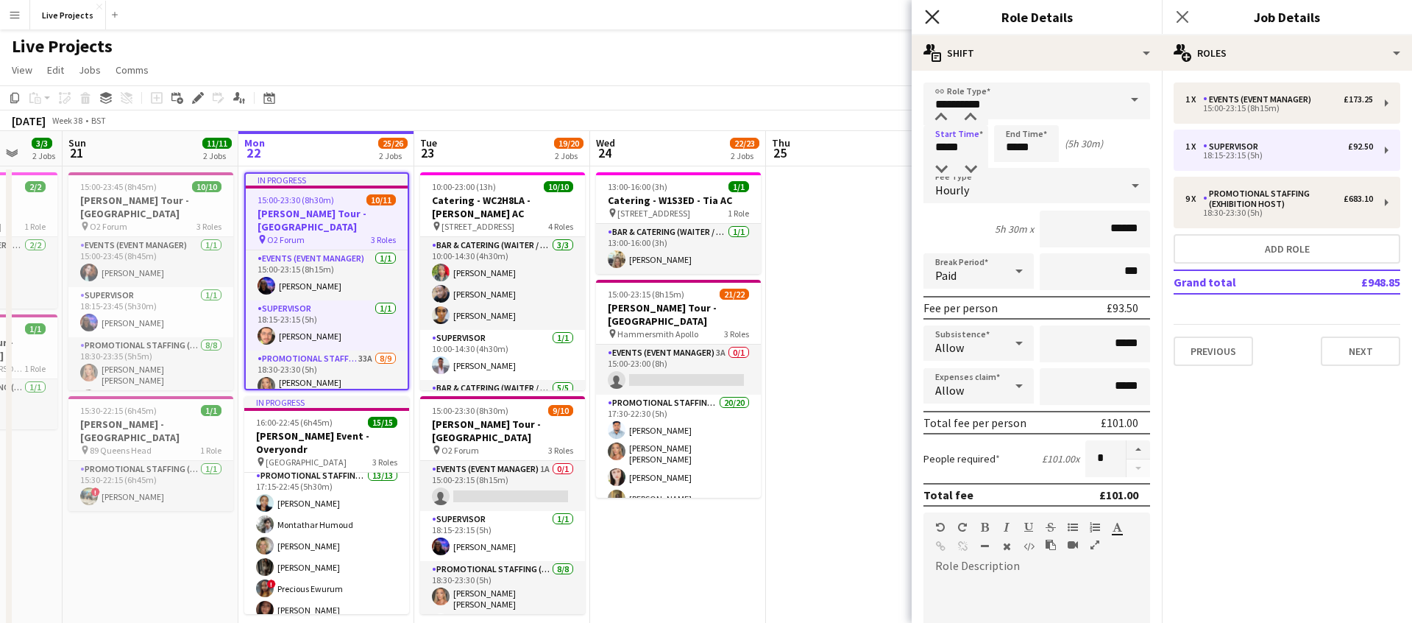
click at [930, 15] on icon at bounding box center [932, 17] width 14 height 14
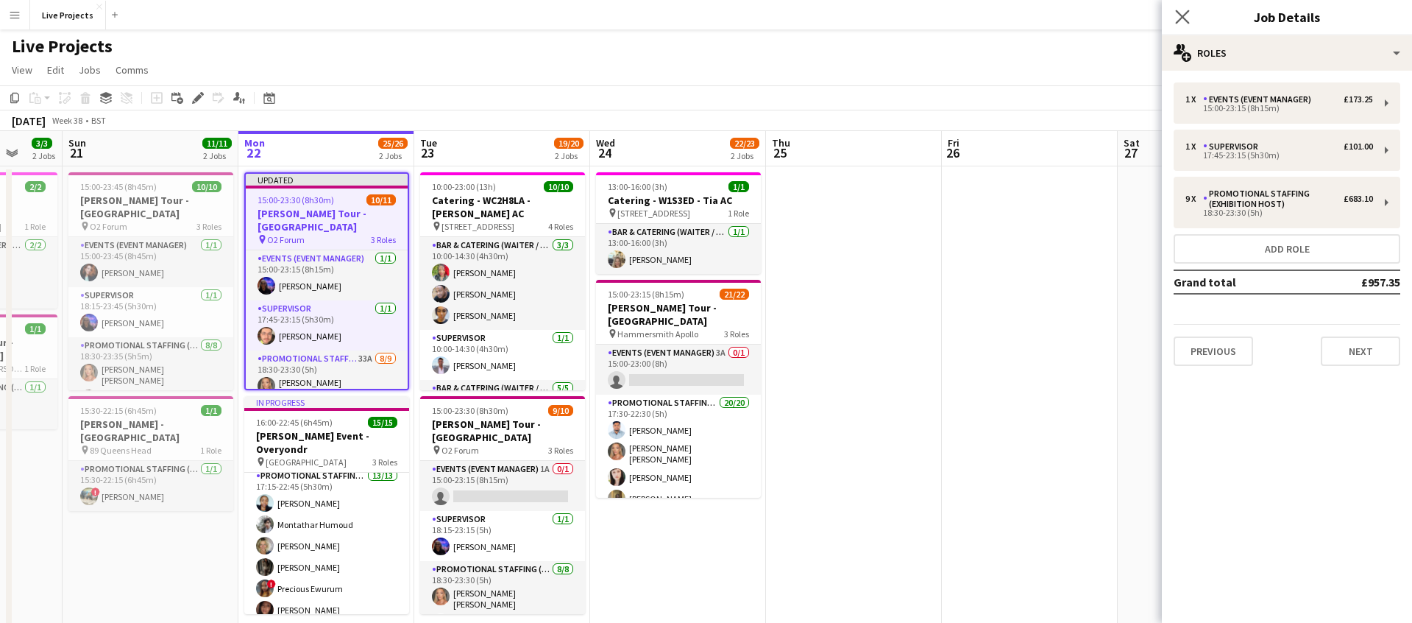
drag, startPoint x: 1184, startPoint y: 18, endPoint x: 1189, endPoint y: 25, distance: 9.0
click at [1184, 18] on icon at bounding box center [1182, 17] width 14 height 14
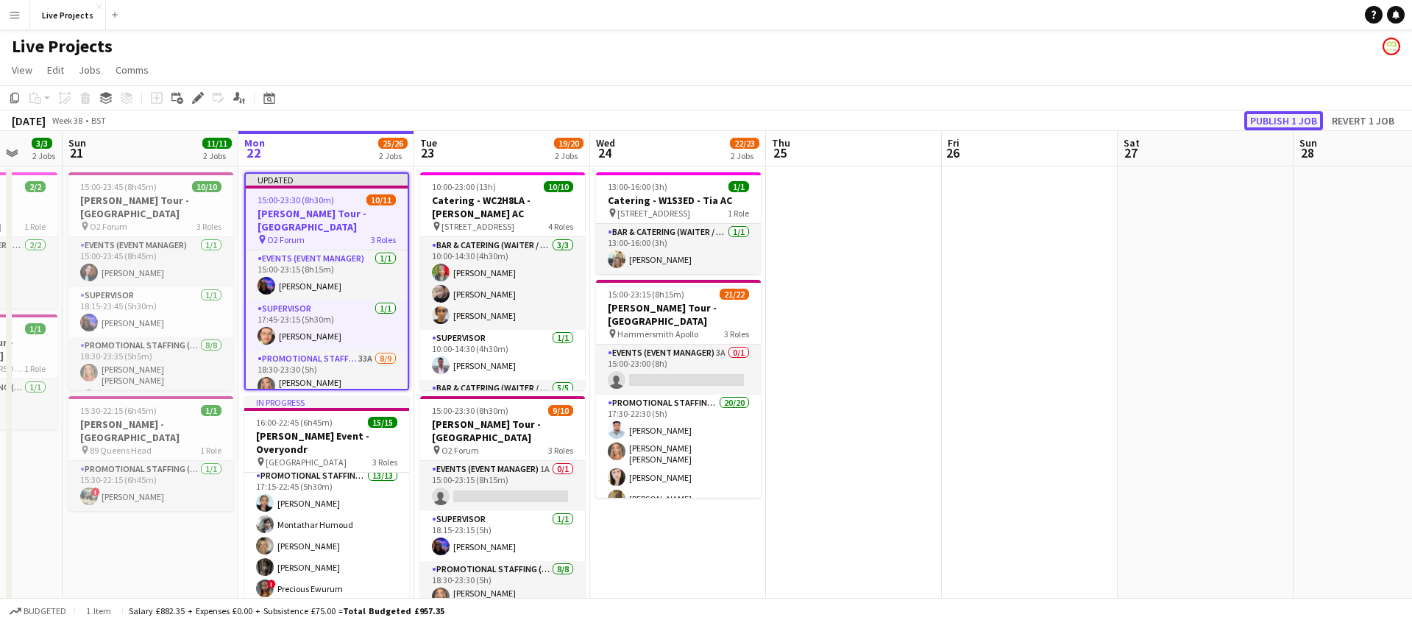
click at [1284, 121] on button "Publish 1 job" at bounding box center [1284, 120] width 79 height 19
click at [312, 203] on span "15:00-23:30 (8h30m)" at bounding box center [296, 199] width 77 height 11
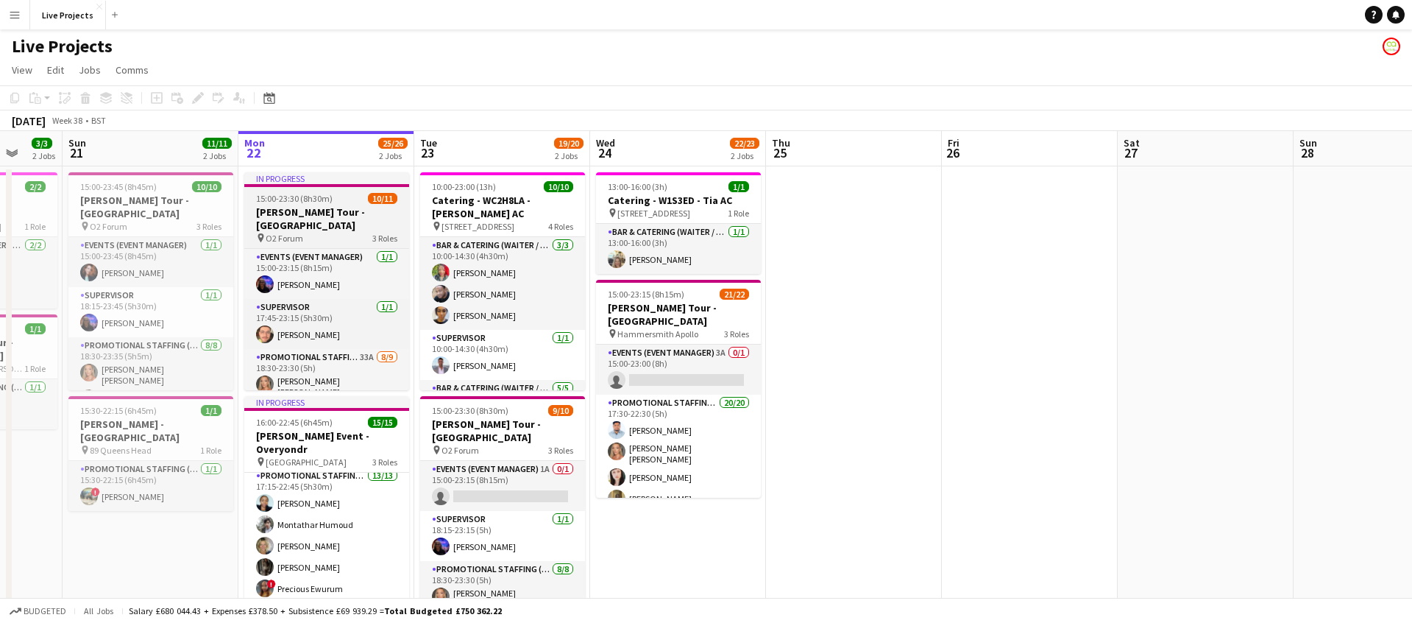
click at [312, 205] on h3 "[PERSON_NAME] Tour - [GEOGRAPHIC_DATA]" at bounding box center [326, 218] width 165 height 26
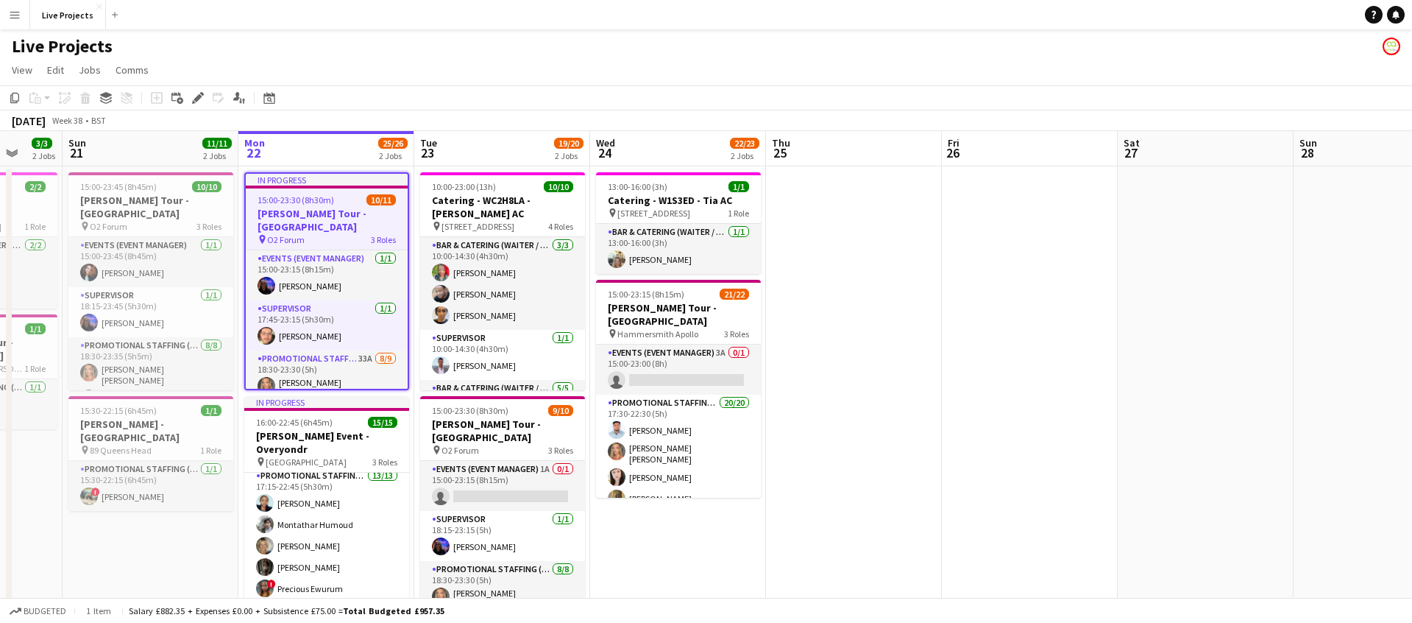
drag, startPoint x: 199, startPoint y: 96, endPoint x: 247, endPoint y: 127, distance: 58.0
click at [199, 96] on icon at bounding box center [198, 98] width 8 height 8
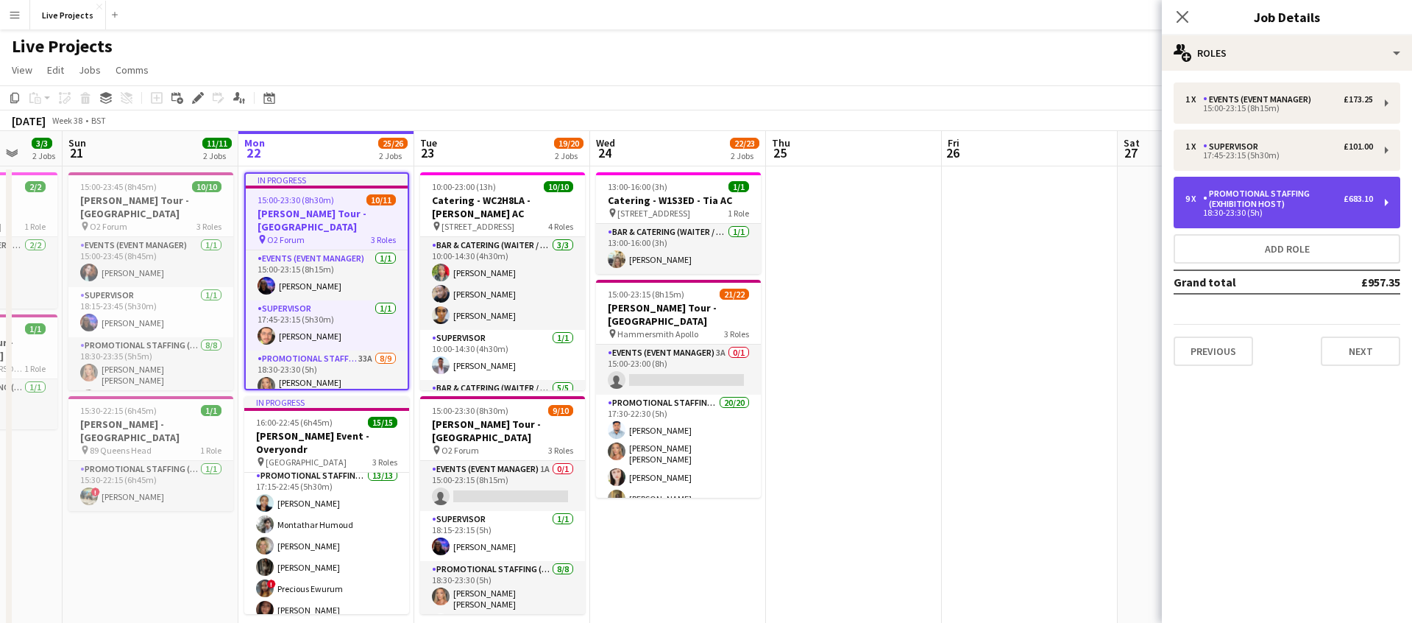
click at [1206, 205] on div "Promotional Staffing (Exhibition Host)" at bounding box center [1273, 198] width 141 height 21
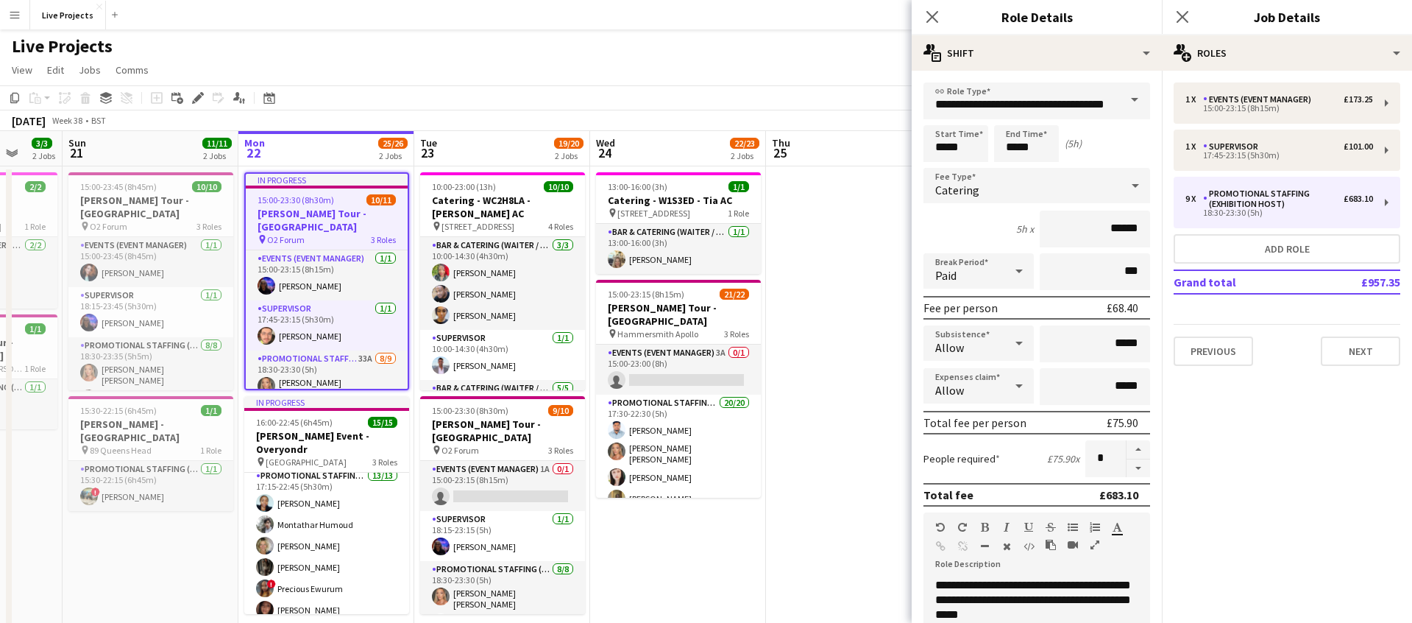
click at [1135, 463] on button "button" at bounding box center [1139, 468] width 24 height 18
type input "*"
click at [936, 13] on icon at bounding box center [932, 17] width 14 height 14
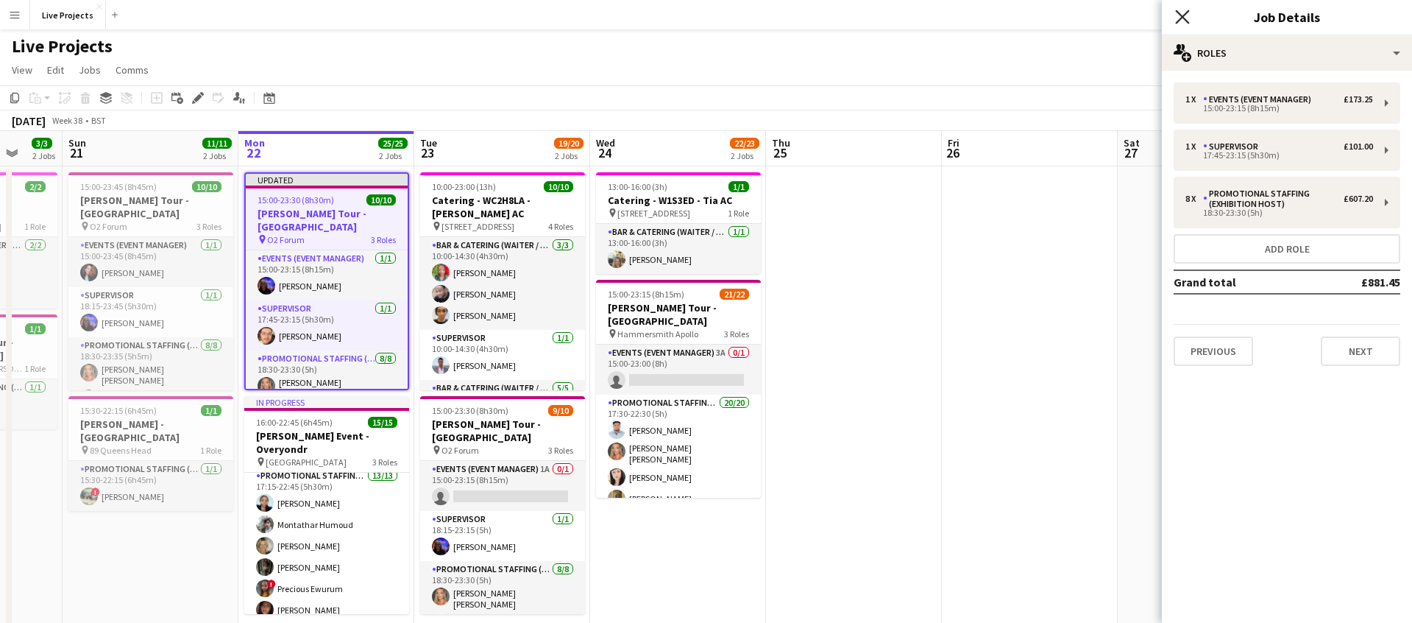
click at [1185, 13] on icon at bounding box center [1182, 17] width 14 height 14
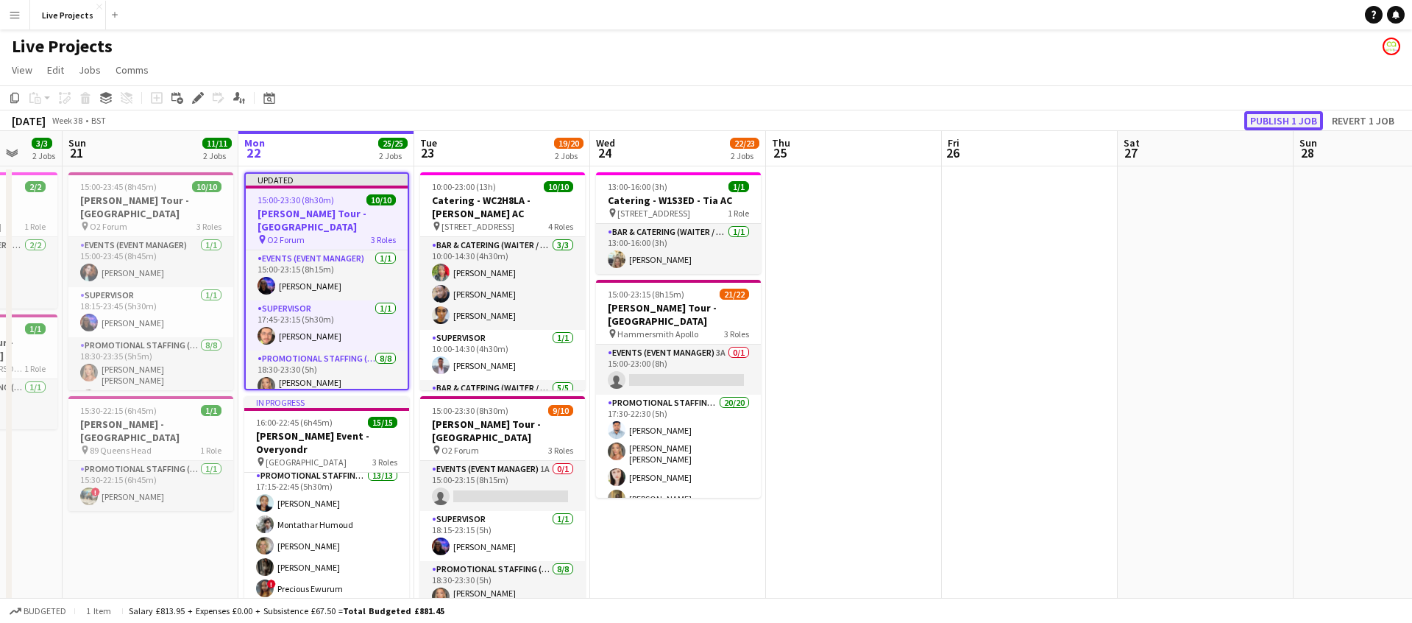
click at [1265, 114] on button "Publish 1 job" at bounding box center [1284, 120] width 79 height 19
click at [342, 214] on h3 "[PERSON_NAME] Tour - [GEOGRAPHIC_DATA]" at bounding box center [327, 220] width 162 height 26
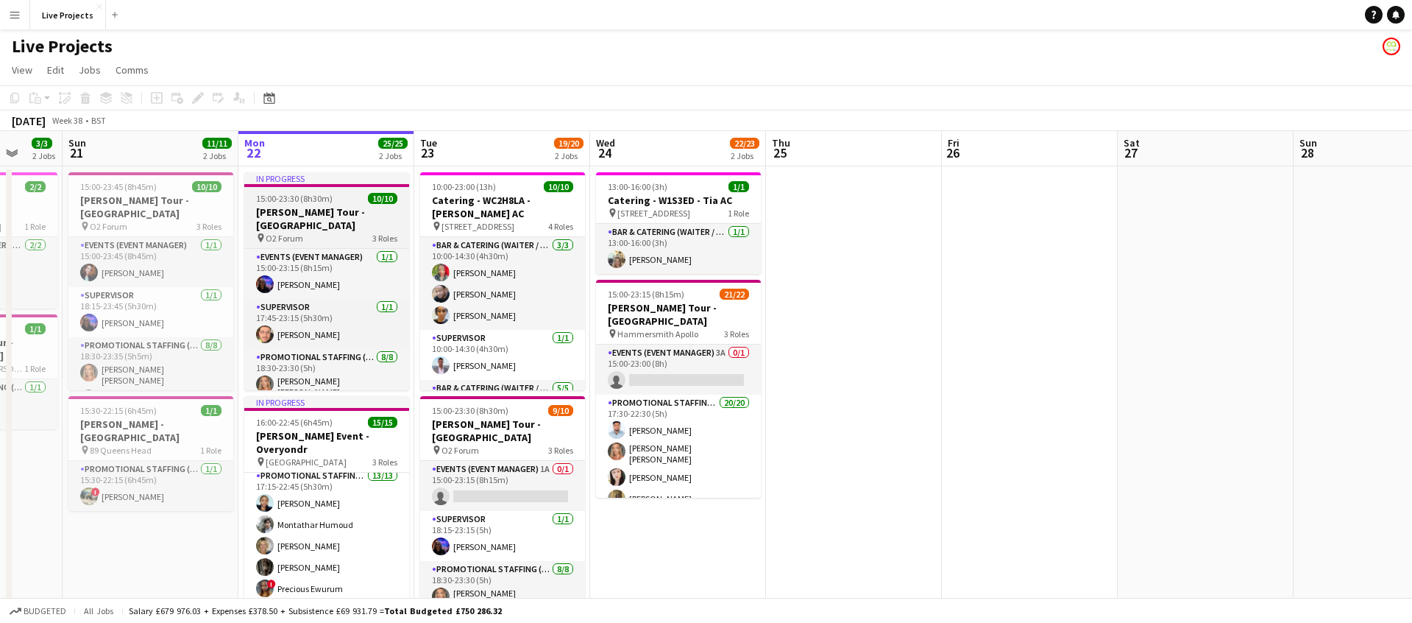
click at [296, 197] on span "15:00-23:30 (8h30m)" at bounding box center [294, 198] width 77 height 11
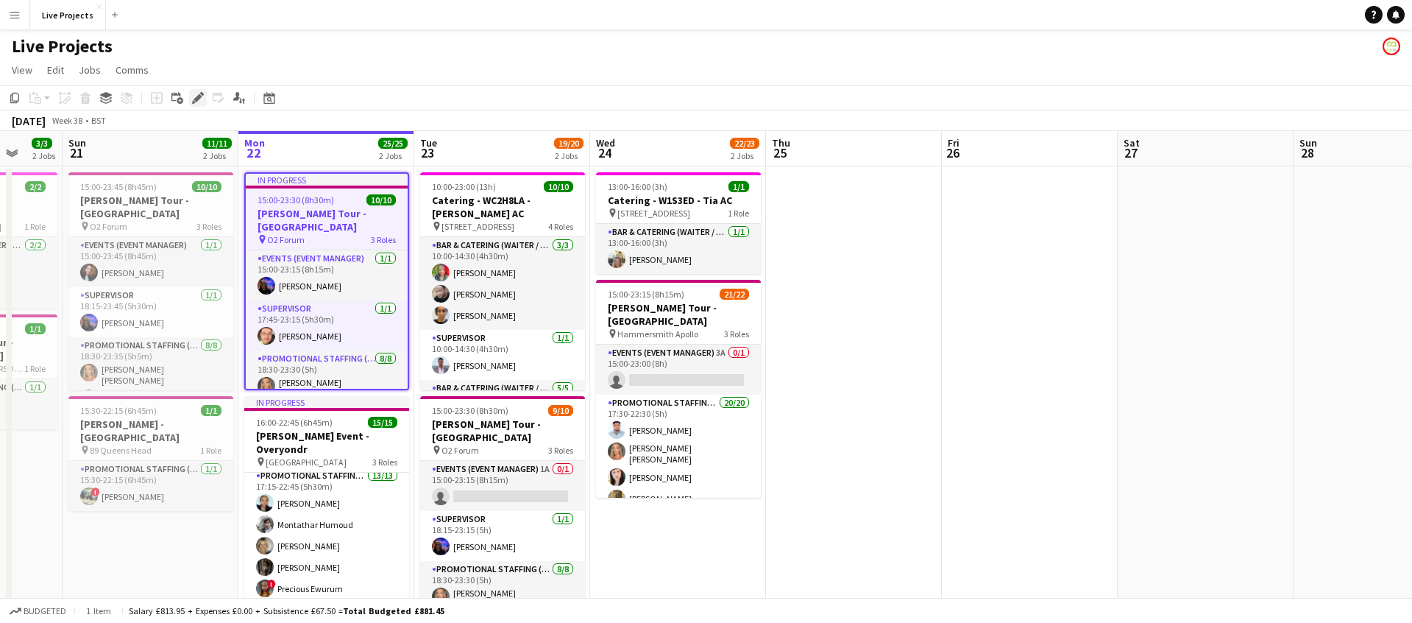
click at [202, 96] on icon "Edit" at bounding box center [198, 98] width 12 height 12
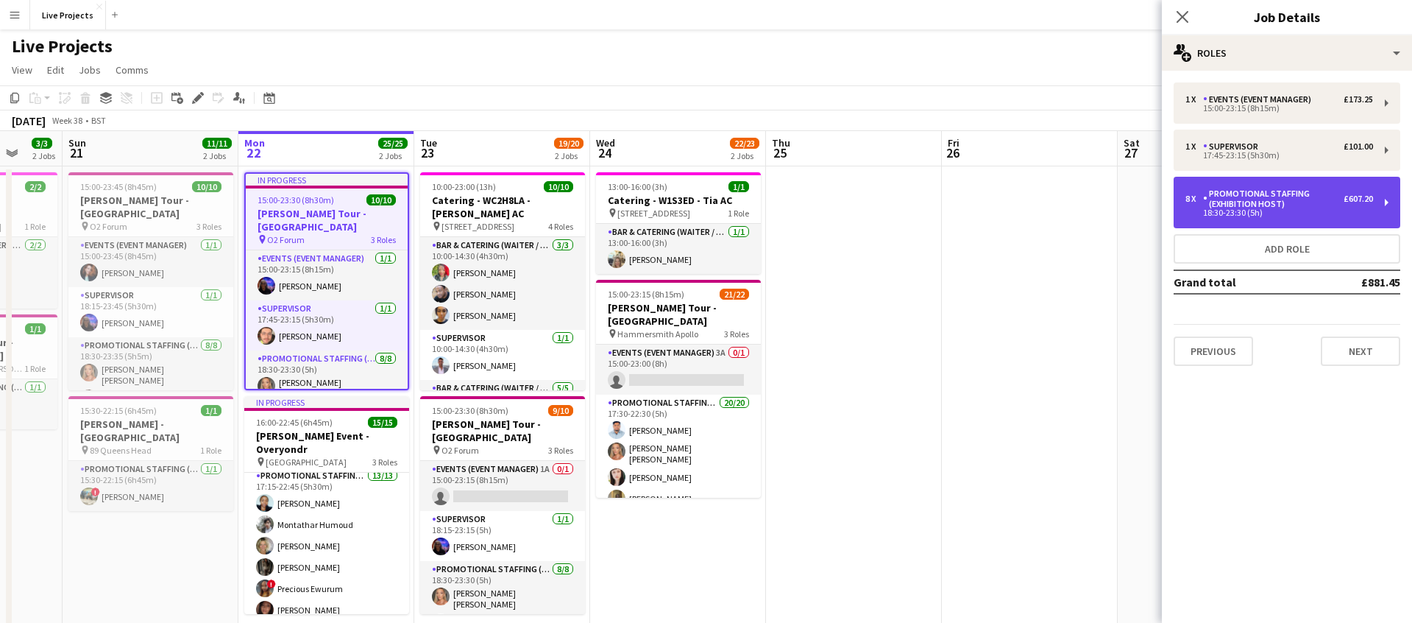
click at [1249, 198] on div "Promotional Staffing (Exhibition Host)" at bounding box center [1273, 198] width 141 height 21
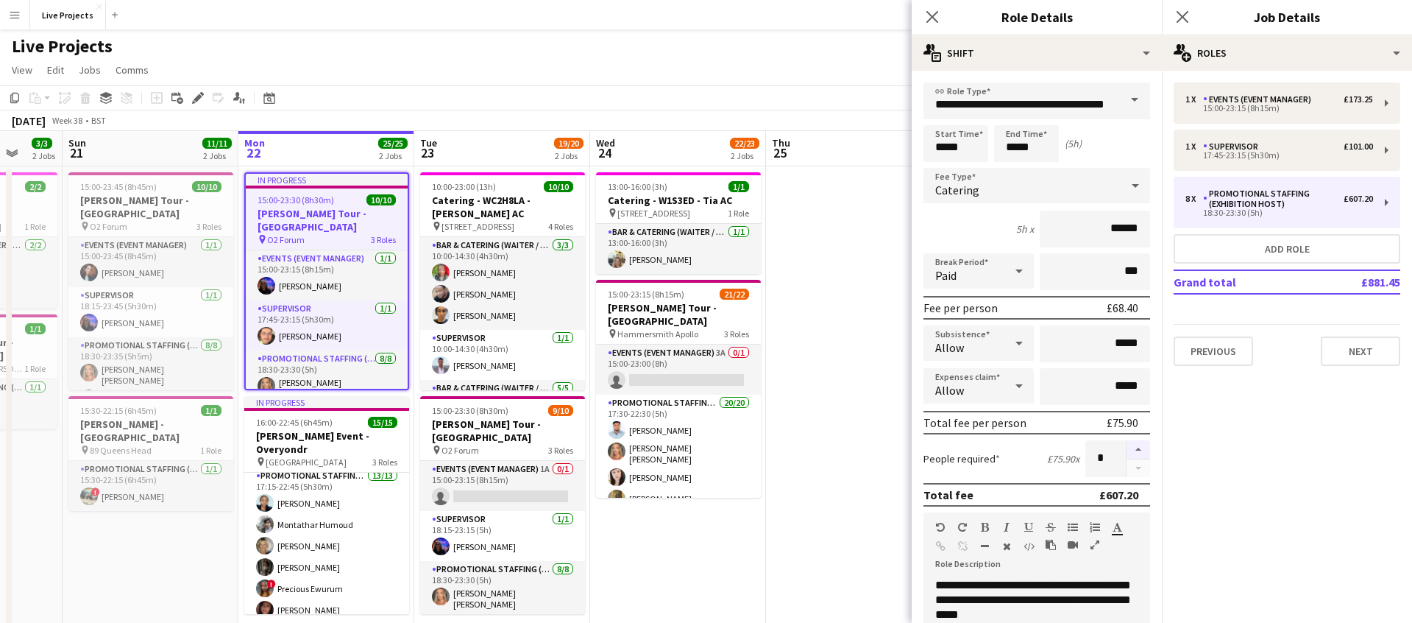
click at [1142, 444] on button "button" at bounding box center [1139, 449] width 24 height 19
type input "*"
click at [934, 13] on icon "Close pop-in" at bounding box center [932, 17] width 14 height 14
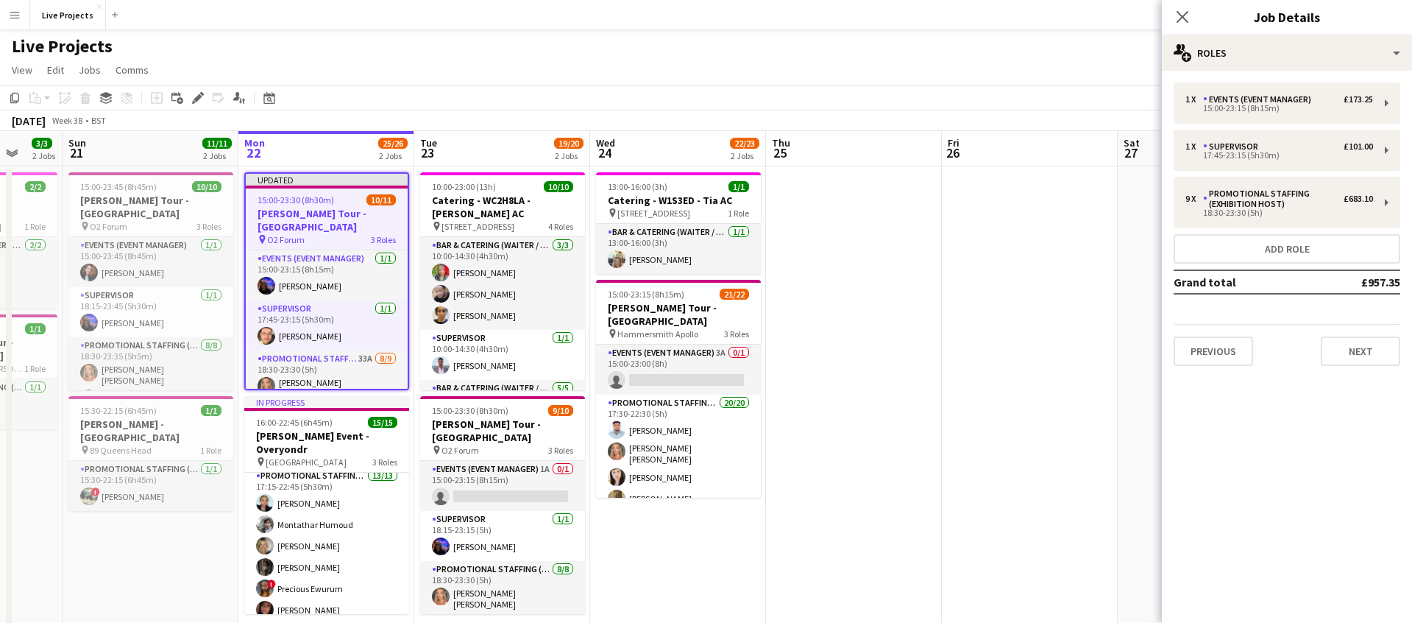
drag, startPoint x: 1181, startPoint y: 14, endPoint x: 1175, endPoint y: 30, distance: 17.0
click at [1180, 15] on icon at bounding box center [1183, 17] width 12 height 12
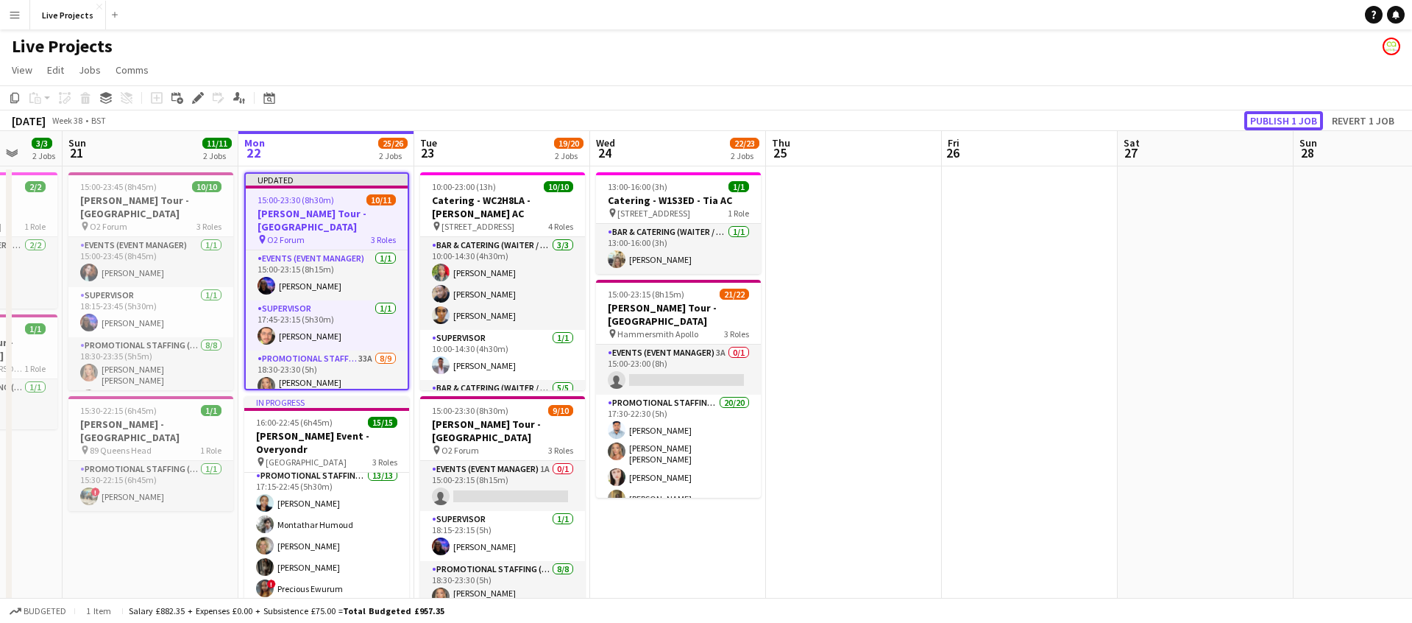
drag, startPoint x: 1297, startPoint y: 123, endPoint x: 1282, endPoint y: 134, distance: 18.4
click at [1296, 123] on button "Publish 1 job" at bounding box center [1284, 120] width 79 height 19
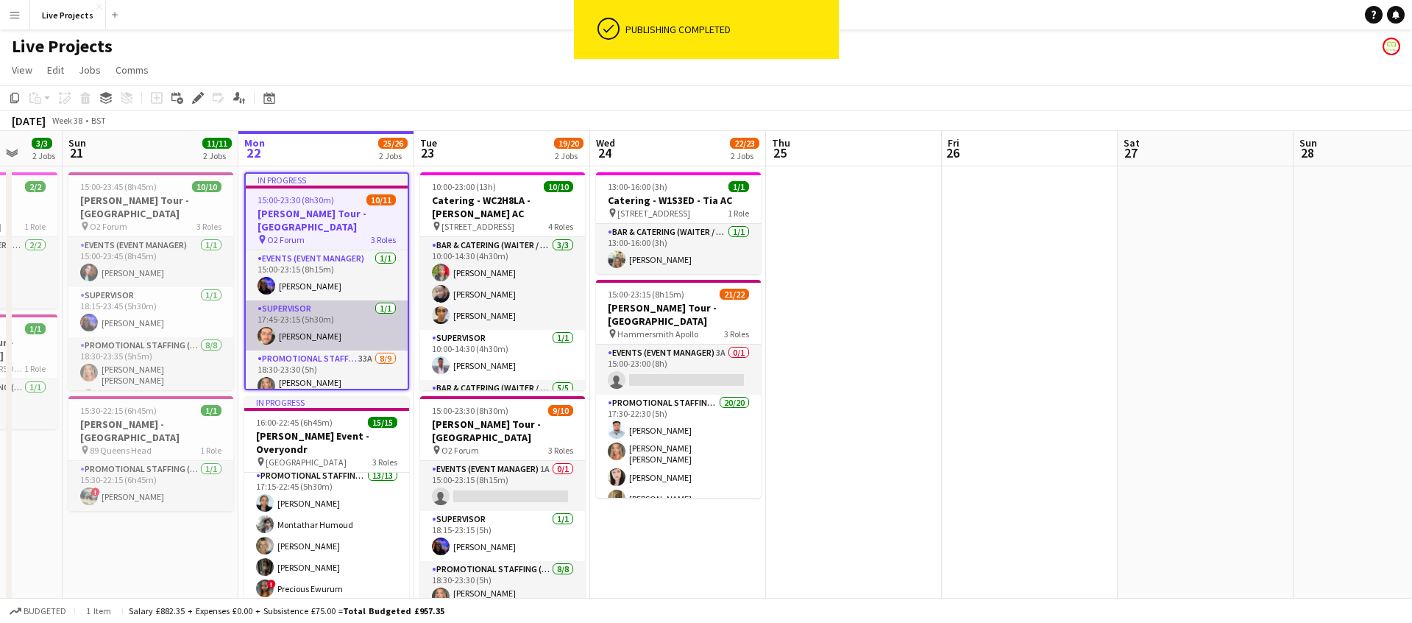
click at [350, 316] on app-card-role "Supervisor [DATE] 17:45-23:15 (5h30m) [PERSON_NAME]" at bounding box center [327, 325] width 162 height 50
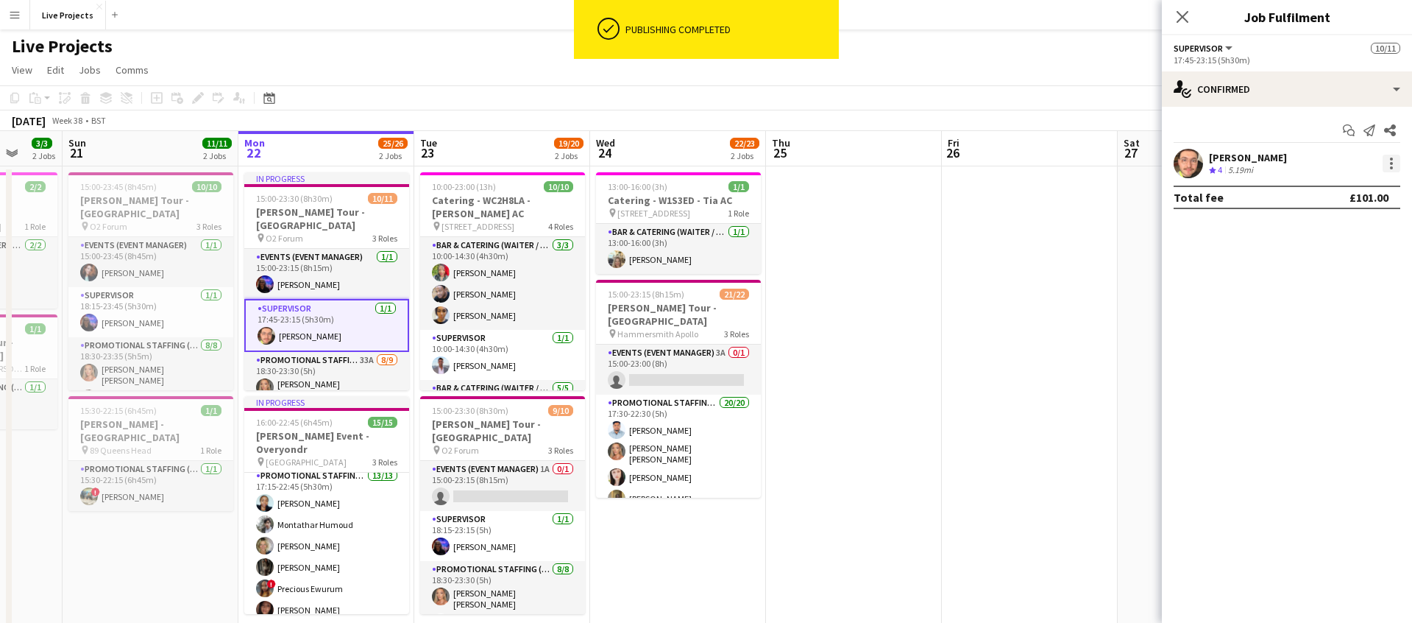
click at [1392, 162] on div at bounding box center [1391, 163] width 3 height 3
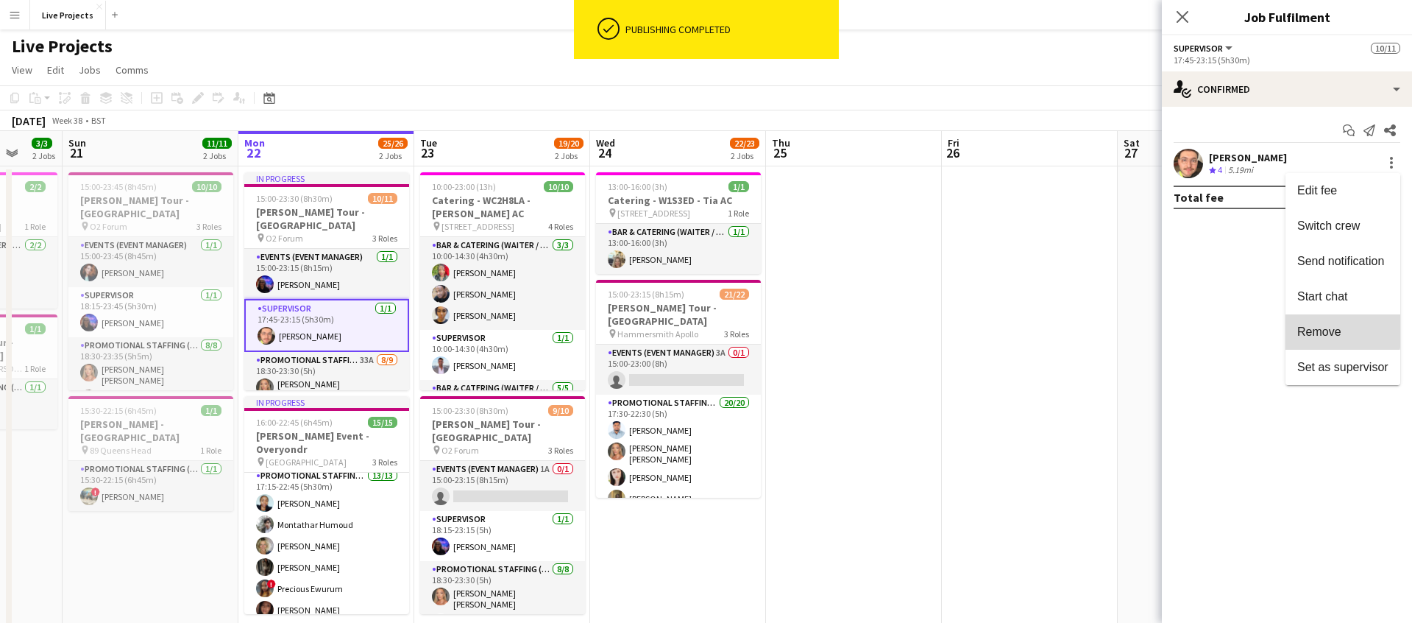
click at [1324, 330] on span "Remove" at bounding box center [1320, 331] width 44 height 13
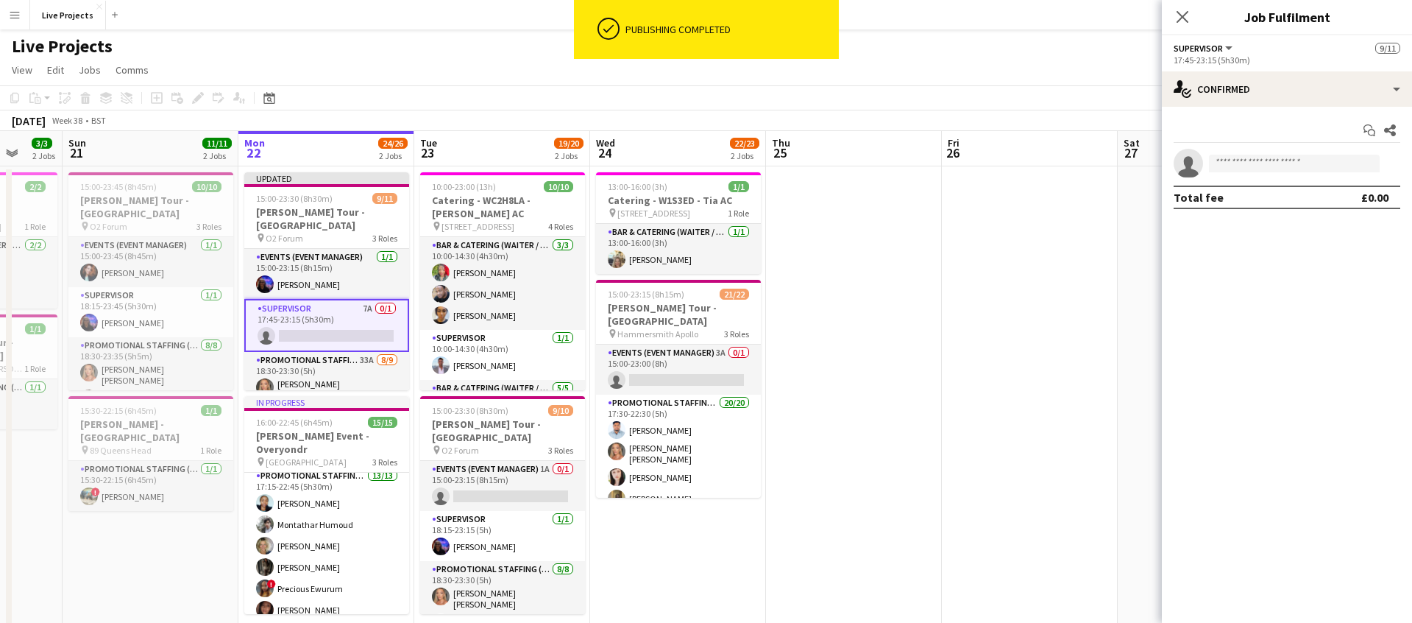
click at [1184, 15] on icon "Close pop-in" at bounding box center [1183, 17] width 12 height 12
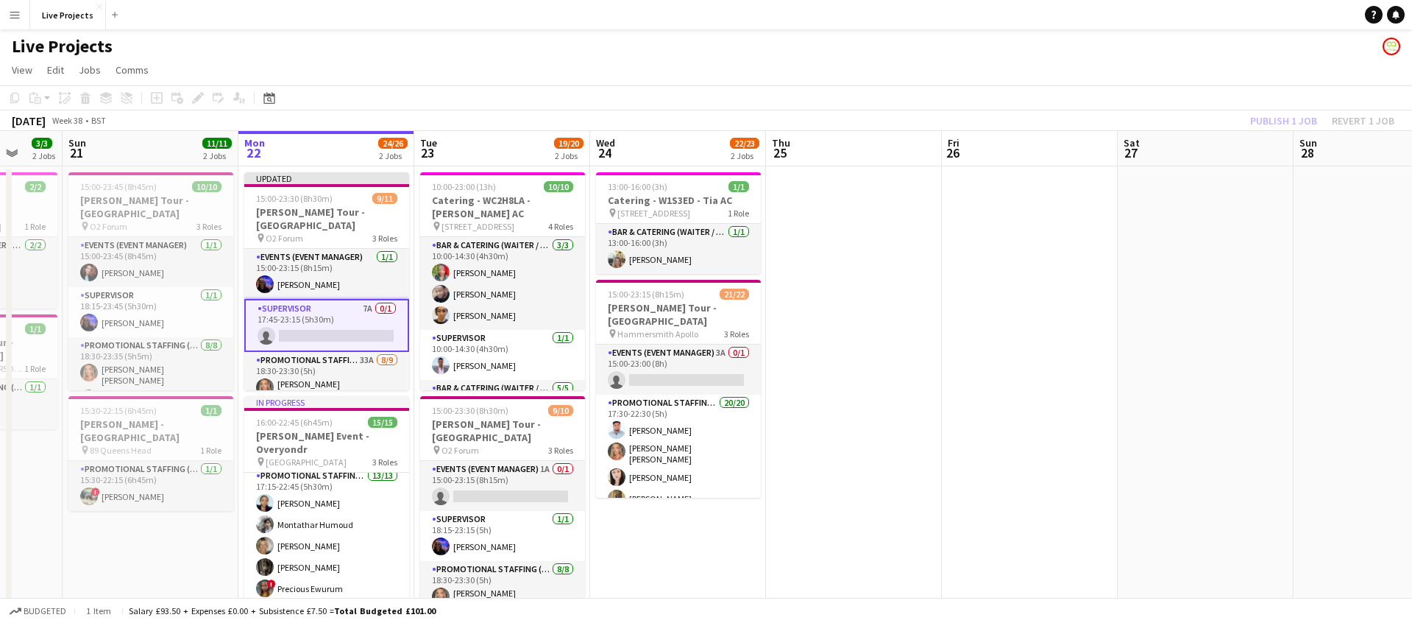
click at [1278, 120] on div "Publish 1 job Revert 1 job" at bounding box center [1323, 120] width 180 height 19
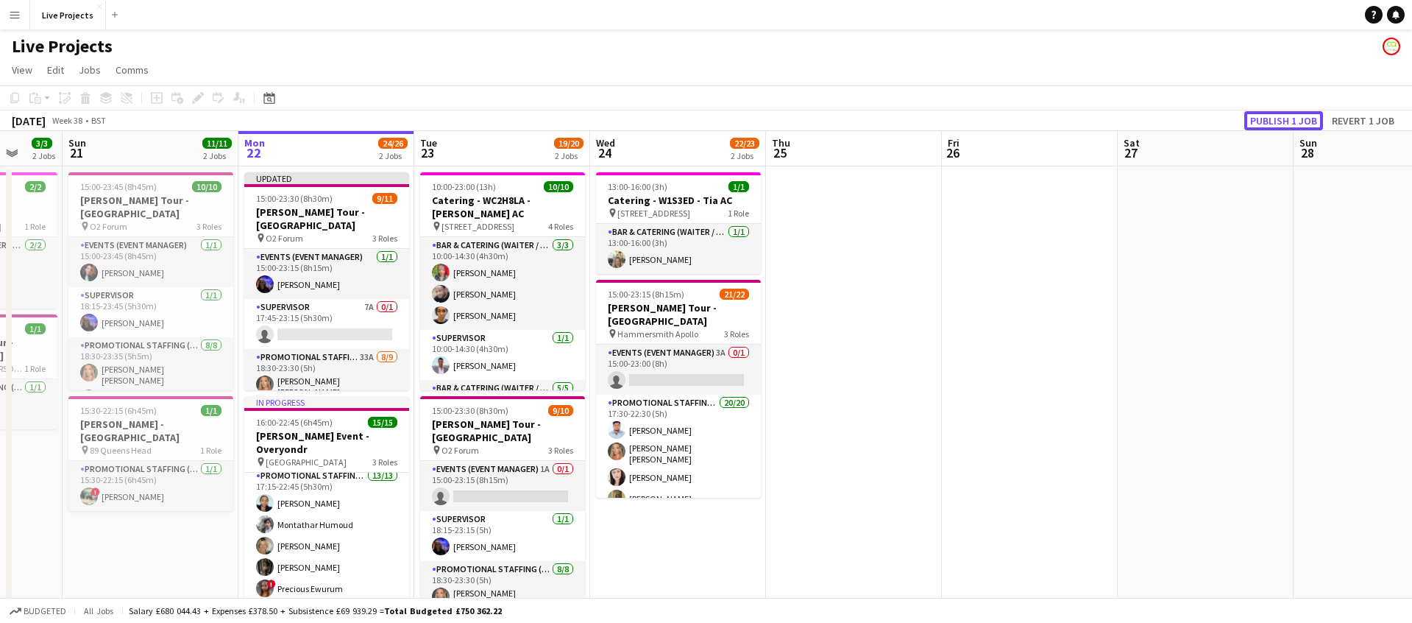
click at [1278, 120] on button "Publish 1 job" at bounding box center [1284, 120] width 79 height 19
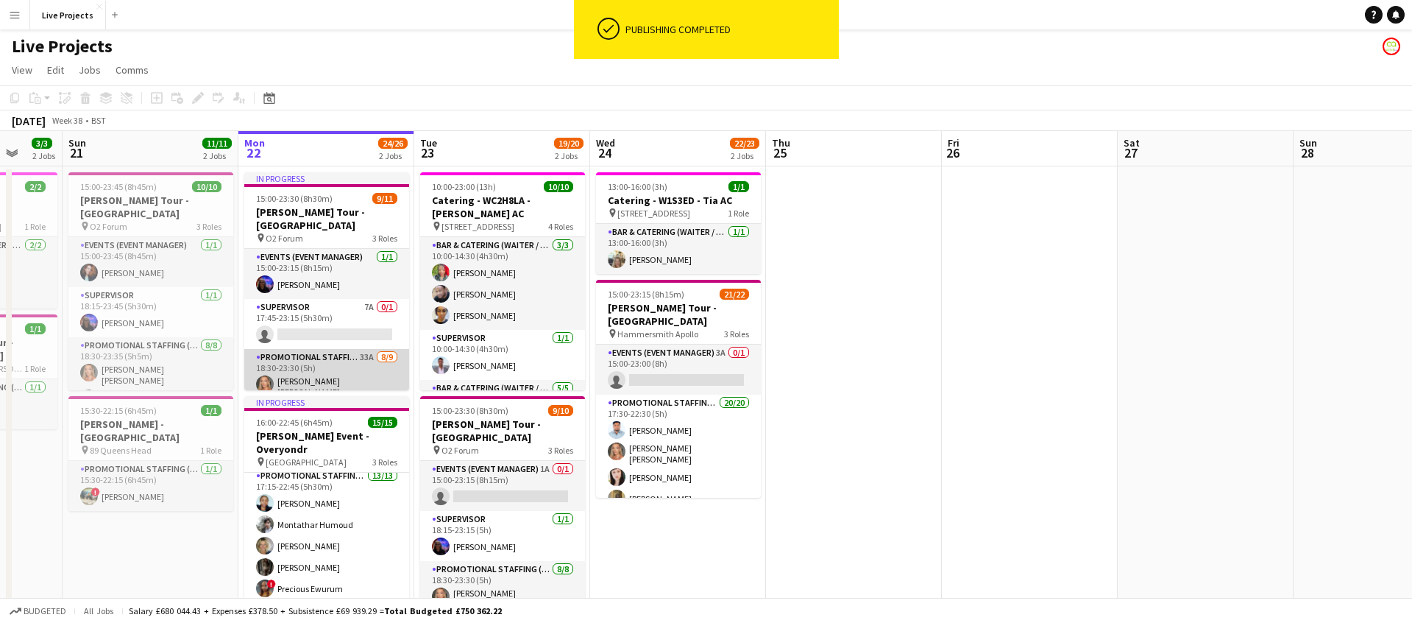
click at [357, 369] on app-card-role "Promotional Staffing (Exhibition Host) 33A [DATE] 18:30-23:30 (5h) [PERSON_NAME…" at bounding box center [326, 464] width 165 height 230
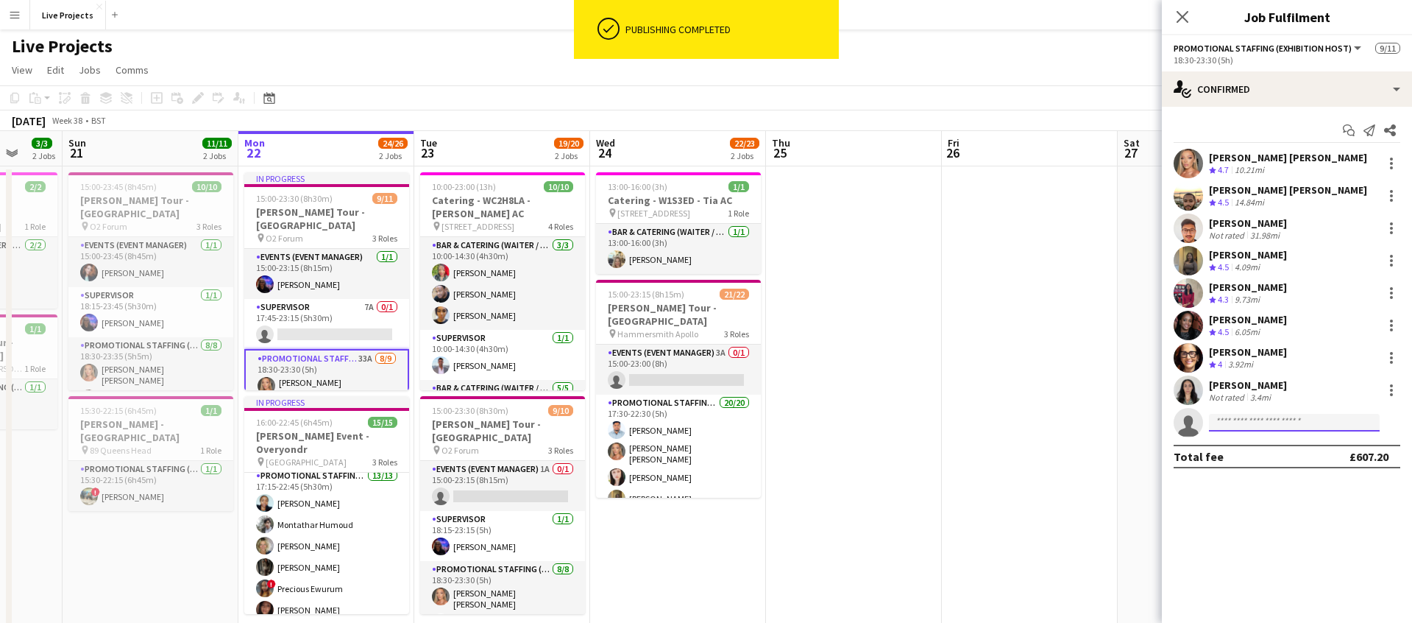
click at [1249, 423] on input at bounding box center [1294, 423] width 171 height 18
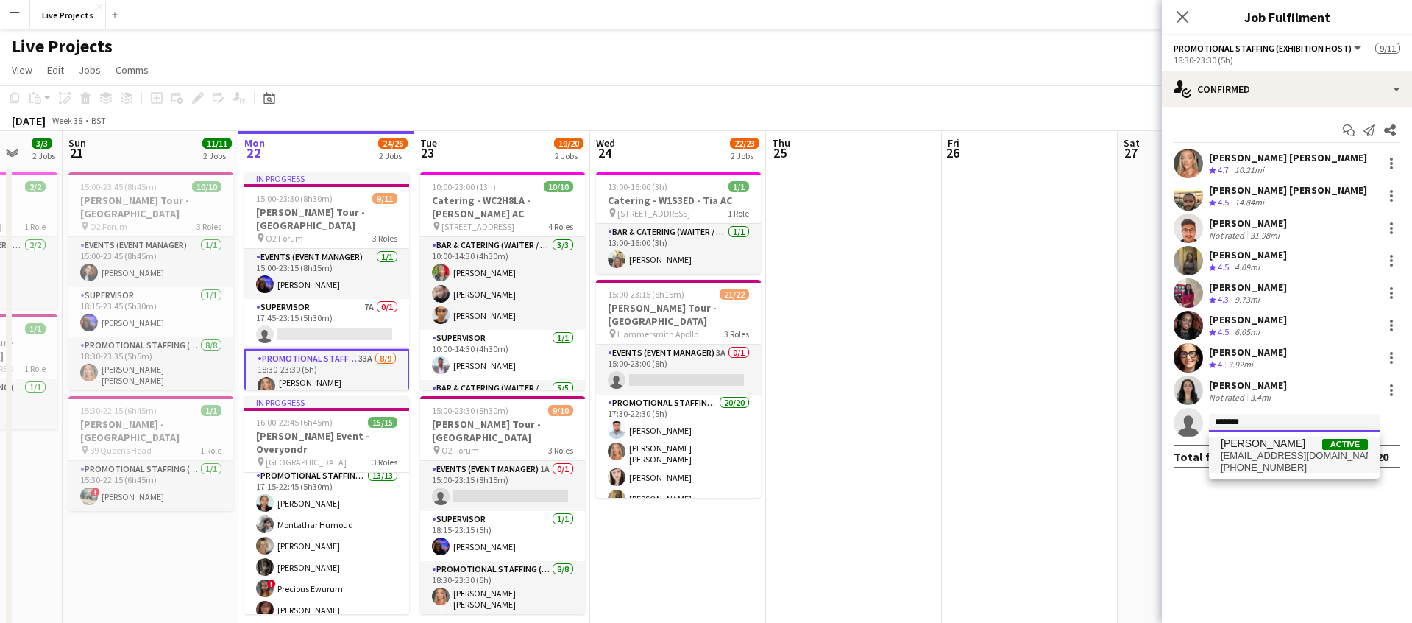
type input "*******"
click at [1259, 453] on span "[EMAIL_ADDRESS][DOMAIN_NAME]" at bounding box center [1294, 456] width 147 height 12
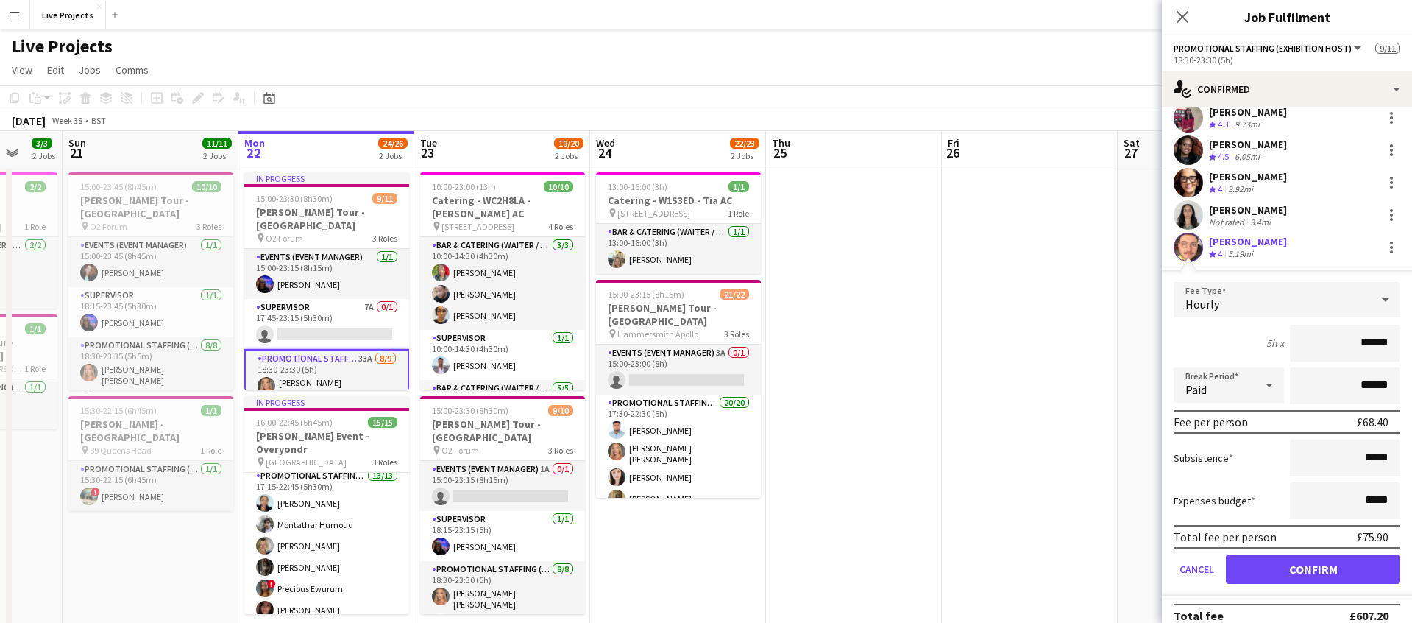
scroll to position [191, 0]
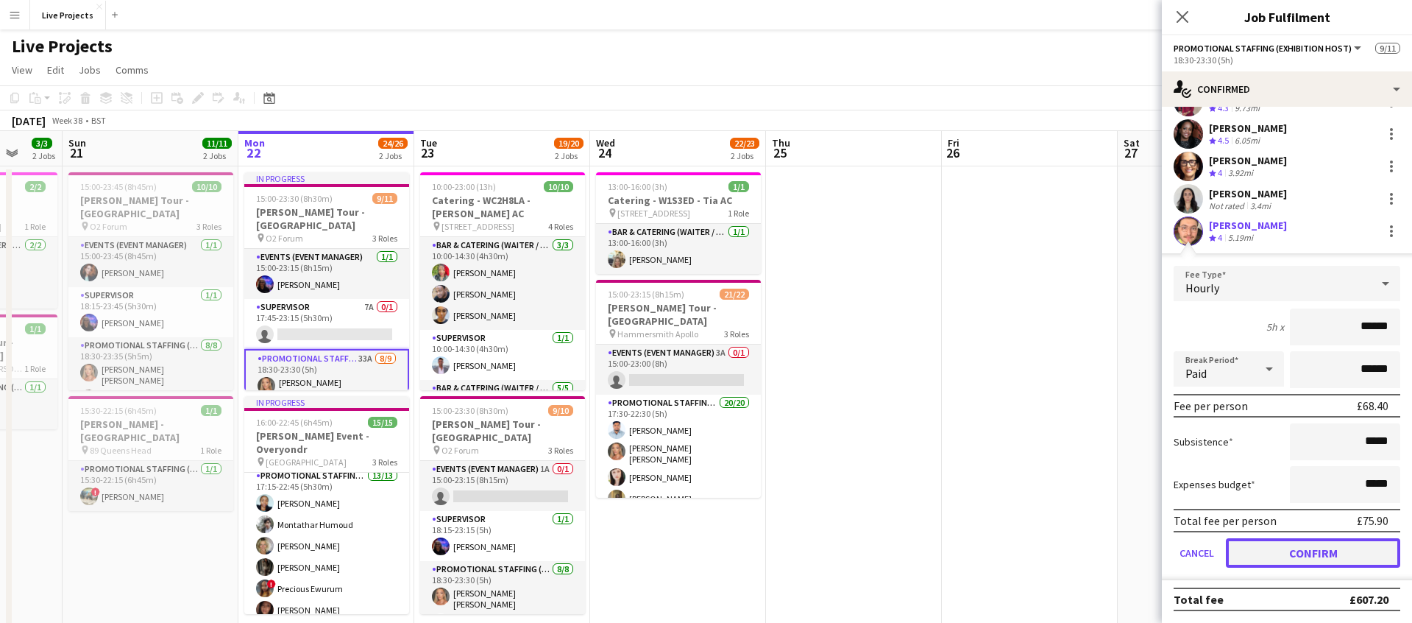
click at [1297, 555] on button "Confirm" at bounding box center [1313, 552] width 174 height 29
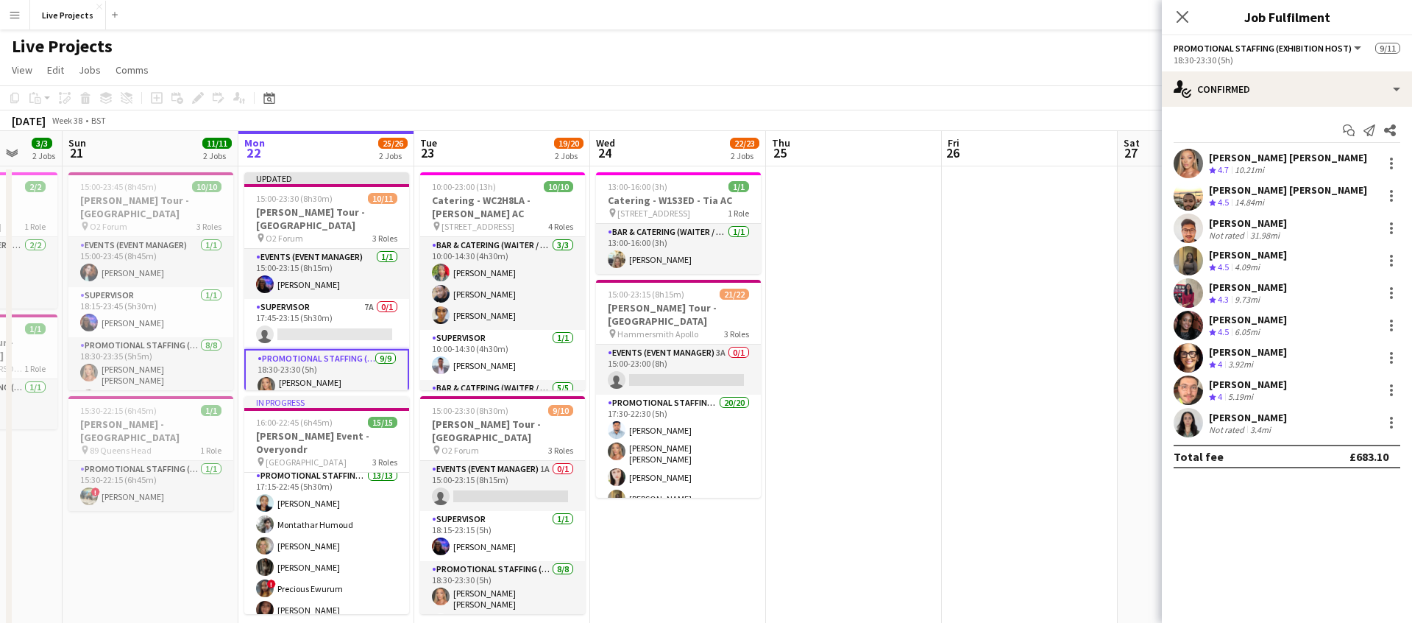
scroll to position [0, 0]
click at [1180, 10] on icon "Close pop-in" at bounding box center [1182, 17] width 14 height 14
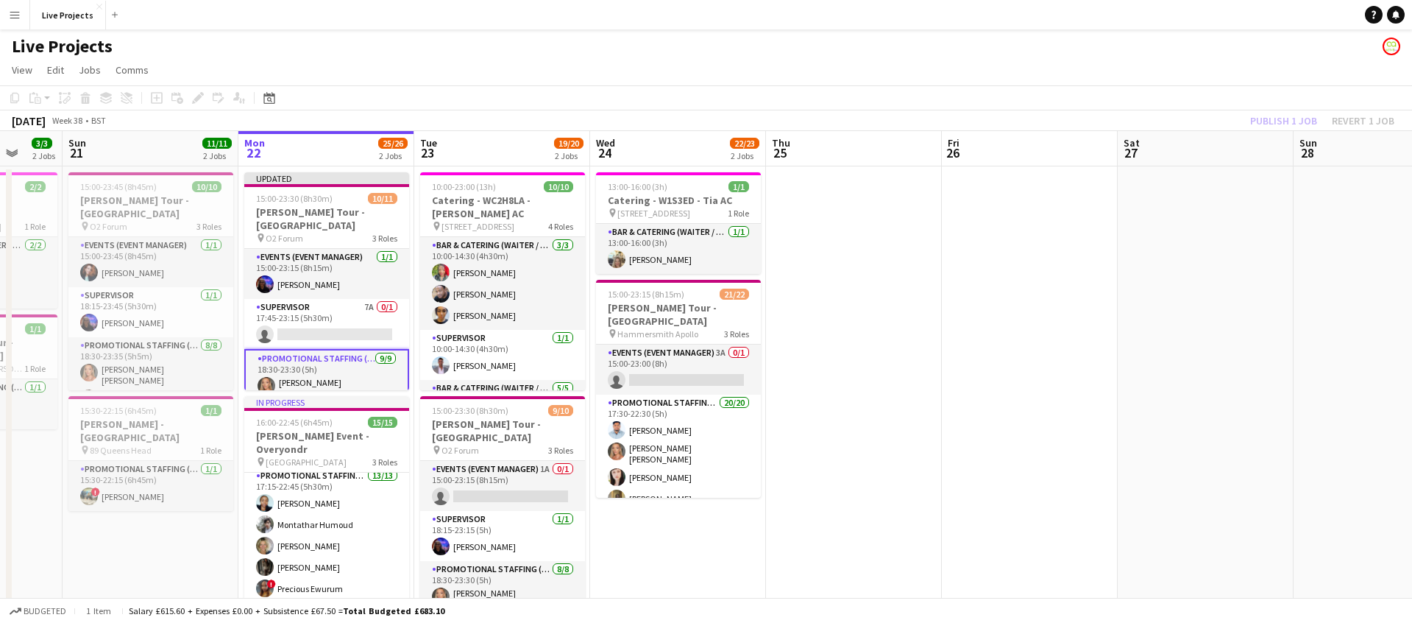
click at [1273, 117] on div "Publish 1 job Revert 1 job" at bounding box center [1323, 120] width 180 height 19
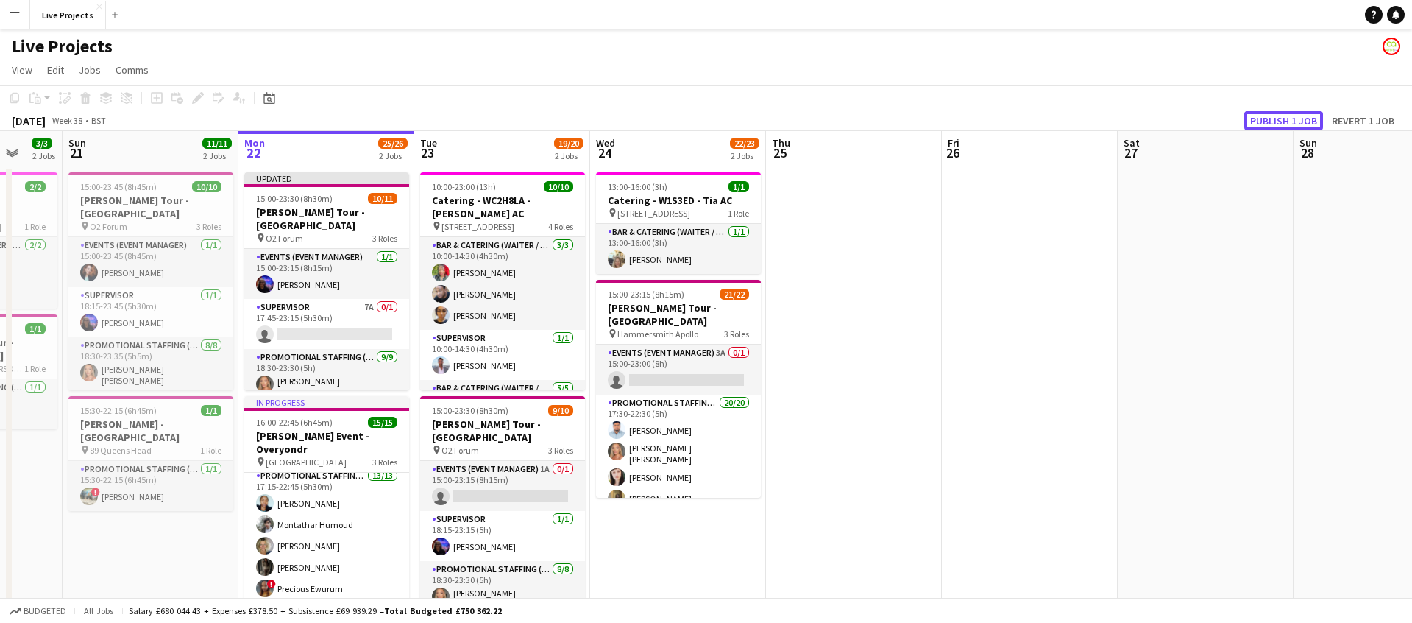
click at [1273, 117] on button "Publish 1 job" at bounding box center [1284, 120] width 79 height 19
click at [356, 370] on app-card-role "Promotional Staffing (Exhibition Host) [DATE] 18:30-23:30 (5h) [PERSON_NAME] [P…" at bounding box center [326, 464] width 165 height 230
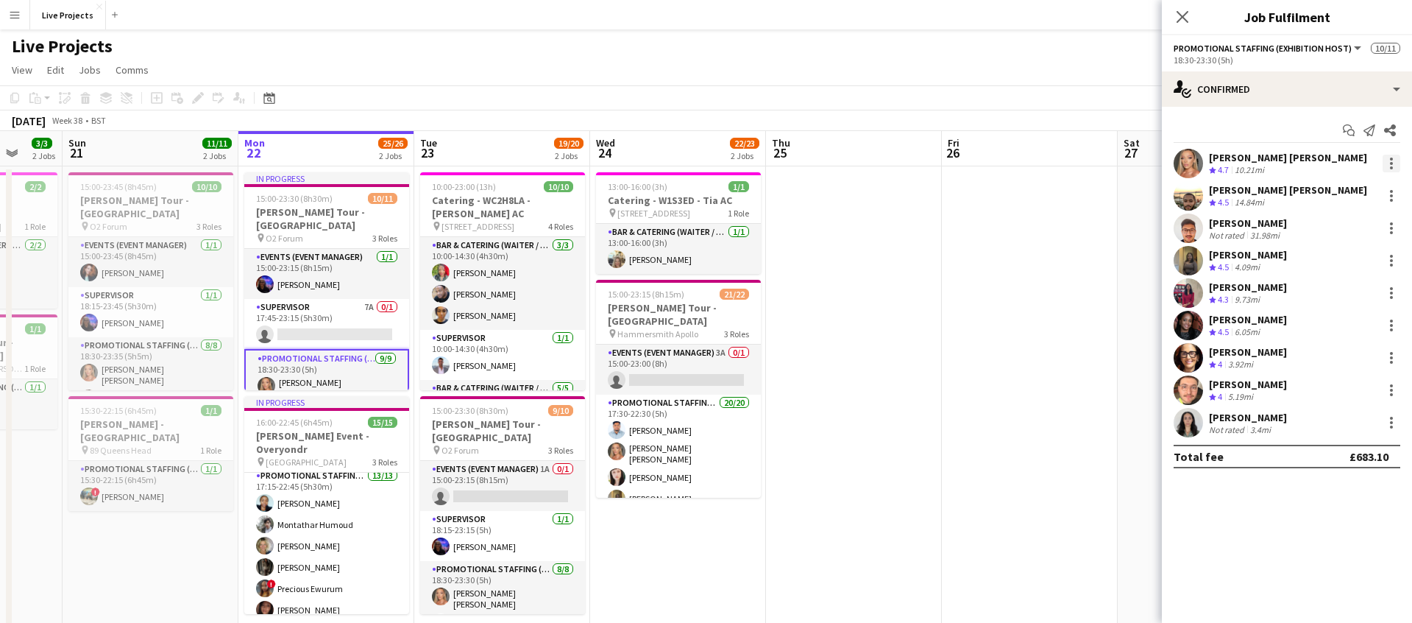
click at [1387, 158] on div at bounding box center [1392, 164] width 18 height 18
click at [1322, 326] on span "Remove" at bounding box center [1320, 331] width 44 height 13
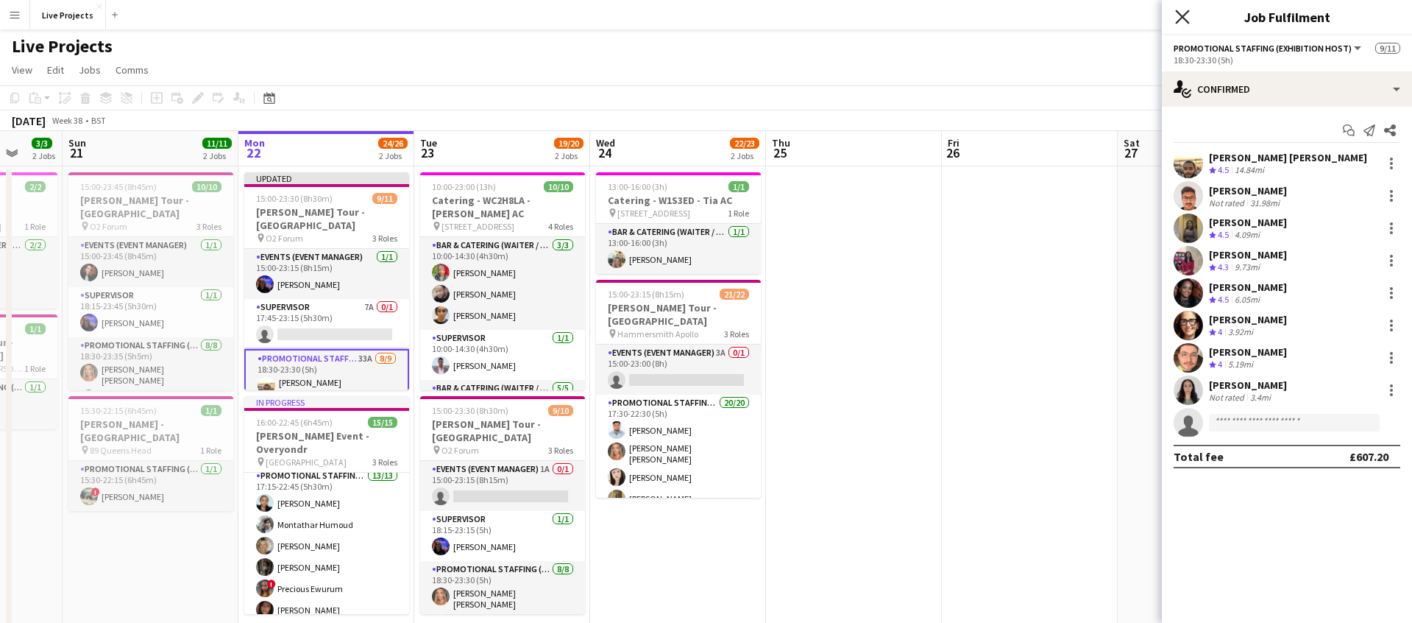
drag, startPoint x: 1178, startPoint y: 13, endPoint x: 1176, endPoint y: 35, distance: 22.2
click at [1178, 14] on icon at bounding box center [1182, 17] width 14 height 14
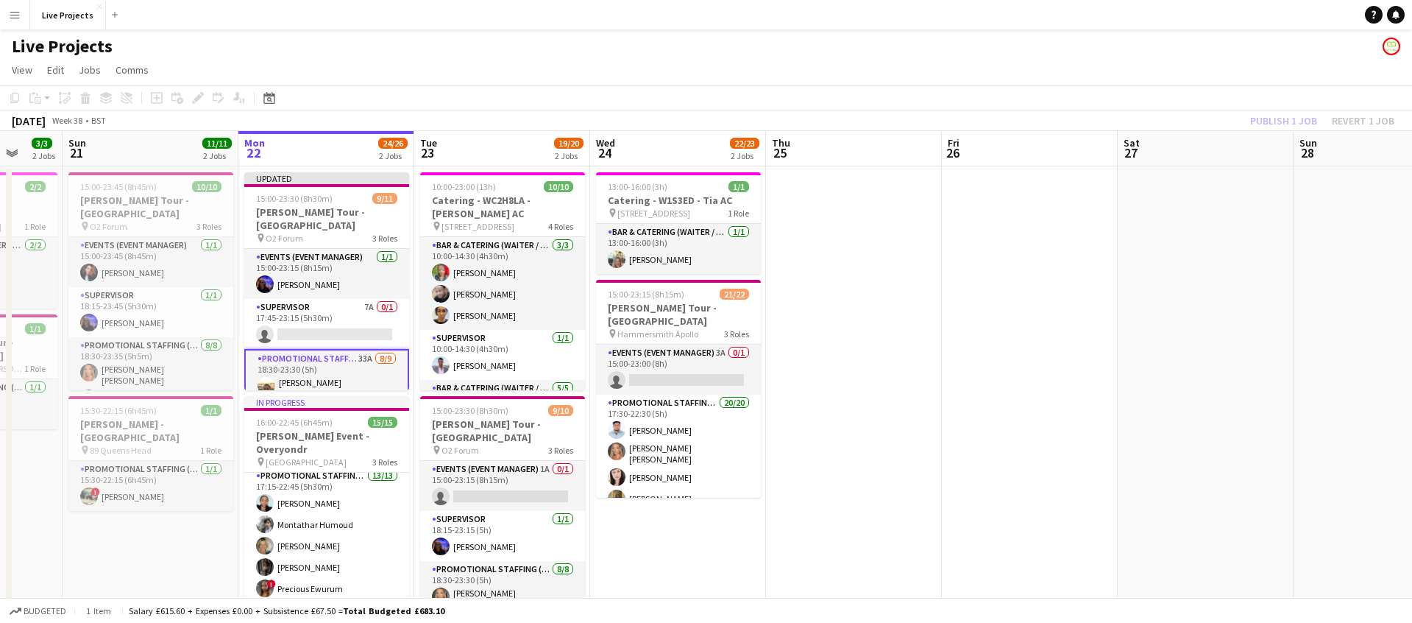
click at [1276, 118] on div "Publish 1 job Revert 1 job" at bounding box center [1323, 120] width 180 height 19
click at [1276, 118] on button "Publish 1 job" at bounding box center [1284, 120] width 79 height 19
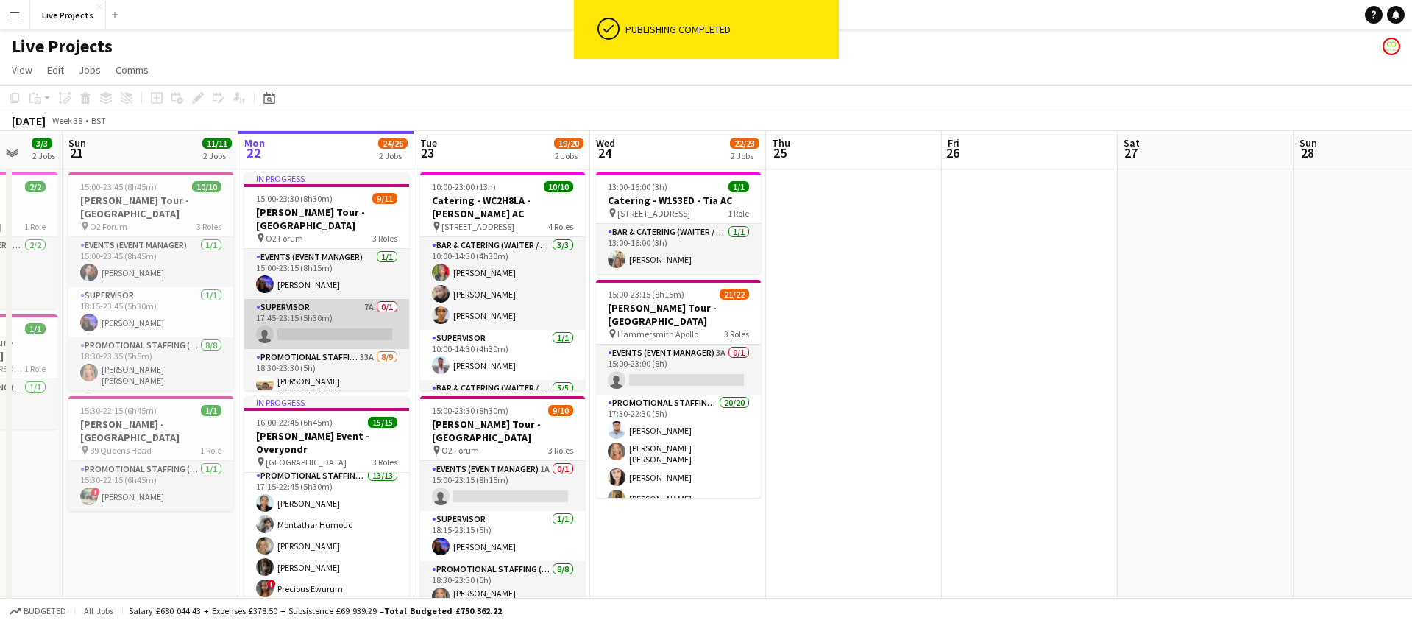
click at [346, 311] on app-card-role "Supervisor 7A 0/1 17:45-23:15 (5h30m) single-neutral-actions" at bounding box center [326, 324] width 165 height 50
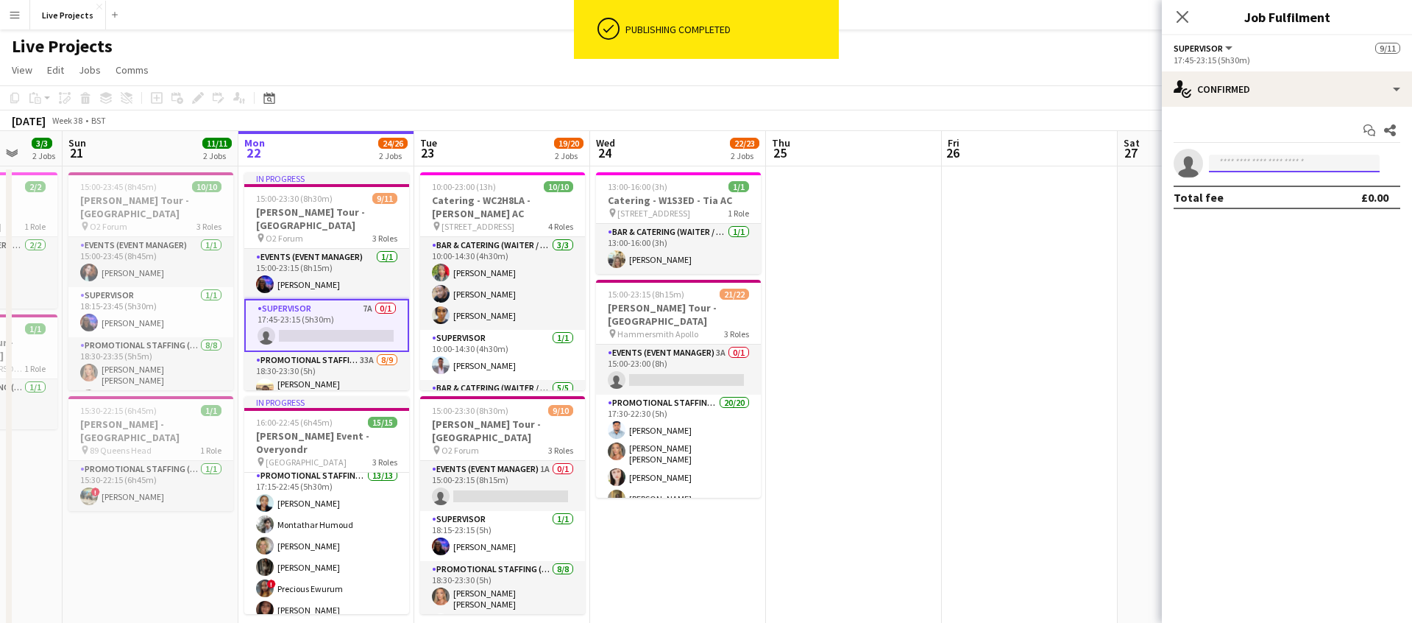
click at [1236, 163] on input at bounding box center [1294, 164] width 171 height 18
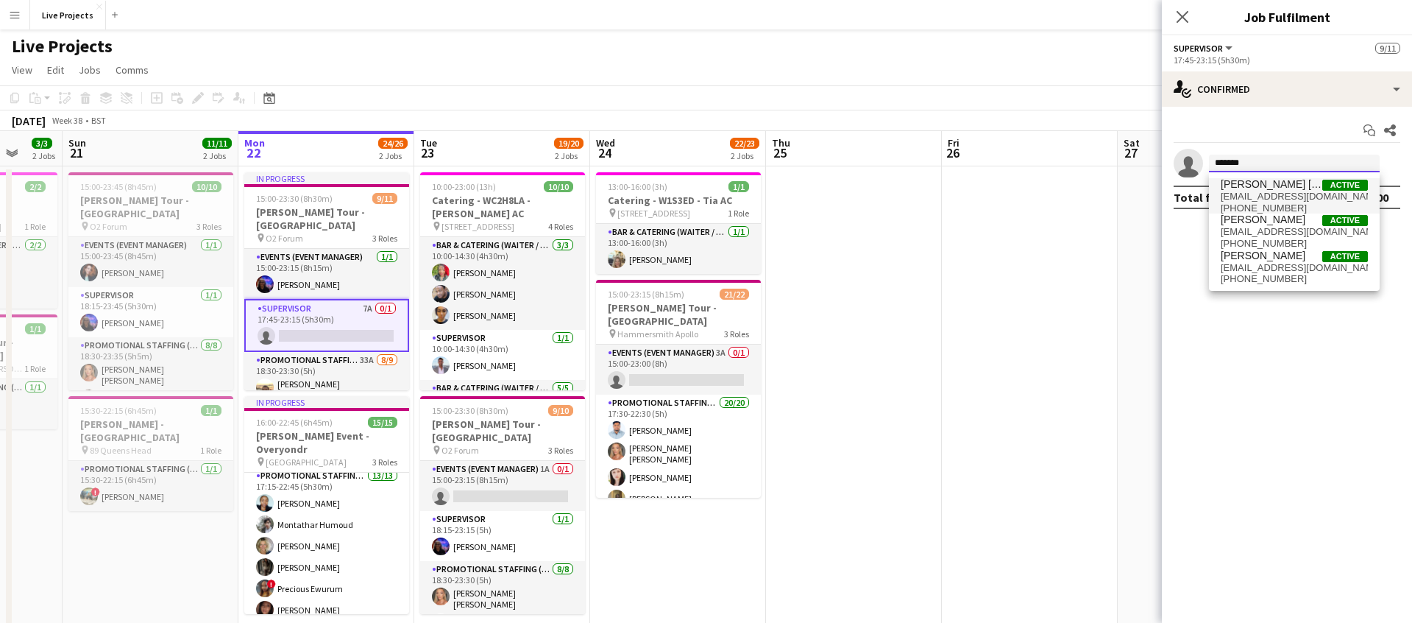
type input "*******"
click at [1263, 191] on span "[EMAIL_ADDRESS][DOMAIN_NAME]" at bounding box center [1294, 197] width 147 height 12
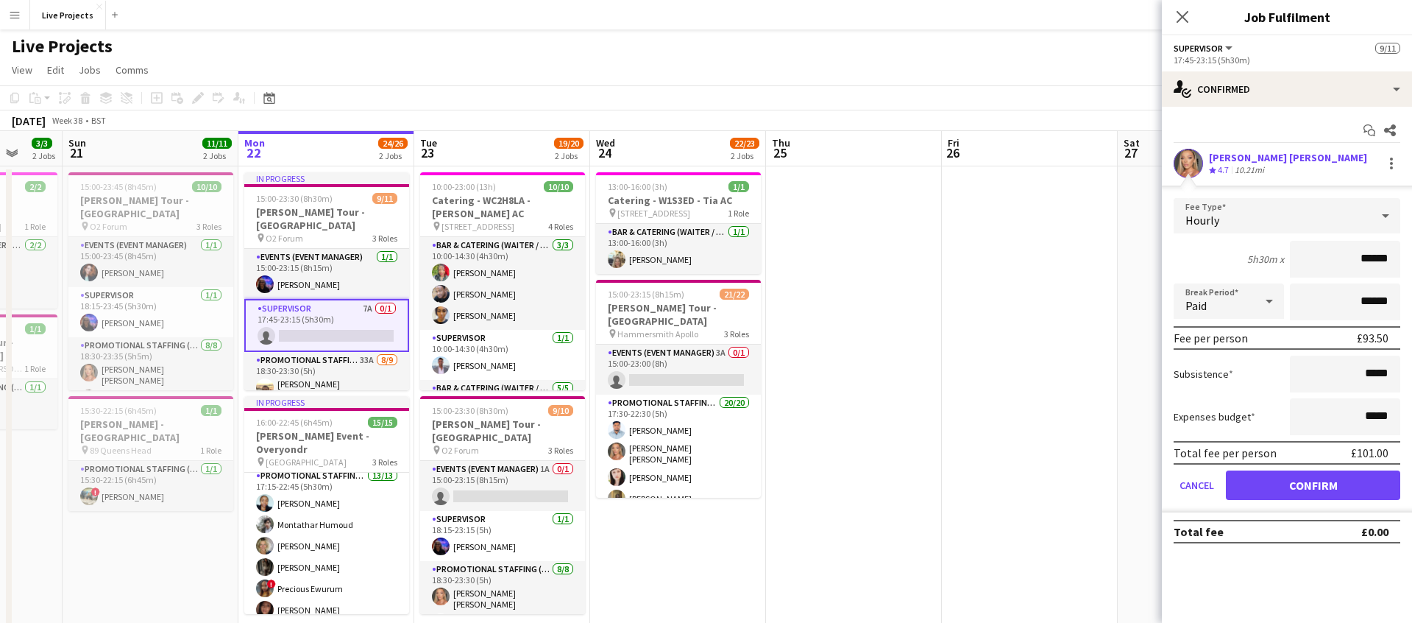
scroll to position [10, 0]
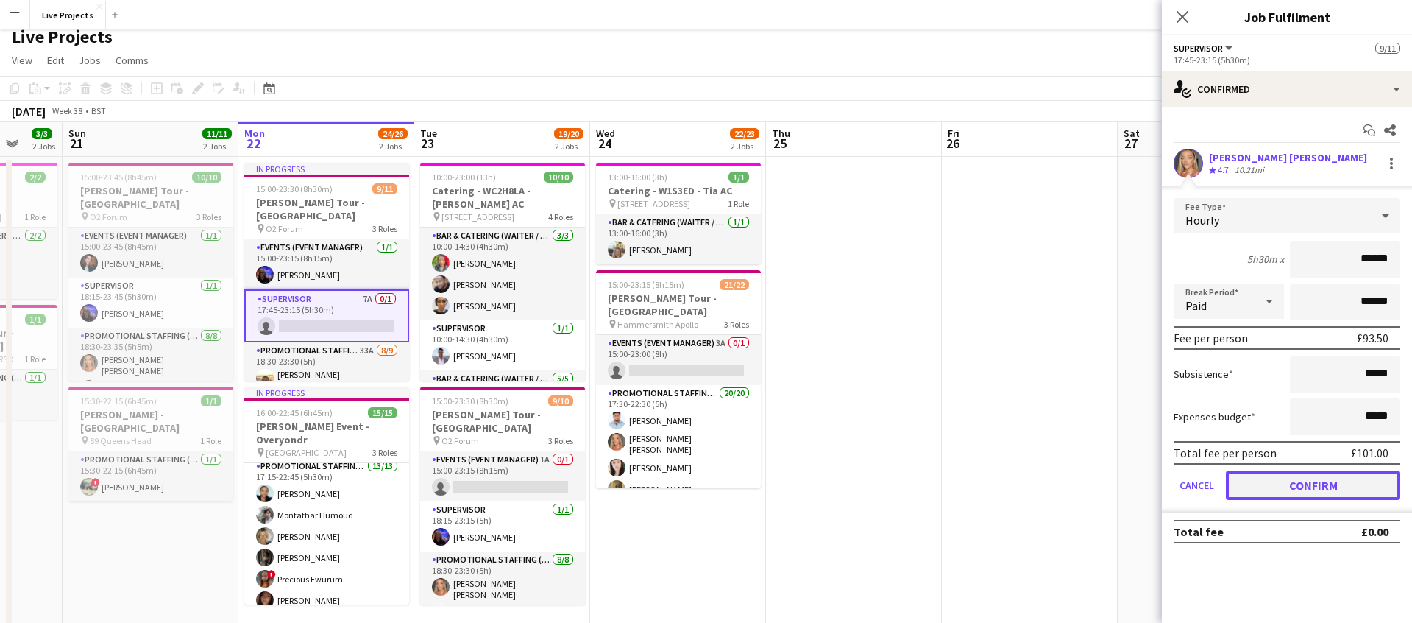
click at [1285, 475] on button "Confirm" at bounding box center [1313, 484] width 174 height 29
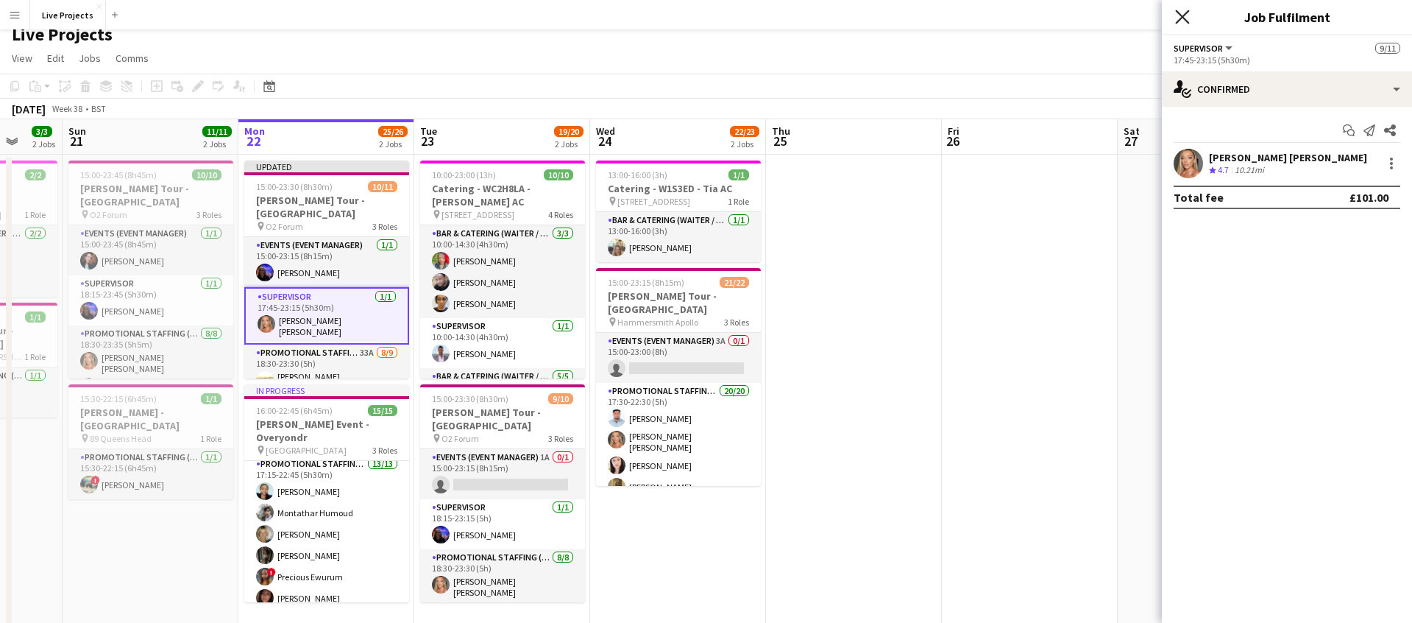
click at [1184, 13] on icon "Close pop-in" at bounding box center [1182, 17] width 14 height 14
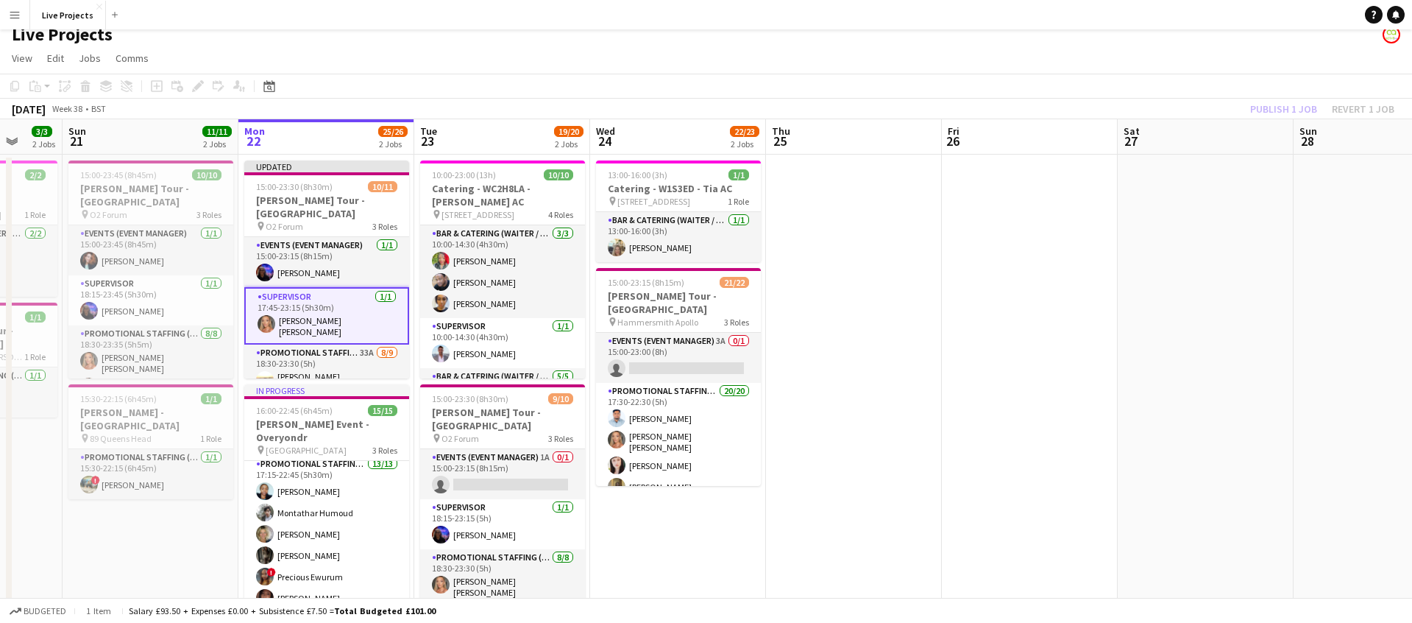
click at [1283, 110] on div "Publish 1 job Revert 1 job" at bounding box center [1323, 108] width 180 height 19
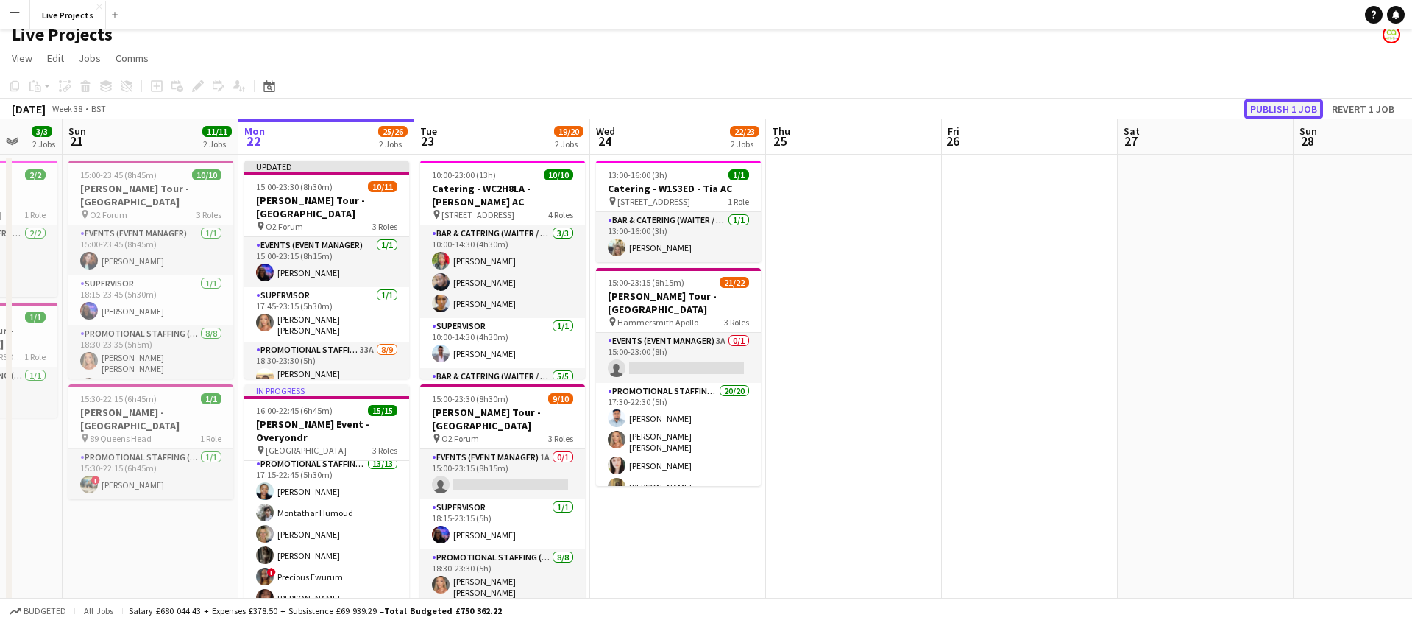
click at [1283, 110] on button "Publish 1 job" at bounding box center [1284, 108] width 79 height 19
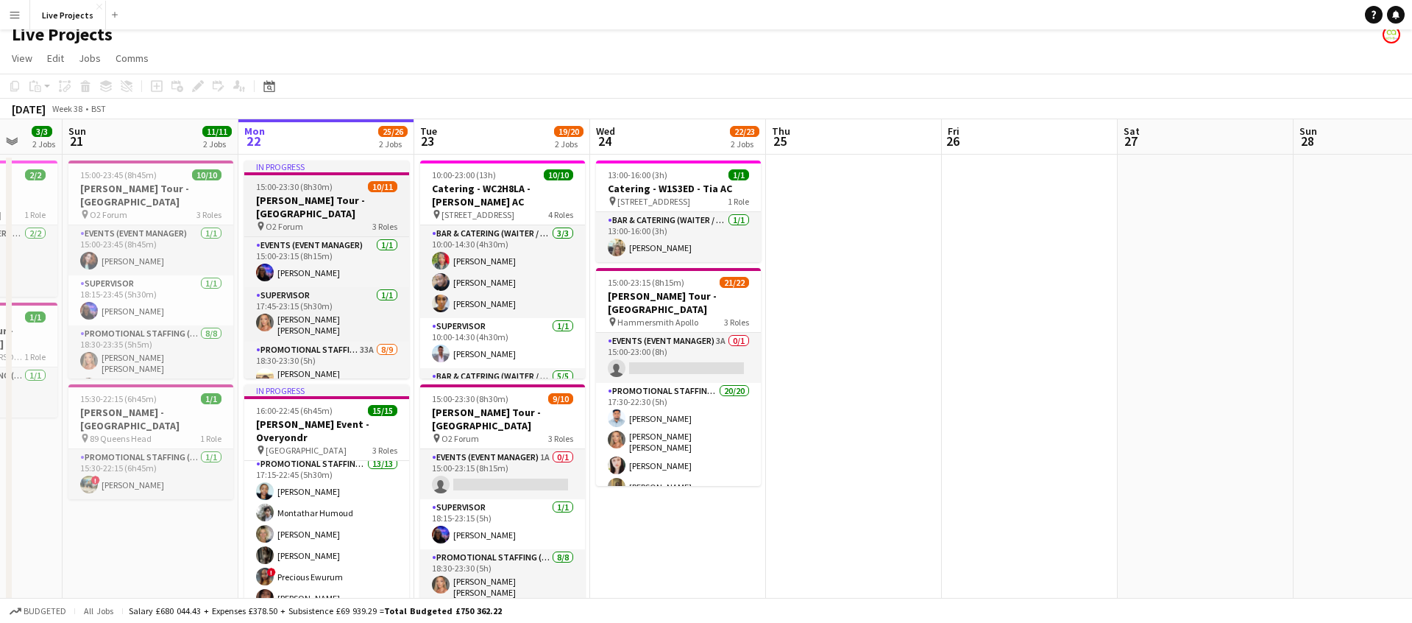
click at [325, 220] on div "pin O2 Forum 3 Roles" at bounding box center [326, 226] width 165 height 12
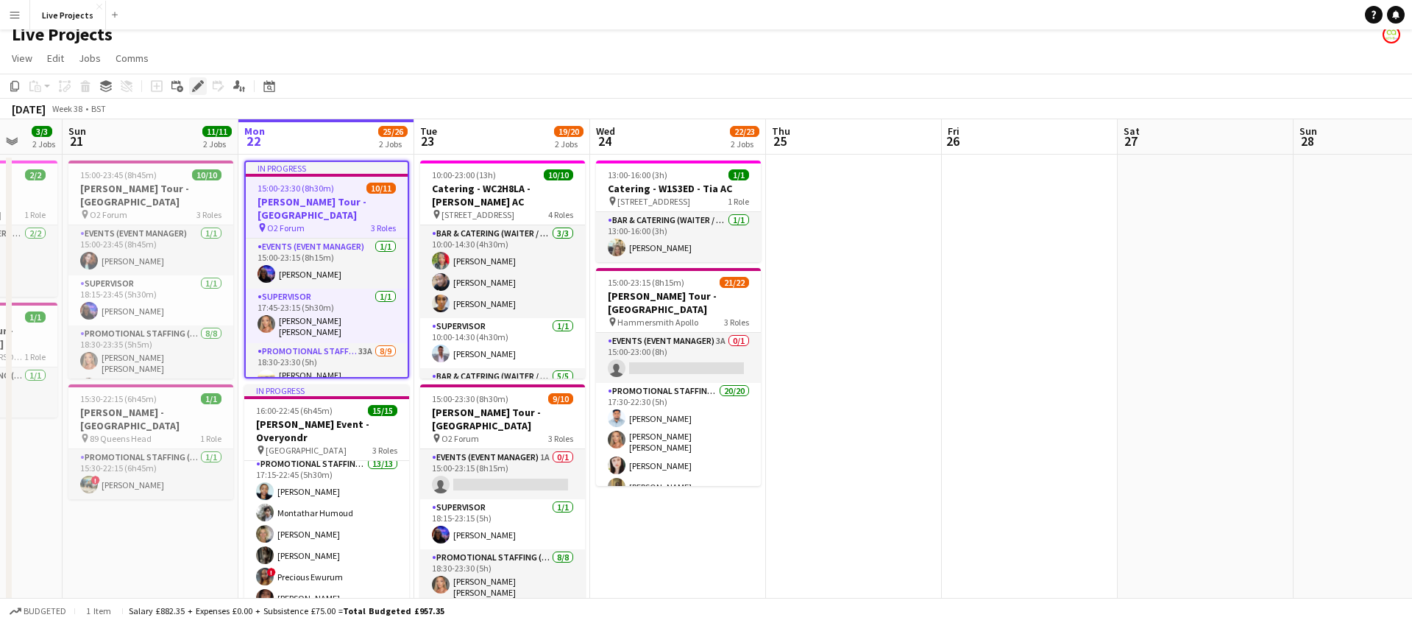
click at [200, 86] on icon "Edit" at bounding box center [198, 86] width 12 height 12
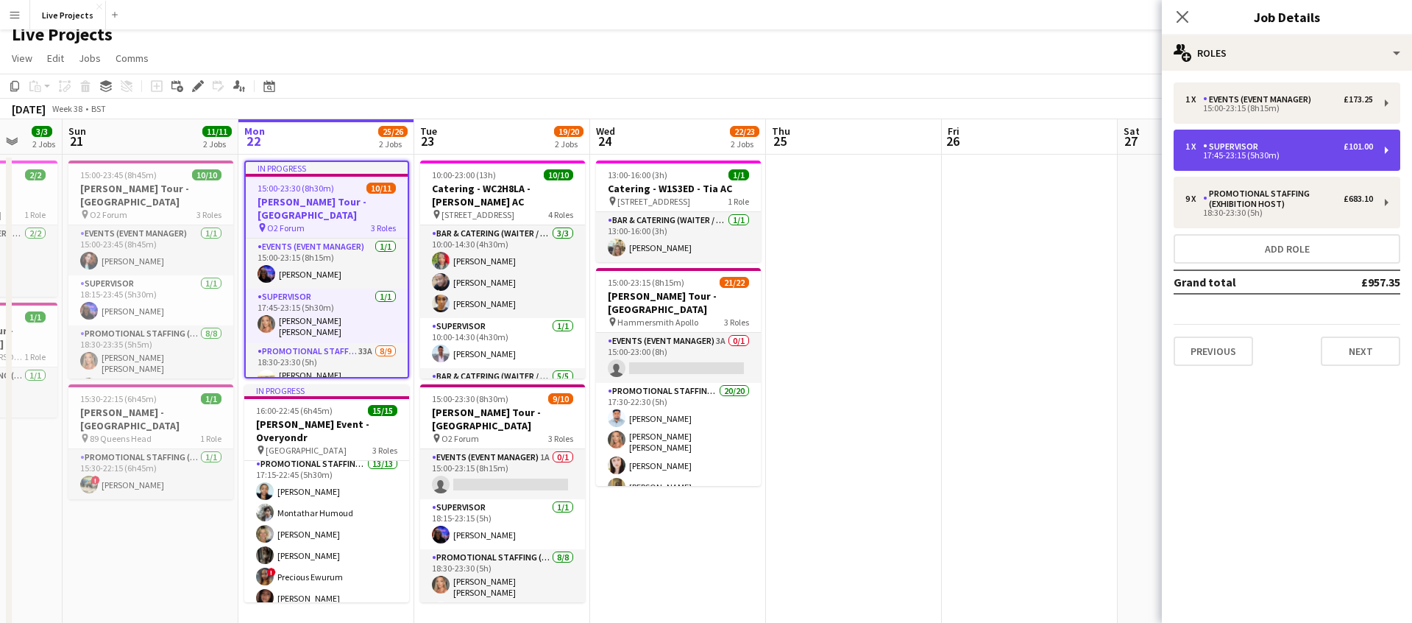
drag, startPoint x: 1231, startPoint y: 160, endPoint x: 1230, endPoint y: 174, distance: 14.1
click at [1231, 161] on div "1 x Supervisor £101.00 17:45-23:15 (5h30m)" at bounding box center [1287, 150] width 227 height 41
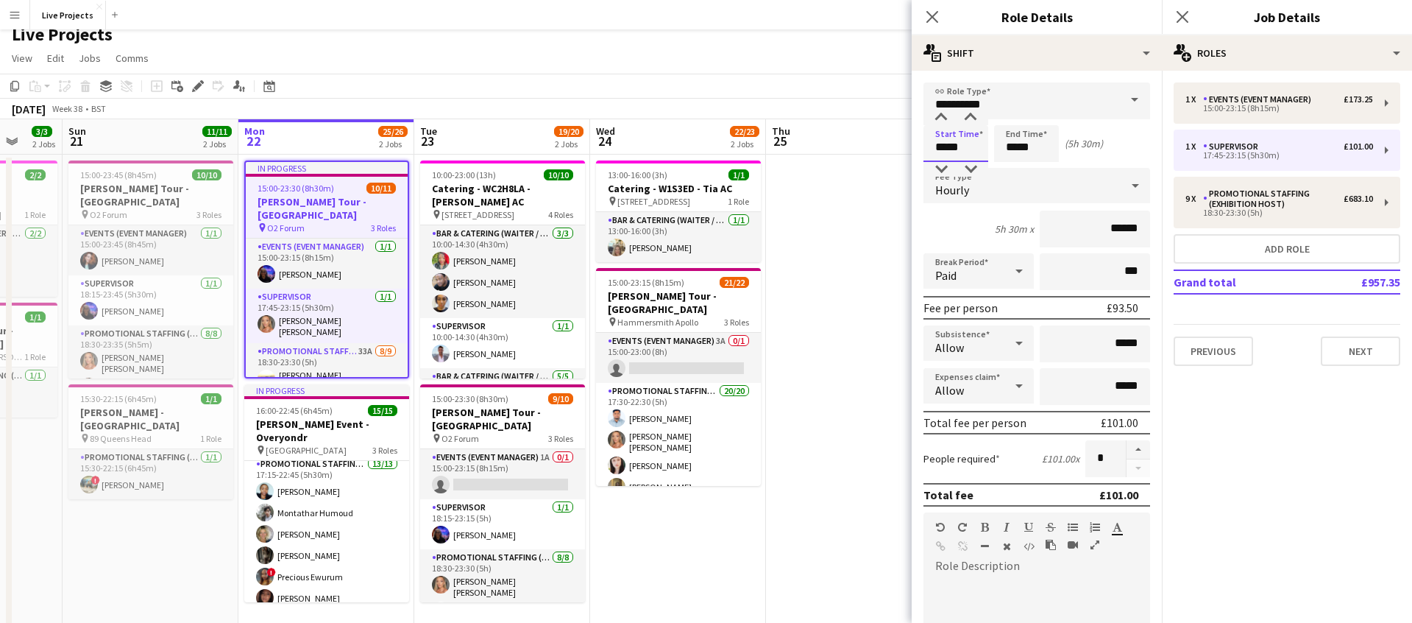
click at [945, 146] on input "*****" at bounding box center [956, 143] width 65 height 37
drag, startPoint x: 939, startPoint y: 117, endPoint x: 944, endPoint y: 124, distance: 9.0
click at [940, 118] on div at bounding box center [941, 117] width 29 height 15
click at [975, 163] on div at bounding box center [970, 169] width 29 height 15
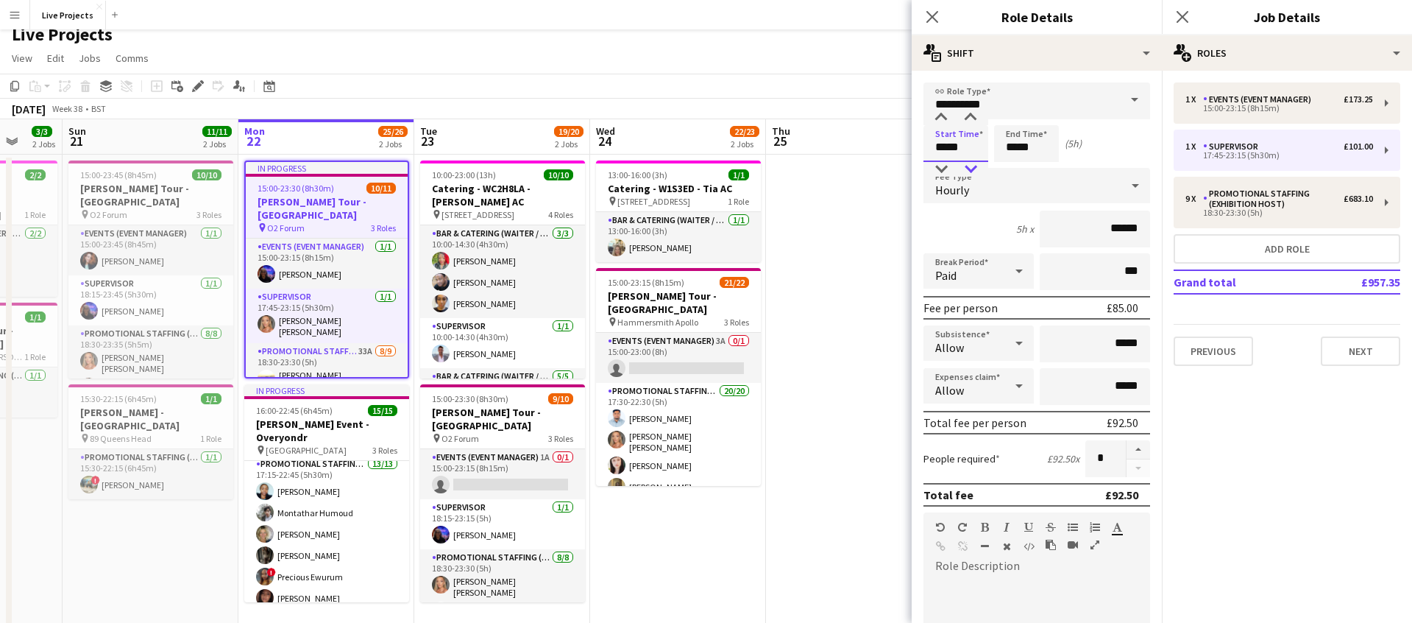
type input "*****"
click at [975, 163] on div at bounding box center [970, 169] width 29 height 15
click at [932, 14] on icon "Close pop-in" at bounding box center [932, 17] width 14 height 14
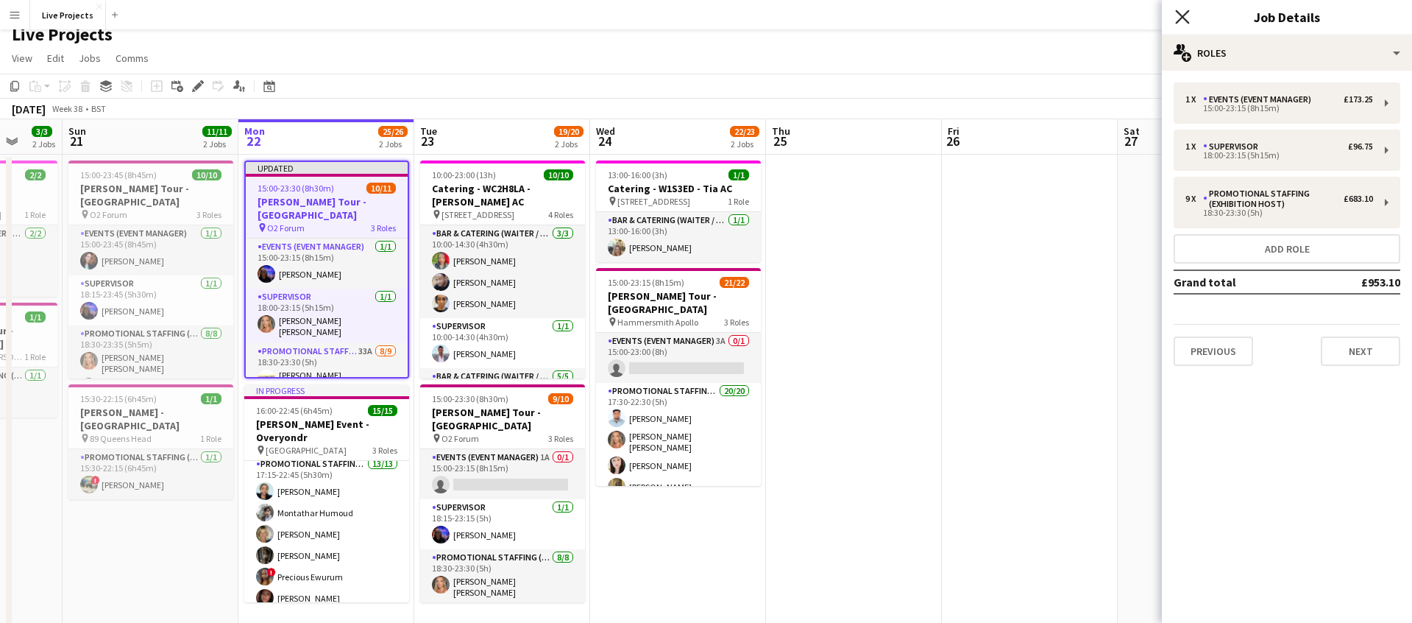
click at [1185, 15] on icon "Close pop-in" at bounding box center [1182, 17] width 14 height 14
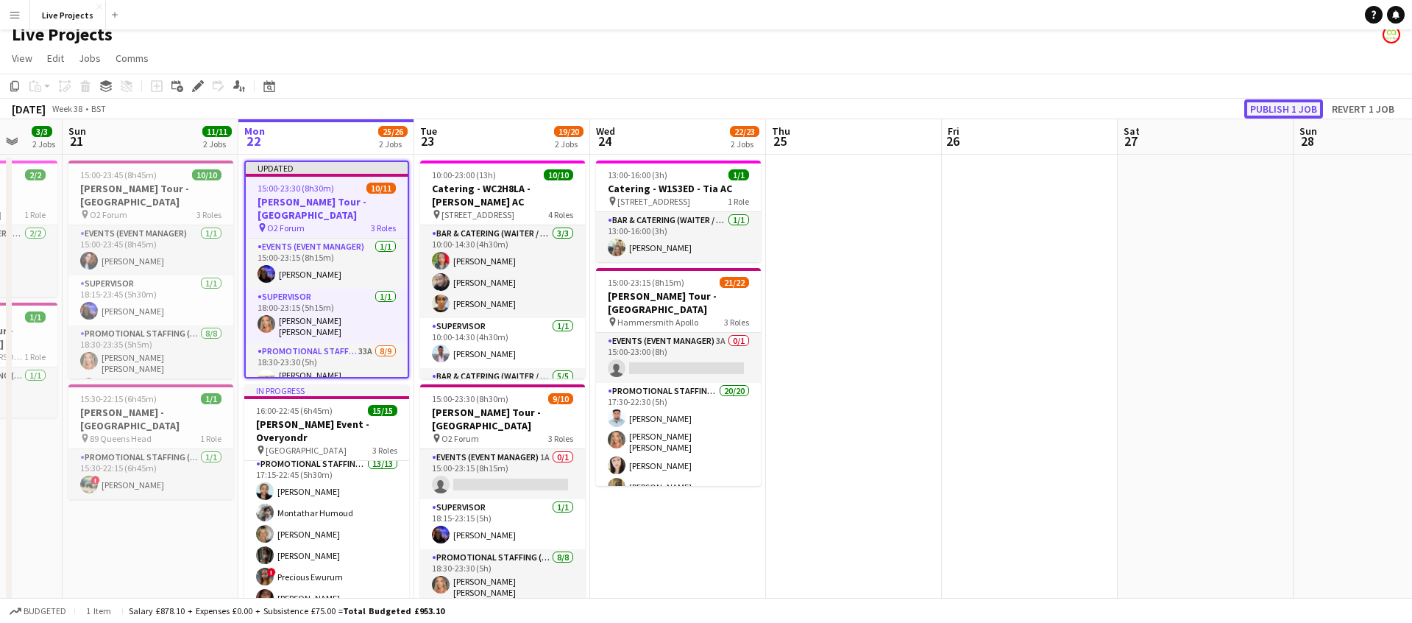
click at [1296, 102] on button "Publish 1 job" at bounding box center [1284, 108] width 79 height 19
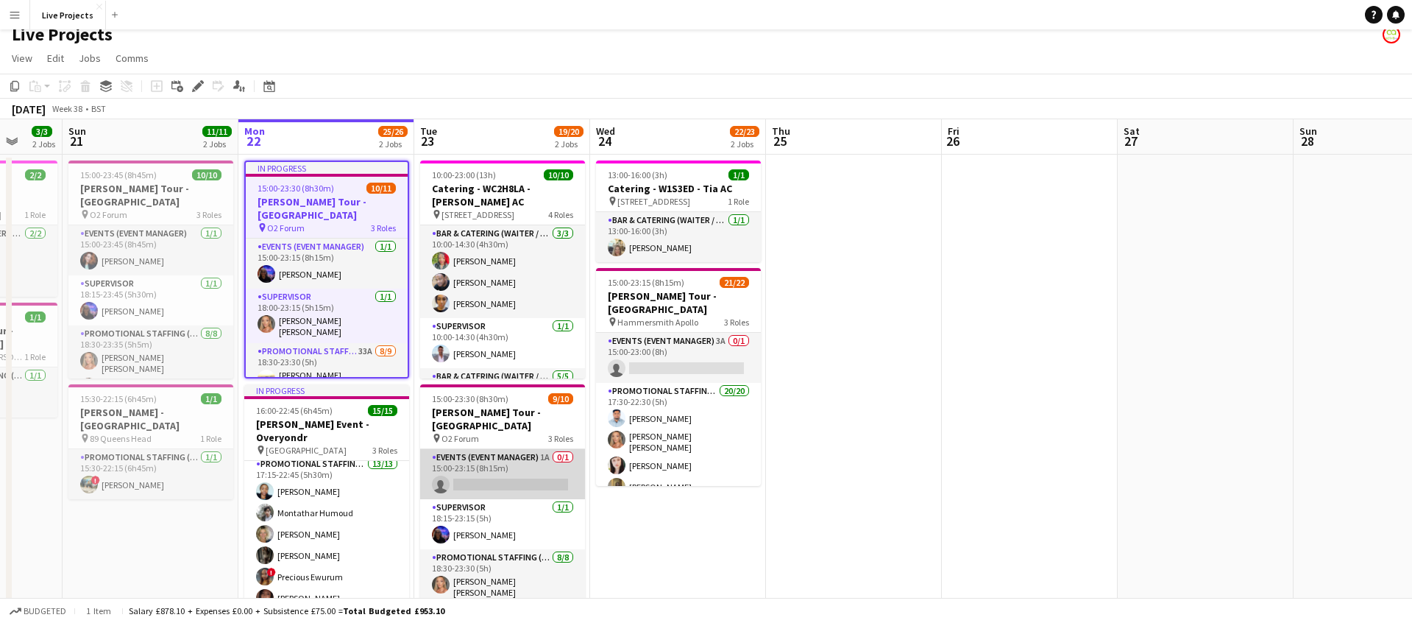
click at [498, 468] on app-card-role "Events (Event Manager) 1A 0/1 15:00-23:15 (8h15m) single-neutral-actions" at bounding box center [502, 474] width 165 height 50
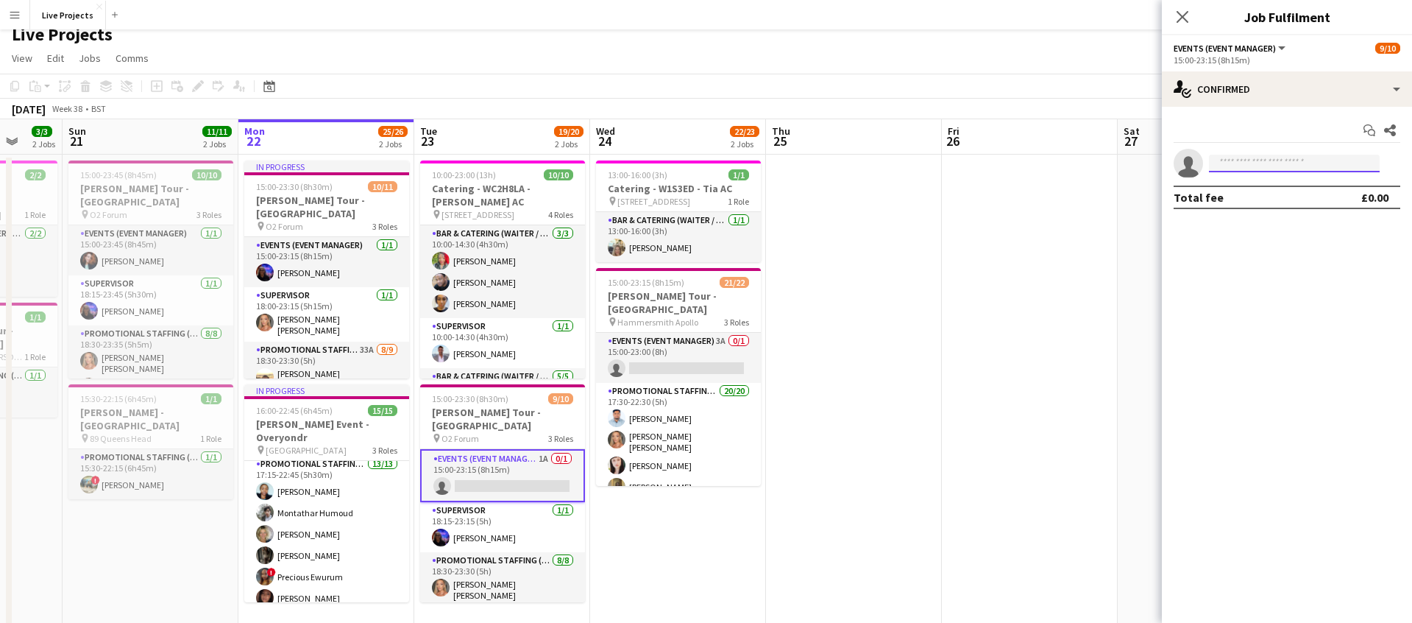
click at [1247, 164] on input at bounding box center [1294, 164] width 171 height 18
type input "******"
click at [1278, 186] on span "[PERSON_NAME]" at bounding box center [1263, 184] width 85 height 13
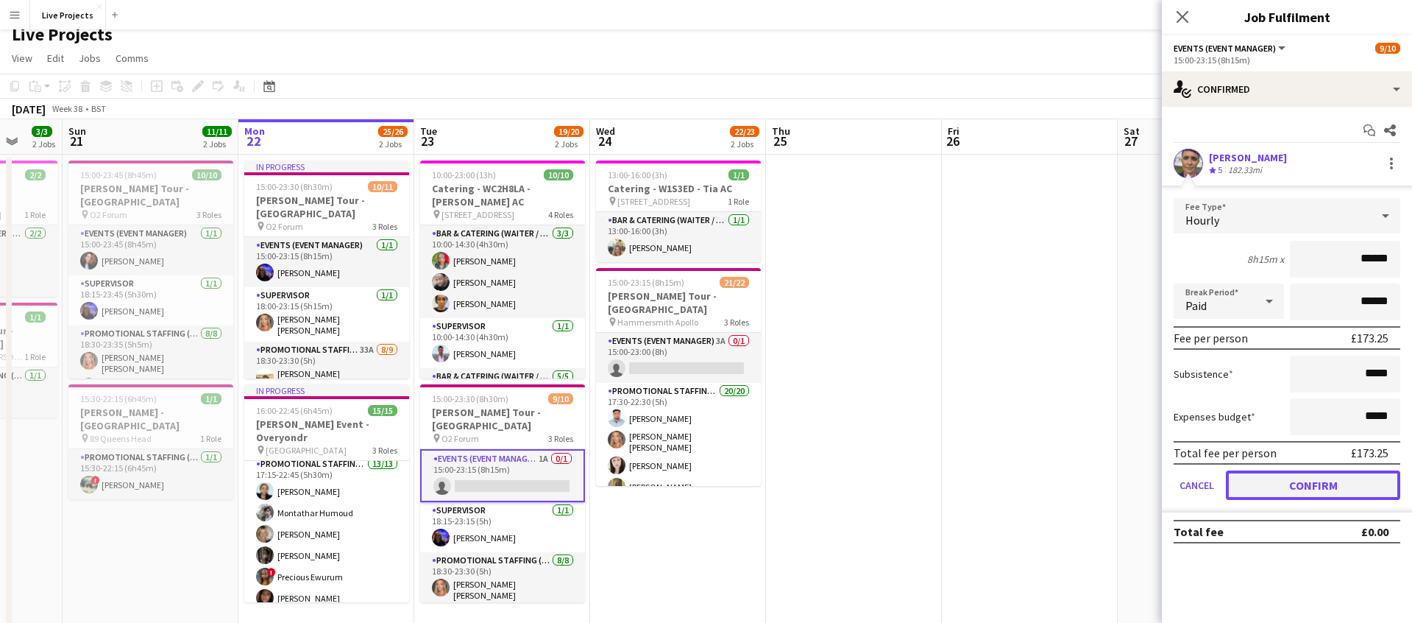
click at [1298, 484] on button "Confirm" at bounding box center [1313, 484] width 174 height 29
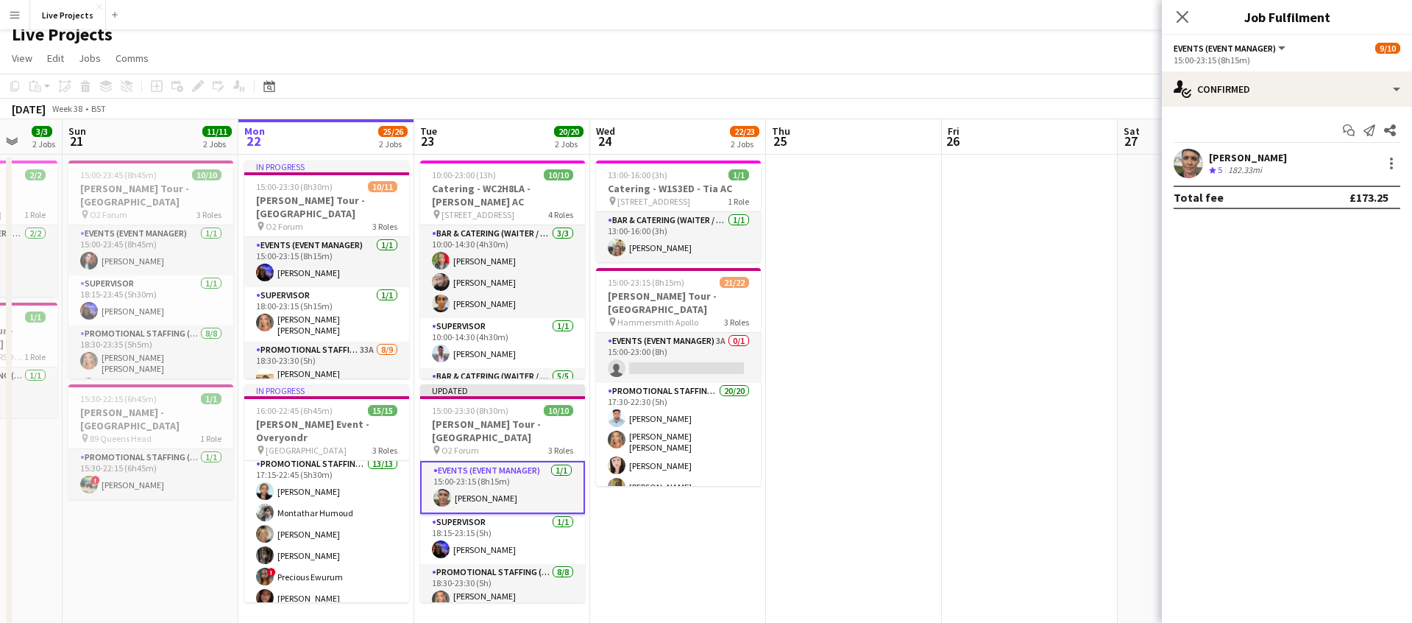
click at [1183, 16] on icon at bounding box center [1183, 17] width 12 height 12
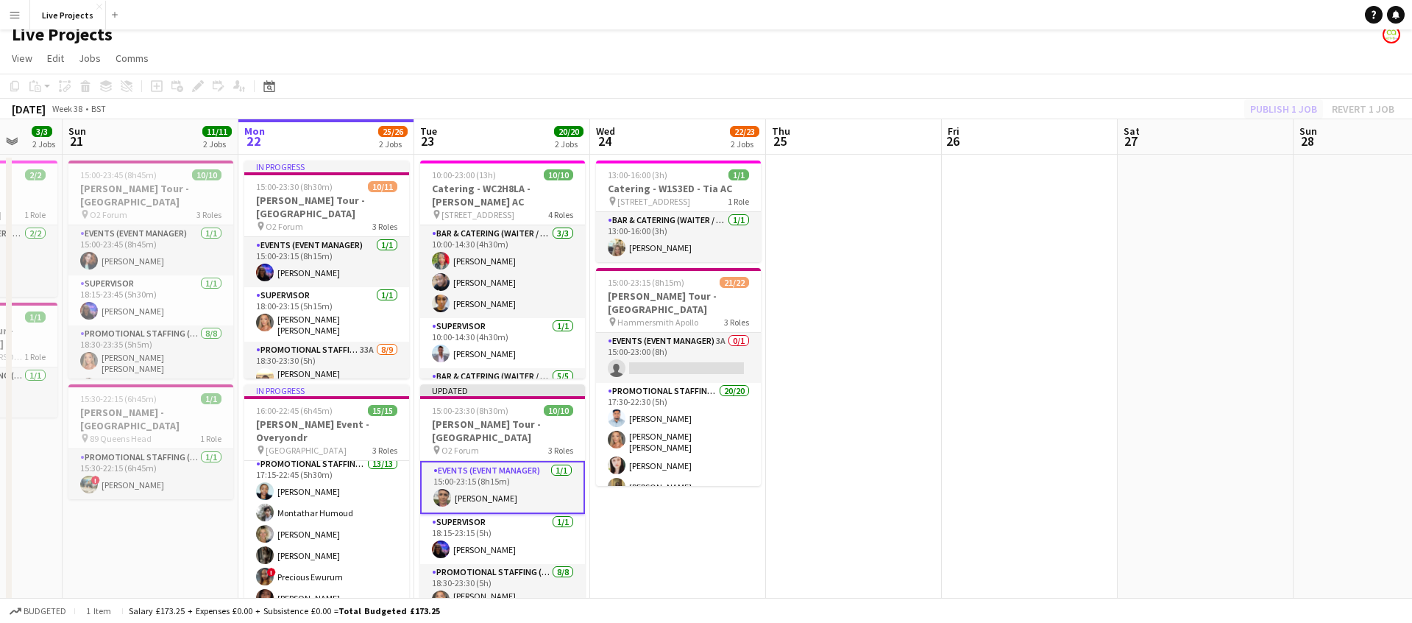
click at [1298, 110] on div "Publish 1 job Revert 1 job" at bounding box center [1323, 108] width 180 height 19
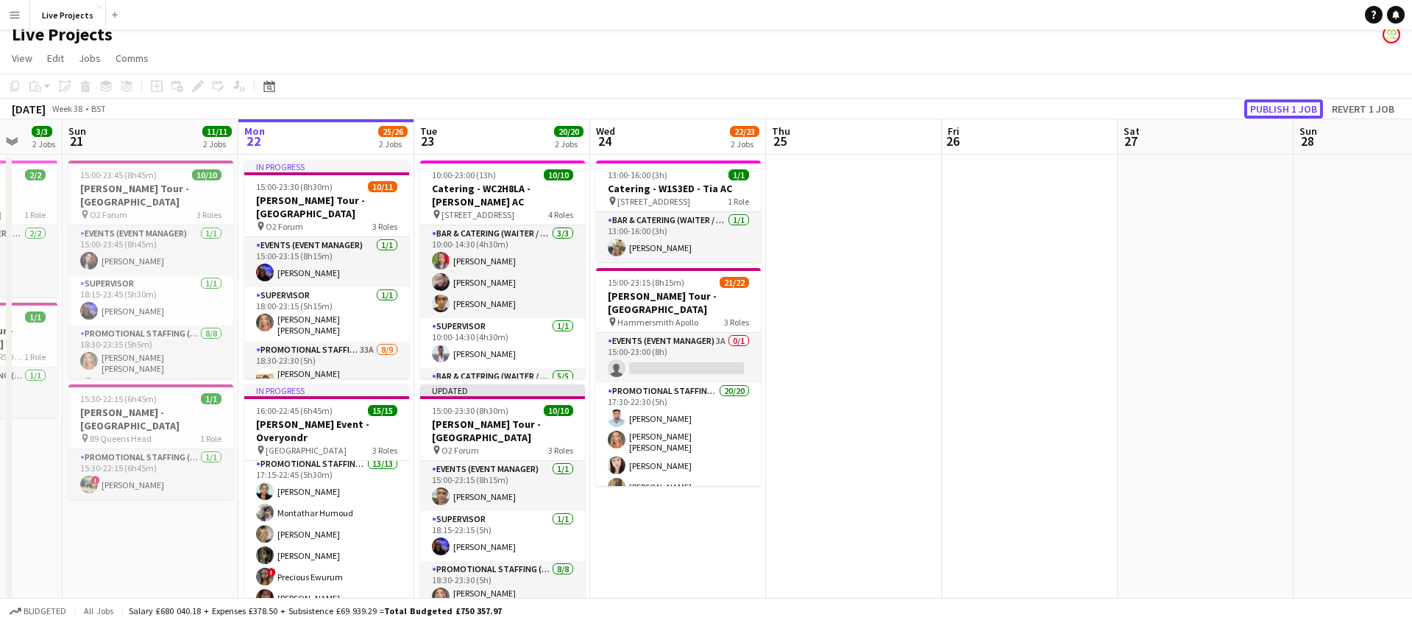
click at [1298, 110] on button "Publish 1 job" at bounding box center [1284, 108] width 79 height 19
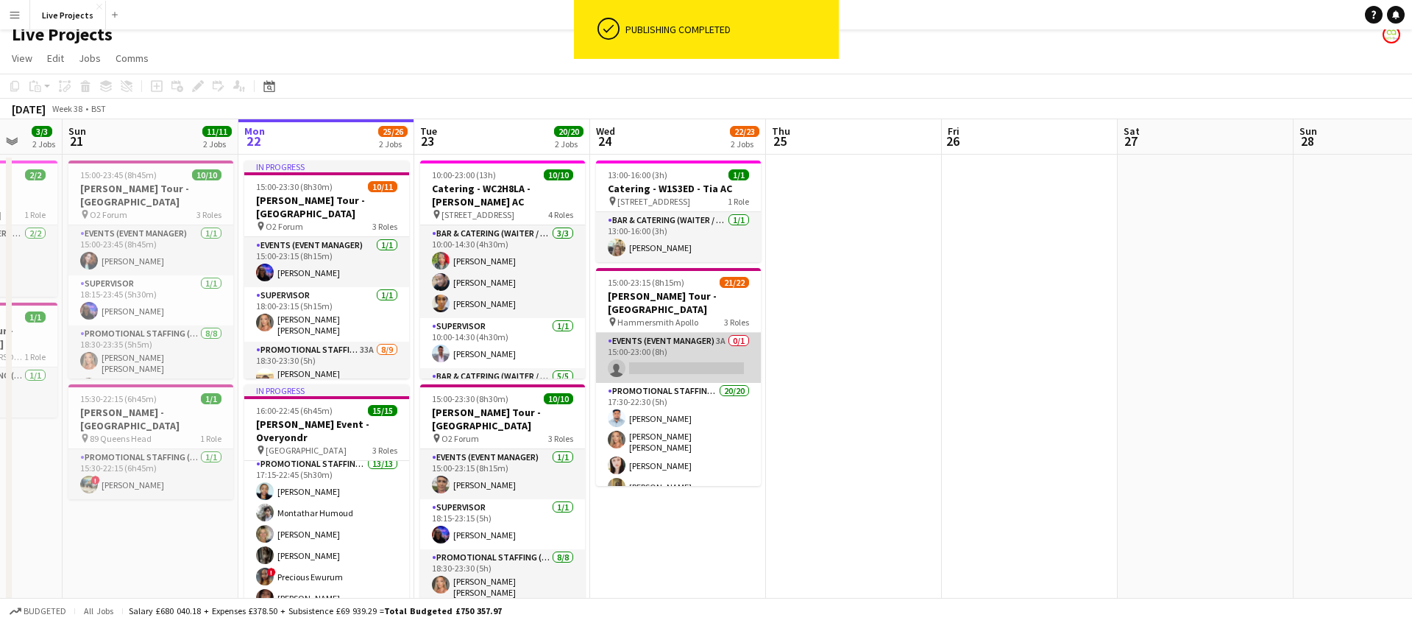
click at [710, 347] on app-card-role "Events (Event Manager) 3A 0/1 15:00-23:00 (8h) single-neutral-actions" at bounding box center [678, 358] width 165 height 50
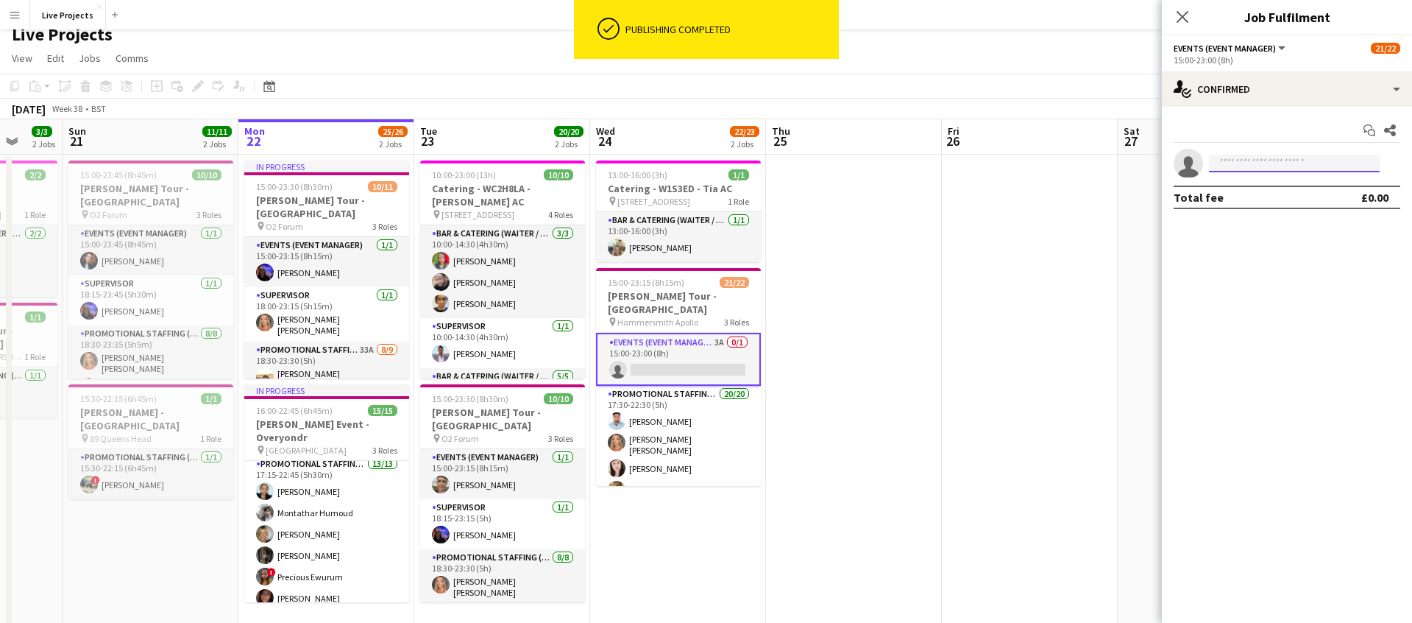
click at [1227, 163] on input at bounding box center [1294, 164] width 171 height 18
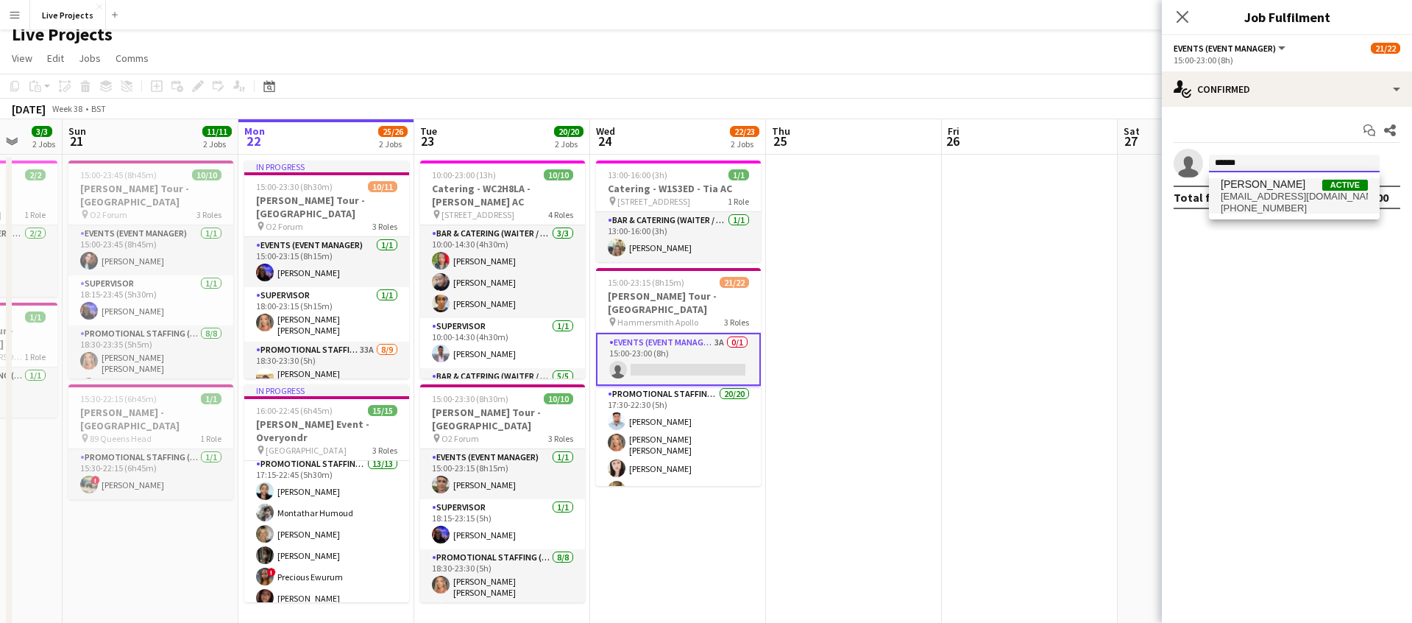
type input "******"
click at [1243, 187] on span "[PERSON_NAME]" at bounding box center [1263, 184] width 85 height 13
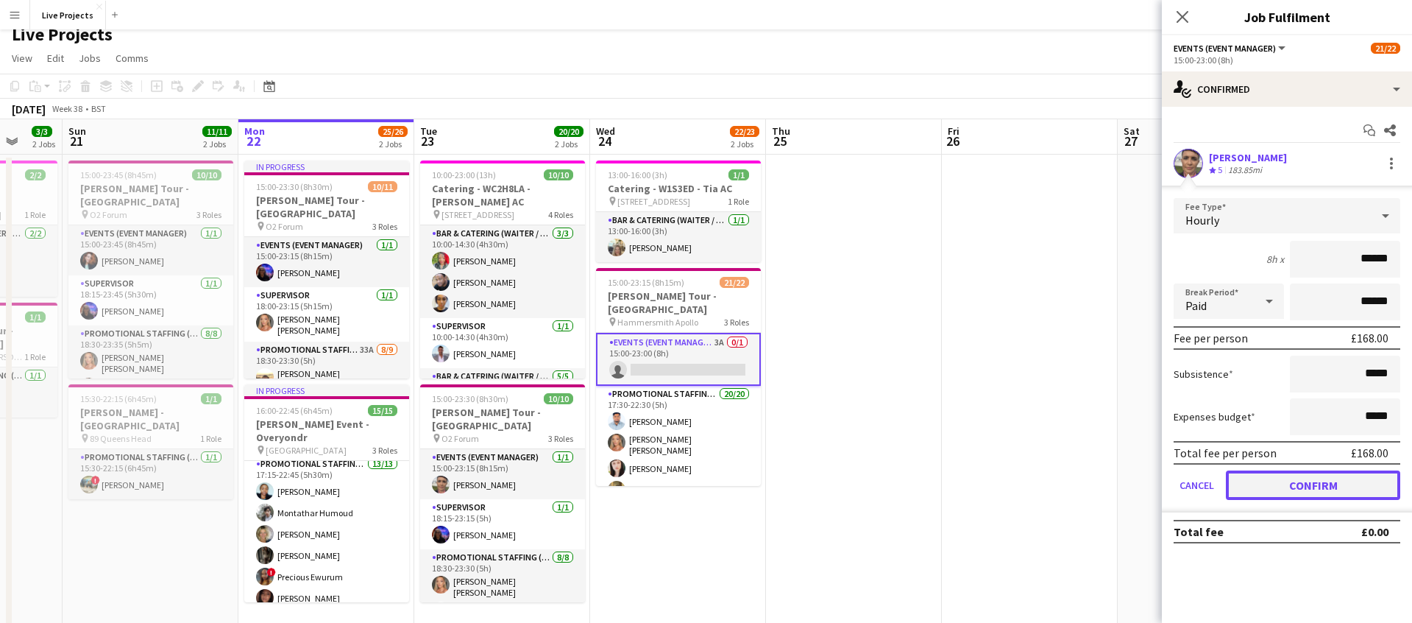
click at [1310, 488] on button "Confirm" at bounding box center [1313, 484] width 174 height 29
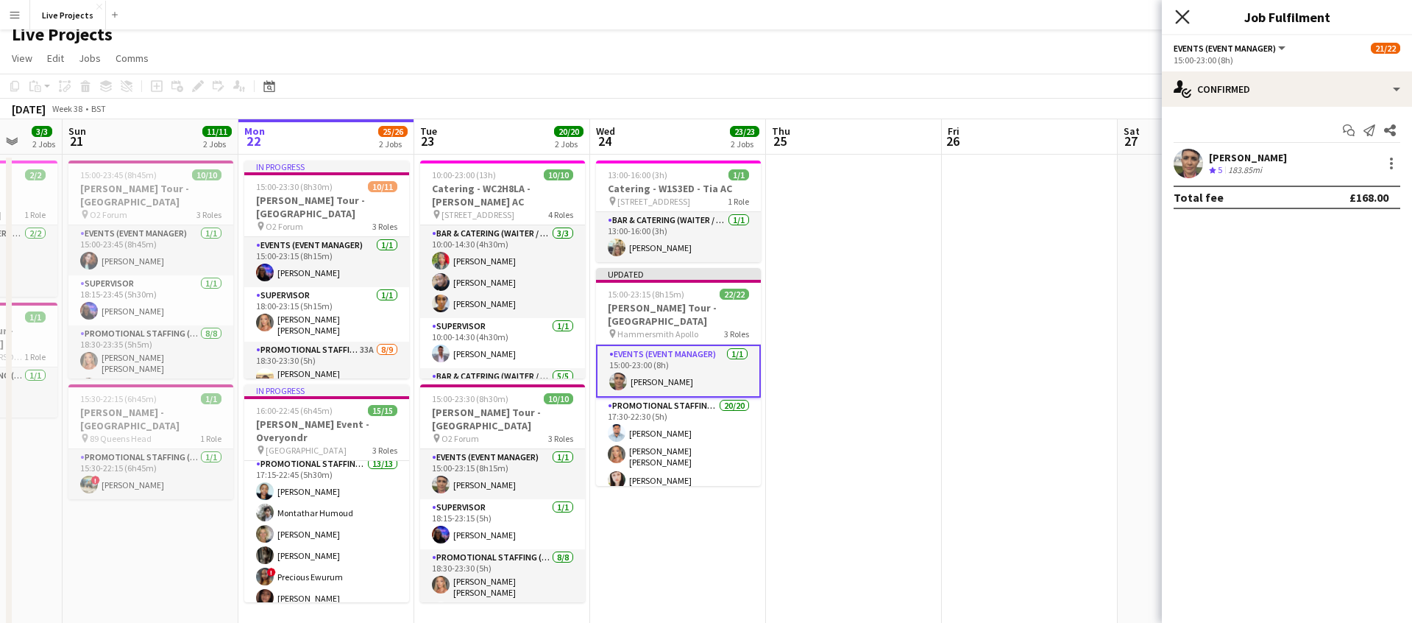
drag, startPoint x: 1180, startPoint y: 15, endPoint x: 1205, endPoint y: 41, distance: 35.9
click at [1180, 15] on icon "Close pop-in" at bounding box center [1183, 17] width 12 height 12
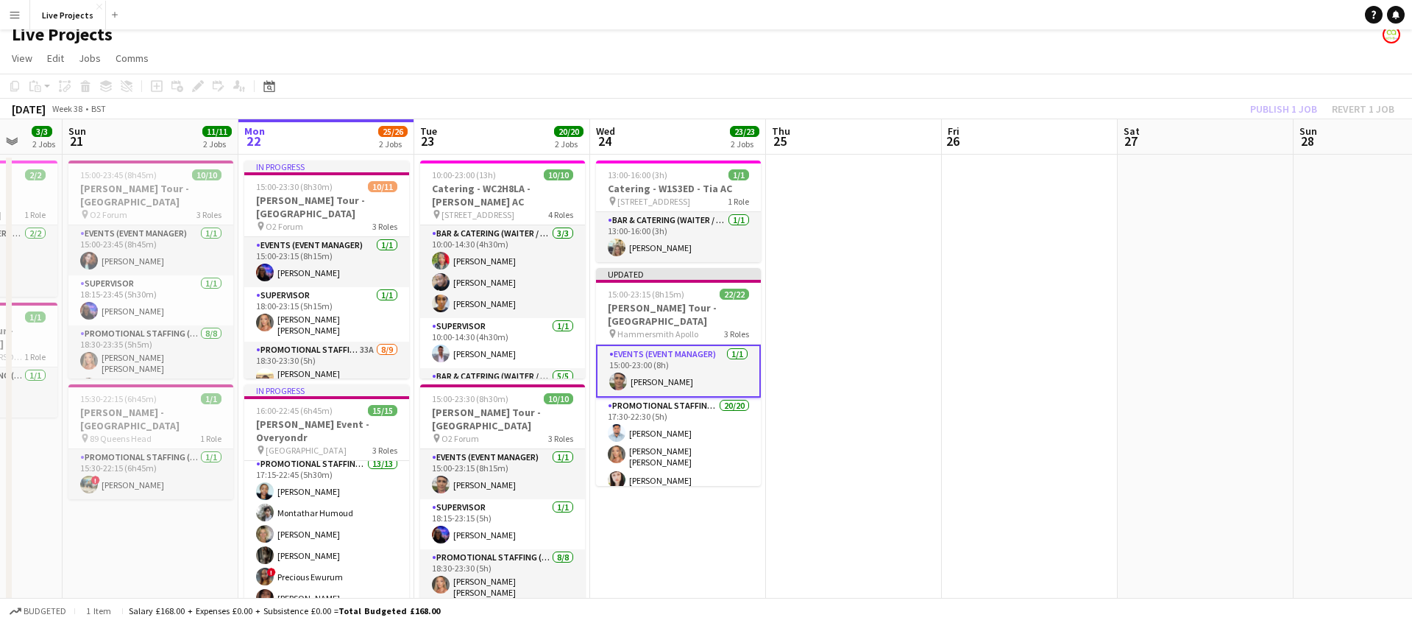
click at [1289, 108] on div "Publish 1 job Revert 1 job" at bounding box center [1323, 108] width 180 height 19
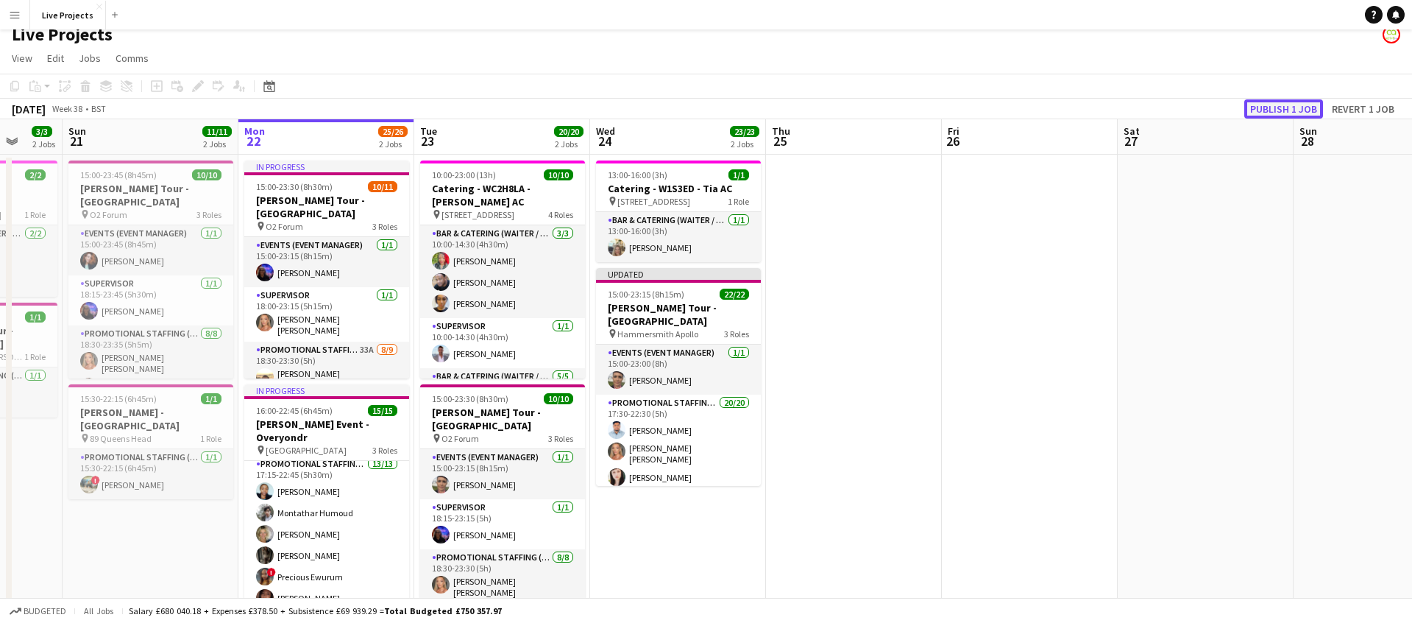
click at [1289, 108] on button "Publish 1 job" at bounding box center [1284, 108] width 79 height 19
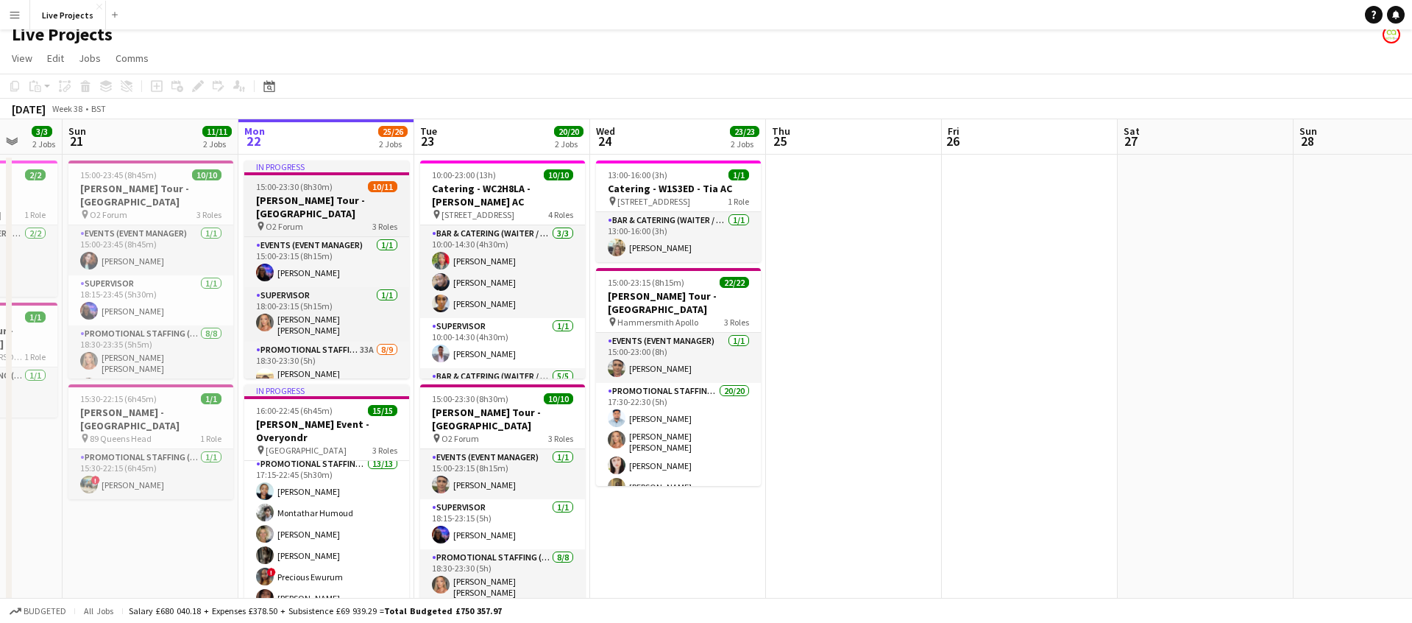
click at [335, 220] on div "pin O2 Forum 3 Roles" at bounding box center [326, 226] width 165 height 12
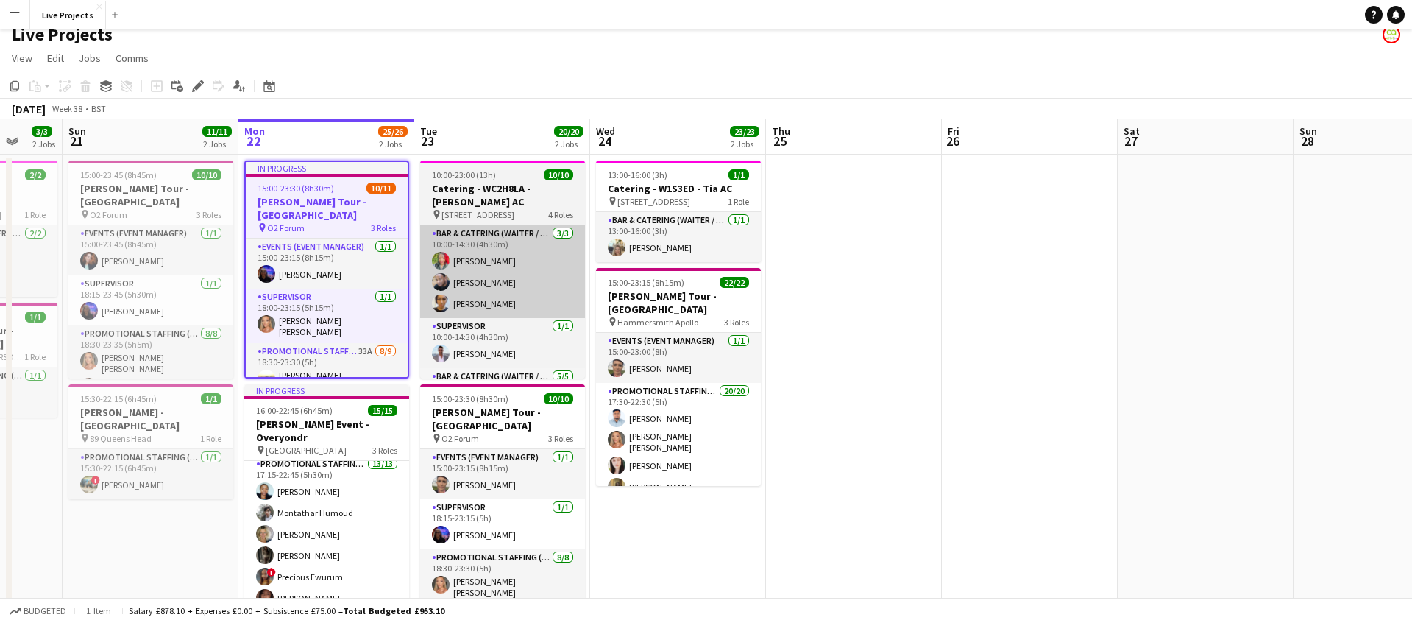
drag, startPoint x: 205, startPoint y: 84, endPoint x: 572, endPoint y: 278, distance: 415.5
click at [205, 84] on div "Edit" at bounding box center [198, 86] width 18 height 18
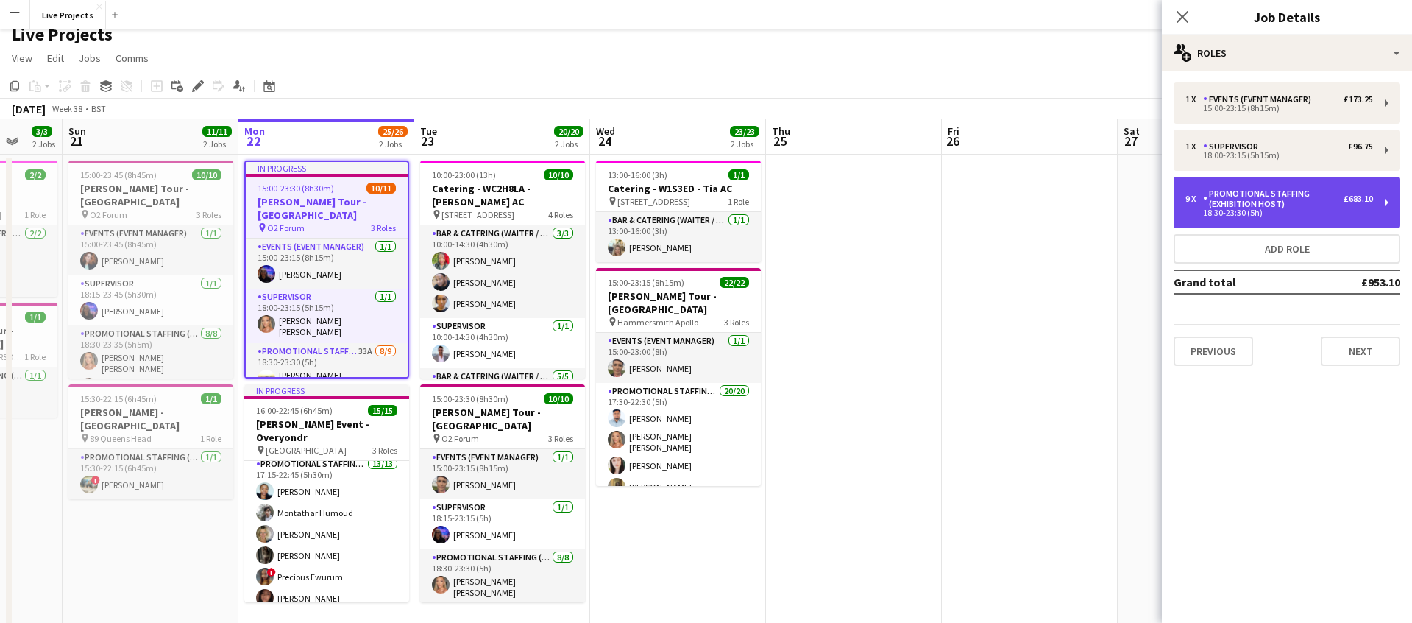
click at [1222, 202] on div "Promotional Staffing (Exhibition Host)" at bounding box center [1273, 198] width 141 height 21
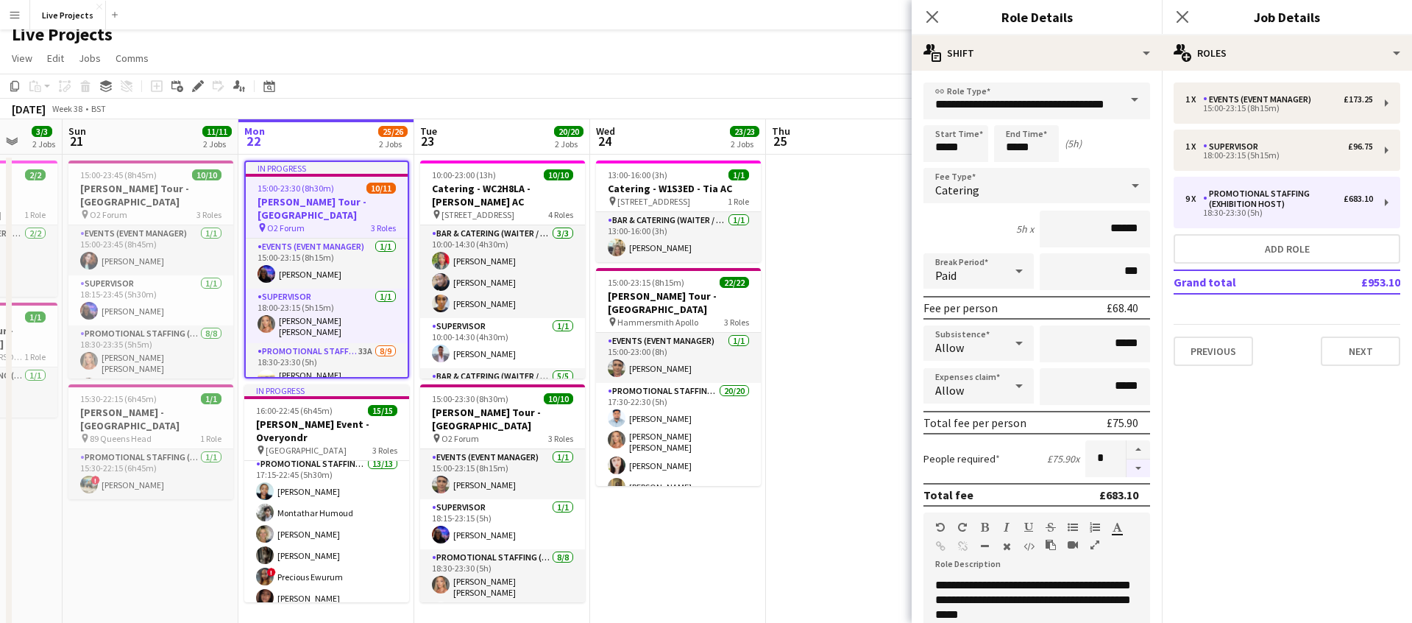
click at [1139, 468] on button "button" at bounding box center [1139, 468] width 24 height 18
type input "*"
click at [933, 13] on icon "Close pop-in" at bounding box center [933, 17] width 12 height 12
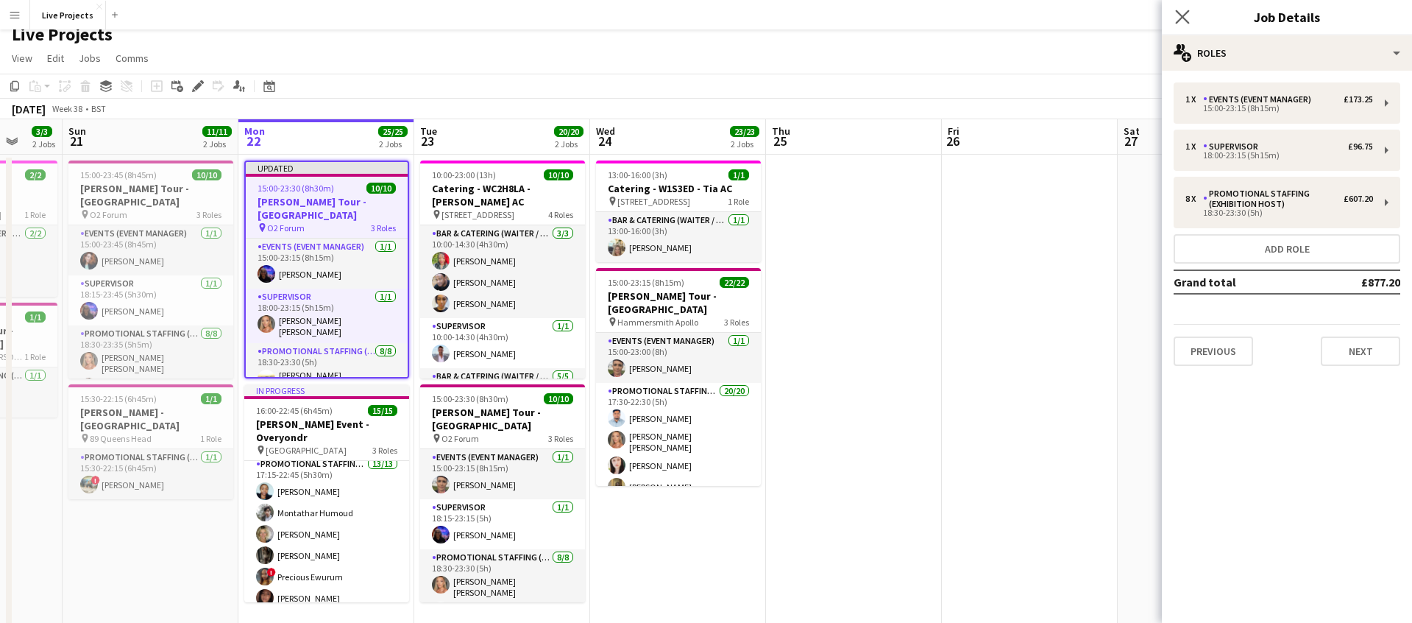
click at [1173, 17] on app-icon "Close pop-in" at bounding box center [1183, 17] width 21 height 21
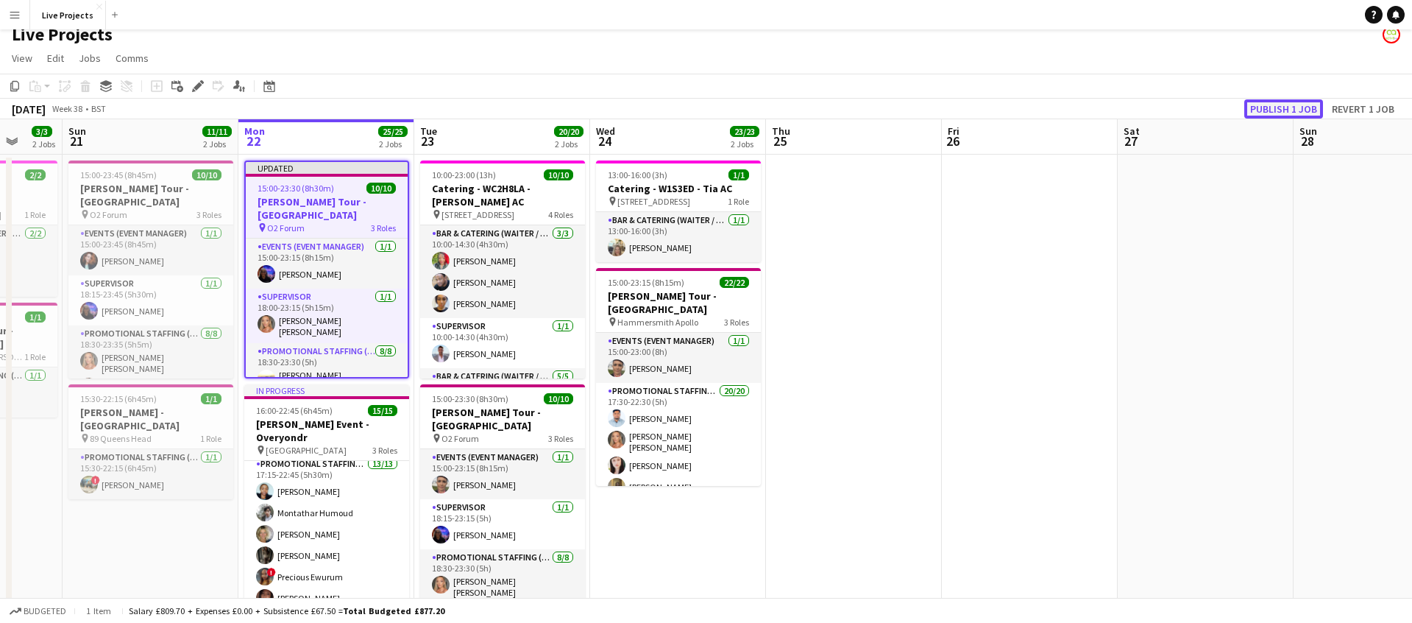
click at [1266, 105] on button "Publish 1 job" at bounding box center [1284, 108] width 79 height 19
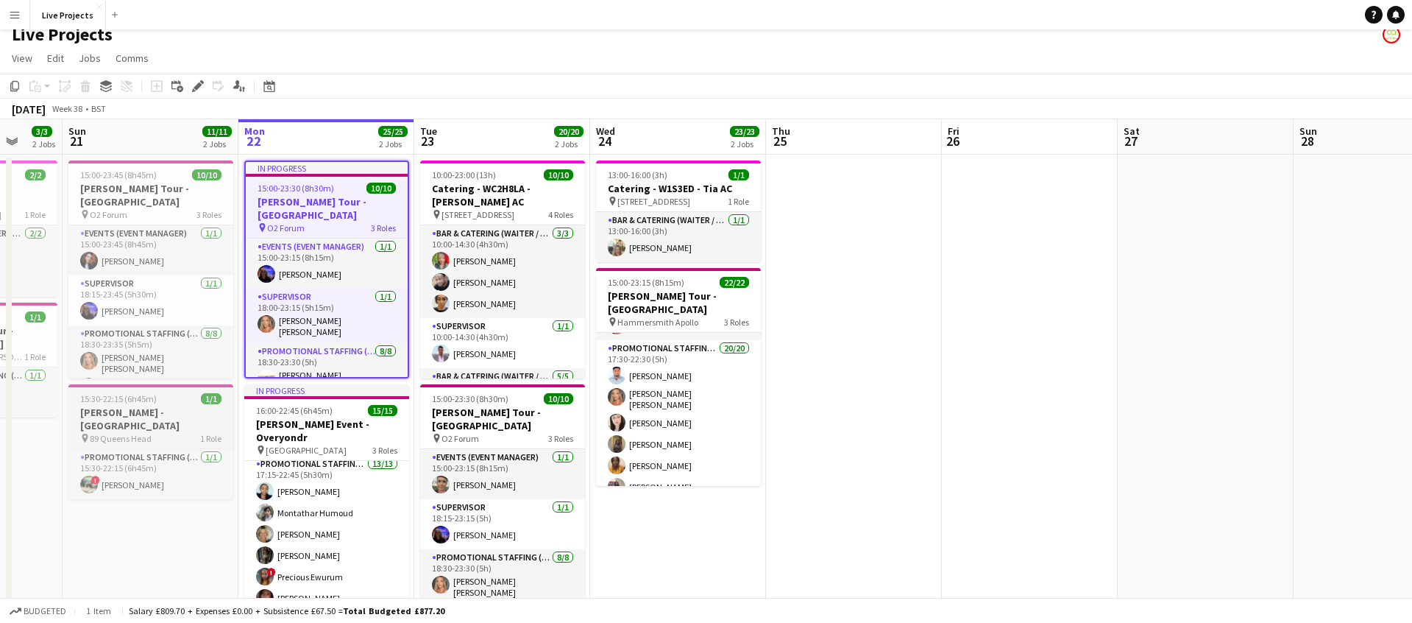
scroll to position [0, 0]
click at [197, 83] on icon at bounding box center [198, 86] width 8 height 8
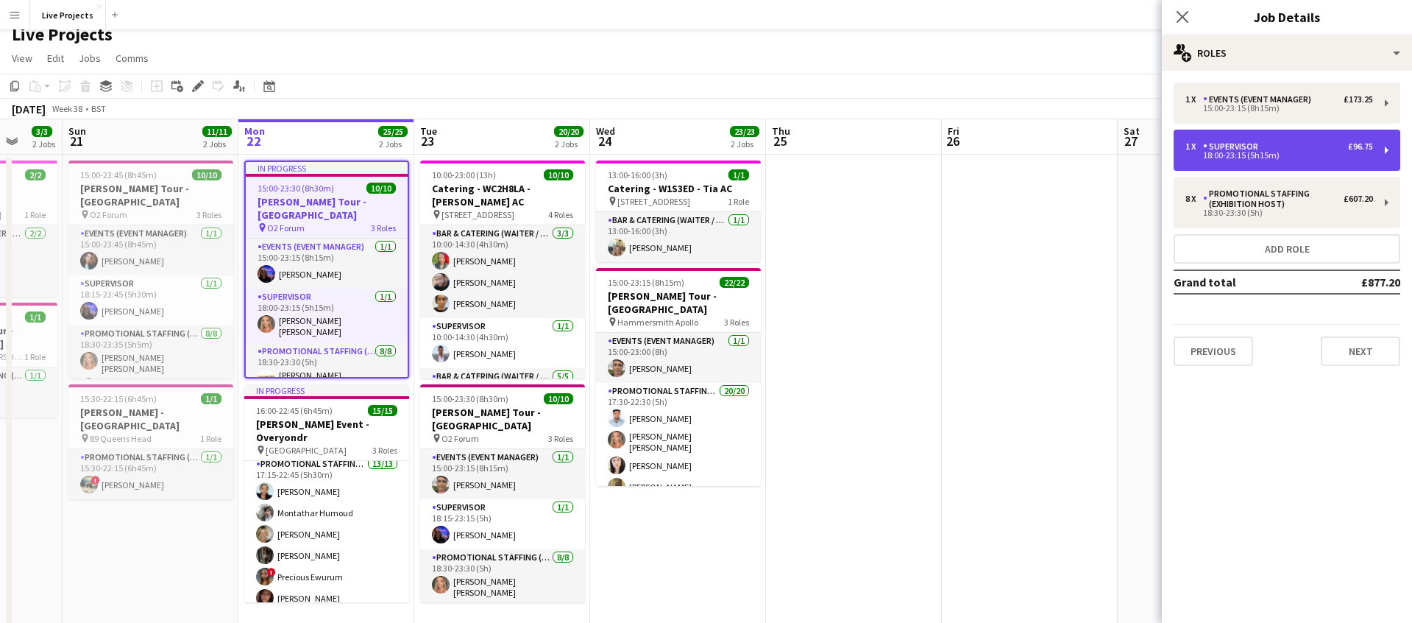
click at [1264, 146] on div "1 x Supervisor £96.75" at bounding box center [1280, 146] width 188 height 10
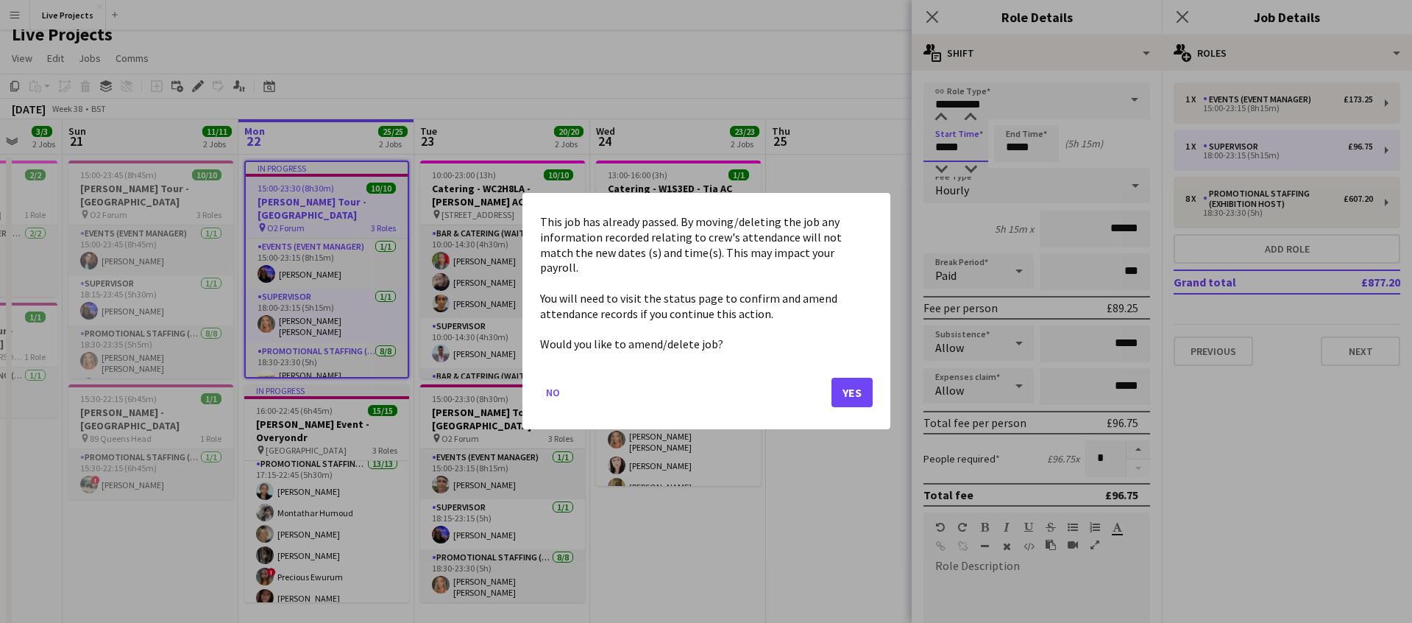
click at [975, 149] on body "Menu Boards Boards Boards All jobs Status Workforce Workforce My Workforce Recr…" at bounding box center [706, 322] width 1412 height 668
click at [843, 382] on button "Yes" at bounding box center [852, 392] width 41 height 29
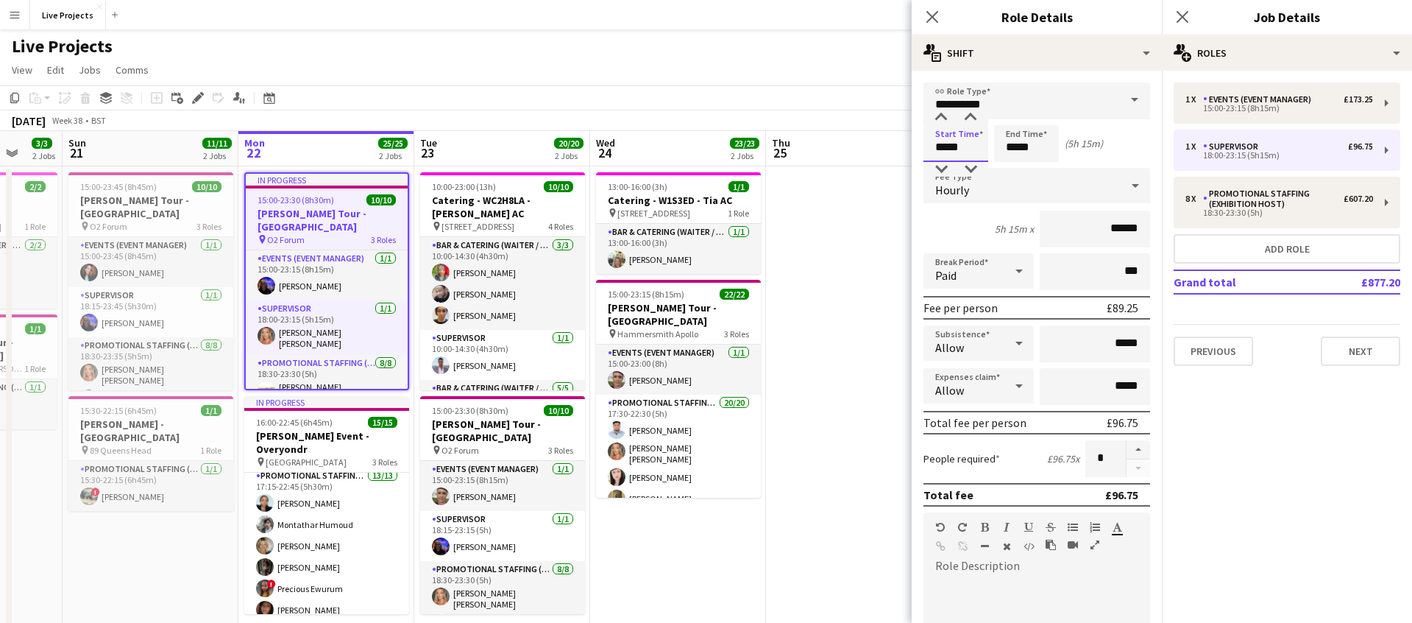
scroll to position [12, 0]
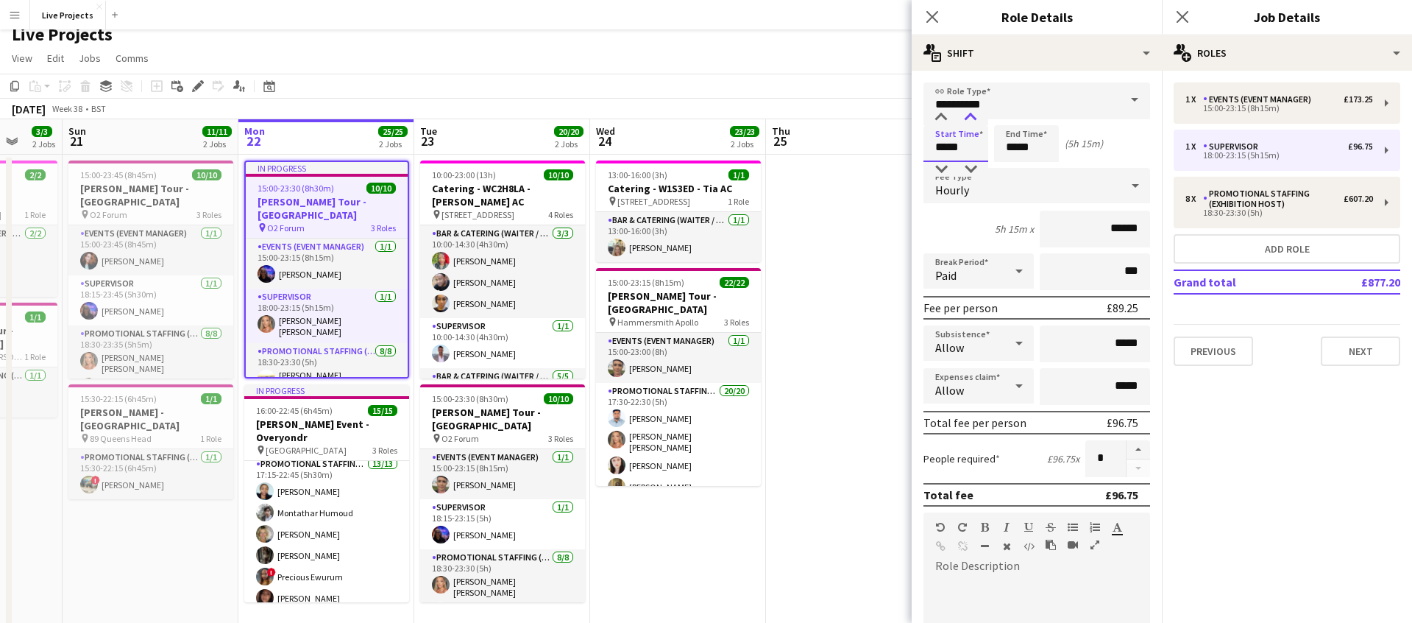
type input "*****"
click at [972, 113] on div at bounding box center [970, 117] width 29 height 15
drag, startPoint x: 936, startPoint y: 16, endPoint x: 947, endPoint y: 24, distance: 12.7
click at [936, 16] on icon "Close pop-in" at bounding box center [933, 17] width 12 height 12
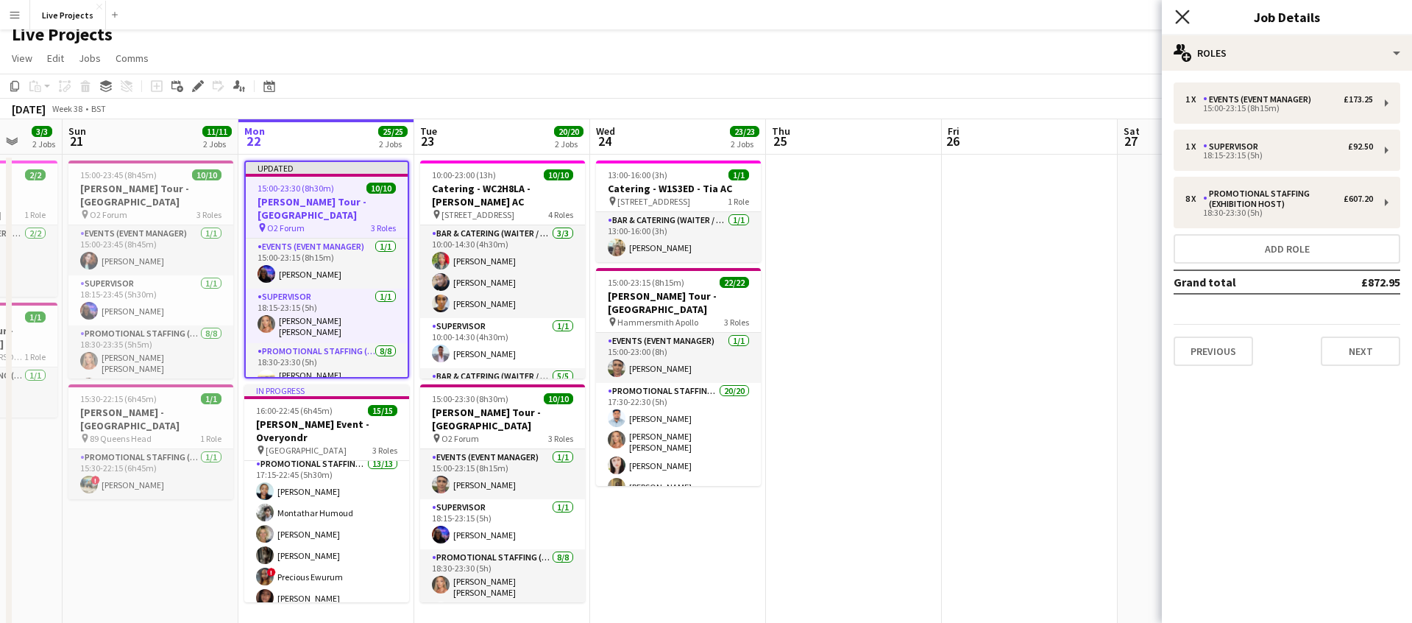
drag, startPoint x: 1189, startPoint y: 14, endPoint x: 1193, endPoint y: 23, distance: 9.9
click at [1189, 15] on icon "Close pop-in" at bounding box center [1182, 17] width 14 height 14
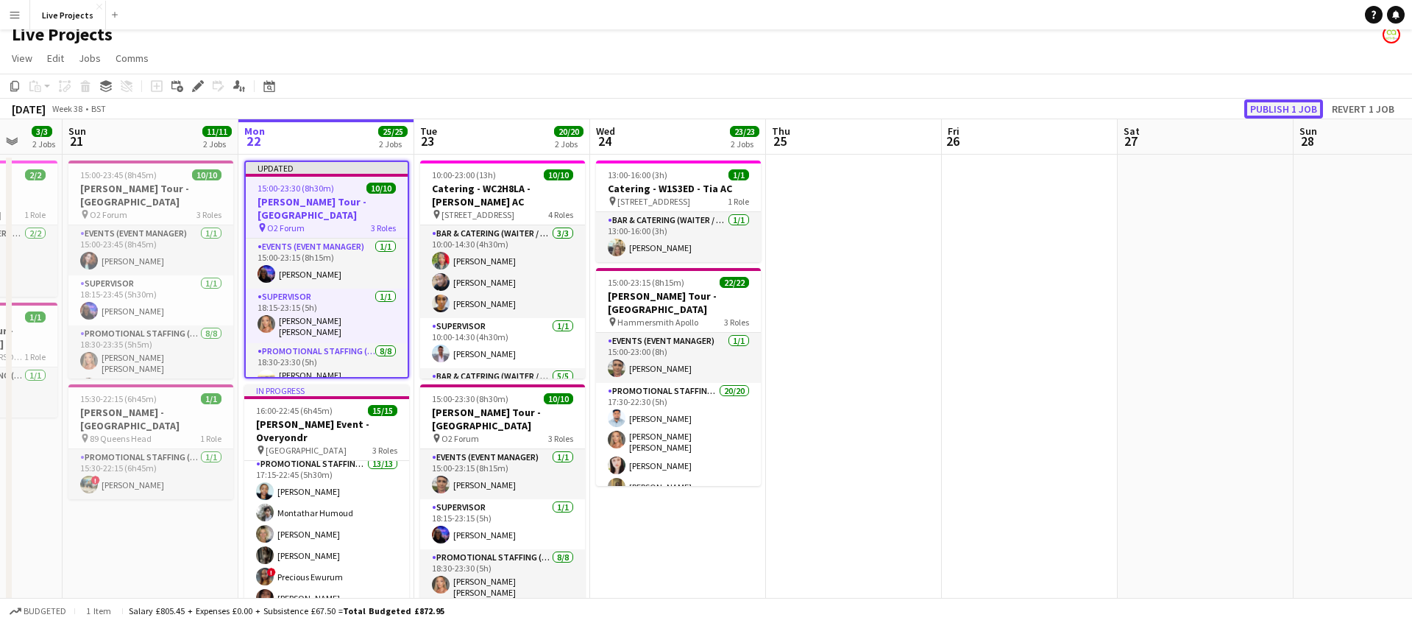
click at [1272, 110] on button "Publish 1 job" at bounding box center [1284, 108] width 79 height 19
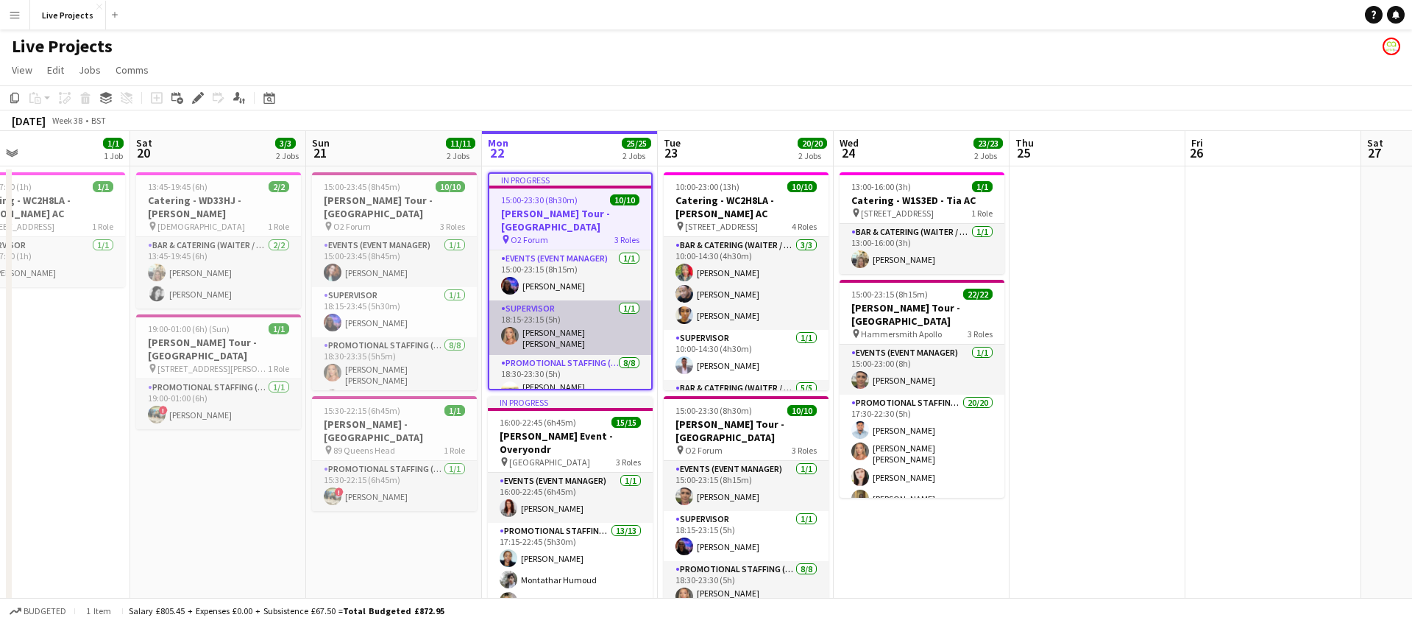
scroll to position [0, 575]
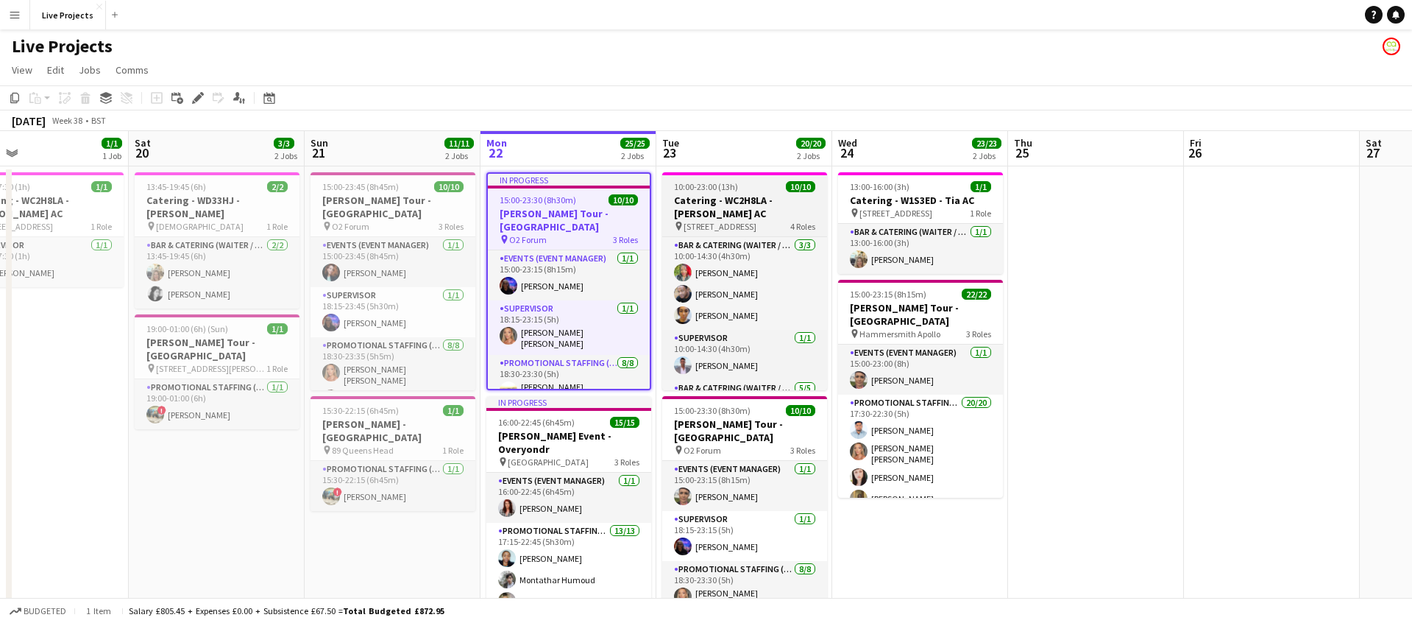
click at [757, 203] on h3 "Catering - WC2H8LA - [PERSON_NAME] AC" at bounding box center [744, 207] width 165 height 26
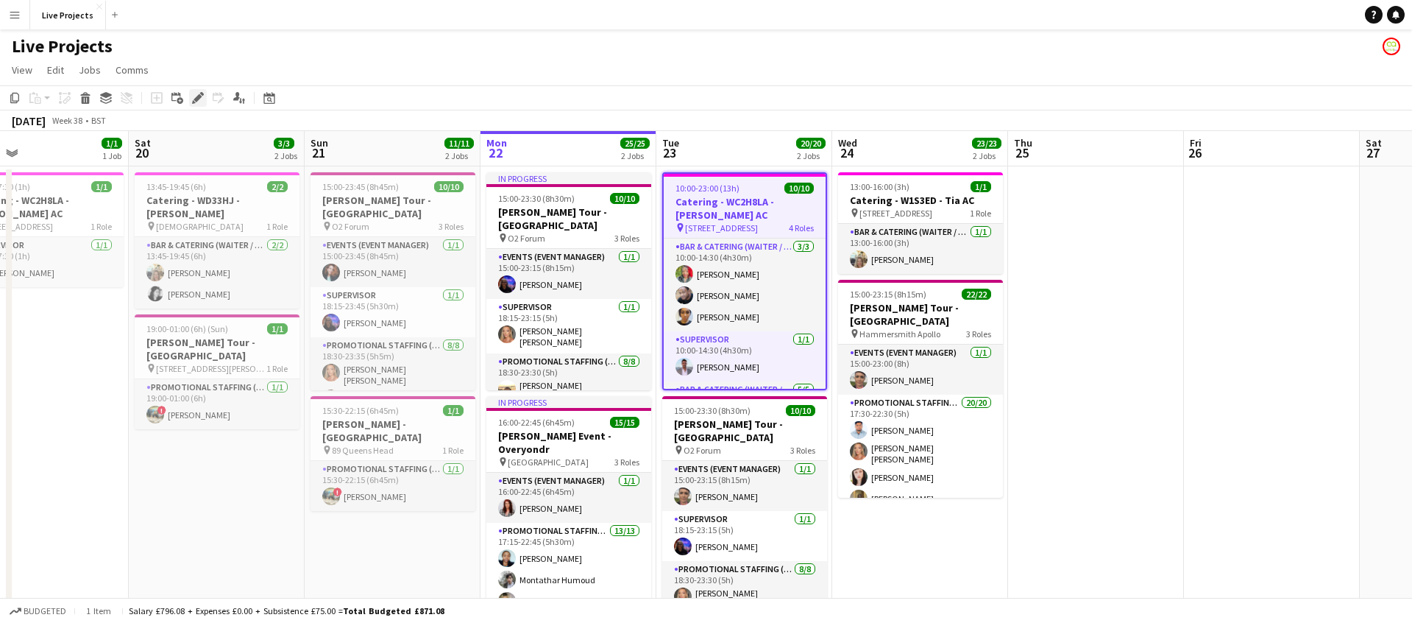
click at [199, 96] on icon at bounding box center [198, 98] width 8 height 8
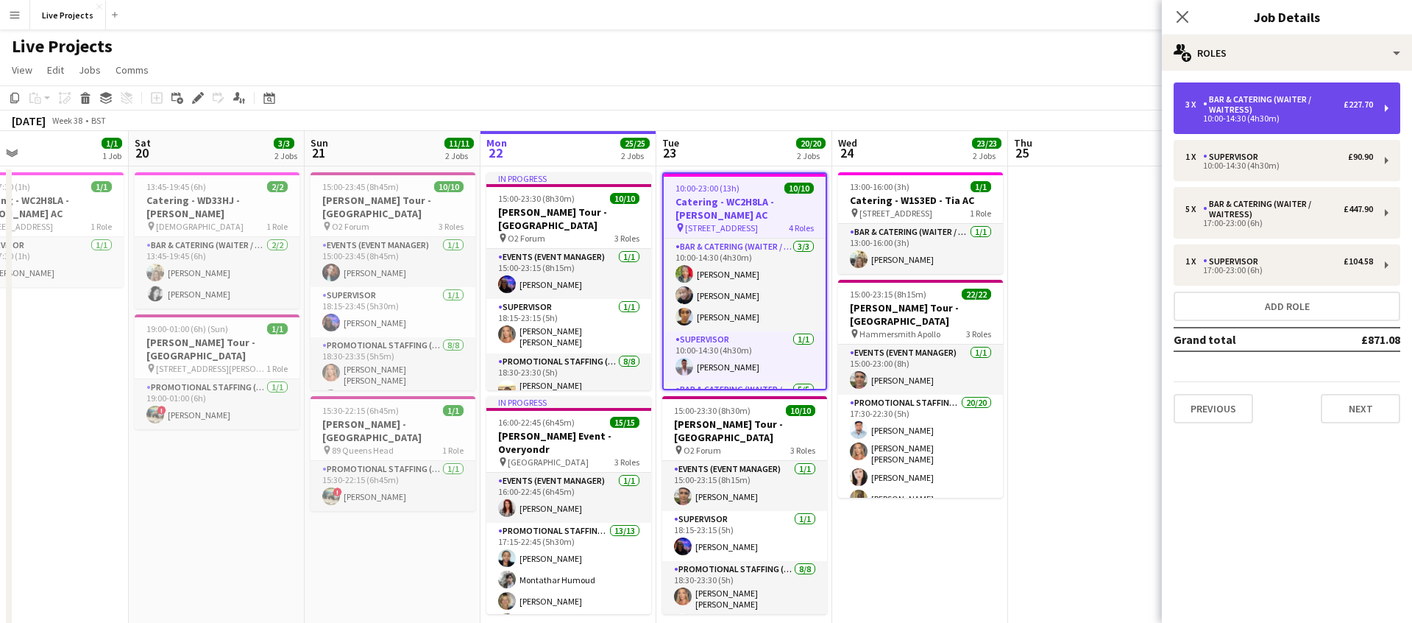
click at [1315, 113] on div "Bar & Catering (Waiter / waitress)" at bounding box center [1273, 104] width 141 height 21
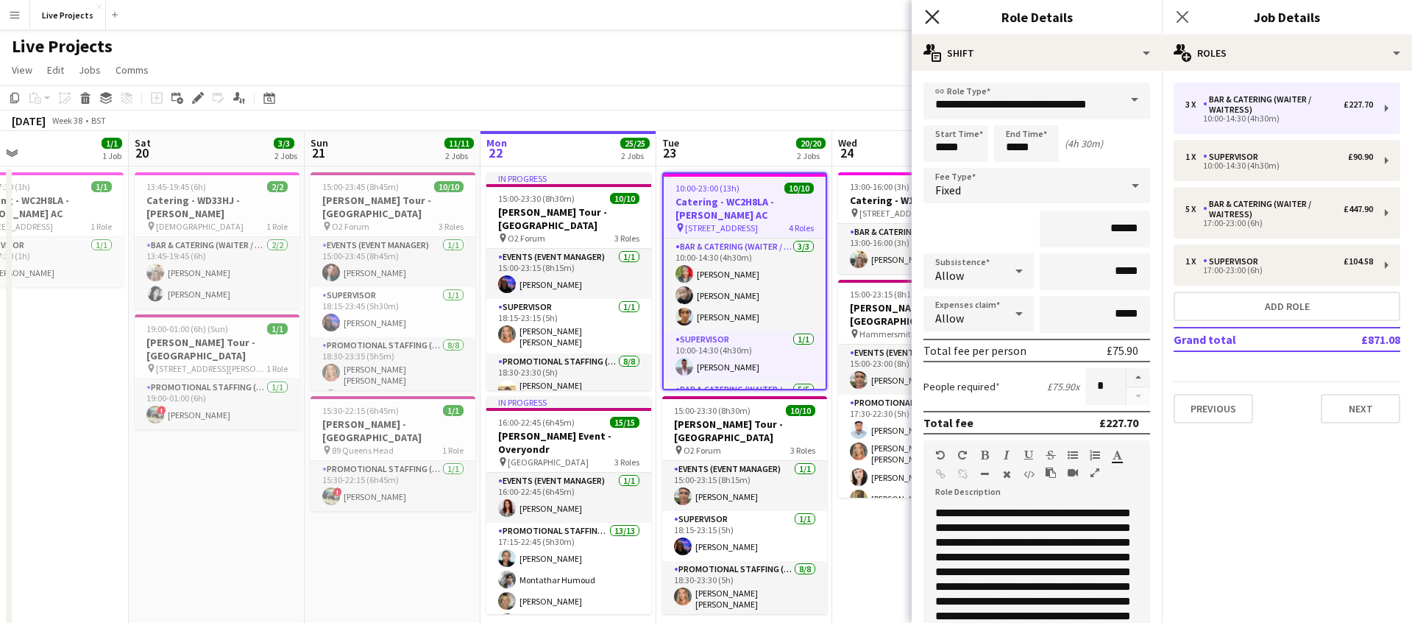
click at [936, 16] on icon "Close pop-in" at bounding box center [932, 17] width 14 height 14
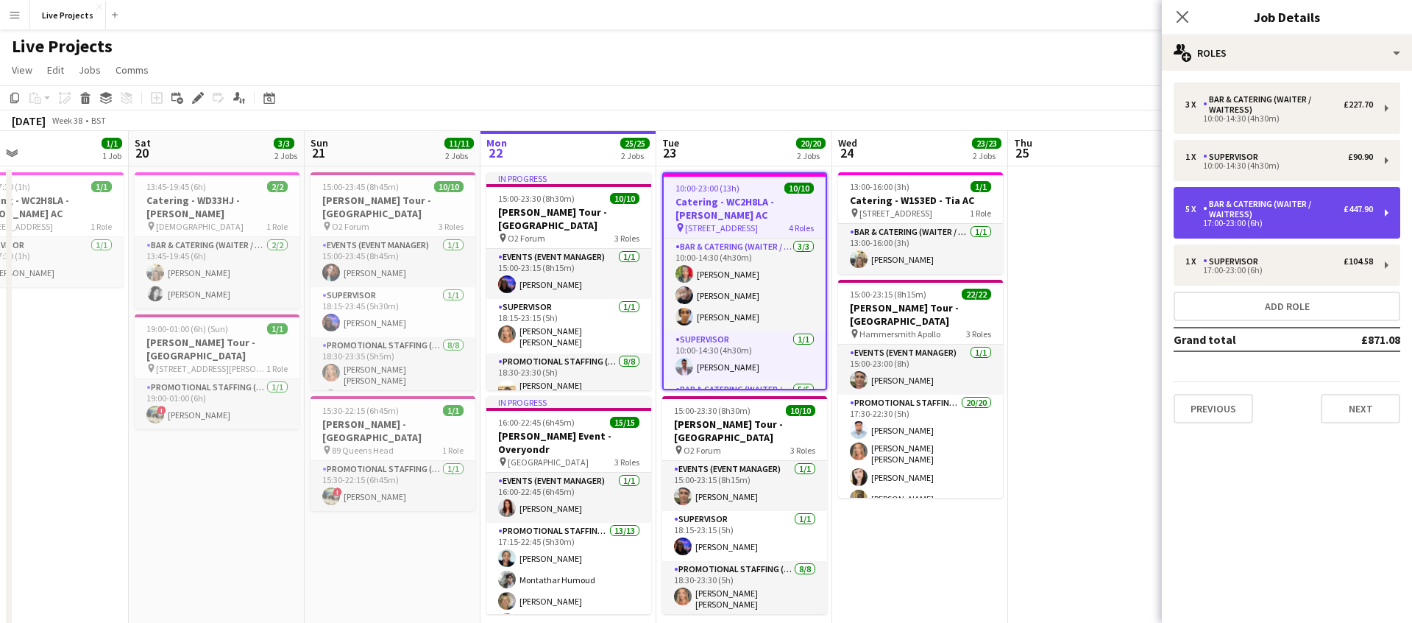
click at [1267, 213] on div "Bar & Catering (Waiter / waitress)" at bounding box center [1273, 209] width 141 height 21
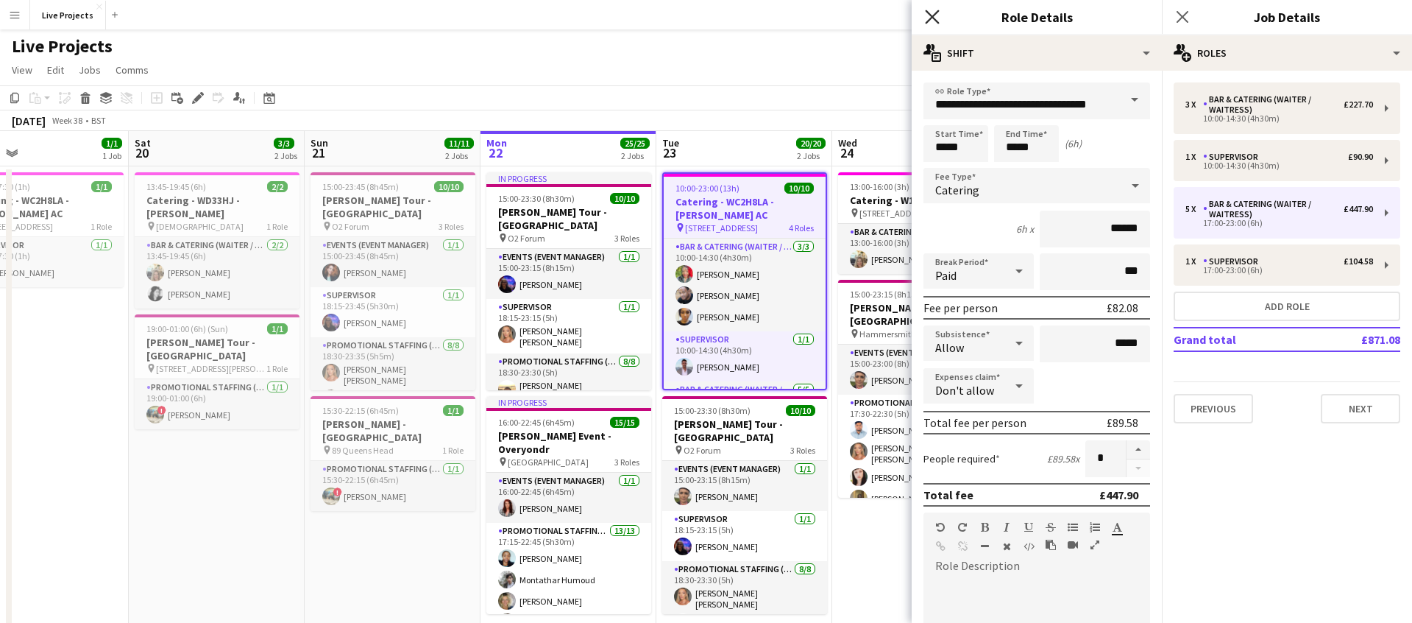
click at [935, 15] on icon at bounding box center [932, 17] width 14 height 14
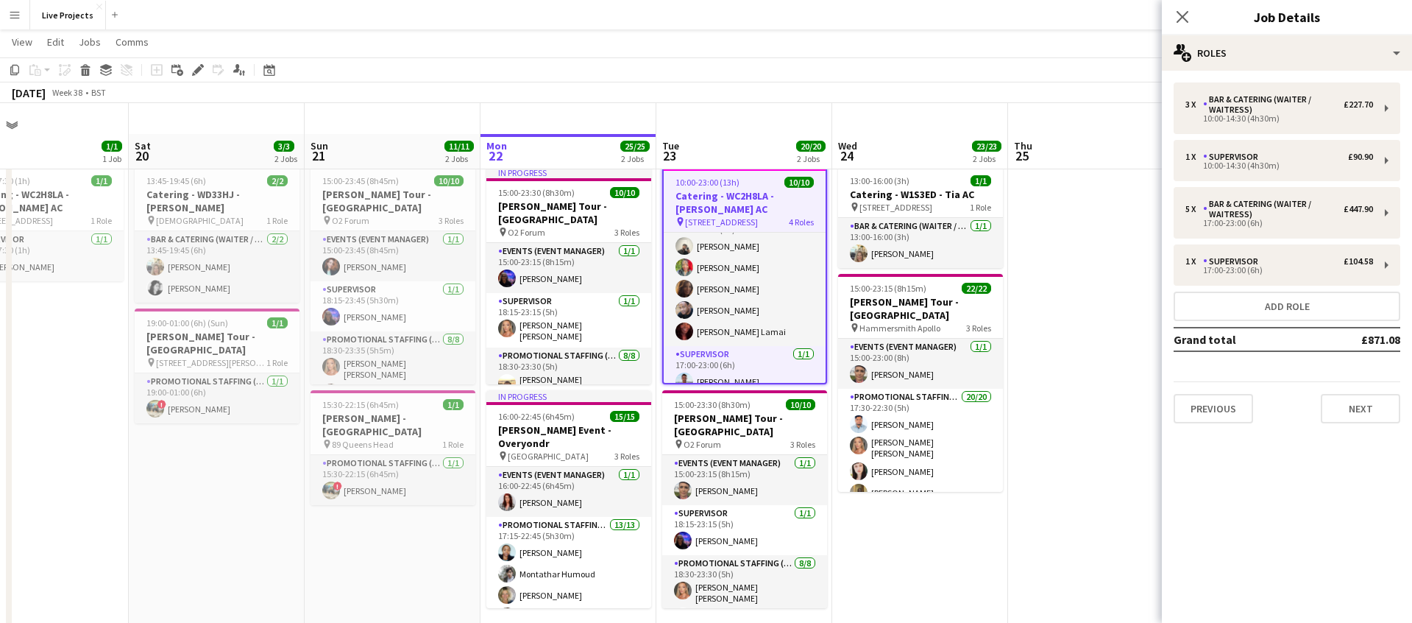
scroll to position [0, 0]
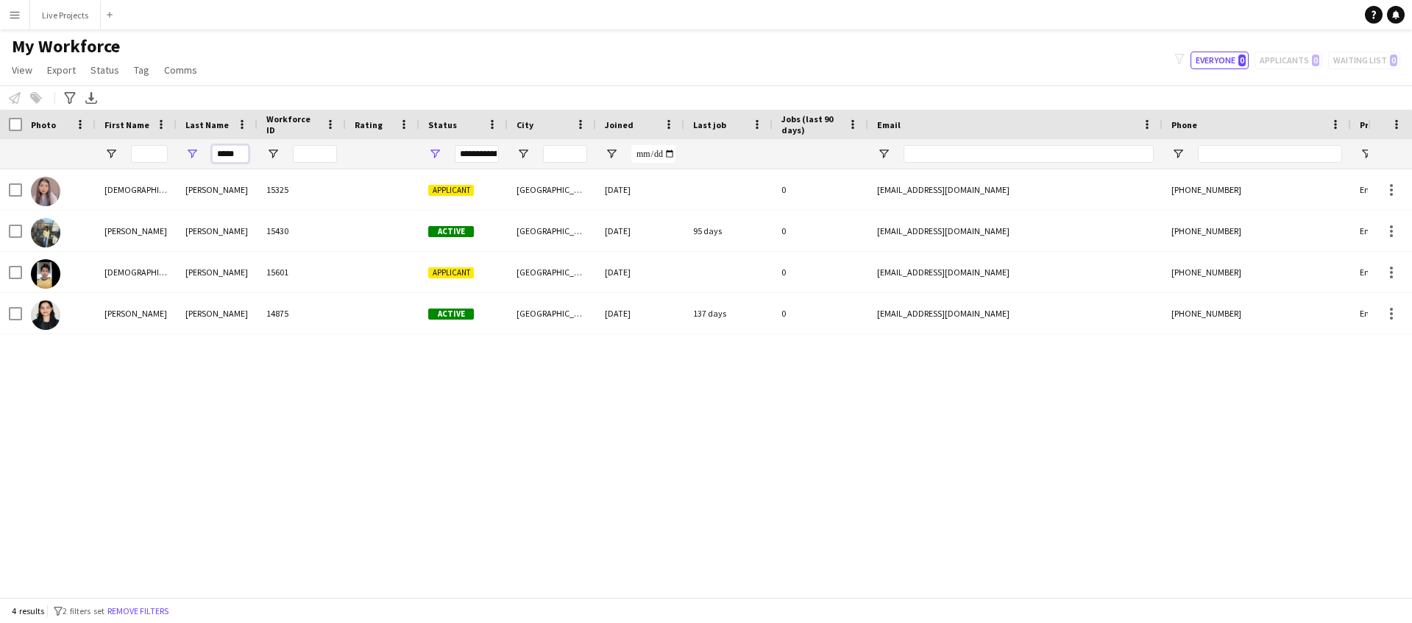
drag, startPoint x: 217, startPoint y: 153, endPoint x: 263, endPoint y: 154, distance: 46.4
click at [263, 154] on div "*****" at bounding box center [798, 153] width 1596 height 29
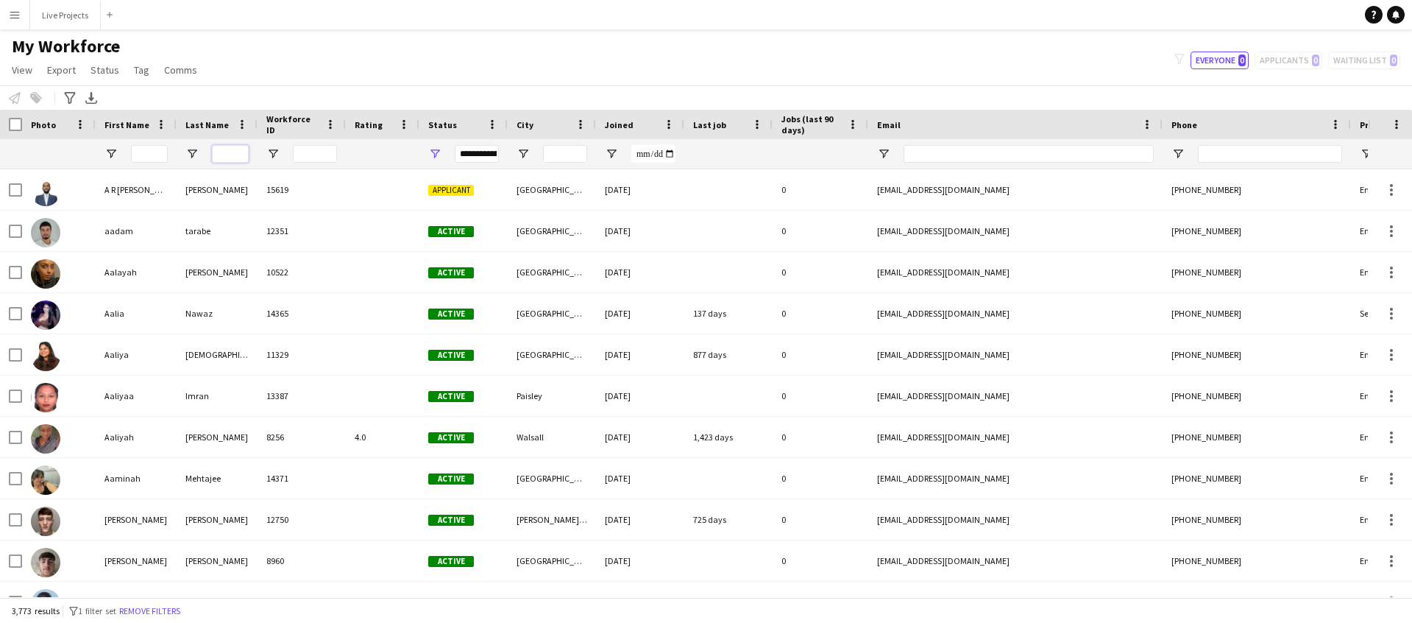
click at [230, 151] on input "Last Name Filter Input" at bounding box center [230, 154] width 37 height 18
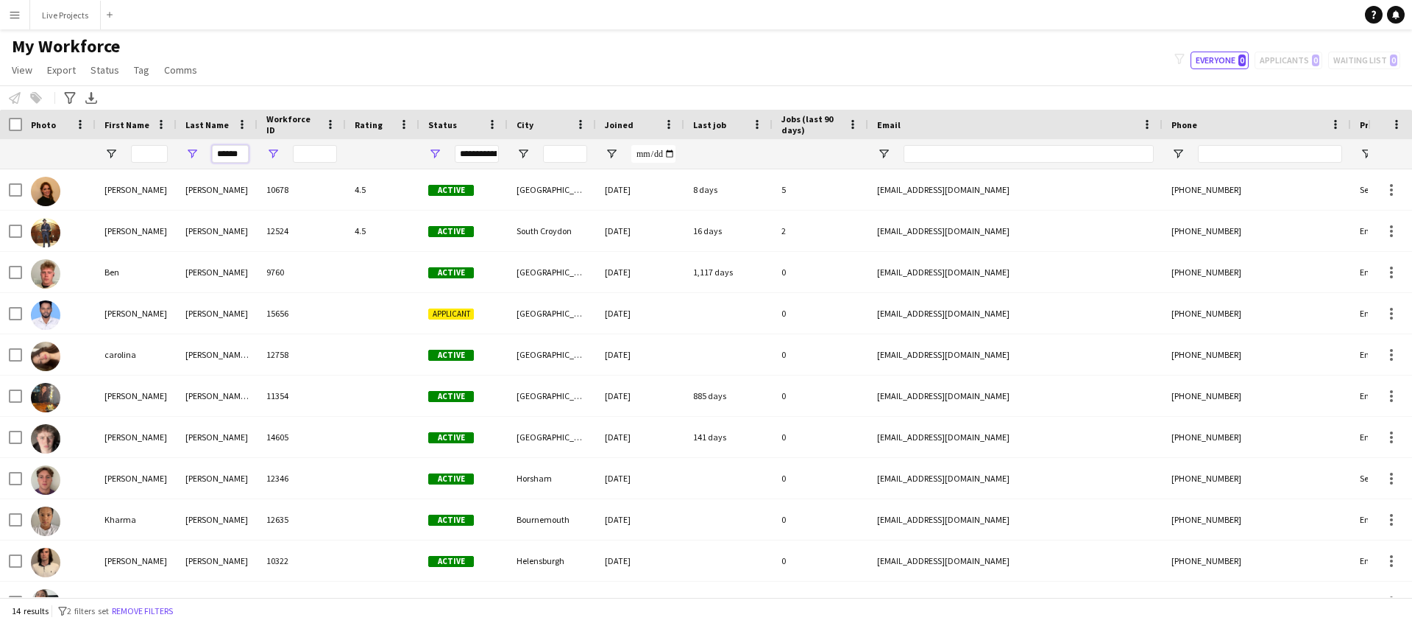
drag, startPoint x: 217, startPoint y: 153, endPoint x: 272, endPoint y: 152, distance: 55.2
click at [272, 152] on div "******" at bounding box center [798, 153] width 1596 height 29
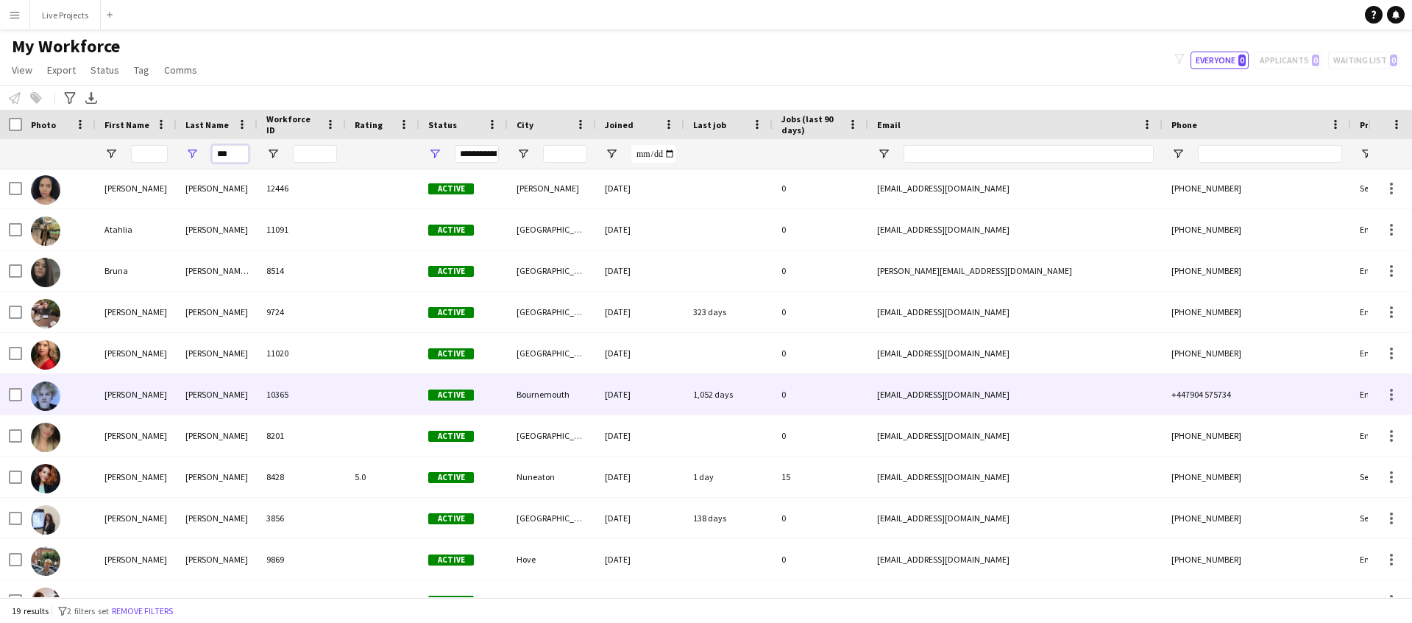
scroll to position [96, 0]
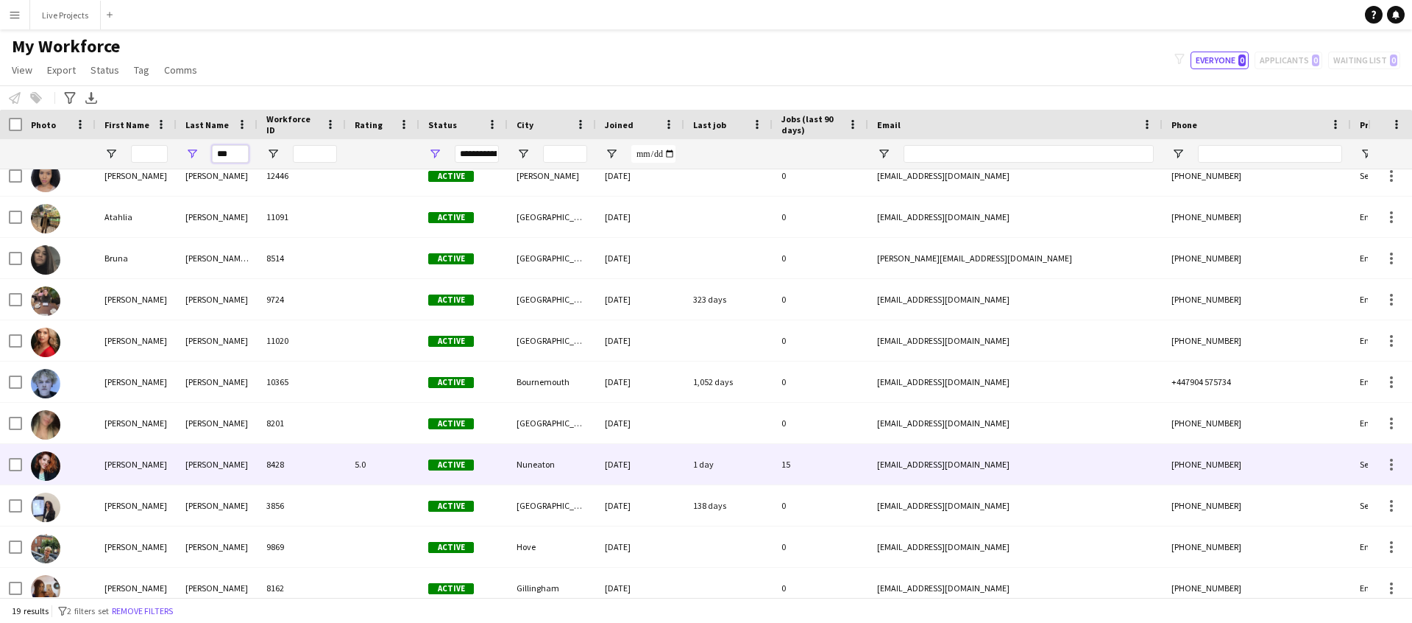
type input "***"
click at [195, 459] on div "Robinson" at bounding box center [217, 464] width 81 height 40
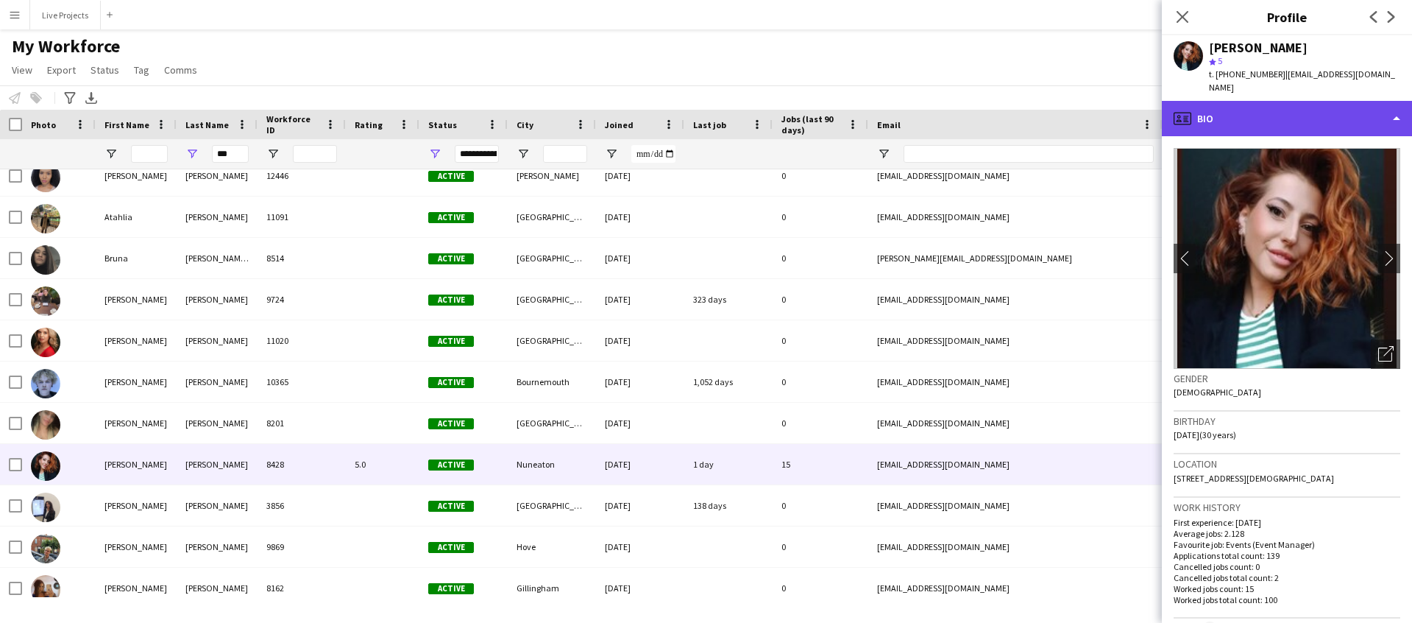
click at [1247, 101] on div "profile Bio" at bounding box center [1287, 118] width 250 height 35
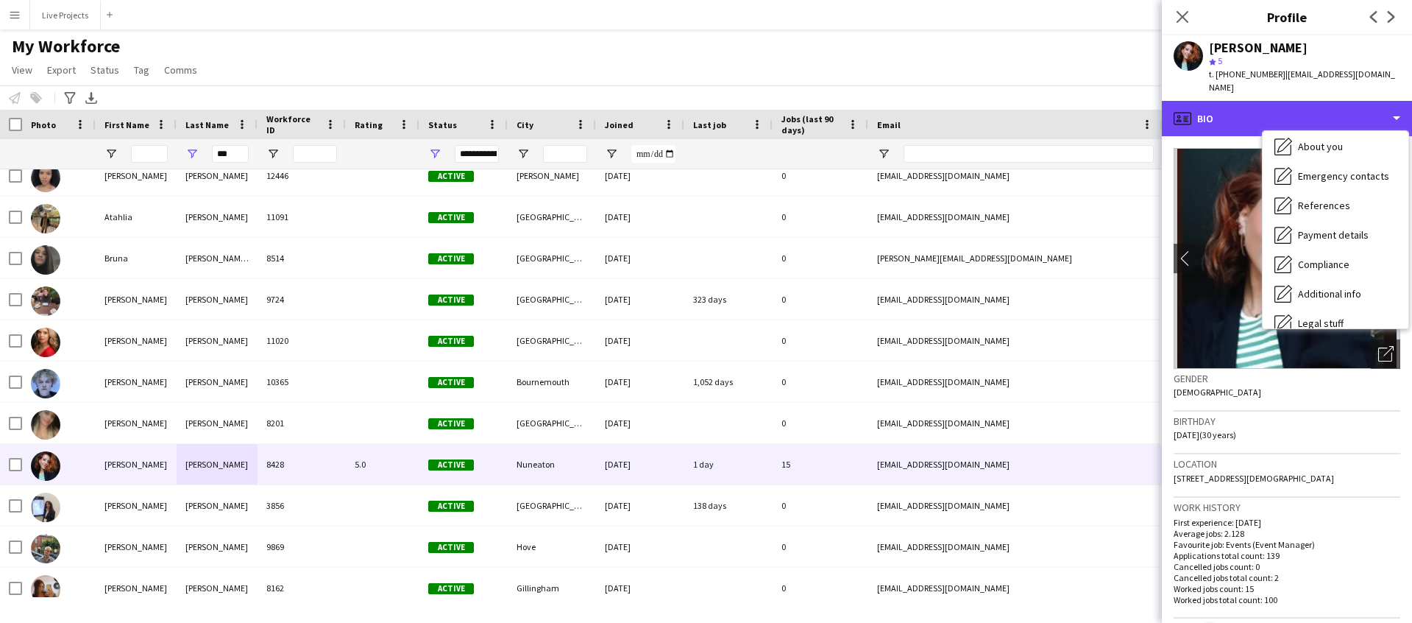
scroll to position [168, 0]
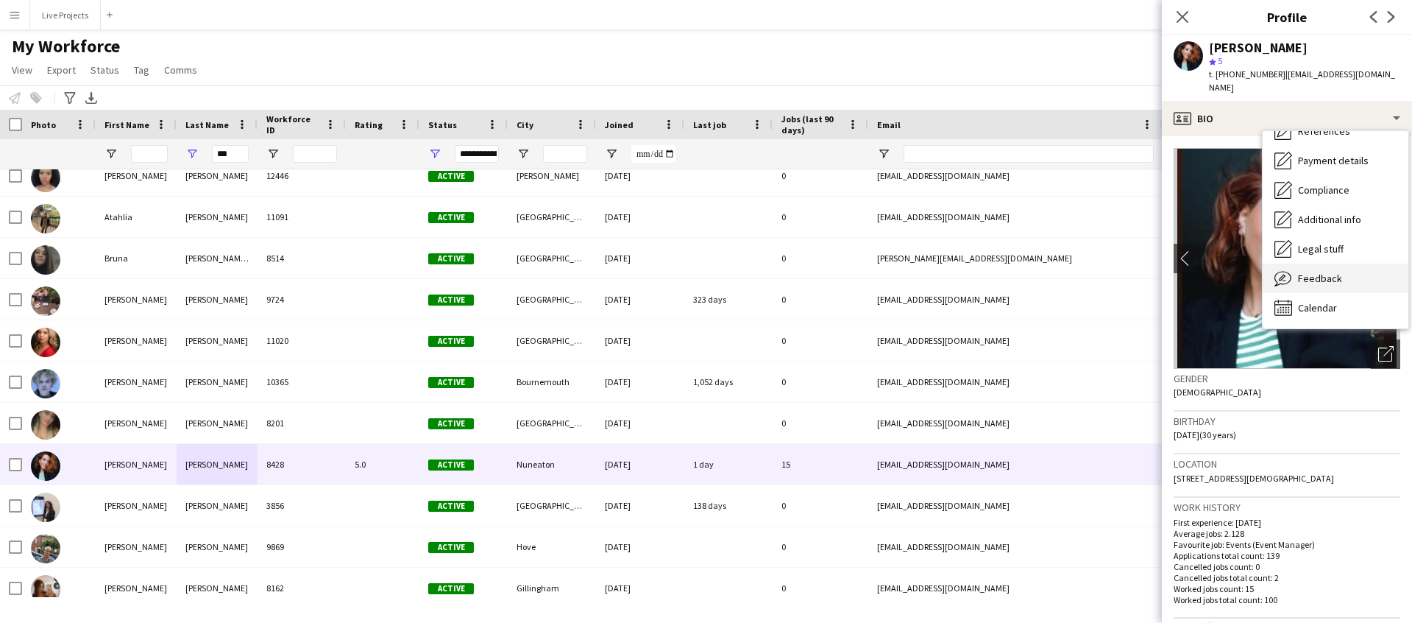
click at [1323, 272] on span "Feedback" at bounding box center [1320, 278] width 44 height 13
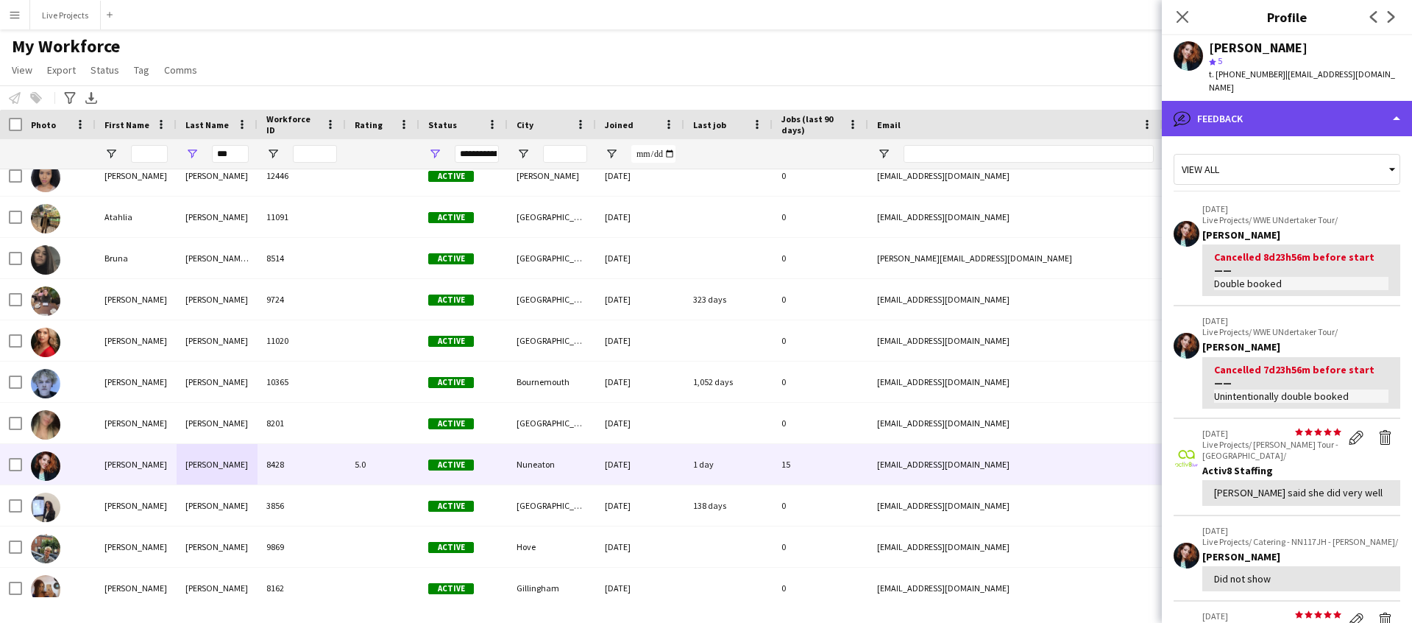
click at [1273, 108] on div "bubble-pencil Feedback" at bounding box center [1287, 118] width 250 height 35
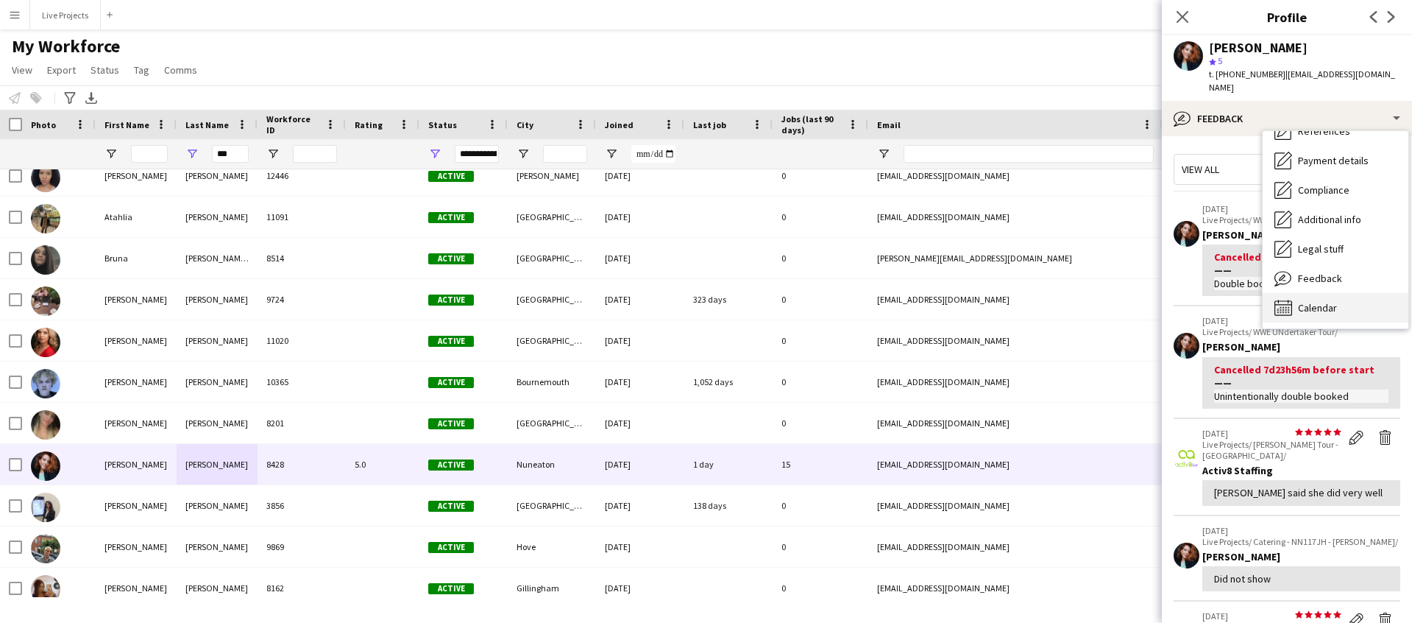
click at [1326, 301] on span "Calendar" at bounding box center [1317, 307] width 39 height 13
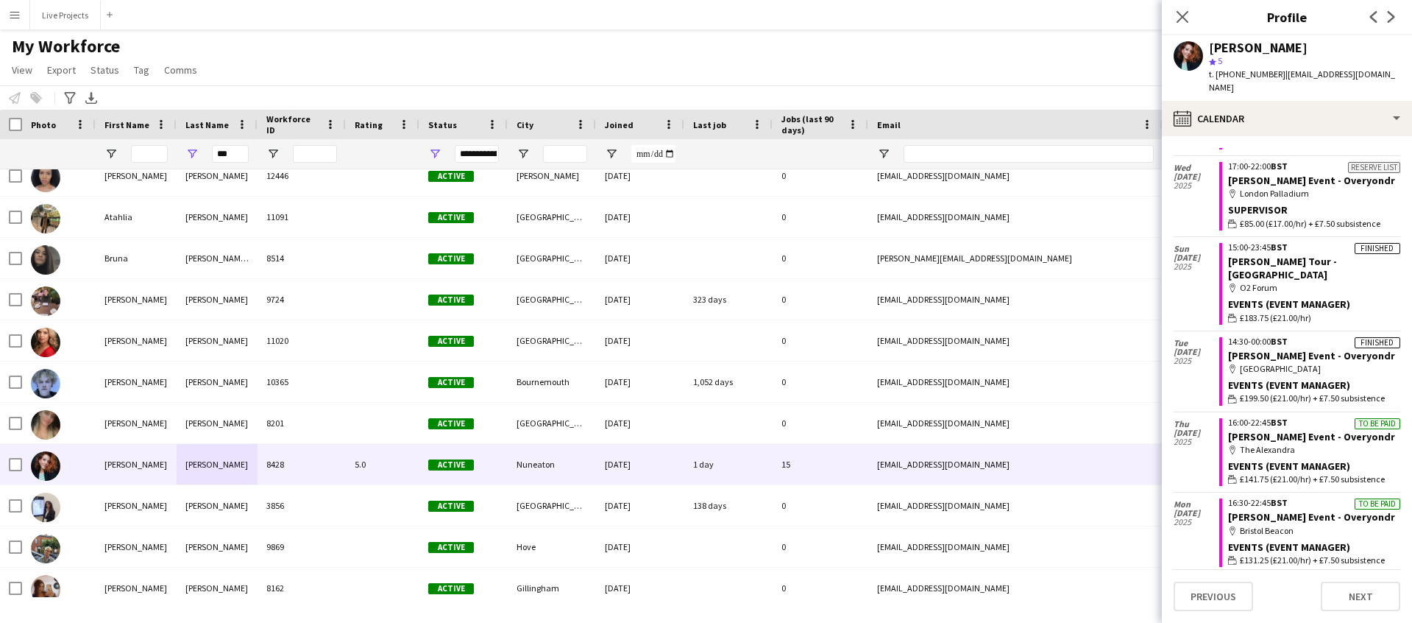
scroll to position [1288, 0]
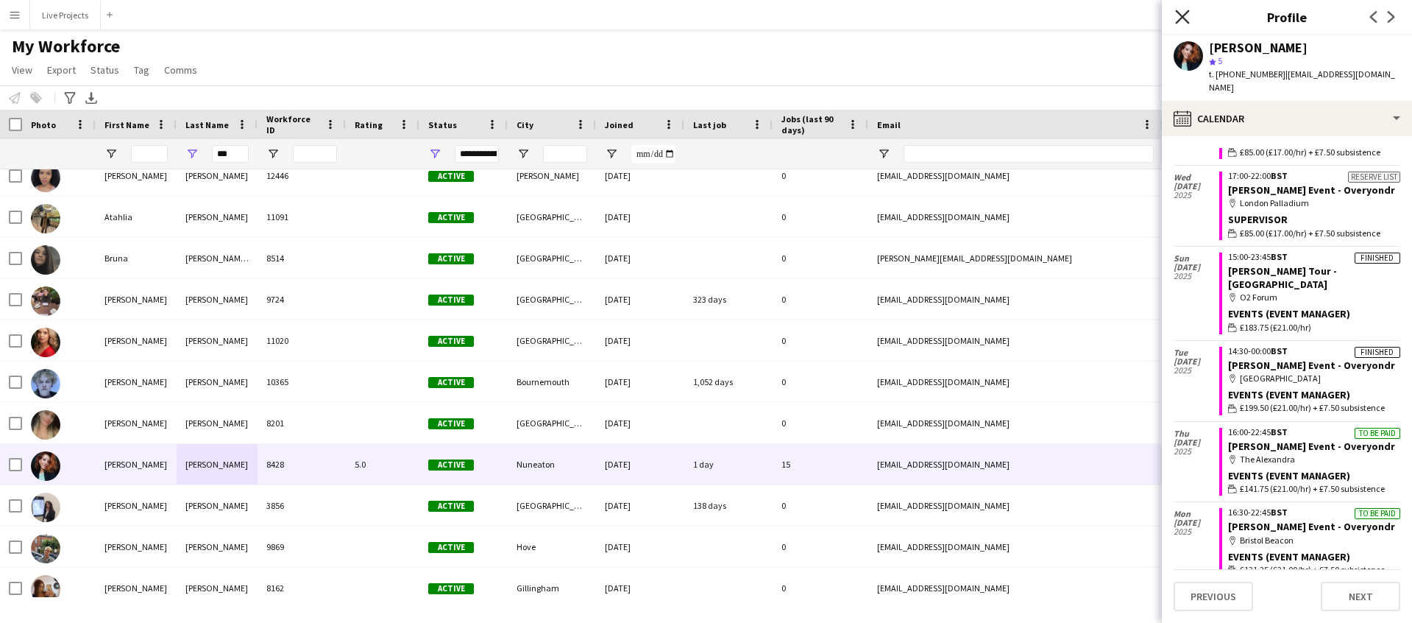
click at [1181, 13] on icon "Close pop-in" at bounding box center [1182, 17] width 14 height 14
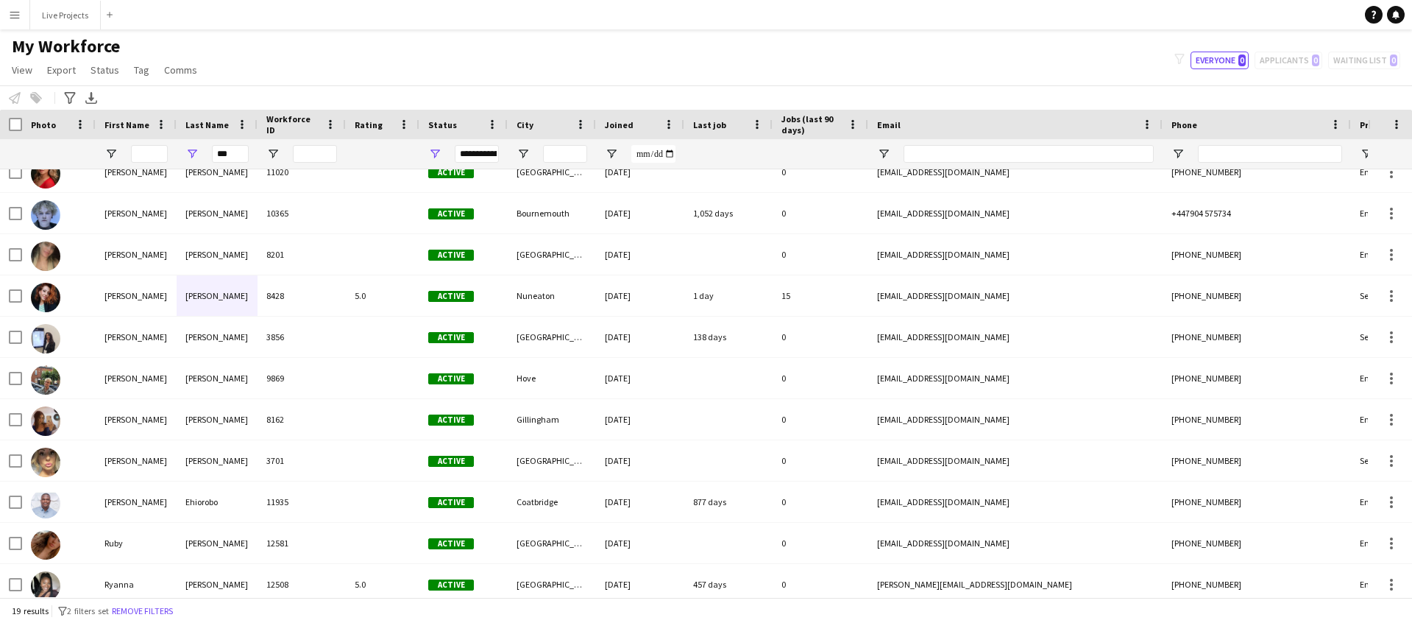
scroll to position [0, 0]
